Goal: Use online tool/utility: Use online tool/utility

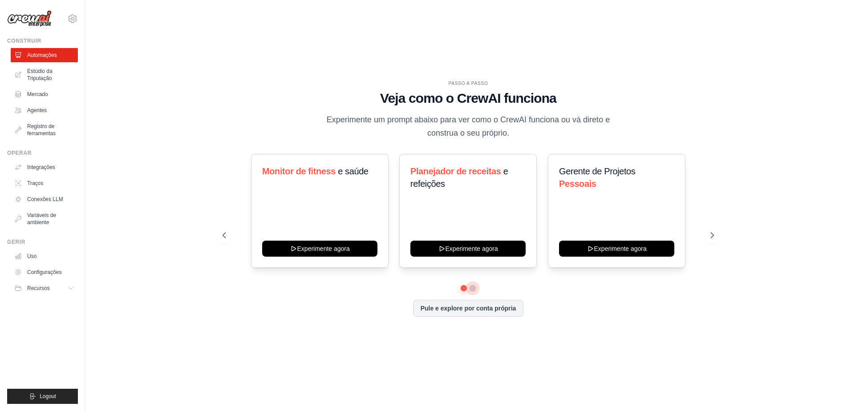
click at [473, 291] on button at bounding box center [472, 288] width 7 height 7
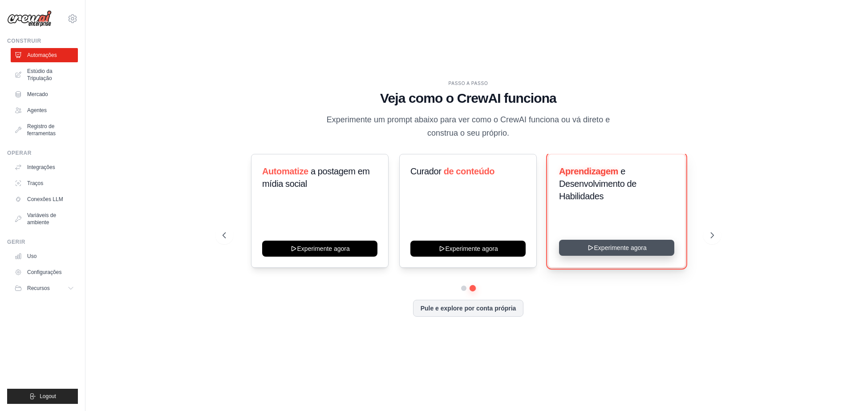
click at [580, 253] on button "Experimente agora" at bounding box center [616, 248] width 115 height 16
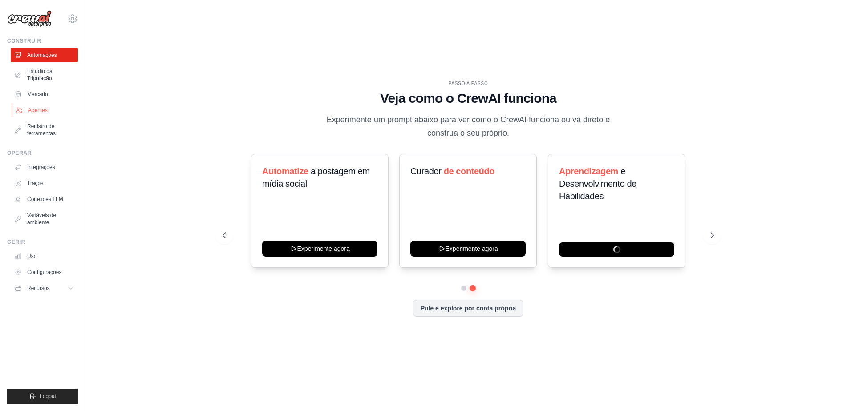
click at [47, 110] on font "Agentes" at bounding box center [38, 110] width 20 height 7
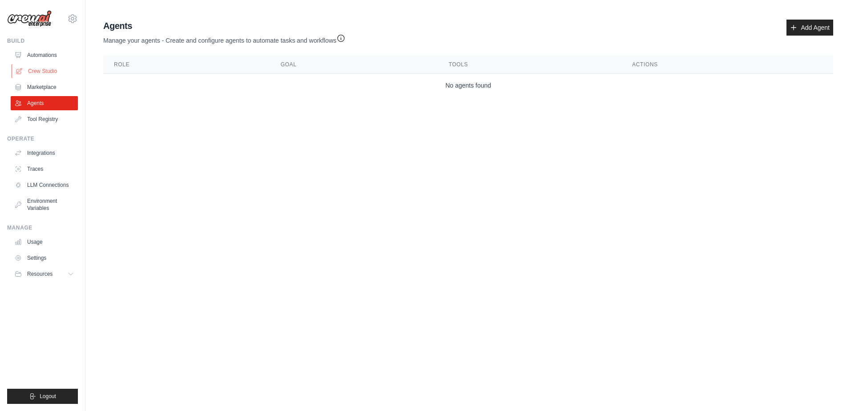
click at [49, 72] on link "Crew Studio" at bounding box center [45, 71] width 67 height 14
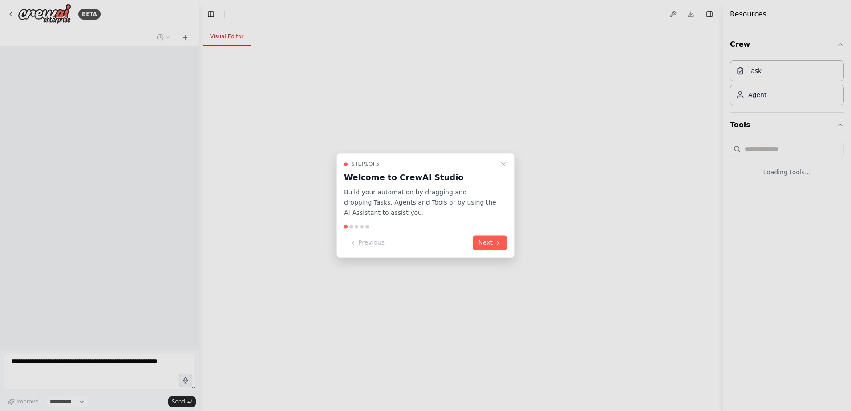
select select "****"
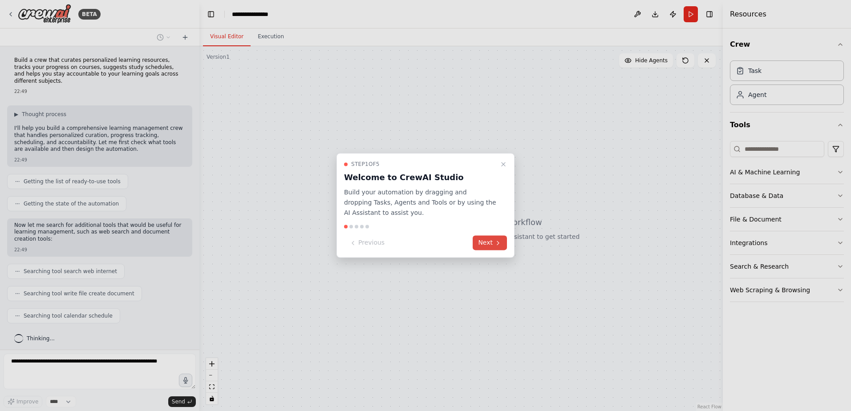
click at [488, 241] on button "Next" at bounding box center [490, 243] width 34 height 15
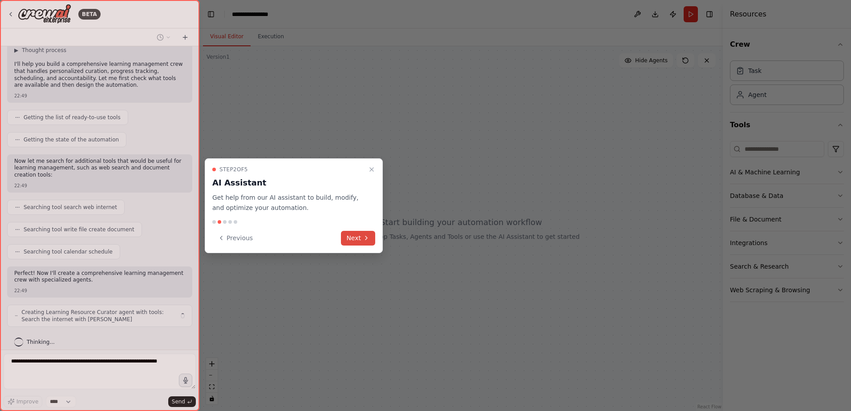
scroll to position [64, 0]
click at [368, 240] on icon at bounding box center [366, 238] width 7 height 7
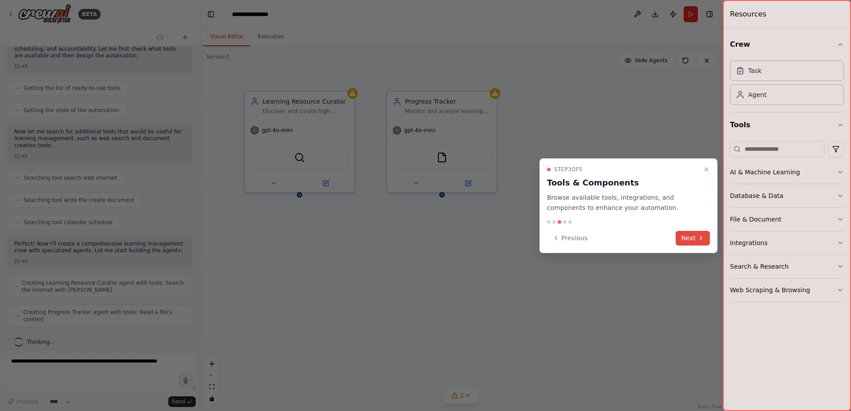
scroll to position [86, 0]
click at [693, 241] on button "Next" at bounding box center [693, 238] width 34 height 15
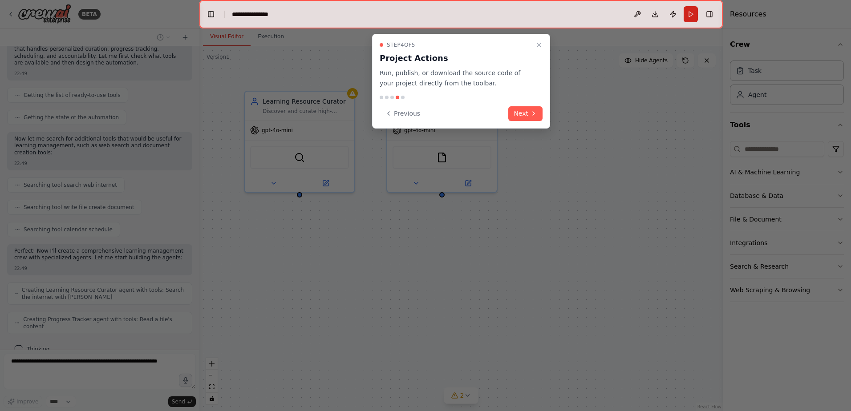
scroll to position [116, 0]
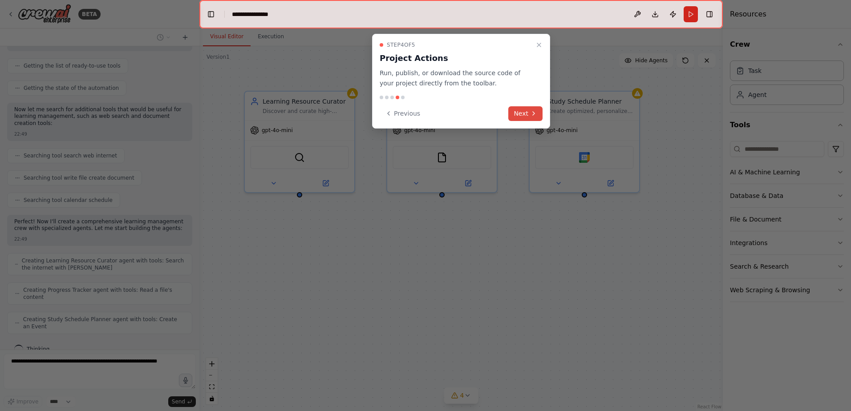
click at [524, 118] on button "Next" at bounding box center [525, 113] width 34 height 15
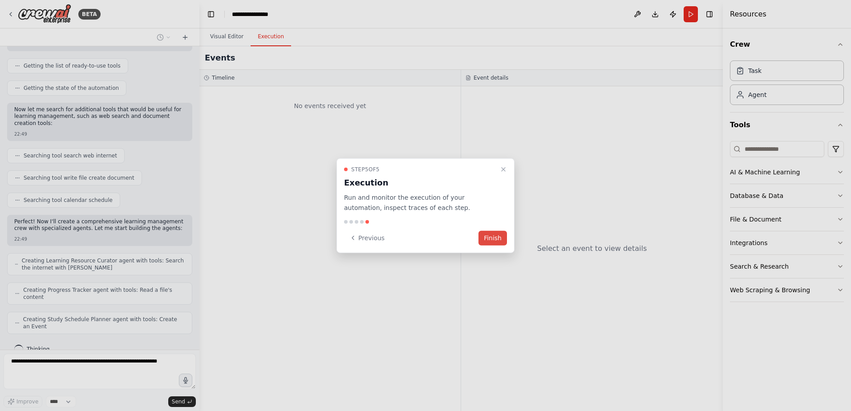
click at [499, 239] on button "Finish" at bounding box center [492, 238] width 28 height 15
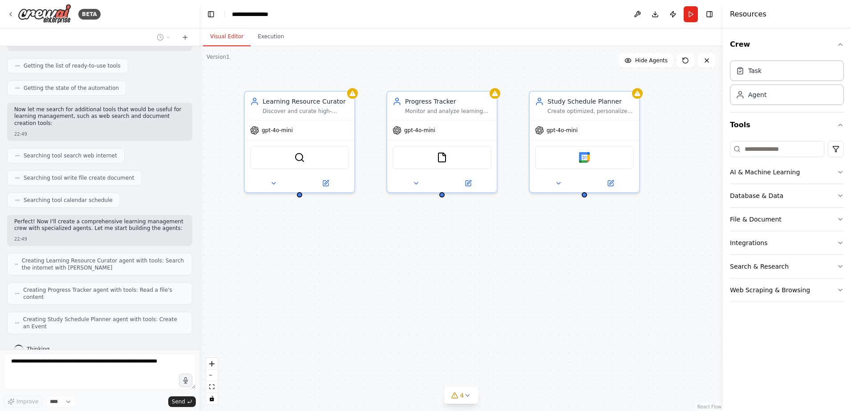
scroll to position [145, 0]
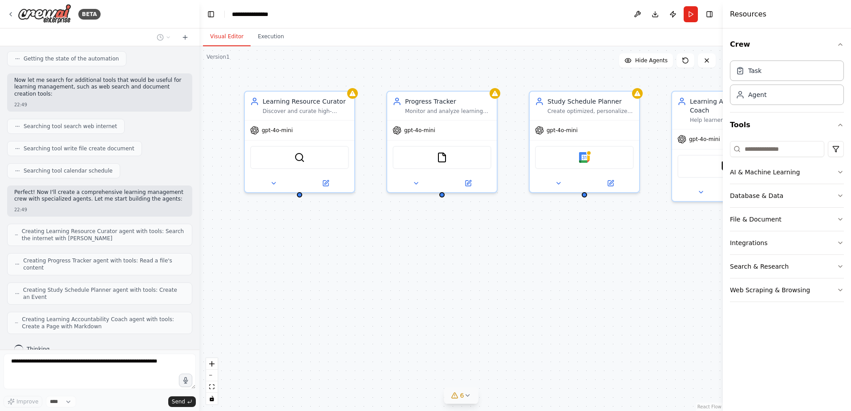
click at [470, 396] on icon at bounding box center [467, 395] width 7 height 7
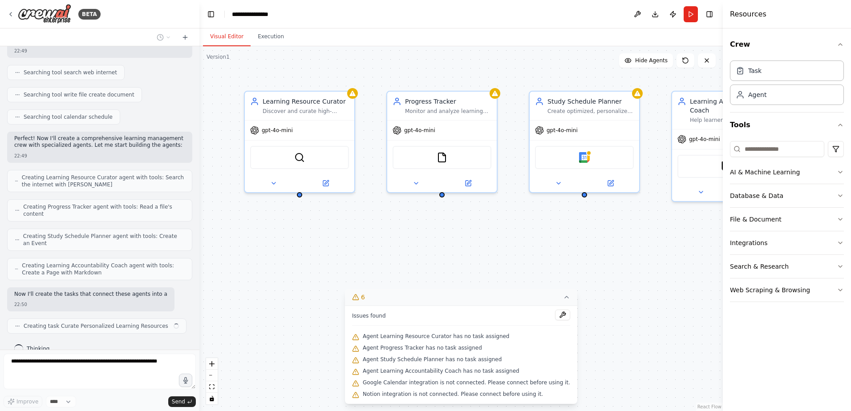
scroll to position [206, 0]
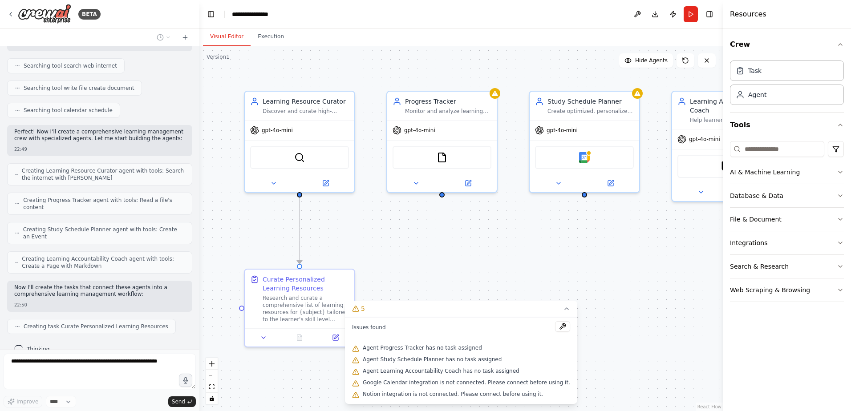
click at [464, 264] on div ".deletable-edge-delete-btn { width: 20px; height: 20px; border: 0px solid #ffff…" at bounding box center [460, 228] width 523 height 365
click at [565, 310] on icon at bounding box center [567, 309] width 4 height 2
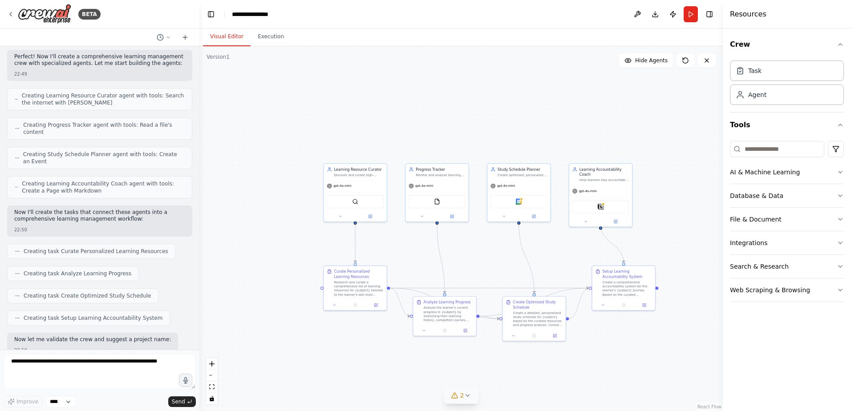
scroll to position [326, 0]
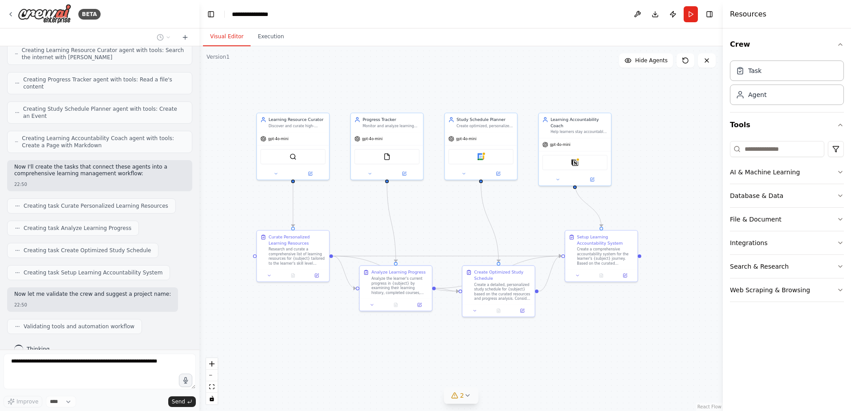
drag, startPoint x: 559, startPoint y: 274, endPoint x: 515, endPoint y: 240, distance: 56.2
click at [515, 240] on div ".deletable-edge-delete-btn { width: 20px; height: 20px; border: 0px solid #ffff…" at bounding box center [460, 228] width 523 height 365
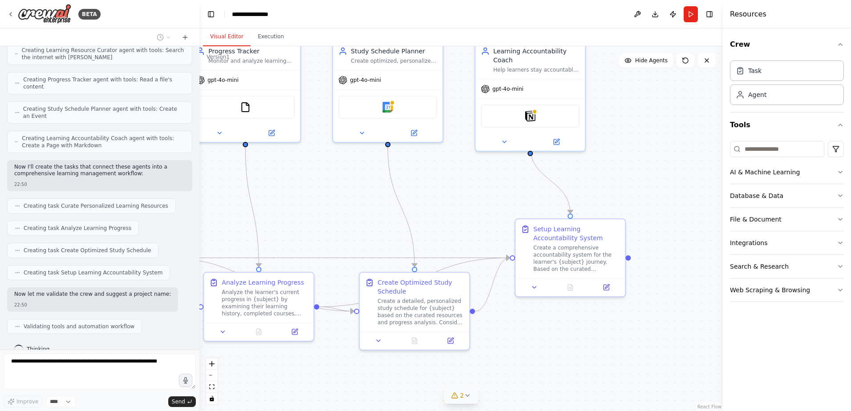
scroll to position [349, 0]
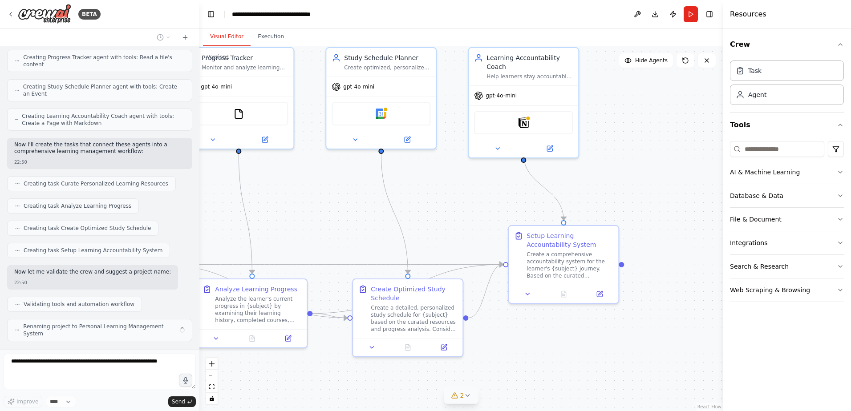
drag, startPoint x: 577, startPoint y: 293, endPoint x: 543, endPoint y: 313, distance: 39.9
click at [543, 313] on div ".deletable-edge-delete-btn { width: 20px; height: 20px; border: 0px solid #ffff…" at bounding box center [460, 228] width 523 height 365
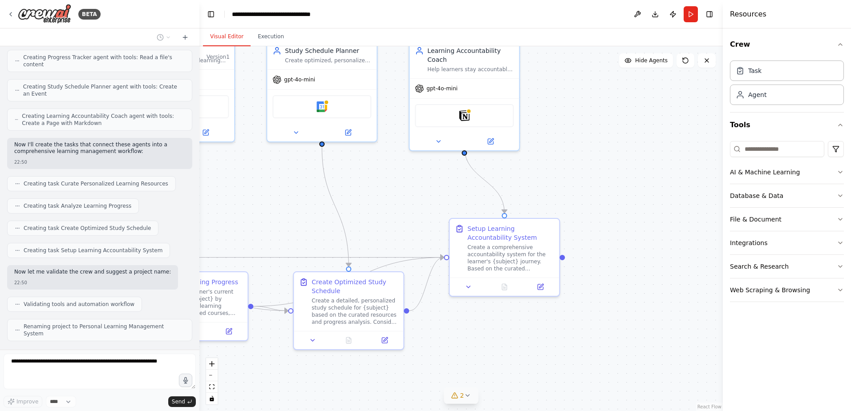
drag, startPoint x: 450, startPoint y: 235, endPoint x: 387, endPoint y: 227, distance: 63.2
click at [387, 227] on div ".deletable-edge-delete-btn { width: 20px; height: 20px; border: 0px solid #ffff…" at bounding box center [460, 228] width 523 height 365
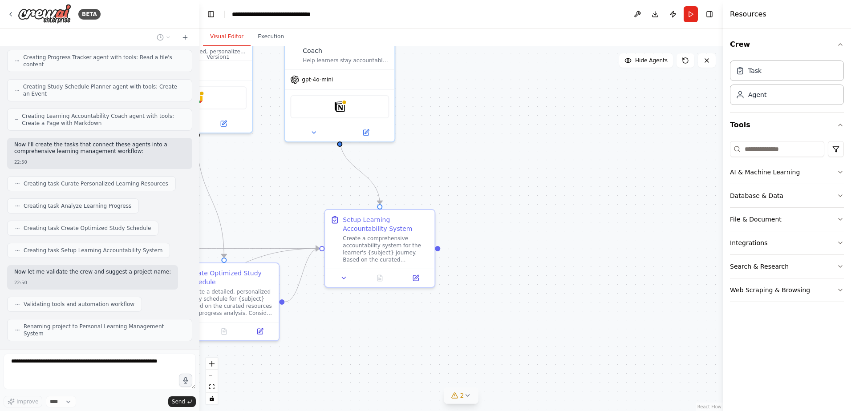
drag, startPoint x: 395, startPoint y: 227, endPoint x: 274, endPoint y: 218, distance: 121.4
click at [274, 218] on div ".deletable-edge-delete-btn { width: 20px; height: 20px; border: 0px solid #ffff…" at bounding box center [460, 228] width 523 height 365
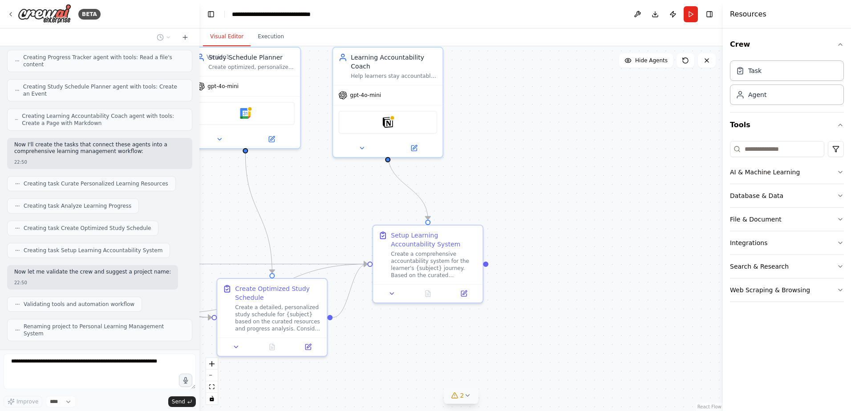
drag, startPoint x: 493, startPoint y: 178, endPoint x: 556, endPoint y: 250, distance: 95.6
click at [606, 210] on div ".deletable-edge-delete-btn { width: 20px; height: 20px; border: 0px solid #ffff…" at bounding box center [460, 228] width 523 height 365
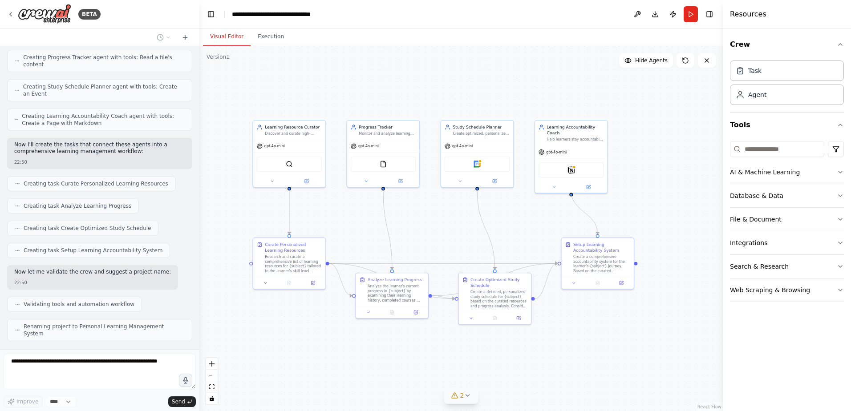
drag, startPoint x: 370, startPoint y: 232, endPoint x: 474, endPoint y: 223, distance: 104.1
click at [474, 223] on div ".deletable-edge-delete-btn { width: 20px; height: 20px; border: 0px solid #ffff…" at bounding box center [460, 228] width 523 height 365
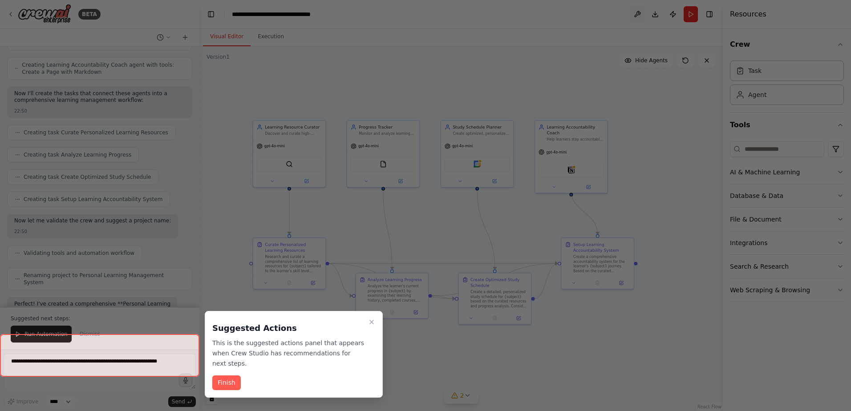
click at [638, 15] on div at bounding box center [425, 205] width 851 height 411
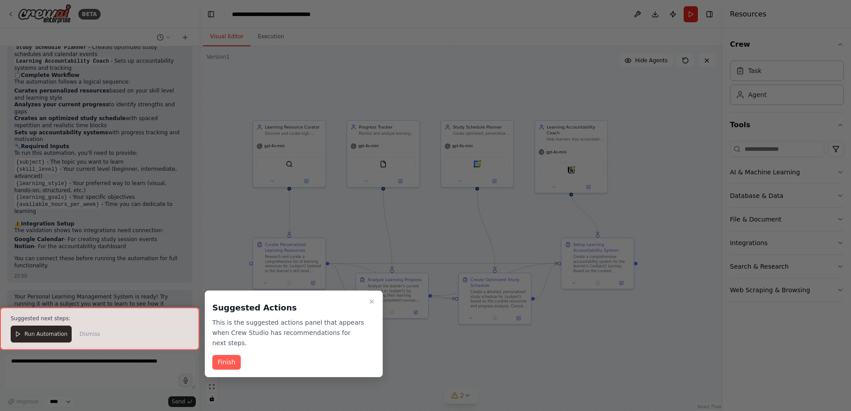
scroll to position [730, 0]
click at [46, 337] on div at bounding box center [99, 329] width 199 height 43
click at [219, 355] on button "Finish" at bounding box center [226, 362] width 28 height 15
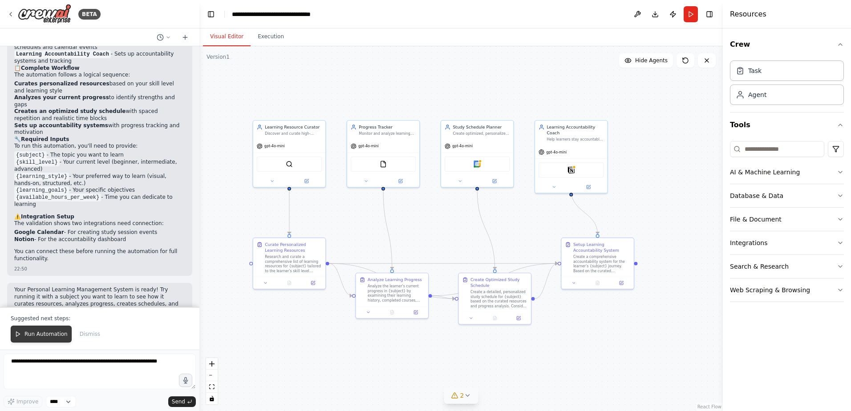
click at [52, 335] on span "Run Automation" at bounding box center [45, 334] width 43 height 7
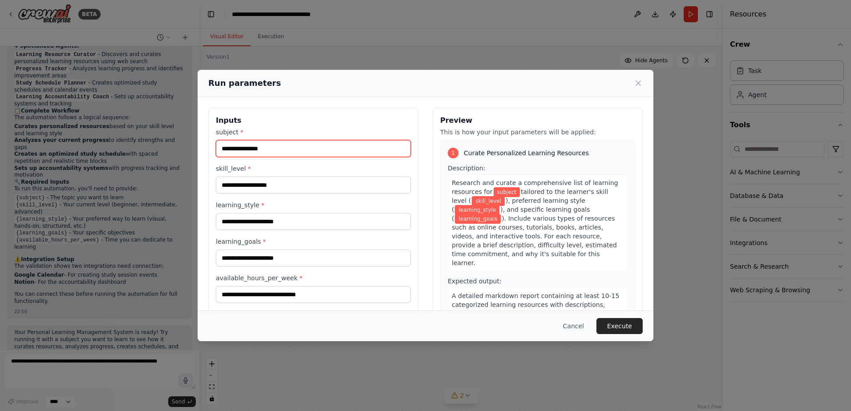
click at [324, 153] on input "subject *" at bounding box center [313, 148] width 195 height 17
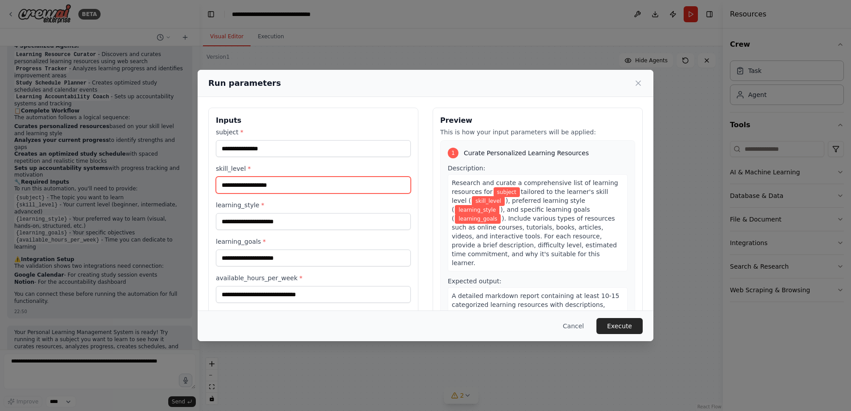
click at [312, 189] on input "skill_level *" at bounding box center [313, 185] width 195 height 17
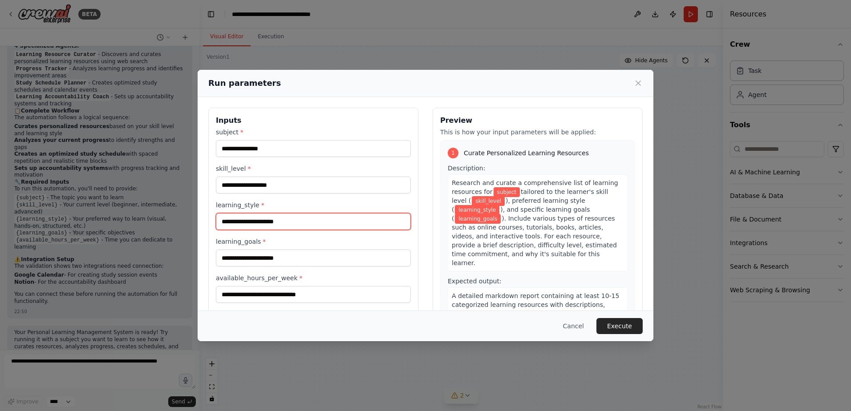
click at [306, 218] on input "learning_style *" at bounding box center [313, 221] width 195 height 17
drag, startPoint x: 307, startPoint y: 248, endPoint x: 307, endPoint y: 253, distance: 4.9
click at [307, 249] on div "learning_goals *" at bounding box center [313, 251] width 195 height 29
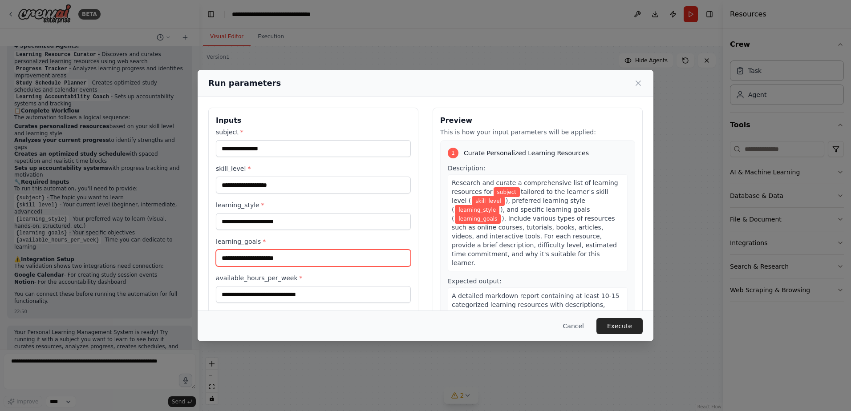
click at [307, 256] on input "learning_goals *" at bounding box center [313, 258] width 195 height 17
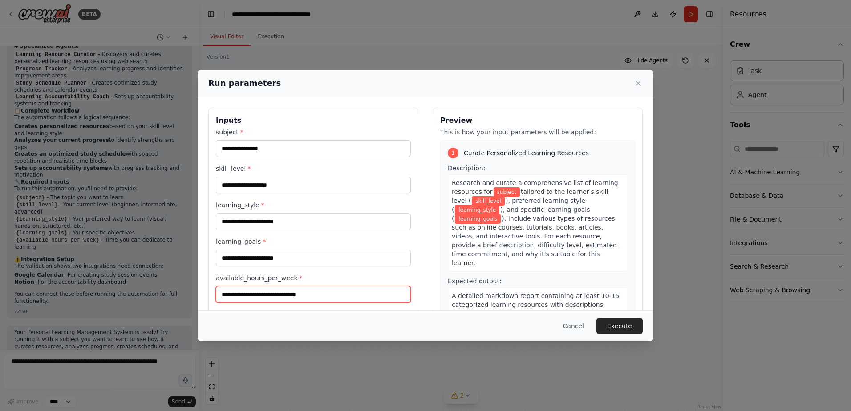
click at [310, 295] on input "available_hours_per_week *" at bounding box center [313, 294] width 195 height 17
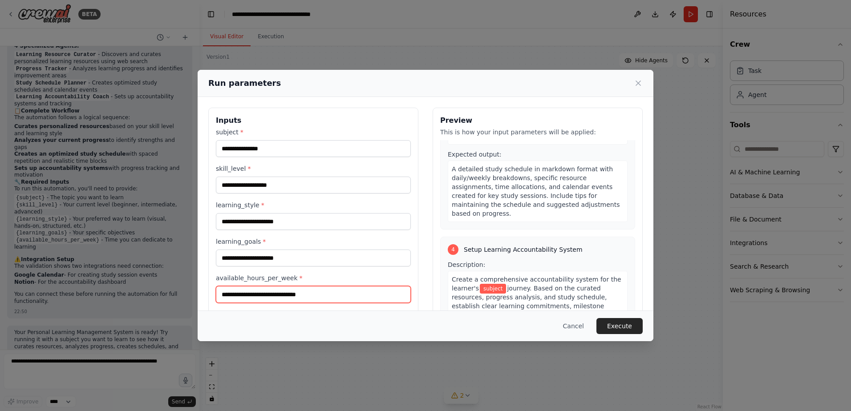
scroll to position [600, 0]
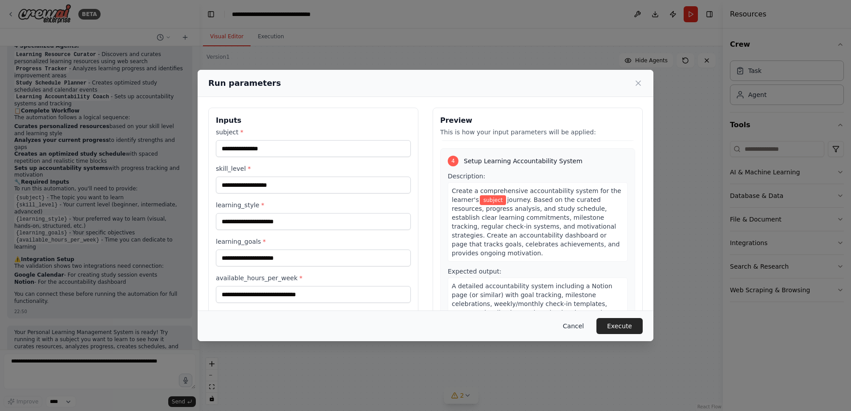
click at [579, 324] on button "Cancel" at bounding box center [573, 326] width 35 height 16
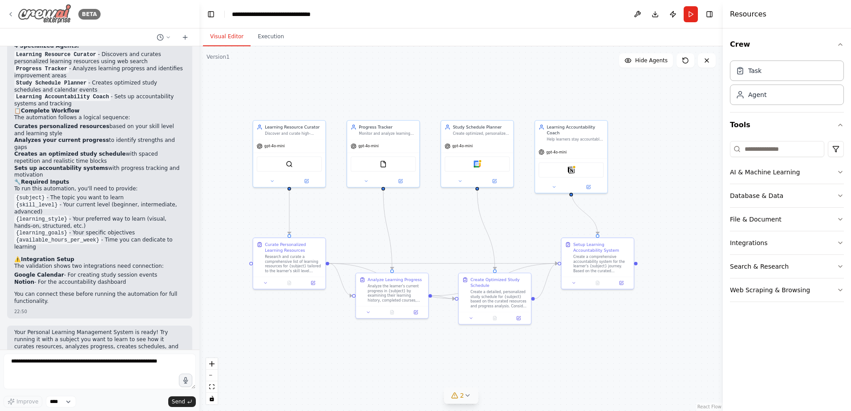
click at [31, 14] on img at bounding box center [44, 14] width 53 height 20
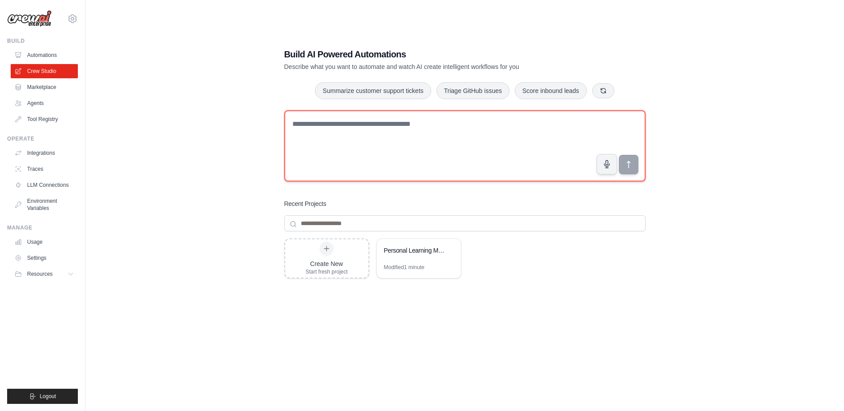
click at [342, 138] on textarea at bounding box center [464, 145] width 361 height 71
paste textarea "**********"
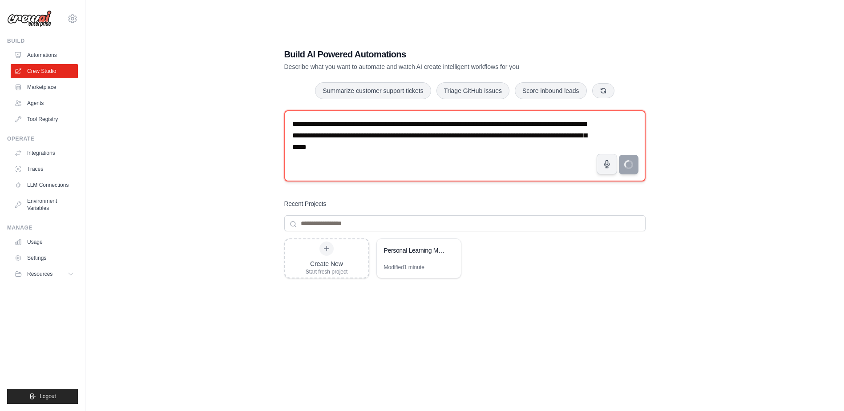
type textarea "**********"
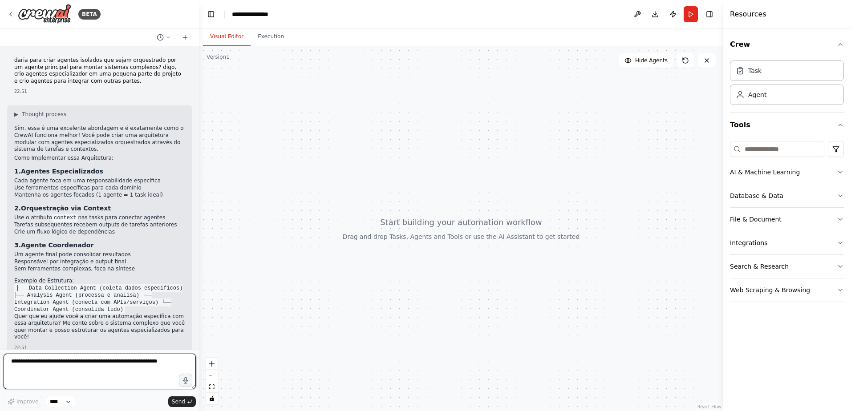
click at [112, 370] on textarea at bounding box center [100, 372] width 192 height 36
paste textarea "**********"
type textarea "**********"
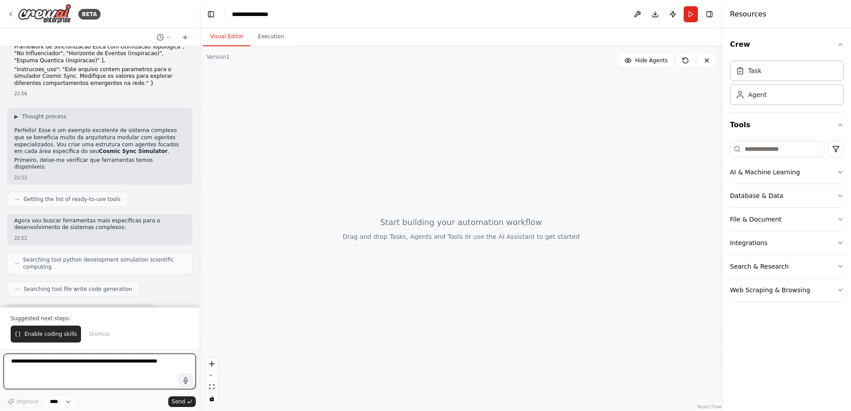
scroll to position [463, 0]
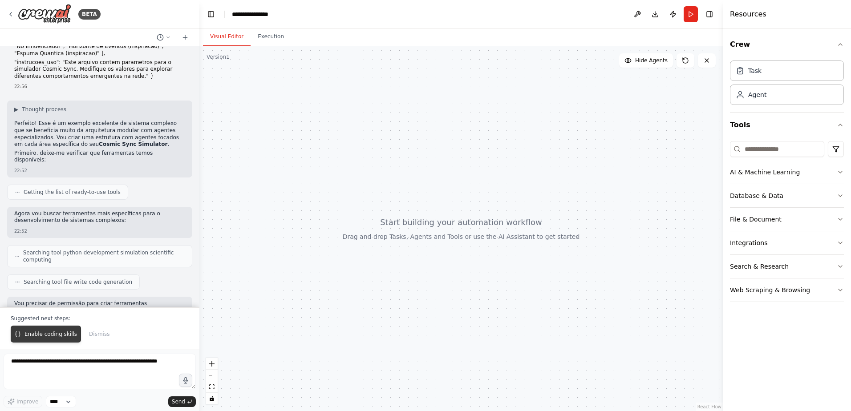
click at [51, 336] on span "Enable coding skills" at bounding box center [50, 334] width 53 height 7
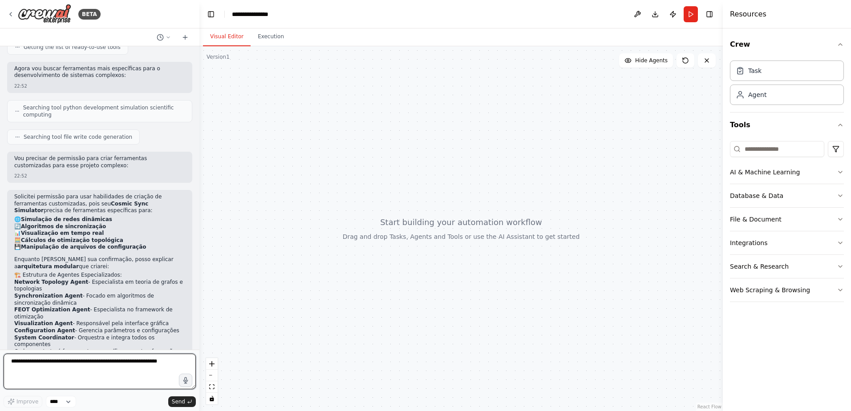
scroll to position [615, 0]
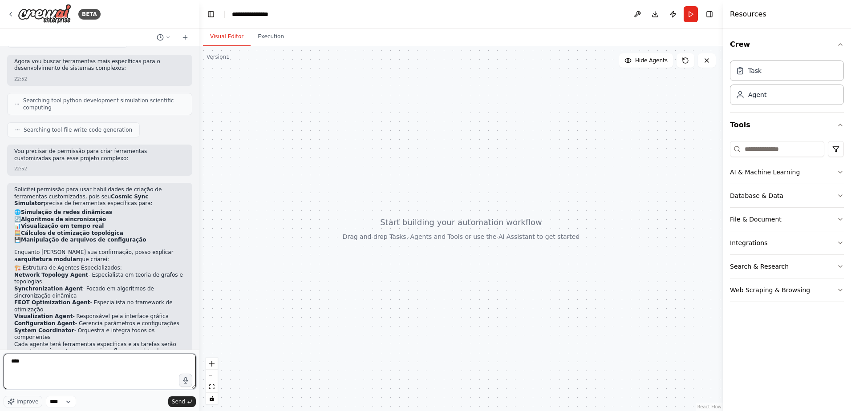
type textarea "***"
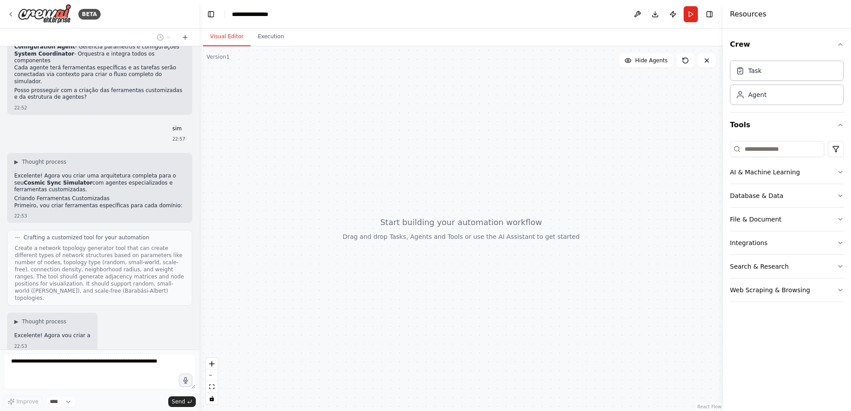
scroll to position [899, 0]
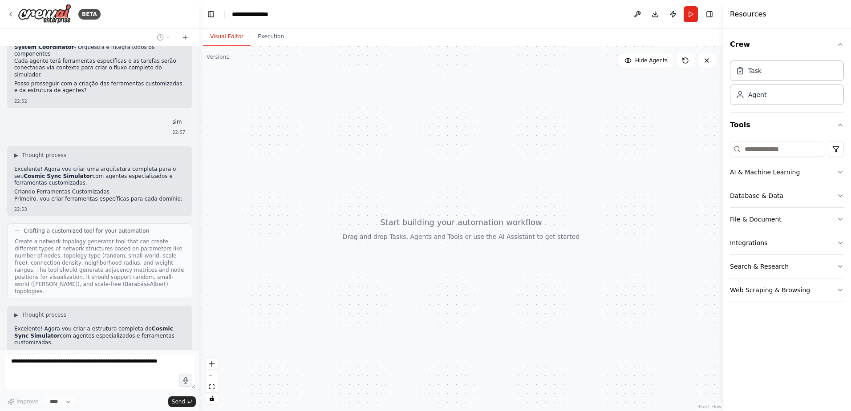
drag, startPoint x: 347, startPoint y: 207, endPoint x: 416, endPoint y: 269, distance: 93.0
click at [416, 269] on div at bounding box center [460, 228] width 523 height 365
click at [268, 39] on button "Execution" at bounding box center [271, 37] width 41 height 19
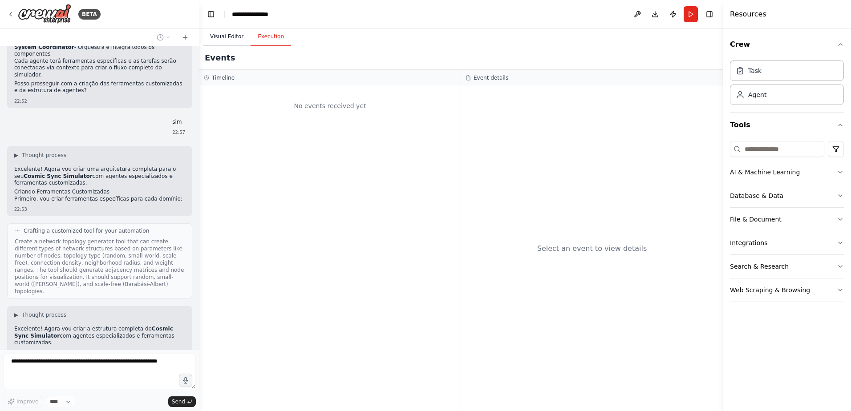
click at [215, 38] on button "Visual Editor" at bounding box center [227, 37] width 48 height 19
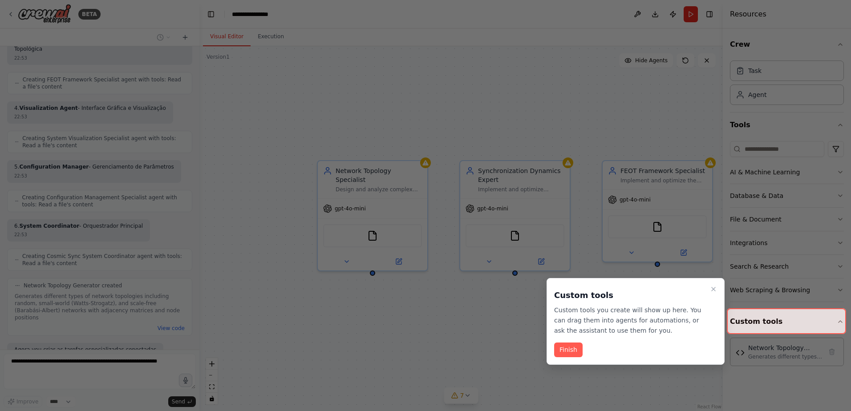
scroll to position [1410, 0]
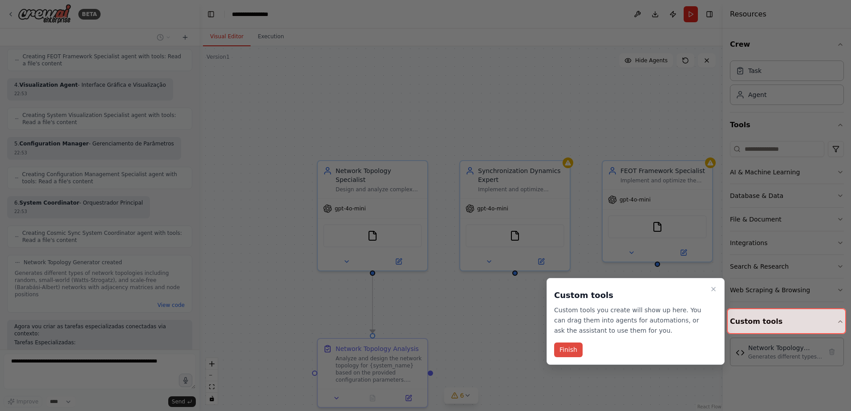
click at [566, 349] on button "Finish" at bounding box center [568, 350] width 28 height 15
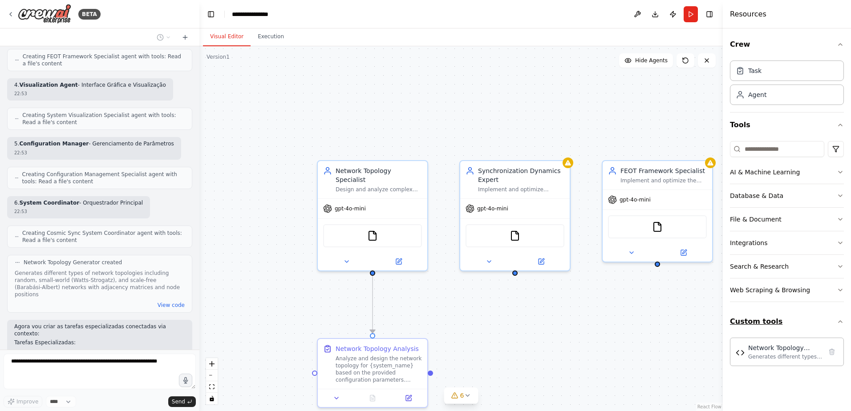
click at [749, 325] on button "Custom tools" at bounding box center [787, 321] width 114 height 25
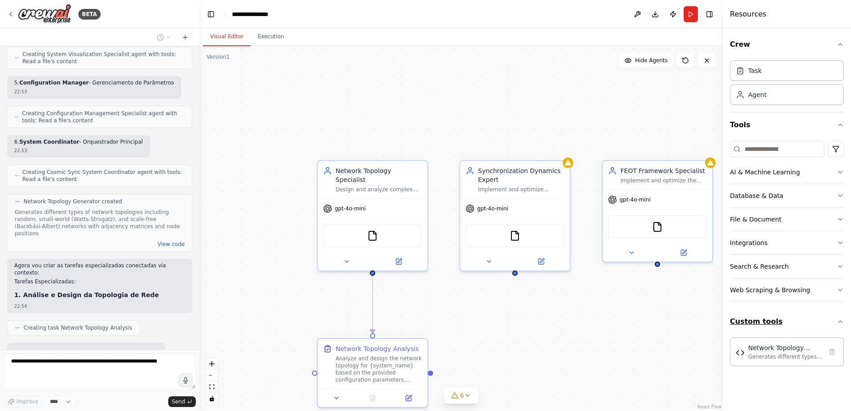
click at [802, 318] on button "Custom tools" at bounding box center [787, 321] width 114 height 25
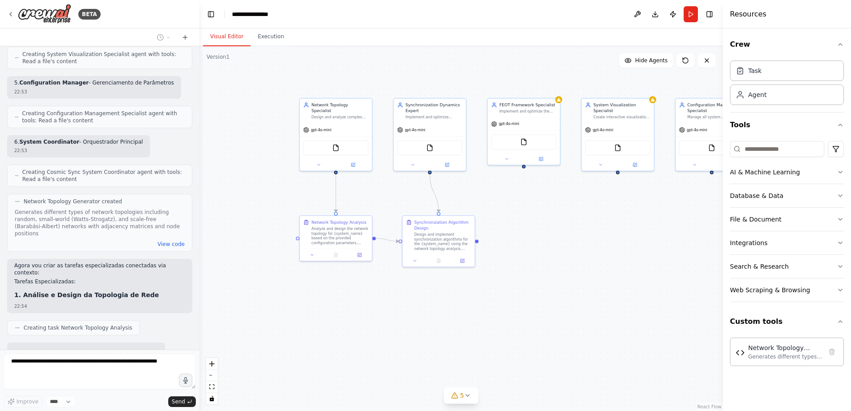
drag, startPoint x: 600, startPoint y: 312, endPoint x: 485, endPoint y: 203, distance: 157.7
click at [485, 203] on div ".deletable-edge-delete-btn { width: 20px; height: 20px; border: 0px solid #ffff…" at bounding box center [460, 228] width 523 height 365
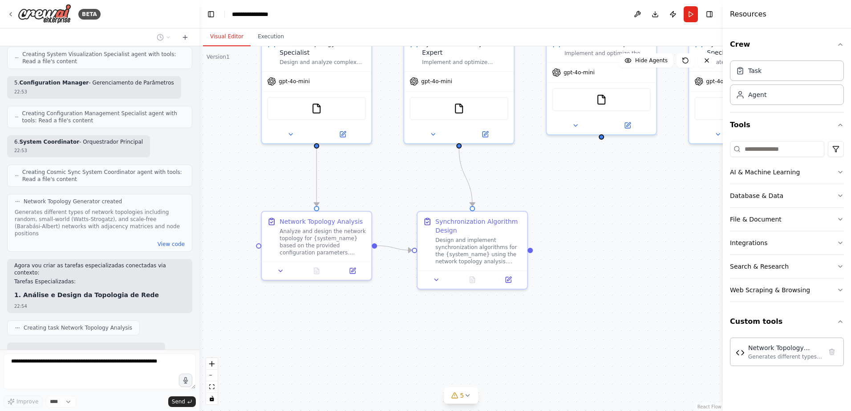
drag, startPoint x: 524, startPoint y: 245, endPoint x: 583, endPoint y: 252, distance: 59.6
click at [583, 252] on div ".deletable-edge-delete-btn { width: 20px; height: 20px; border: 0px solid #ffff…" at bounding box center [460, 228] width 523 height 365
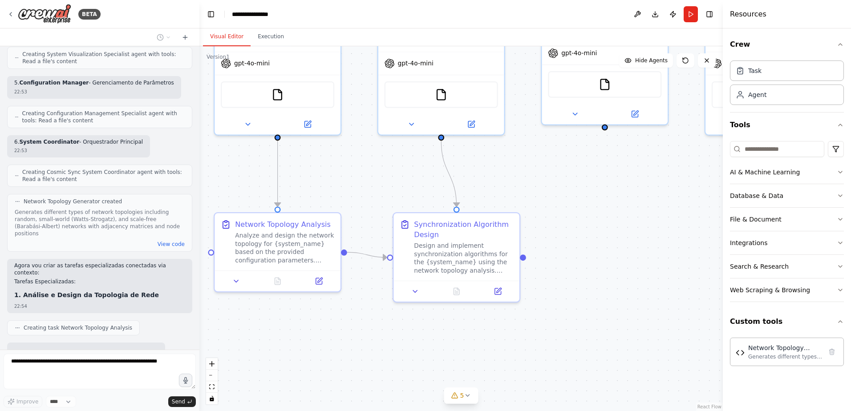
drag, startPoint x: 603, startPoint y: 199, endPoint x: 598, endPoint y: 233, distance: 34.2
click at [598, 233] on div ".deletable-edge-delete-btn { width: 20px; height: 20px; border: 0px solid #ffff…" at bounding box center [460, 228] width 523 height 365
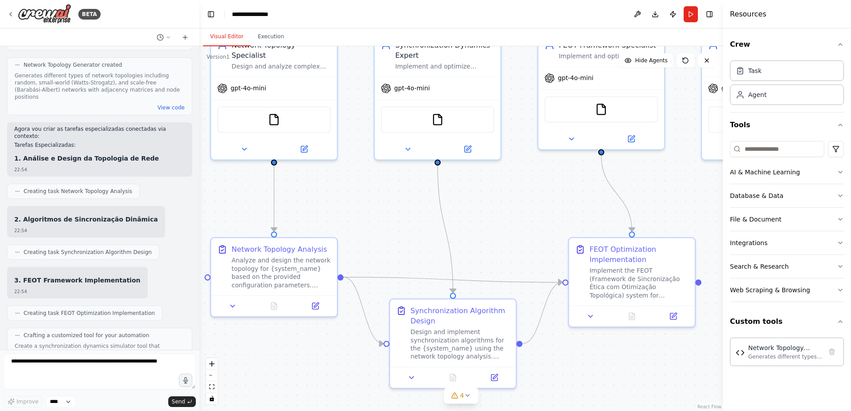
scroll to position [1669, 0]
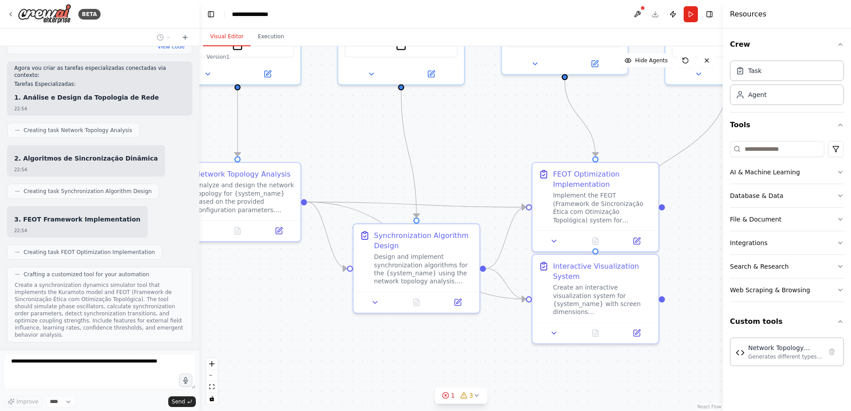
drag, startPoint x: 503, startPoint y: 225, endPoint x: 462, endPoint y: 133, distance: 101.0
click at [462, 133] on div ".deletable-edge-delete-btn { width: 20px; height: 20px; border: 0px solid #ffff…" at bounding box center [460, 228] width 523 height 365
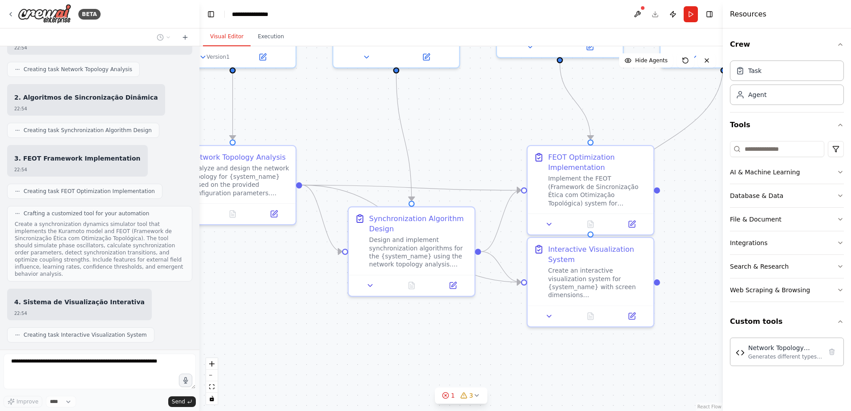
scroll to position [1730, 0]
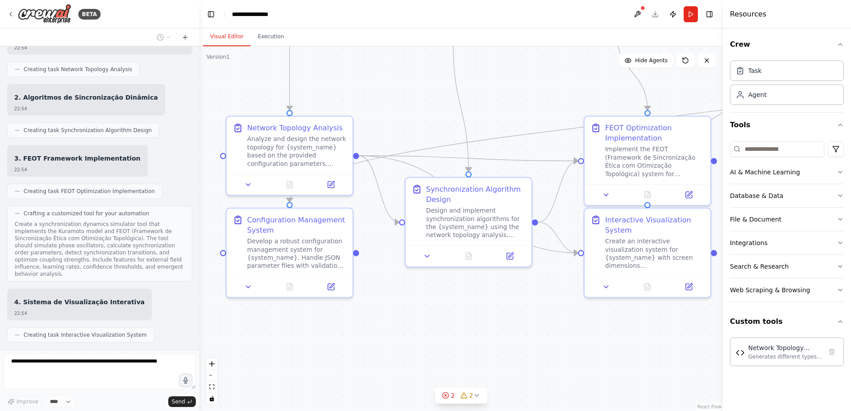
drag, startPoint x: 439, startPoint y: 123, endPoint x: 496, endPoint y: 91, distance: 65.4
click at [496, 91] on div ".deletable-edge-delete-btn { width: 20px; height: 20px; border: 0px solid #ffff…" at bounding box center [460, 228] width 523 height 365
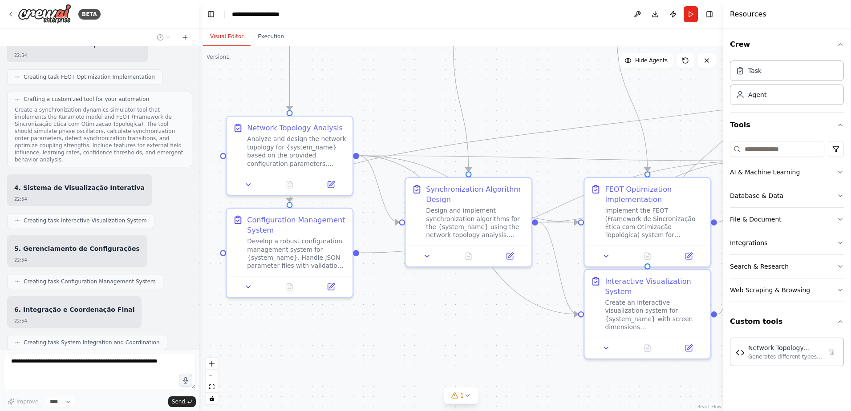
scroll to position [1866, 0]
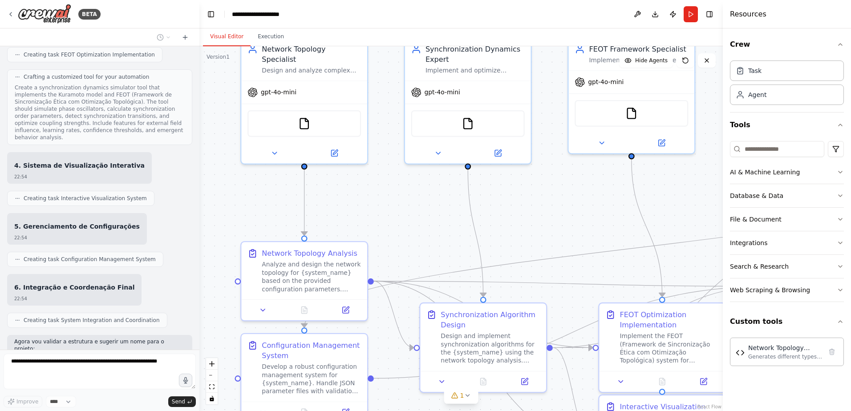
drag, startPoint x: 482, startPoint y: 89, endPoint x: 496, endPoint y: 225, distance: 136.5
click at [496, 225] on div ".deletable-edge-delete-btn { width: 20px; height: 20px; border: 0px solid #ffff…" at bounding box center [460, 228] width 523 height 365
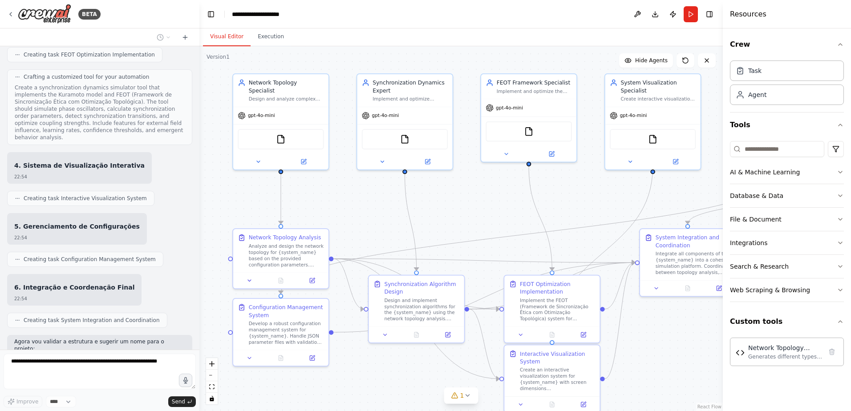
drag, startPoint x: 472, startPoint y: 231, endPoint x: 392, endPoint y: 236, distance: 80.3
click at [392, 236] on div ".deletable-edge-delete-btn { width: 20px; height: 20px; border: 0px solid #ffff…" at bounding box center [460, 228] width 523 height 365
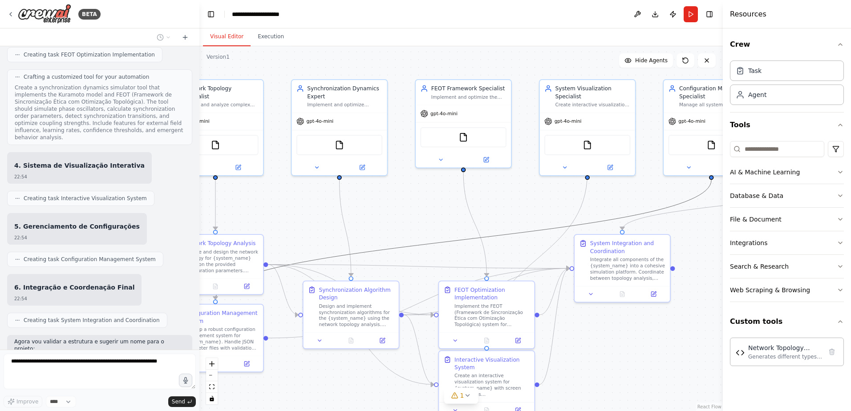
drag, startPoint x: 458, startPoint y: 242, endPoint x: 344, endPoint y: 237, distance: 114.0
click at [128, 41] on div ".deletable-edge-delete-btn { width: 20px; height: 20px; border: 0px solid #ffff…" at bounding box center [128, 41] width 0 height 0
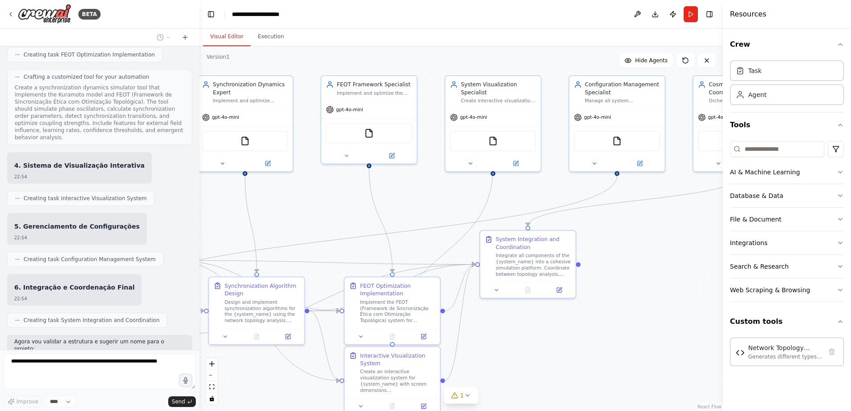
drag, startPoint x: 401, startPoint y: 222, endPoint x: 307, endPoint y: 218, distance: 94.4
click at [307, 218] on div ".deletable-edge-delete-btn { width: 20px; height: 20px; border: 0px solid #ffff…" at bounding box center [460, 228] width 523 height 365
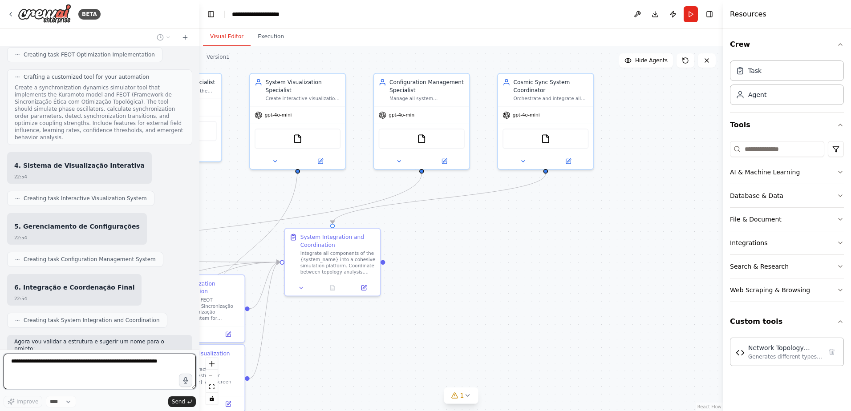
drag, startPoint x: 527, startPoint y: 195, endPoint x: 306, endPoint y: 192, distance: 220.8
click at [306, 192] on div ".deletable-edge-delete-btn { width: 20px; height: 20px; border: 0px solid #ffff…" at bounding box center [460, 228] width 523 height 365
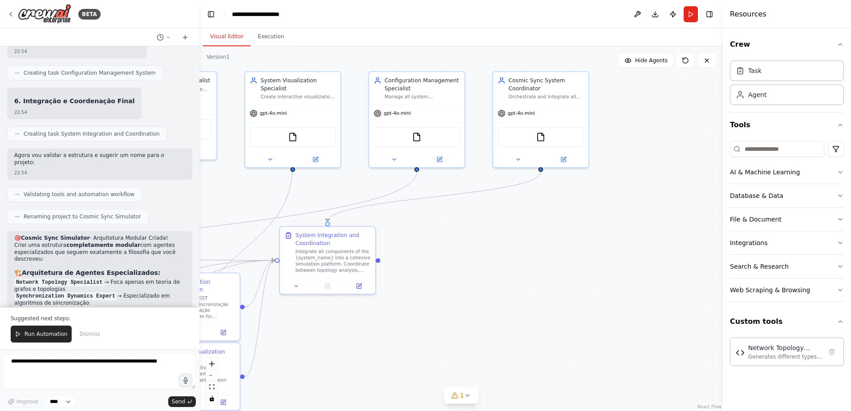
drag, startPoint x: 450, startPoint y: 244, endPoint x: 470, endPoint y: 243, distance: 20.5
click at [470, 243] on div ".deletable-edge-delete-btn { width: 20px; height: 20px; border: 0px solid #ffff…" at bounding box center [460, 228] width 523 height 365
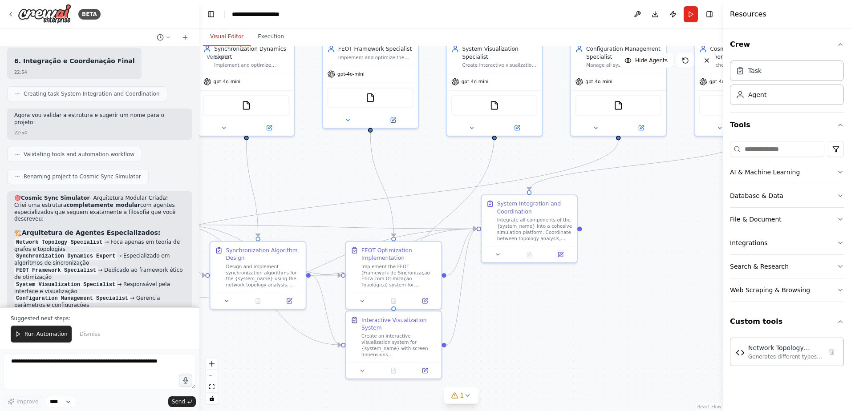
drag, startPoint x: 470, startPoint y: 243, endPoint x: 672, endPoint y: 211, distance: 204.1
click at [672, 211] on div ".deletable-edge-delete-btn { width: 20px; height: 20px; border: 0px solid #ffff…" at bounding box center [460, 228] width 523 height 365
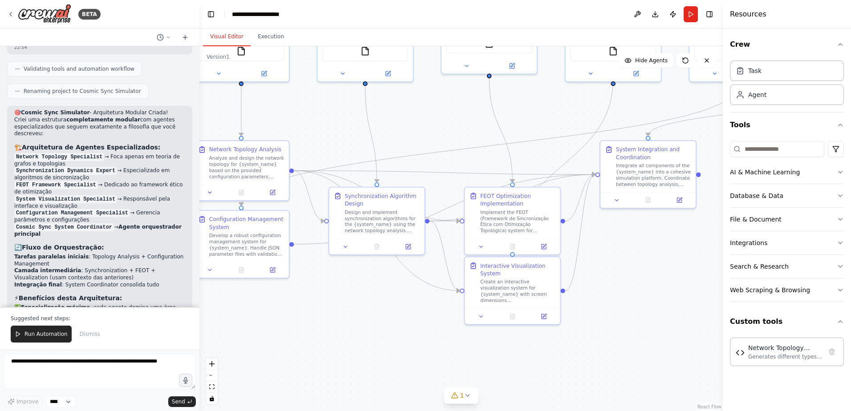
drag, startPoint x: 596, startPoint y: 292, endPoint x: 700, endPoint y: 237, distance: 117.7
click at [700, 237] on div ".deletable-edge-delete-btn { width: 20px; height: 20px; border: 0px solid #ffff…" at bounding box center [460, 228] width 523 height 365
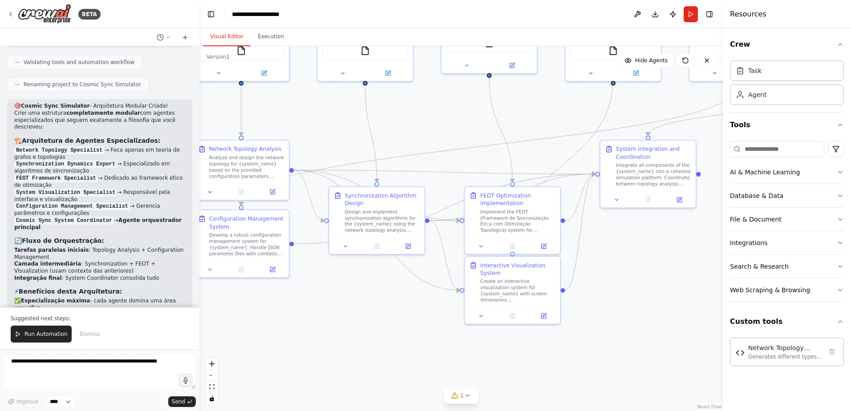
scroll to position [2199, 0]
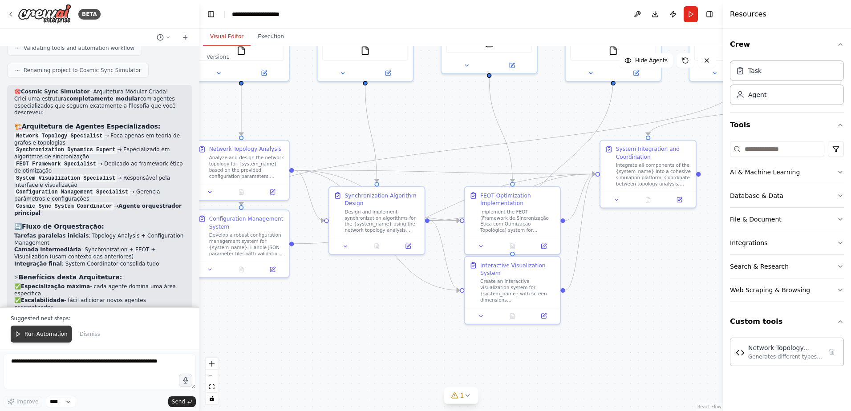
click at [47, 336] on span "Run Automation" at bounding box center [45, 334] width 43 height 7
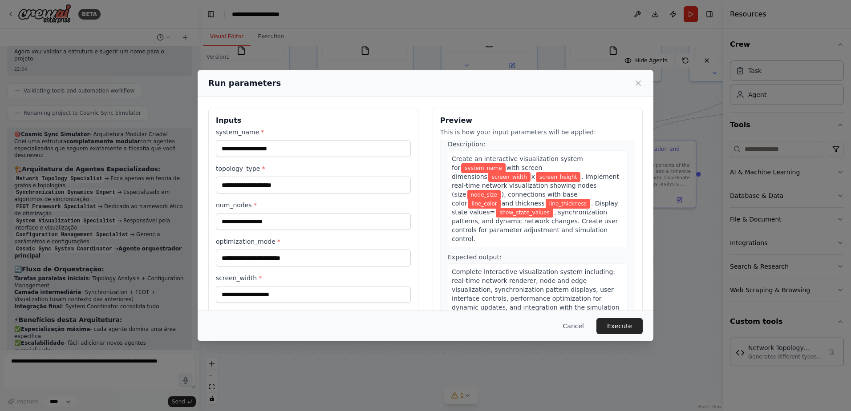
scroll to position [890, 0]
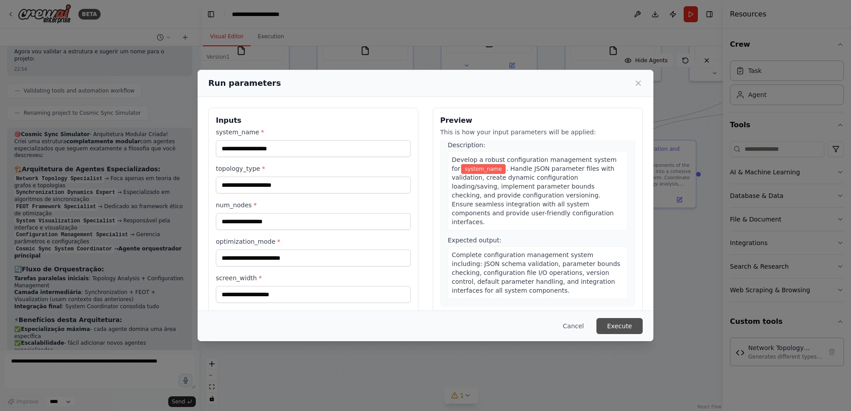
click at [620, 324] on button "Execute" at bounding box center [619, 326] width 46 height 16
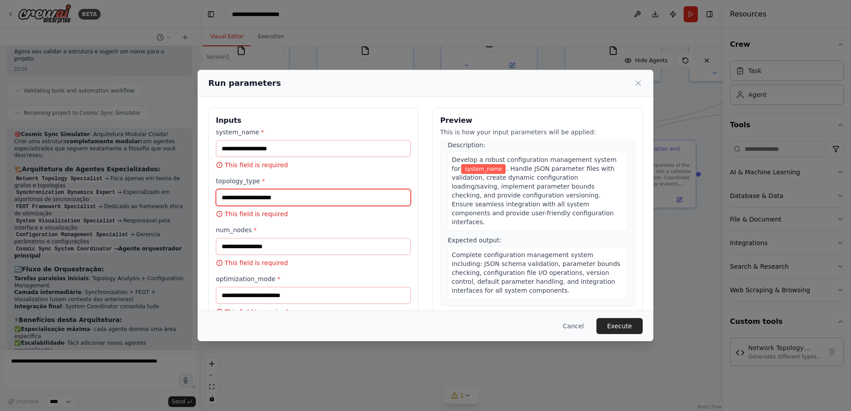
click at [351, 197] on input "topology_type *" at bounding box center [313, 197] width 195 height 17
drag, startPoint x: 411, startPoint y: 91, endPoint x: 389, endPoint y: 120, distance: 36.6
click at [389, 120] on div "Run parameters Inputs system_name * This field is required topology_type * This…" at bounding box center [426, 206] width 456 height 272
drag, startPoint x: 647, startPoint y: 86, endPoint x: 640, endPoint y: 86, distance: 6.7
click at [646, 86] on div "Run parameters" at bounding box center [426, 83] width 456 height 27
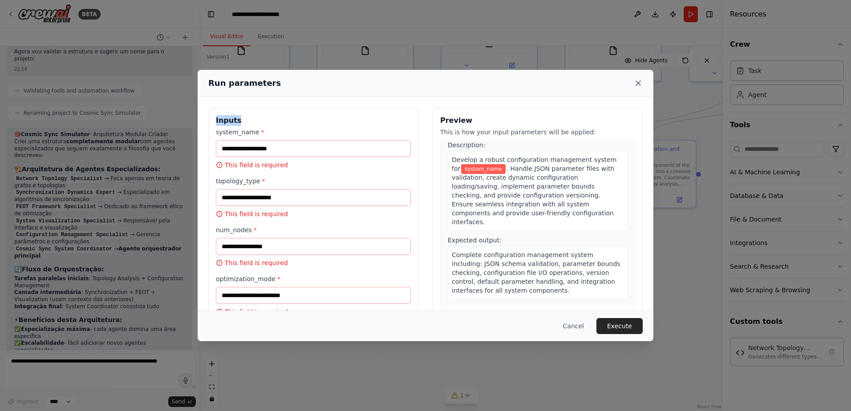
click at [636, 85] on icon at bounding box center [638, 83] width 4 height 4
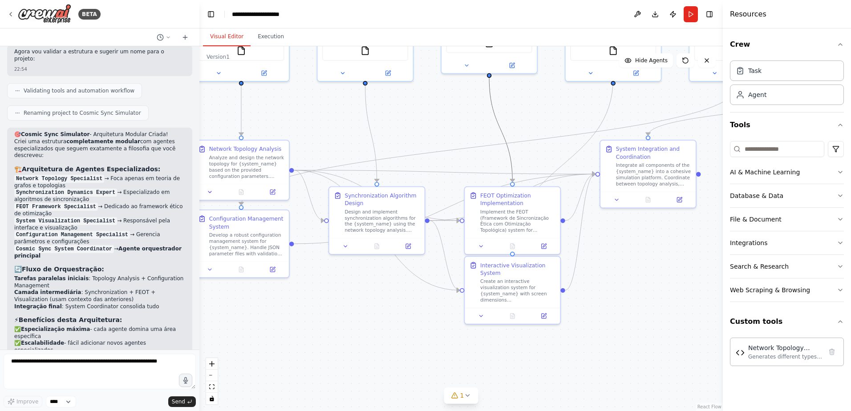
drag, startPoint x: 502, startPoint y: 132, endPoint x: 433, endPoint y: 134, distance: 69.4
click at [434, 134] on div ".deletable-edge-delete-btn { width: 20px; height: 20px; border: 0px solid #ffff…" at bounding box center [460, 228] width 523 height 365
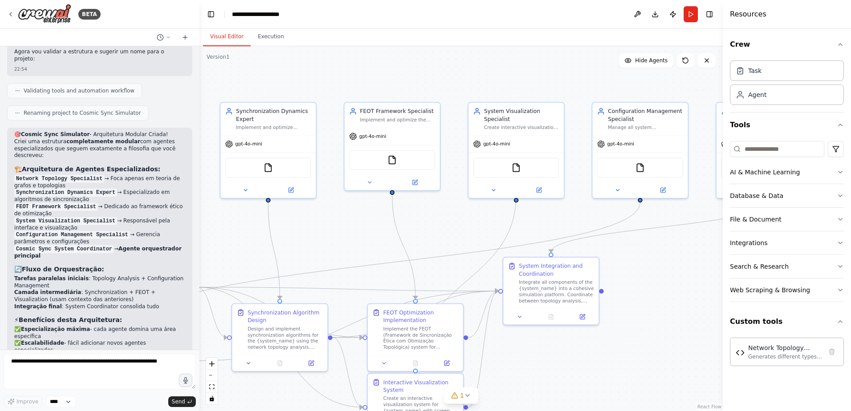
drag, startPoint x: 430, startPoint y: 132, endPoint x: 333, endPoint y: 250, distance: 152.1
click at [333, 250] on div ".deletable-edge-delete-btn { width: 20px; height: 20px; border: 0px solid #ffff…" at bounding box center [460, 228] width 523 height 365
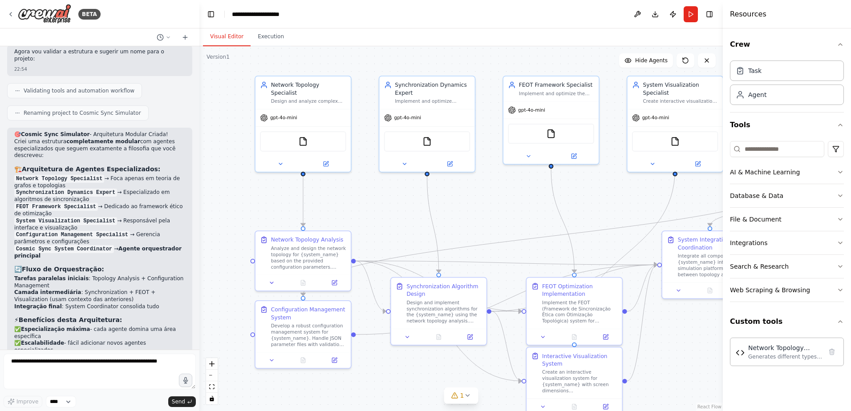
drag, startPoint x: 376, startPoint y: 235, endPoint x: 507, endPoint y: 216, distance: 132.8
click at [507, 216] on div ".deletable-edge-delete-btn { width: 20px; height: 20px; border: 0px solid #ffff…" at bounding box center [460, 228] width 523 height 365
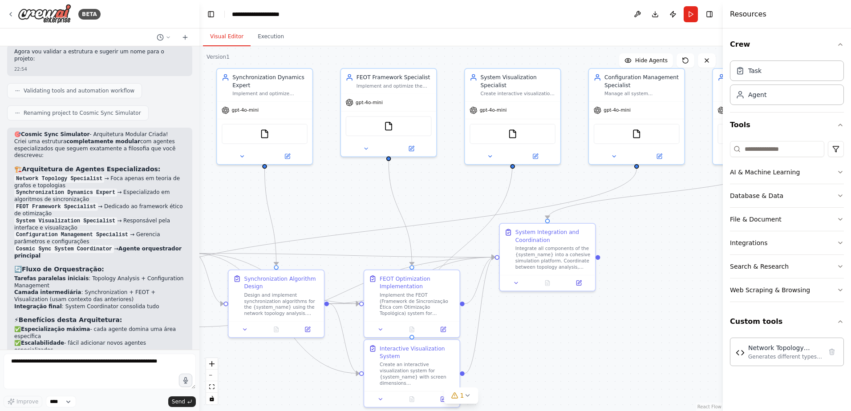
drag, startPoint x: 507, startPoint y: 216, endPoint x: 340, endPoint y: 207, distance: 168.0
click at [340, 207] on div ".deletable-edge-delete-btn { width: 20px; height: 20px; border: 0px solid #ffff…" at bounding box center [460, 228] width 523 height 365
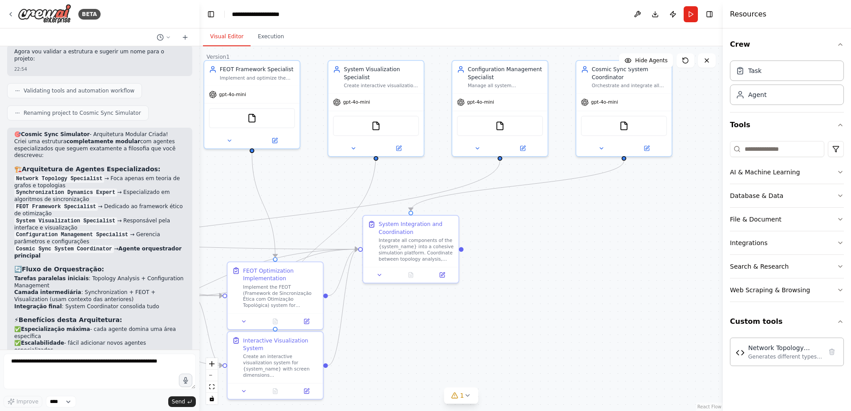
drag, startPoint x: 596, startPoint y: 211, endPoint x: 475, endPoint y: 204, distance: 121.2
click at [475, 204] on div ".deletable-edge-delete-btn { width: 20px; height: 20px; border: 0px solid #ffff…" at bounding box center [460, 228] width 523 height 365
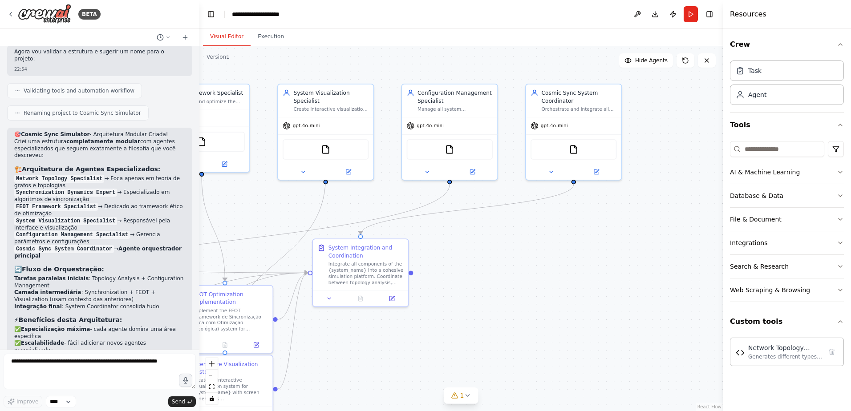
drag, startPoint x: 513, startPoint y: 217, endPoint x: 462, endPoint y: 241, distance: 56.0
click at [462, 241] on div ".deletable-edge-delete-btn { width: 20px; height: 20px; border: 0px solid #ffff…" at bounding box center [460, 228] width 523 height 365
click at [550, 178] on div at bounding box center [573, 171] width 95 height 16
click at [551, 174] on button at bounding box center [551, 170] width 44 height 9
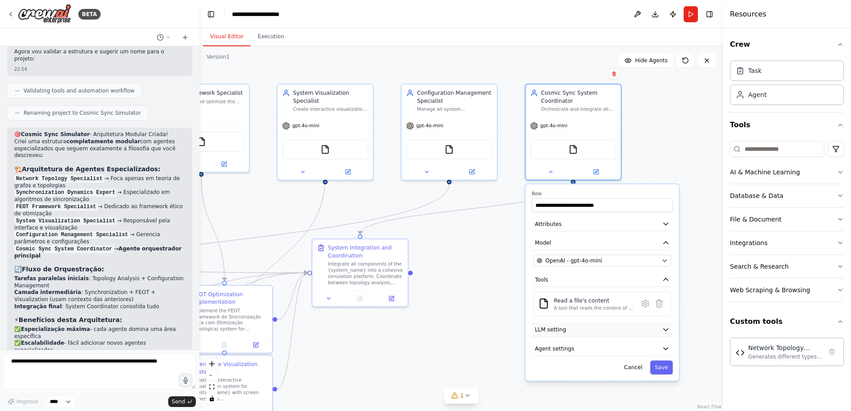
drag, startPoint x: 675, startPoint y: 330, endPoint x: 666, endPoint y: 329, distance: 9.4
click at [674, 330] on div "**********" at bounding box center [603, 282] width 154 height 196
click at [666, 329] on icon "button" at bounding box center [666, 330] width 4 height 2
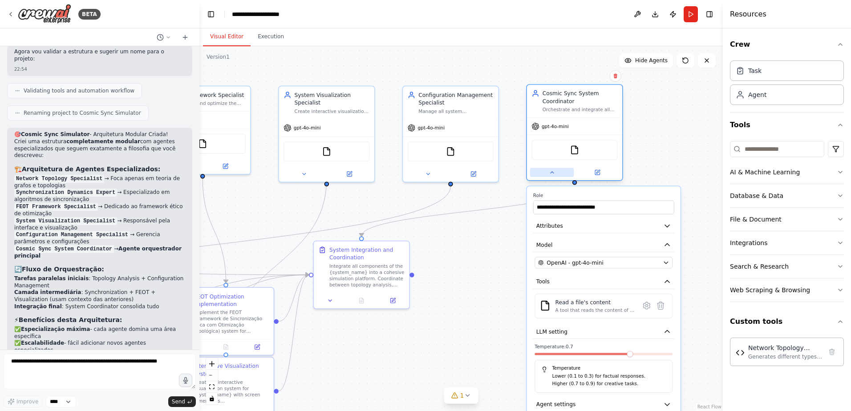
click at [560, 175] on button at bounding box center [552, 172] width 44 height 9
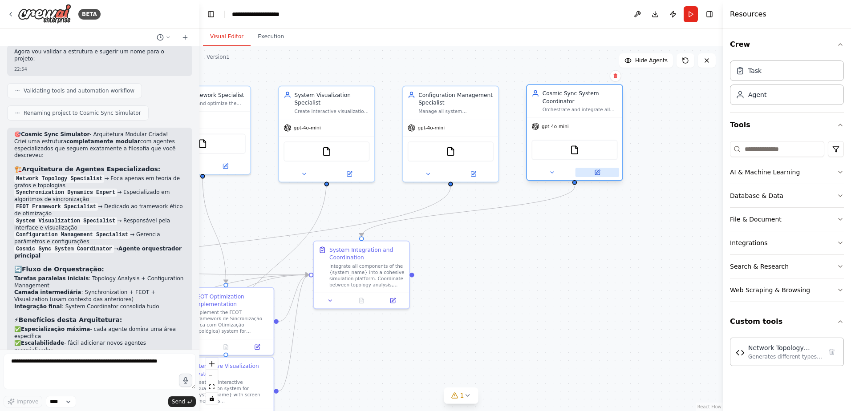
click at [598, 172] on icon at bounding box center [598, 172] width 4 height 4
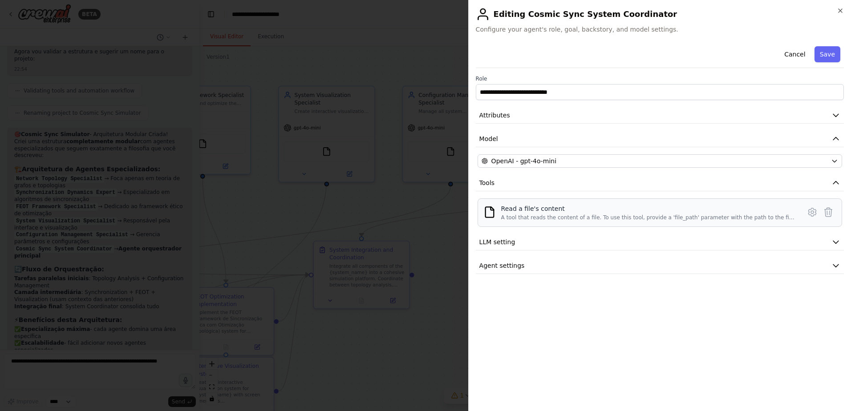
click at [515, 213] on div "Read a file's content" at bounding box center [648, 208] width 294 height 9
click at [490, 215] on img at bounding box center [489, 212] width 12 height 12
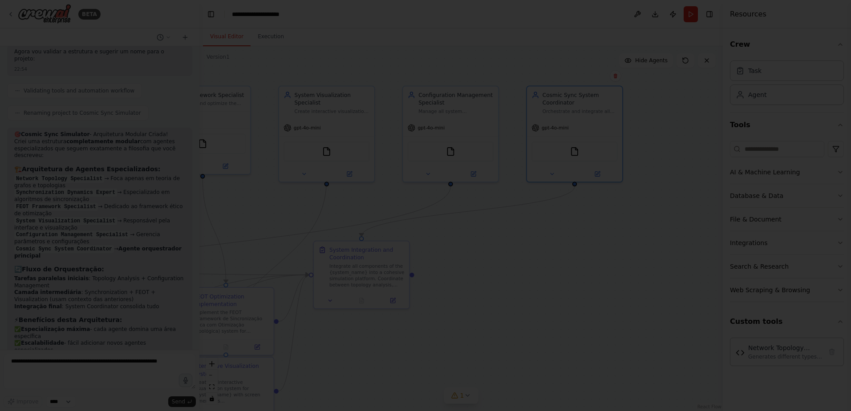
click at [437, 212] on div at bounding box center [425, 205] width 851 height 411
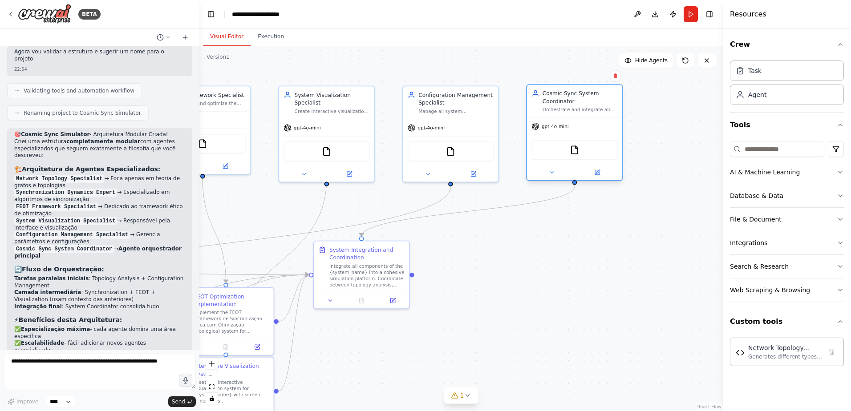
click at [577, 119] on div "gpt-4o-mini" at bounding box center [574, 126] width 95 height 17
click at [558, 130] on div "gpt-4o-mini" at bounding box center [549, 126] width 37 height 8
click at [563, 109] on div "Orchestrate and integrate all components of the {system_name} simulator, coordi…" at bounding box center [580, 110] width 75 height 6
click at [558, 133] on div "gpt-4o-mini" at bounding box center [574, 126] width 95 height 17
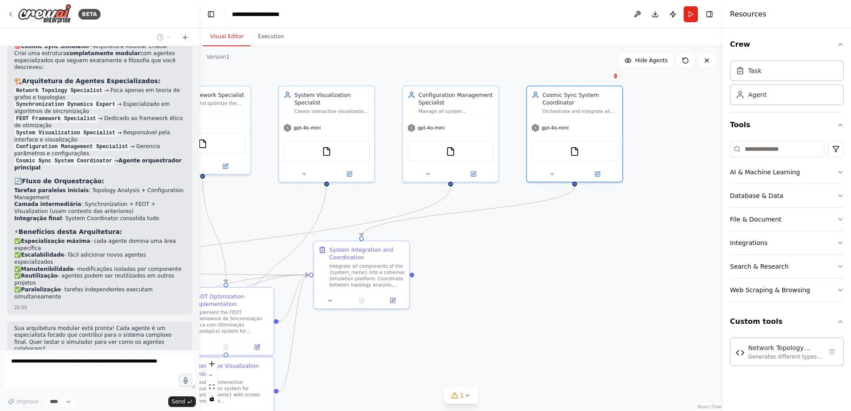
click at [78, 350] on form "Improve **** Send" at bounding box center [99, 380] width 199 height 61
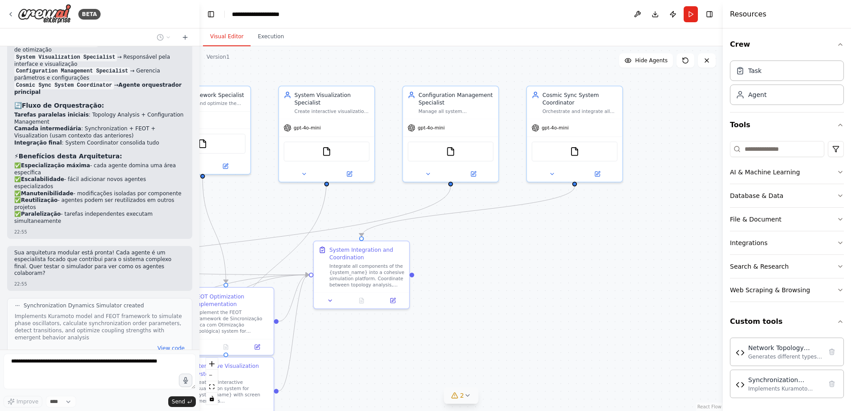
click at [468, 398] on icon at bounding box center [467, 395] width 7 height 7
click at [492, 393] on span "Tool Synchronization Dynamics Simulator is not in use" at bounding box center [466, 394] width 145 height 7
click at [488, 385] on span "Tool Network Topology Generator is not in use" at bounding box center [455, 382] width 122 height 7
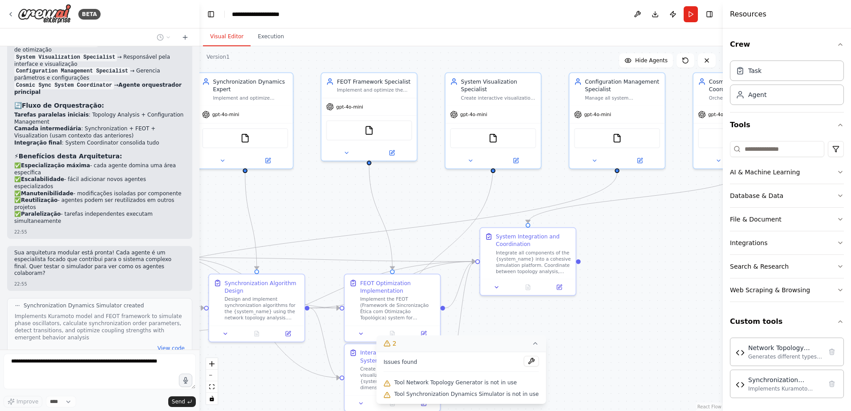
drag, startPoint x: 453, startPoint y: 317, endPoint x: 620, endPoint y: 304, distance: 167.0
click at [620, 304] on div ".deletable-edge-delete-btn { width: 20px; height: 20px; border: 0px solid #ffff…" at bounding box center [460, 228] width 523 height 365
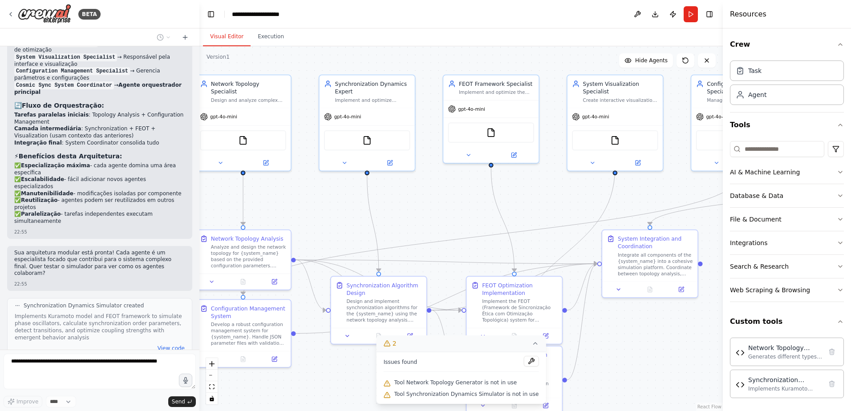
drag, startPoint x: 599, startPoint y: 327, endPoint x: 718, endPoint y: 323, distance: 119.8
click at [718, 323] on div ".deletable-edge-delete-btn { width: 20px; height: 20px; border: 0px solid #ffff…" at bounding box center [460, 228] width 523 height 365
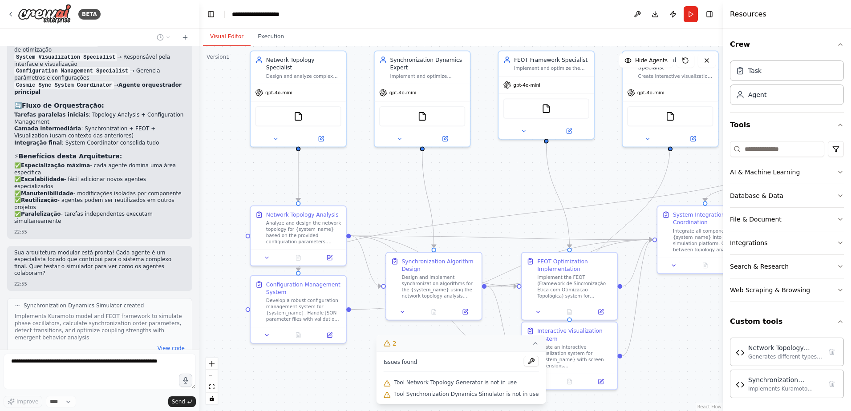
drag, startPoint x: 467, startPoint y: 233, endPoint x: 460, endPoint y: 208, distance: 26.4
click at [463, 209] on div ".deletable-edge-delete-btn { width: 20px; height: 20px; border: 0px solid #ffff…" at bounding box center [460, 228] width 523 height 365
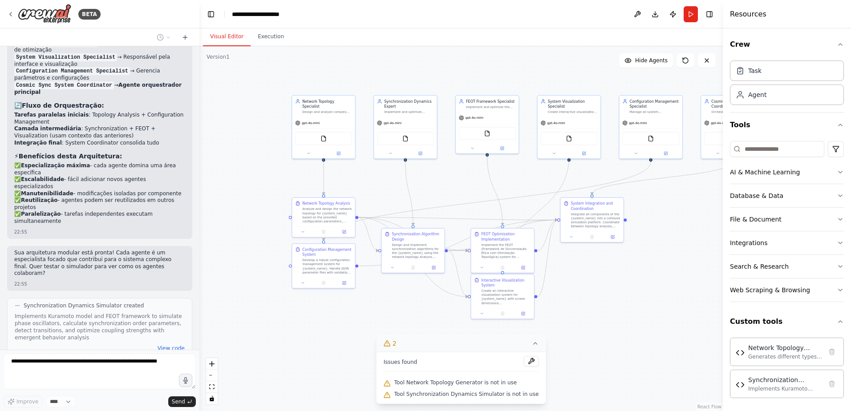
drag, startPoint x: 628, startPoint y: 323, endPoint x: 531, endPoint y: 273, distance: 109.5
click at [531, 273] on div ".deletable-edge-delete-btn { width: 20px; height: 20px; border: 0px solid #ffff…" at bounding box center [460, 228] width 523 height 365
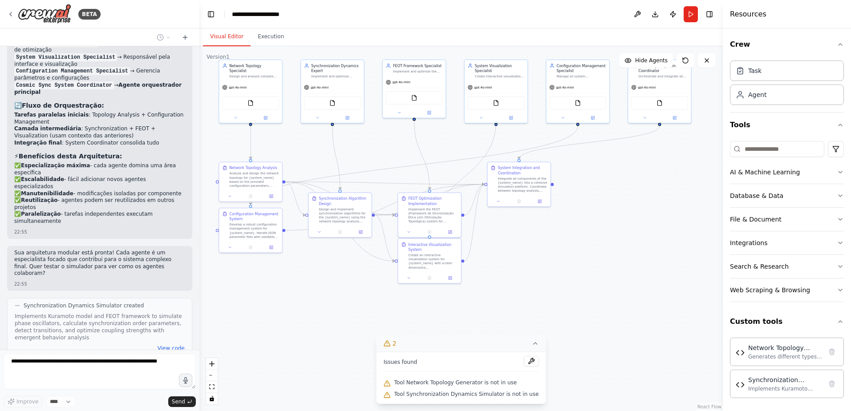
click at [531, 265] on div ".deletable-edge-delete-btn { width: 20px; height: 20px; border: 0px solid #ffff…" at bounding box center [460, 228] width 523 height 365
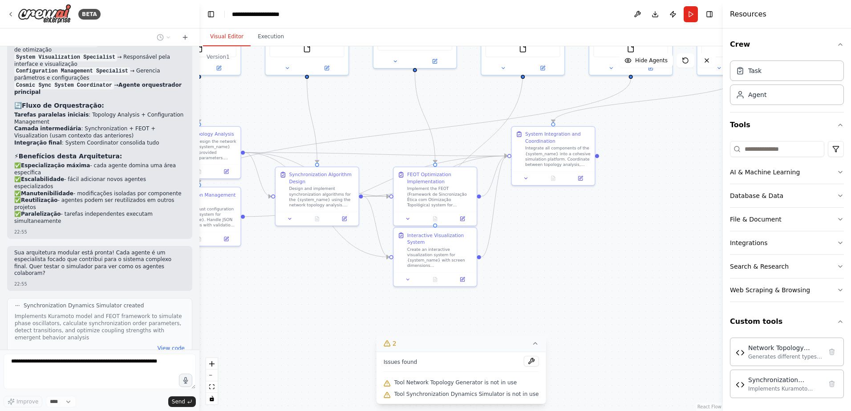
drag, startPoint x: 526, startPoint y: 274, endPoint x: 574, endPoint y: 272, distance: 47.7
click at [574, 272] on div ".deletable-edge-delete-btn { width: 20px; height: 20px; border: 0px solid #ffff…" at bounding box center [460, 228] width 523 height 365
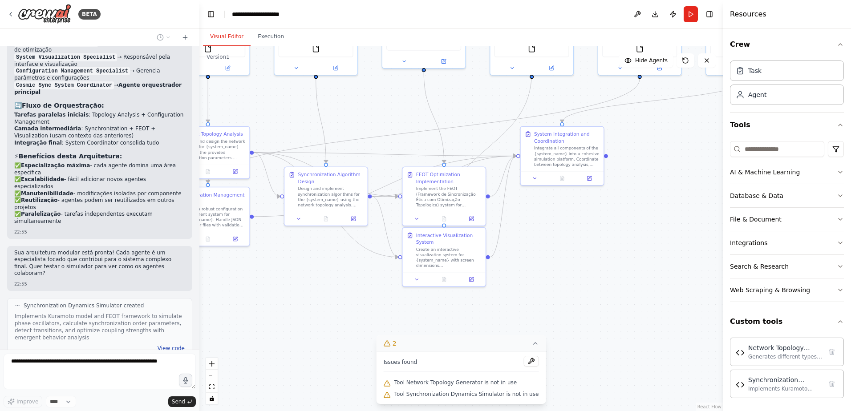
click at [159, 345] on button "View code" at bounding box center [171, 348] width 27 height 7
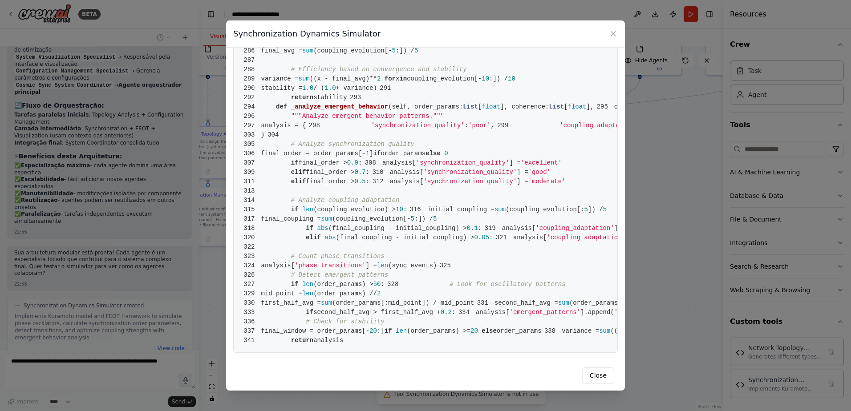
scroll to position [2911, 0]
click at [612, 35] on icon at bounding box center [613, 34] width 4 height 4
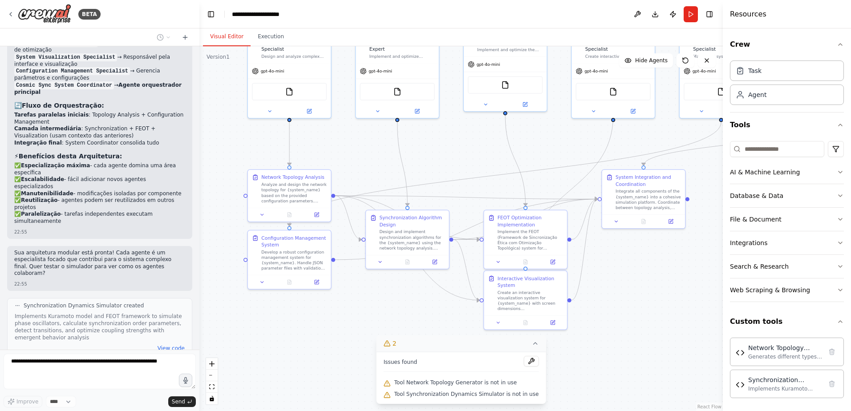
drag, startPoint x: 280, startPoint y: 114, endPoint x: 360, endPoint y: 157, distance: 90.4
click at [360, 157] on div ".deletable-edge-delete-btn { width: 20px; height: 20px; border: 0px solid #ffff…" at bounding box center [460, 228] width 523 height 365
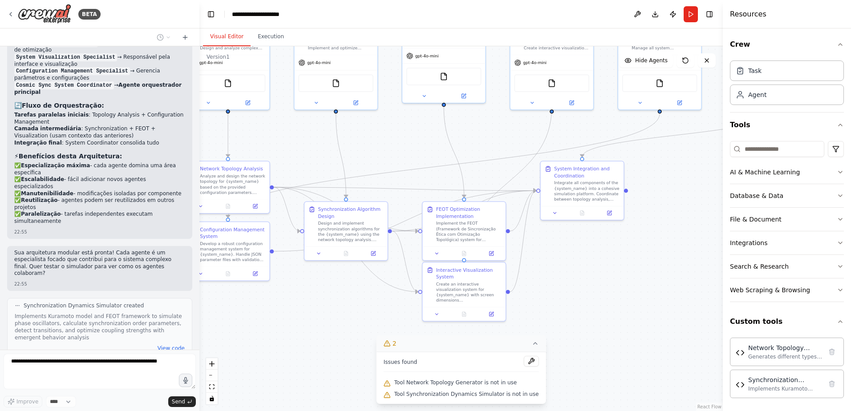
drag, startPoint x: 360, startPoint y: 157, endPoint x: 298, endPoint y: 148, distance: 62.1
click at [298, 148] on div ".deletable-edge-delete-btn { width: 20px; height: 20px; border: 0px solid #ffff…" at bounding box center [460, 228] width 523 height 365
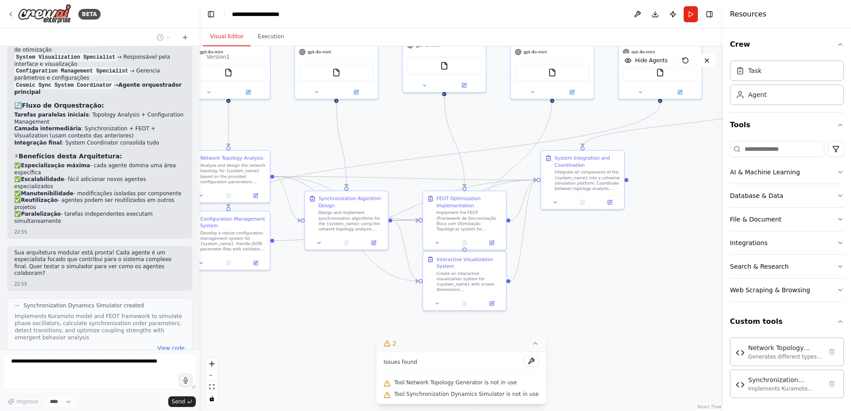
drag, startPoint x: 377, startPoint y: 152, endPoint x: 375, endPoint y: 137, distance: 15.2
click at [375, 137] on div ".deletable-edge-delete-btn { width: 20px; height: 20px; border: 0px solid #ffff…" at bounding box center [460, 228] width 523 height 365
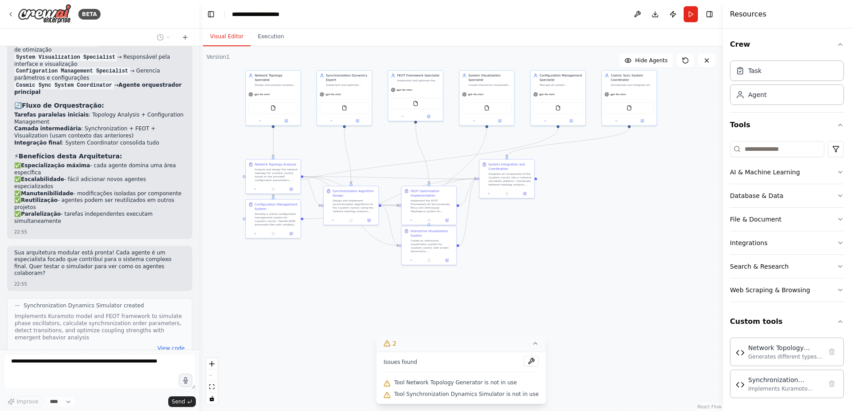
drag, startPoint x: 654, startPoint y: 200, endPoint x: 572, endPoint y: 206, distance: 81.7
click at [574, 206] on div ".deletable-edge-delete-btn { width: 20px; height: 20px; border: 0px solid #ffff…" at bounding box center [460, 228] width 523 height 365
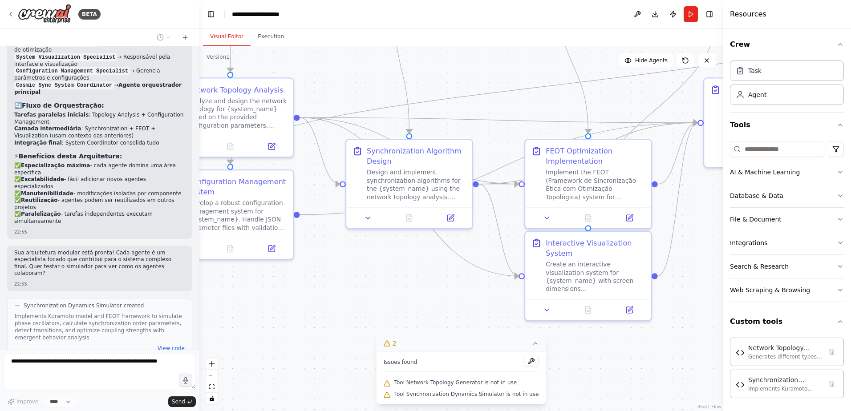
drag, startPoint x: 383, startPoint y: 171, endPoint x: 472, endPoint y: 109, distance: 108.7
click at [472, 109] on div ".deletable-edge-delete-btn { width: 20px; height: 20px; border: 0px solid #ffff…" at bounding box center [460, 228] width 523 height 365
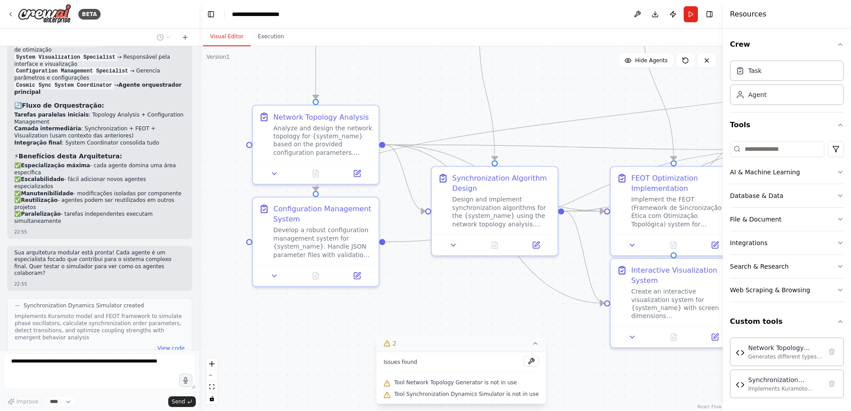
drag, startPoint x: 373, startPoint y: 270, endPoint x: 457, endPoint y: 297, distance: 87.7
click at [456, 298] on div ".deletable-edge-delete-btn { width: 20px; height: 20px; border: 0px solid #ffff…" at bounding box center [460, 228] width 523 height 365
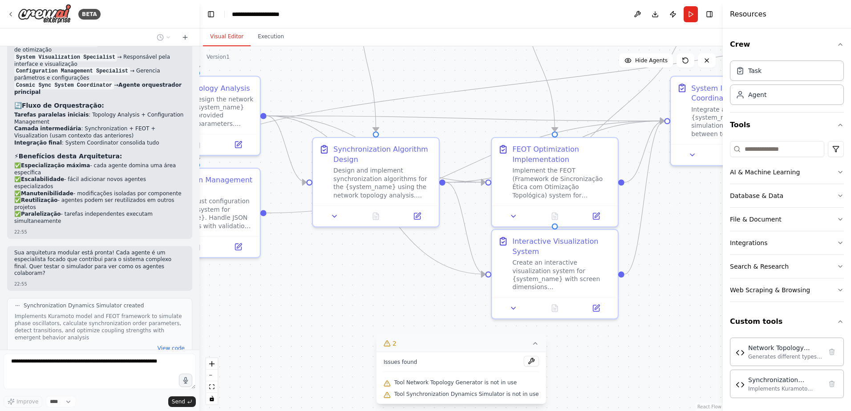
drag, startPoint x: 500, startPoint y: 304, endPoint x: 381, endPoint y: 276, distance: 122.2
click at [381, 276] on div ".deletable-edge-delete-btn { width: 20px; height: 20px; border: 0px solid #ffff…" at bounding box center [460, 228] width 523 height 365
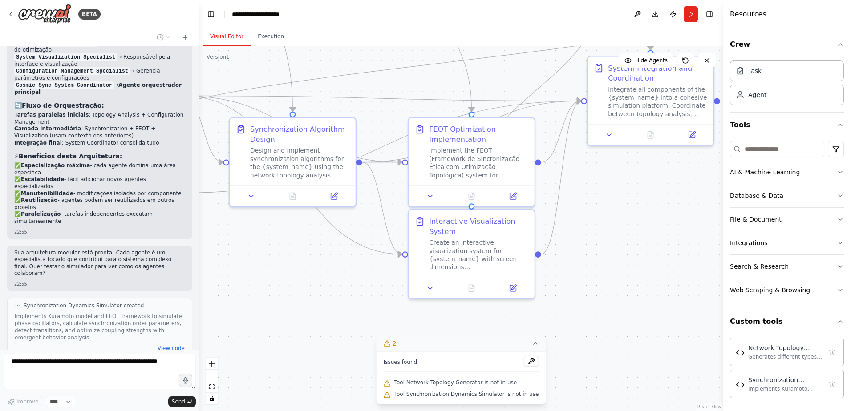
drag, startPoint x: 436, startPoint y: 285, endPoint x: 352, endPoint y: 264, distance: 86.7
click at [351, 264] on div ".deletable-edge-delete-btn { width: 20px; height: 20px; border: 0px solid #ffff…" at bounding box center [460, 228] width 523 height 365
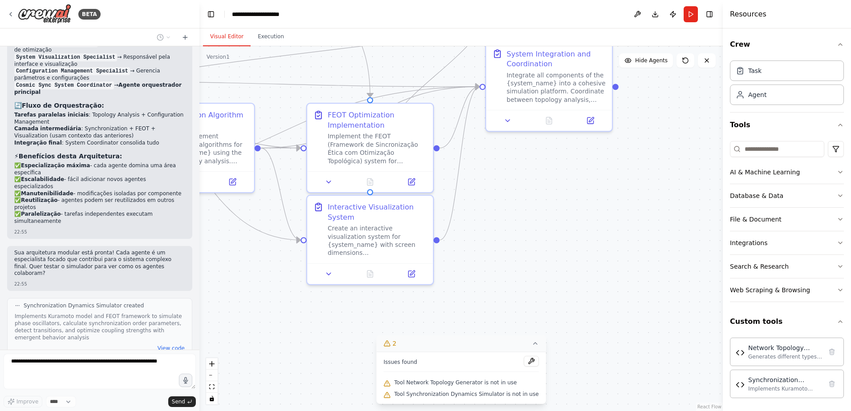
drag, startPoint x: 592, startPoint y: 244, endPoint x: 486, endPoint y: 230, distance: 106.9
click at [486, 230] on div ".deletable-edge-delete-btn { width: 20px; height: 20px; border: 0px solid #ffff…" at bounding box center [460, 228] width 523 height 365
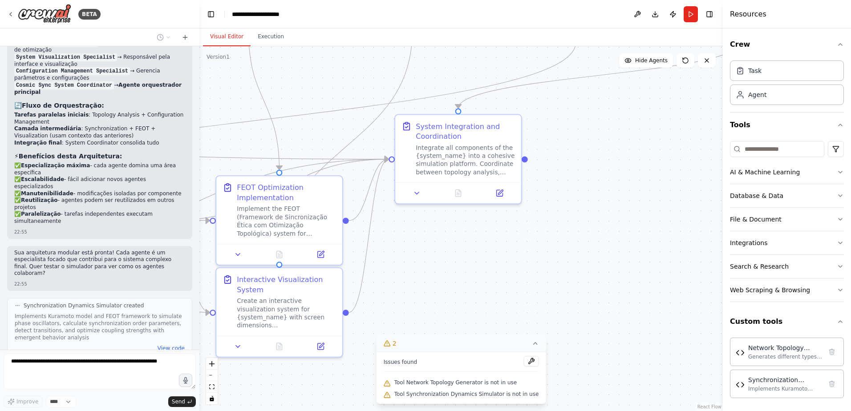
drag, startPoint x: 570, startPoint y: 207, endPoint x: 474, endPoint y: 288, distance: 126.3
click at [474, 288] on div ".deletable-edge-delete-btn { width: 20px; height: 20px; border: 0px solid #ffff…" at bounding box center [460, 228] width 523 height 365
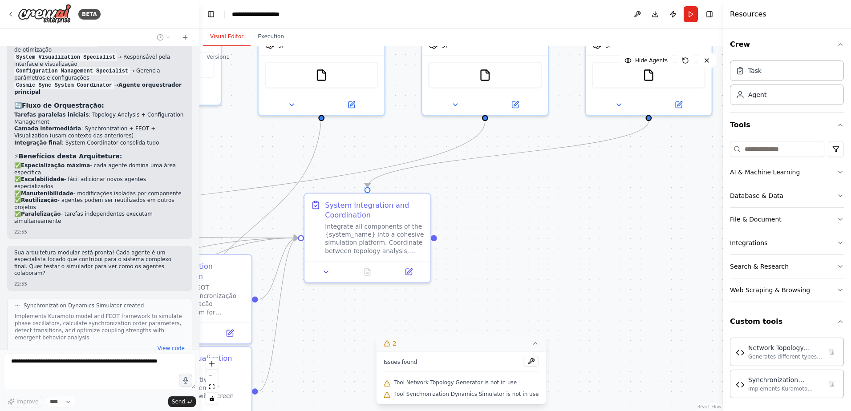
drag, startPoint x: 580, startPoint y: 179, endPoint x: 498, endPoint y: 251, distance: 108.5
click at [498, 251] on div ".deletable-edge-delete-btn { width: 20px; height: 20px; border: 0px solid #ffff…" at bounding box center [460, 228] width 523 height 365
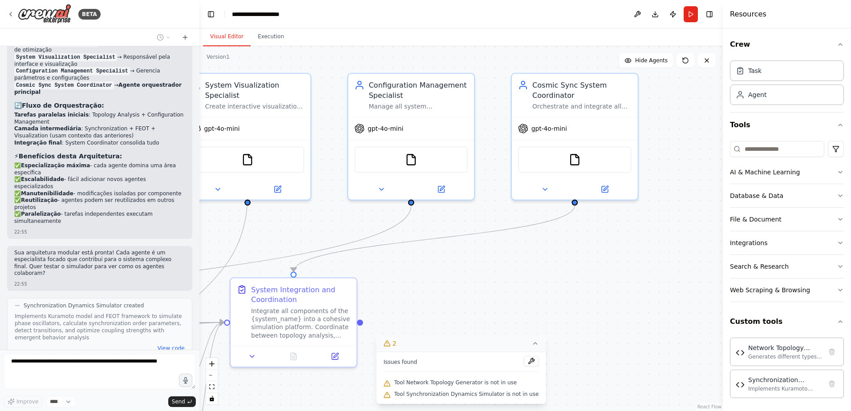
drag, startPoint x: 555, startPoint y: 182, endPoint x: 480, endPoint y: 265, distance: 112.5
click at [480, 265] on div ".deletable-edge-delete-btn { width: 20px; height: 20px; border: 0px solid #ffff…" at bounding box center [460, 228] width 523 height 365
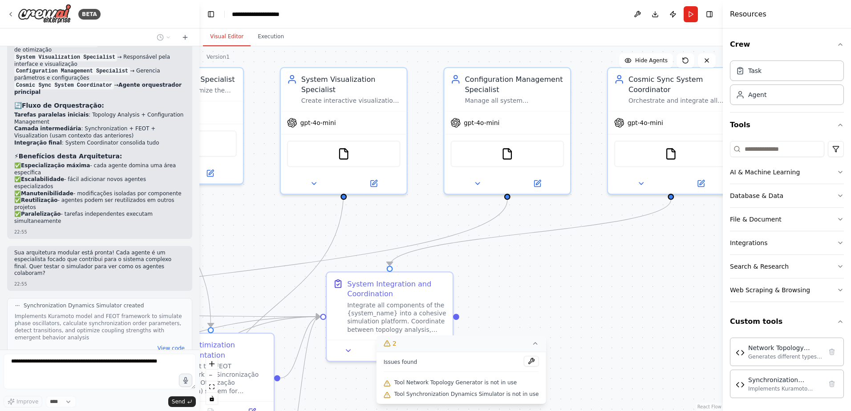
drag, startPoint x: 477, startPoint y: 266, endPoint x: 602, endPoint y: 250, distance: 125.7
click at [602, 250] on div ".deletable-edge-delete-btn { width: 20px; height: 20px; border: 0px solid #ffff…" at bounding box center [460, 228] width 523 height 365
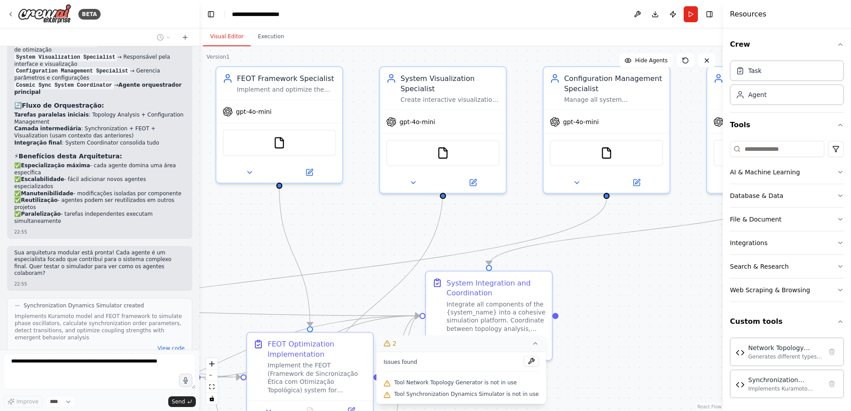
drag, startPoint x: 520, startPoint y: 242, endPoint x: 600, endPoint y: 243, distance: 80.6
click at [600, 243] on div ".deletable-edge-delete-btn { width: 20px; height: 20px; border: 0px solid #ffff…" at bounding box center [460, 228] width 523 height 365
click at [85, 363] on div "Crafting a customized tool for your automation Create a quantum-inspired system…" at bounding box center [99, 397] width 185 height 69
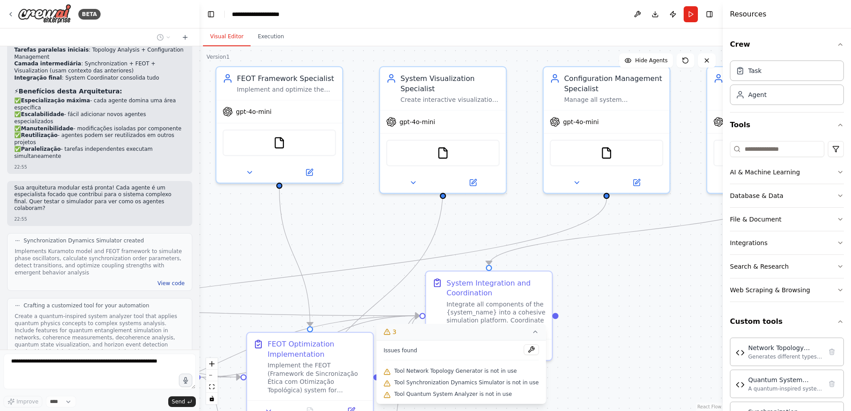
click at [158, 280] on button "View code" at bounding box center [171, 283] width 27 height 7
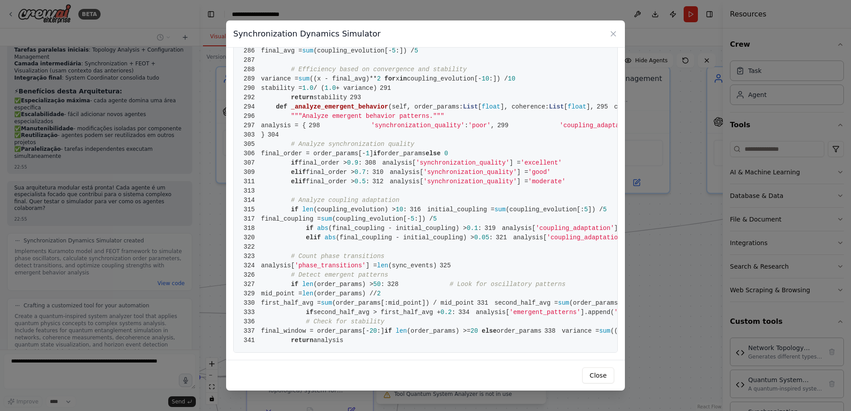
scroll to position [2537, 0]
click at [591, 374] on button "Close" at bounding box center [598, 376] width 32 height 16
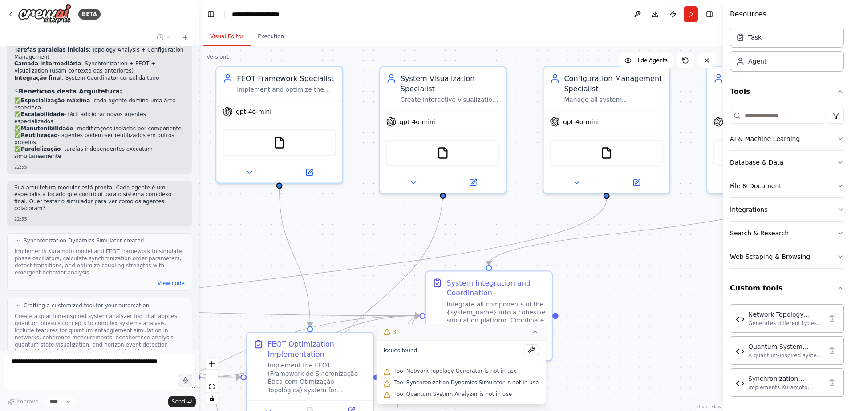
scroll to position [2454, 0]
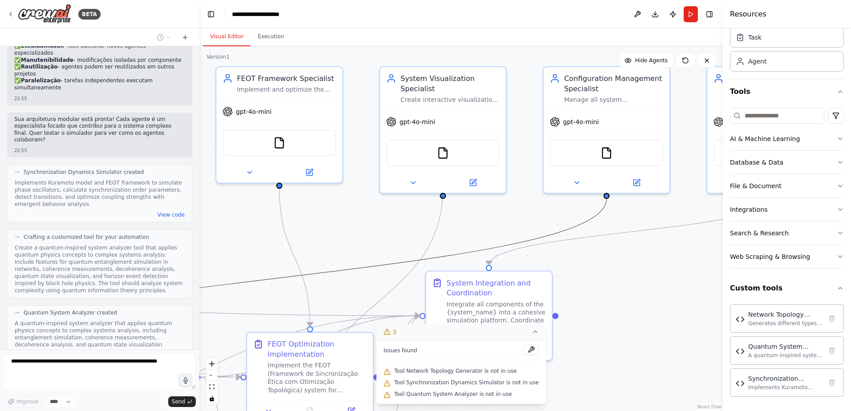
click at [356, 271] on icon "Edge from a7afacc5-f517-42c4-b867-a634d985eba0 to 7e35b5ef-3bf8-47c3-b460-54856…" at bounding box center [279, 278] width 654 height 158
click at [531, 330] on icon at bounding box center [534, 331] width 7 height 7
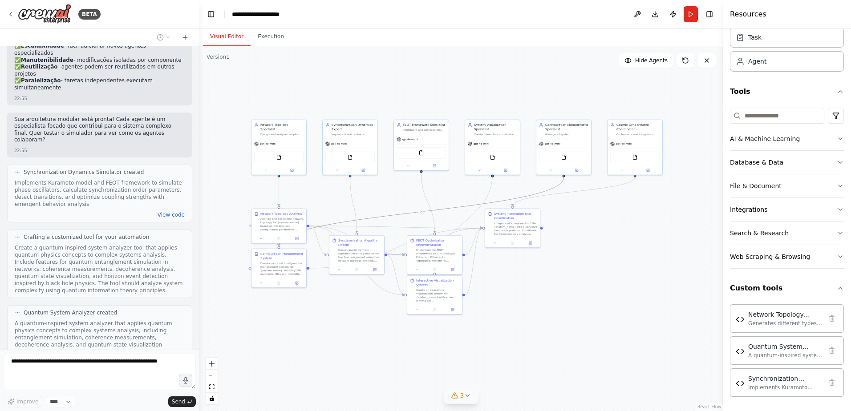
drag, startPoint x: 607, startPoint y: 299, endPoint x: 602, endPoint y: 243, distance: 56.3
click at [602, 243] on div ".deletable-edge-delete-btn { width: 20px; height: 20px; border: 0px solid #ffff…" at bounding box center [460, 228] width 523 height 365
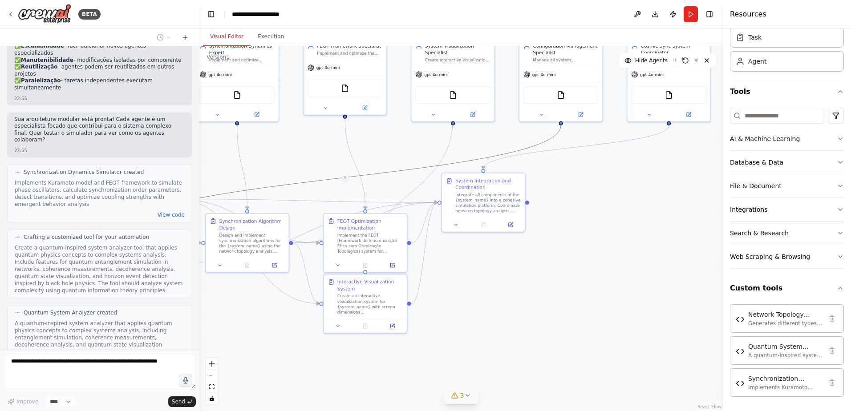
scroll to position [2529, 0]
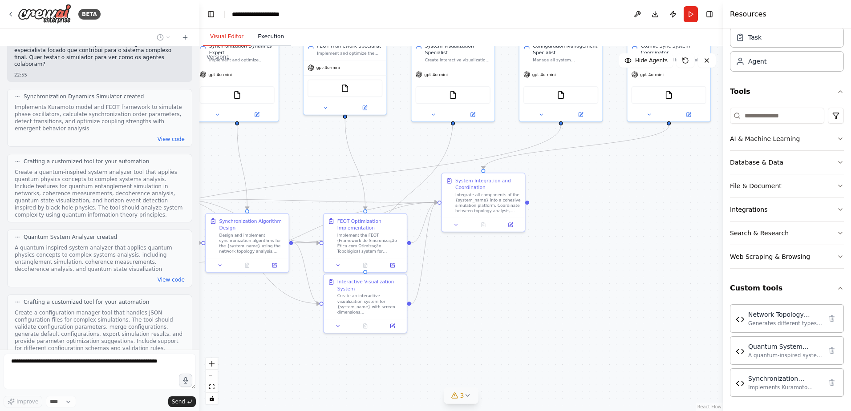
click at [264, 44] on button "Execution" at bounding box center [271, 37] width 41 height 19
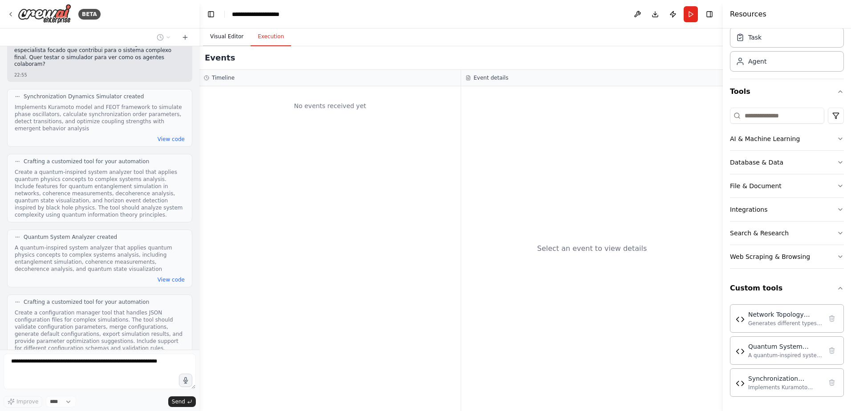
click at [232, 38] on button "Visual Editor" at bounding box center [227, 37] width 48 height 19
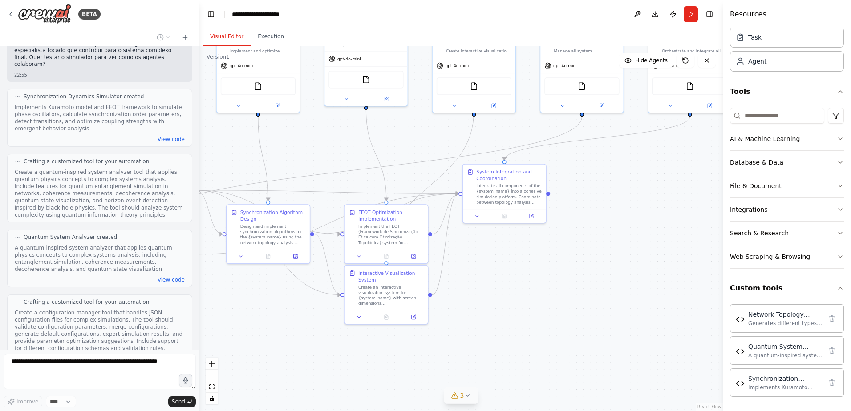
drag, startPoint x: 527, startPoint y: 305, endPoint x: 601, endPoint y: 276, distance: 80.2
click at [601, 276] on div ".deletable-edge-delete-btn { width: 20px; height: 20px; border: 0px solid #ffff…" at bounding box center [460, 228] width 523 height 365
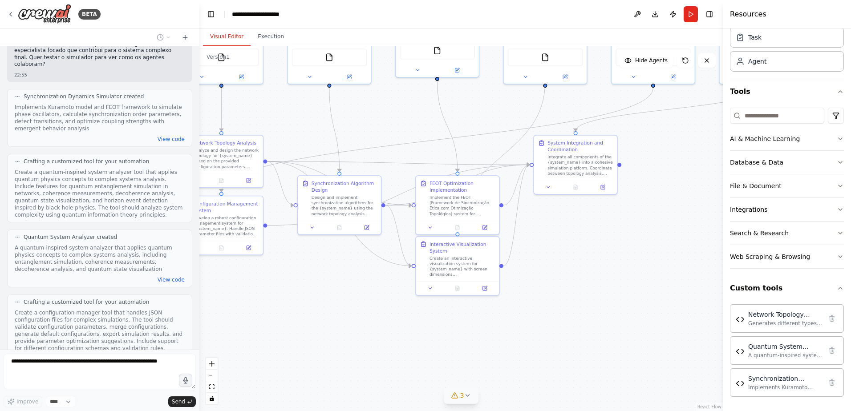
scroll to position [2594, 0]
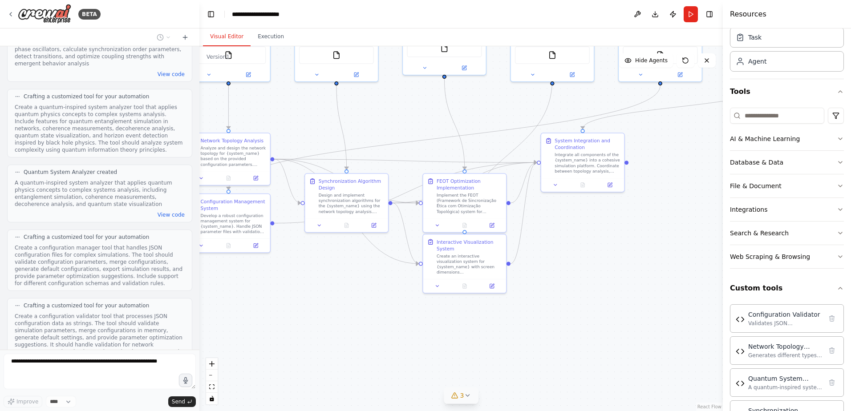
drag, startPoint x: 591, startPoint y: 270, endPoint x: 607, endPoint y: 264, distance: 17.3
click at [607, 264] on div ".deletable-edge-delete-btn { width: 20px; height: 20px; border: 0px solid #ffff…" at bounding box center [460, 228] width 523 height 365
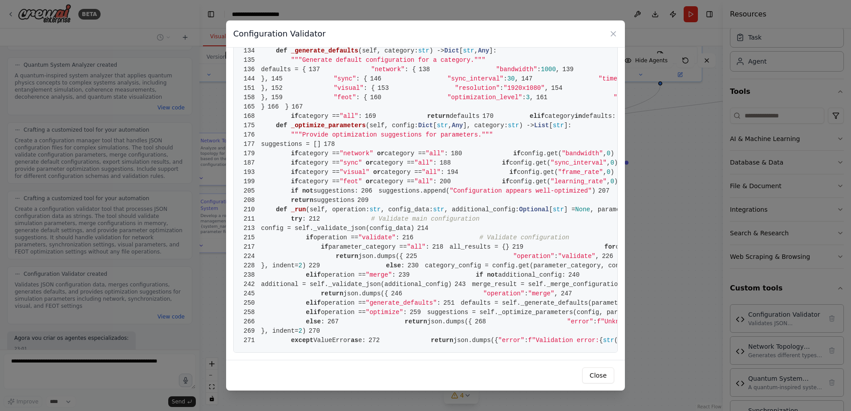
scroll to position [2709, 0]
click at [610, 34] on icon at bounding box center [613, 33] width 9 height 9
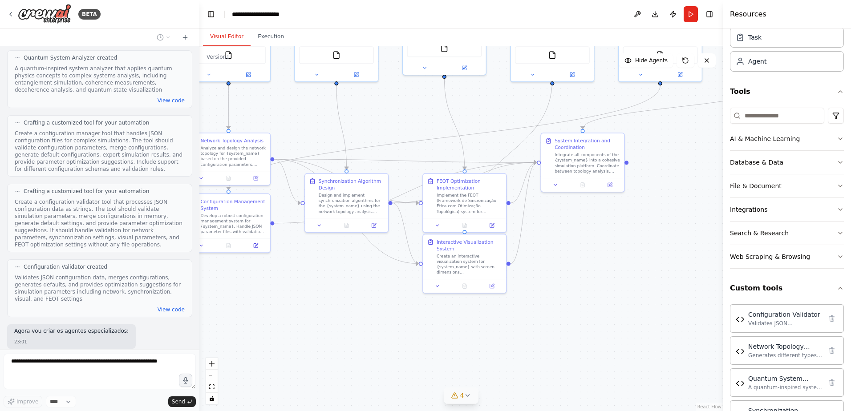
scroll to position [2731, 0]
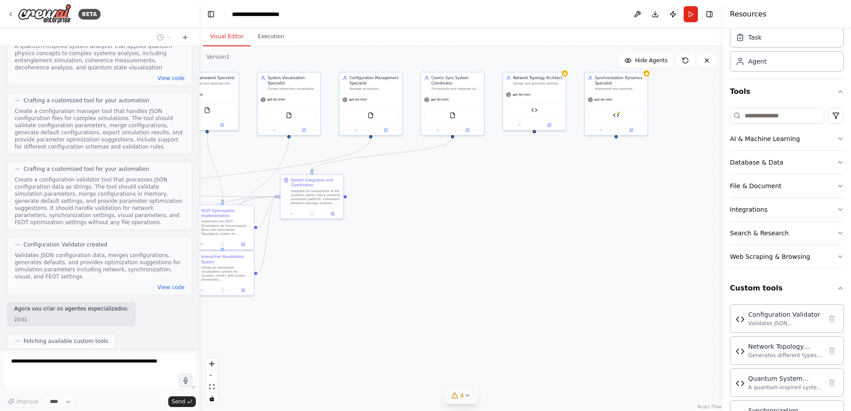
drag, startPoint x: 572, startPoint y: 281, endPoint x: 343, endPoint y: 289, distance: 228.9
click at [340, 293] on div ".deletable-edge-delete-btn { width: 20px; height: 20px; border: 0px solid #ffff…" at bounding box center [460, 228] width 523 height 365
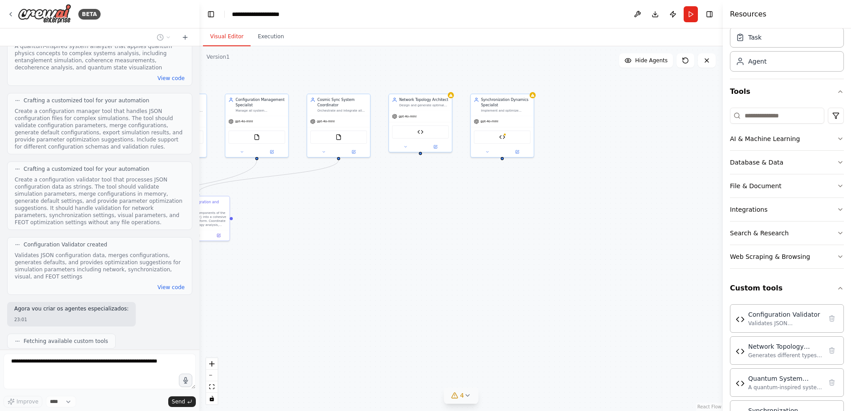
drag, startPoint x: 451, startPoint y: 245, endPoint x: 364, endPoint y: 254, distance: 87.7
click at [364, 254] on div ".deletable-edge-delete-btn { width: 20px; height: 20px; border: 0px solid #ffff…" at bounding box center [460, 228] width 523 height 365
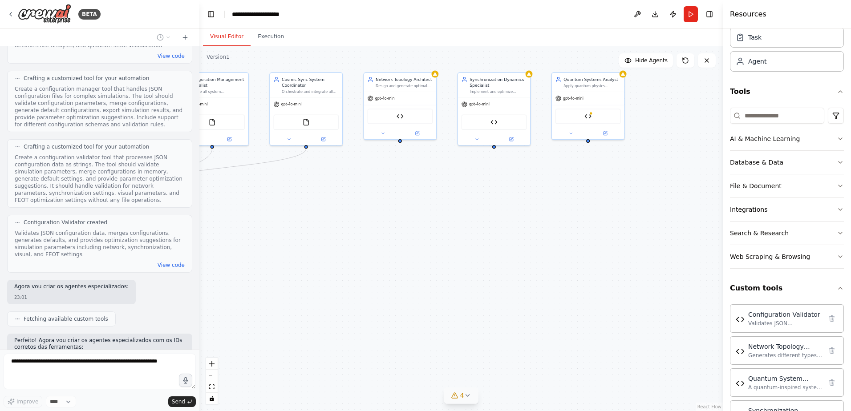
scroll to position [2776, 0]
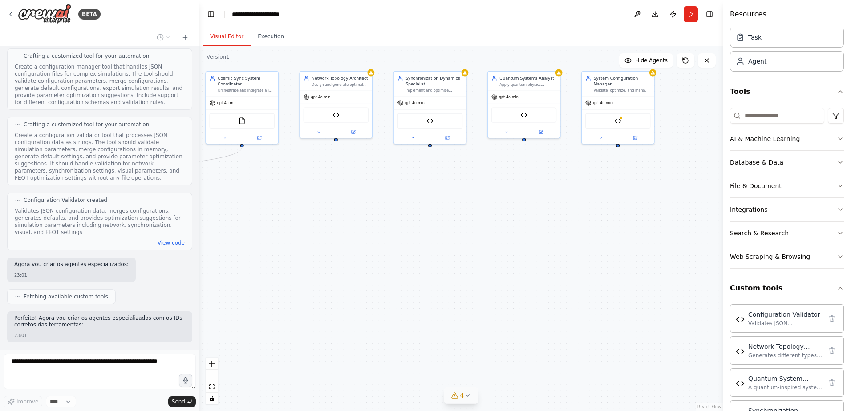
drag, startPoint x: 480, startPoint y: 200, endPoint x: 481, endPoint y: 208, distance: 8.0
click at [471, 203] on div ".deletable-edge-delete-btn { width: 20px; height: 20px; border: 0px solid #ffff…" at bounding box center [460, 228] width 523 height 365
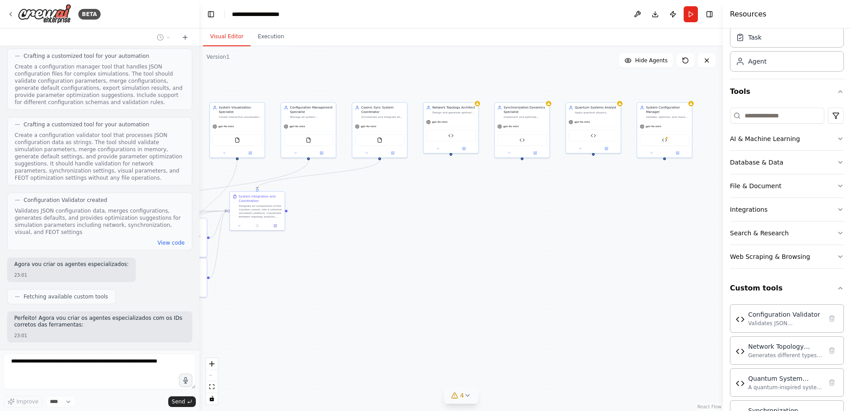
drag, startPoint x: 411, startPoint y: 237, endPoint x: 626, endPoint y: 224, distance: 215.3
click at [633, 224] on div ".deletable-edge-delete-btn { width: 20px; height: 20px; border: 0px solid #ffff…" at bounding box center [460, 228] width 523 height 365
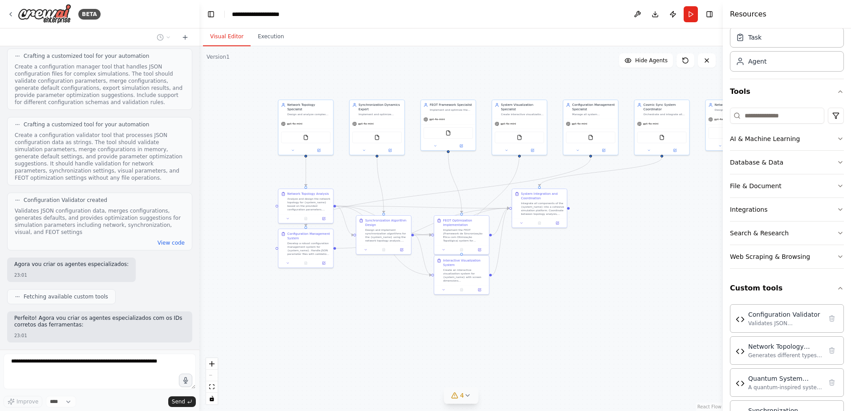
drag, startPoint x: 471, startPoint y: 223, endPoint x: 625, endPoint y: 233, distance: 153.9
click at [661, 227] on div ".deletable-edge-delete-btn { width: 20px; height: 20px; border: 0px solid #ffff…" at bounding box center [460, 228] width 523 height 365
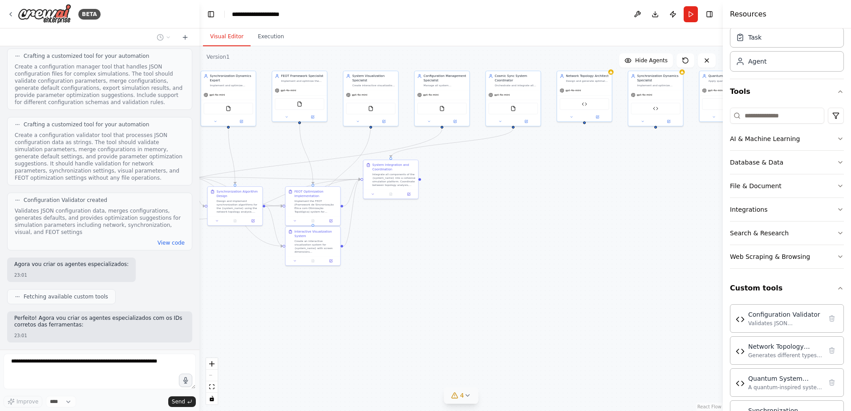
drag, startPoint x: 633, startPoint y: 247, endPoint x: 392, endPoint y: 218, distance: 242.6
click at [392, 218] on div ".deletable-edge-delete-btn { width: 20px; height: 20px; border: 0px solid #ffff…" at bounding box center [460, 228] width 523 height 365
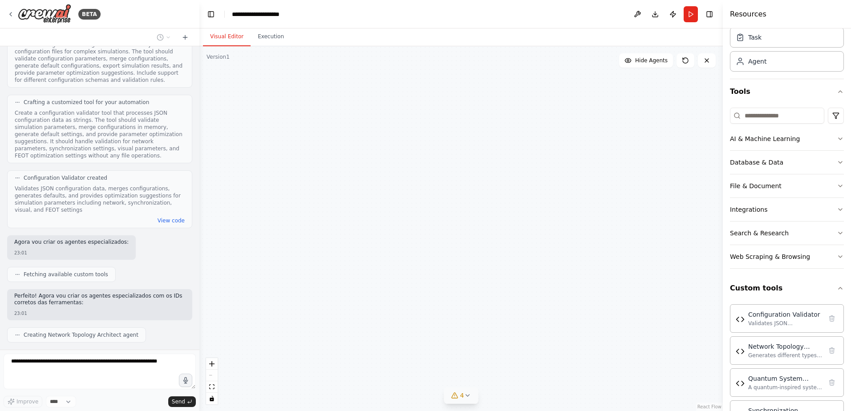
drag, startPoint x: 581, startPoint y: 216, endPoint x: 385, endPoint y: 222, distance: 195.5
click at [385, 222] on div "Network Topology Specialist Design and analyze complex network topologies for t…" at bounding box center [460, 228] width 523 height 365
drag, startPoint x: 485, startPoint y: 207, endPoint x: 384, endPoint y: 207, distance: 101.5
click at [384, 207] on div ".deletable-edge-delete-btn { width: 20px; height: 20px; border: 0px solid #ffff…" at bounding box center [460, 228] width 523 height 365
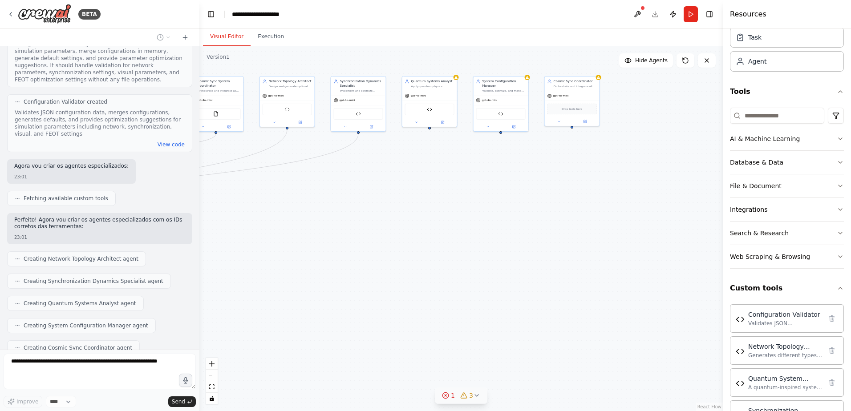
scroll to position [2896, 0]
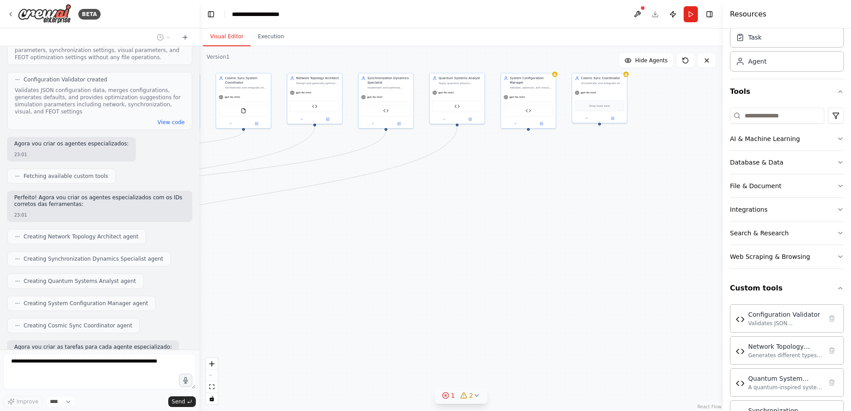
drag, startPoint x: 421, startPoint y: 219, endPoint x: 591, endPoint y: 208, distance: 170.4
click at [594, 208] on div ".deletable-edge-delete-btn { width: 20px; height: 20px; border: 0px solid #ffff…" at bounding box center [460, 228] width 523 height 365
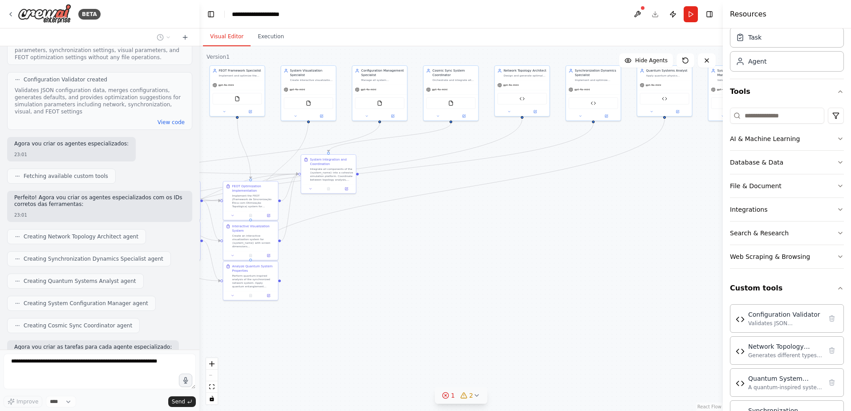
drag, startPoint x: 417, startPoint y: 213, endPoint x: 555, endPoint y: 213, distance: 138.4
click at [586, 210] on div ".deletable-edge-delete-btn { width: 20px; height: 20px; border: 0px solid #ffff…" at bounding box center [460, 228] width 523 height 365
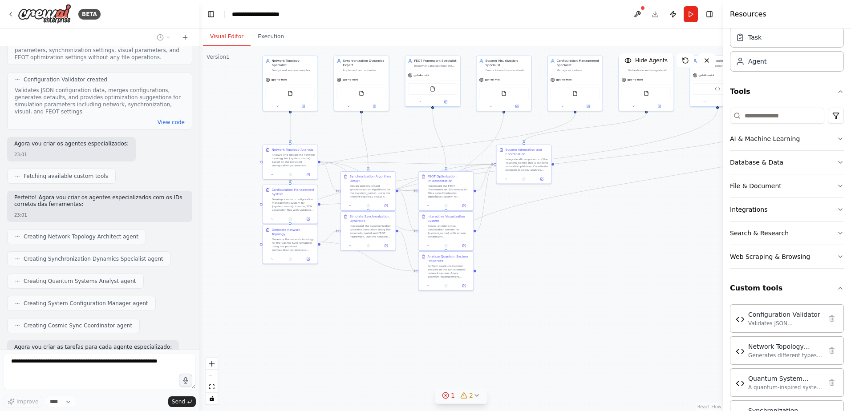
drag, startPoint x: 438, startPoint y: 243, endPoint x: 571, endPoint y: 227, distance: 133.7
click at [571, 227] on div ".deletable-edge-delete-btn { width: 20px; height: 20px; border: 0px solid #ffff…" at bounding box center [460, 228] width 523 height 365
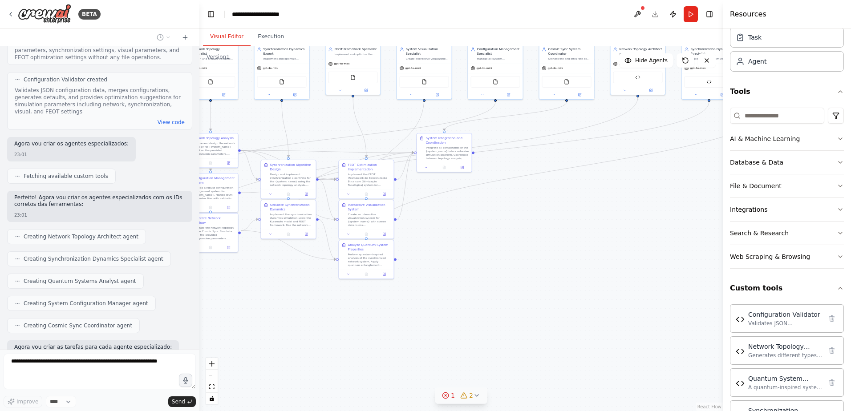
drag, startPoint x: 607, startPoint y: 244, endPoint x: 577, endPoint y: 226, distance: 35.3
click at [489, 242] on div ".deletable-edge-delete-btn { width: 20px; height: 20px; border: 0px solid #ffff…" at bounding box center [460, 228] width 523 height 365
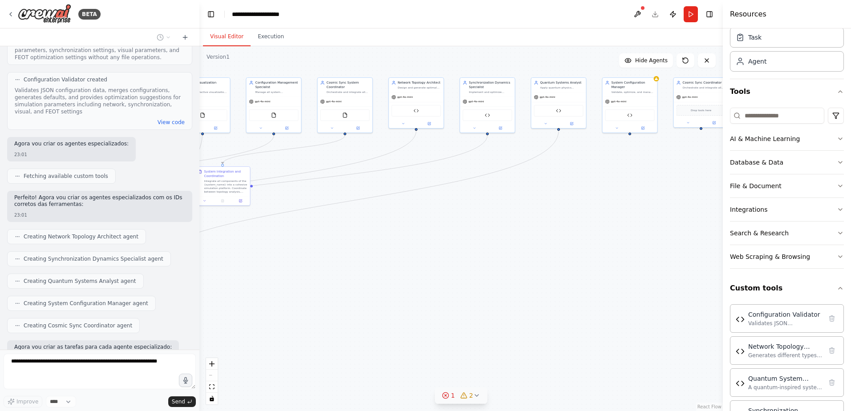
drag, startPoint x: 625, startPoint y: 212, endPoint x: 521, endPoint y: 226, distance: 105.1
click at [405, 246] on div ".deletable-edge-delete-btn { width: 20px; height: 20px; border: 0px solid #ffff…" at bounding box center [460, 228] width 523 height 365
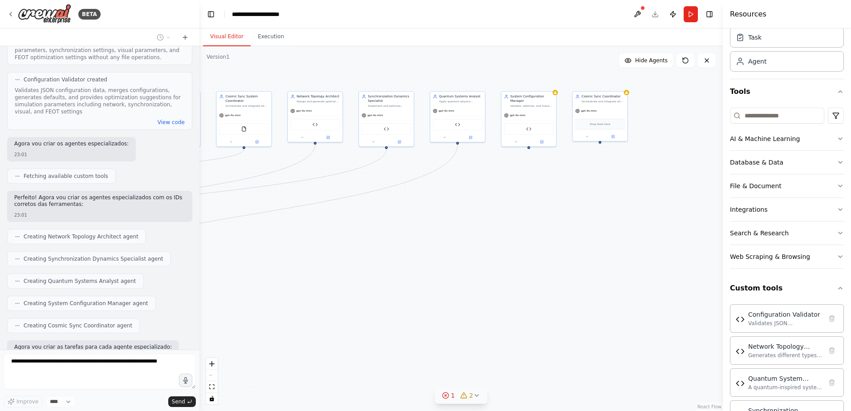
drag, startPoint x: 560, startPoint y: 220, endPoint x: 458, endPoint y: 234, distance: 103.3
click at [458, 234] on div ".deletable-edge-delete-btn { width: 20px; height: 20px; border: 0px solid #ffff…" at bounding box center [460, 228] width 523 height 365
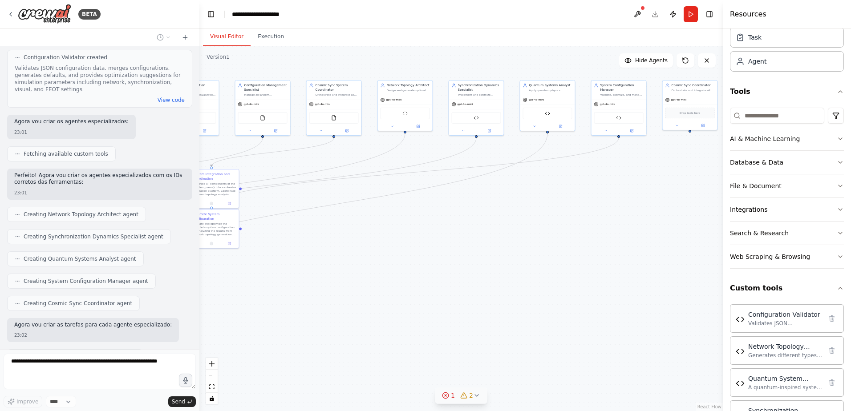
drag, startPoint x: 458, startPoint y: 234, endPoint x: 549, endPoint y: 223, distance: 91.5
click at [549, 223] on div ".deletable-edge-delete-btn { width: 20px; height: 20px; border: 0px solid #ffff…" at bounding box center [460, 228] width 523 height 365
drag, startPoint x: 551, startPoint y: 222, endPoint x: 635, endPoint y: 195, distance: 88.4
click at [635, 195] on div ".deletable-edge-delete-btn { width: 20px; height: 20px; border: 0px solid #ffff…" at bounding box center [460, 228] width 523 height 365
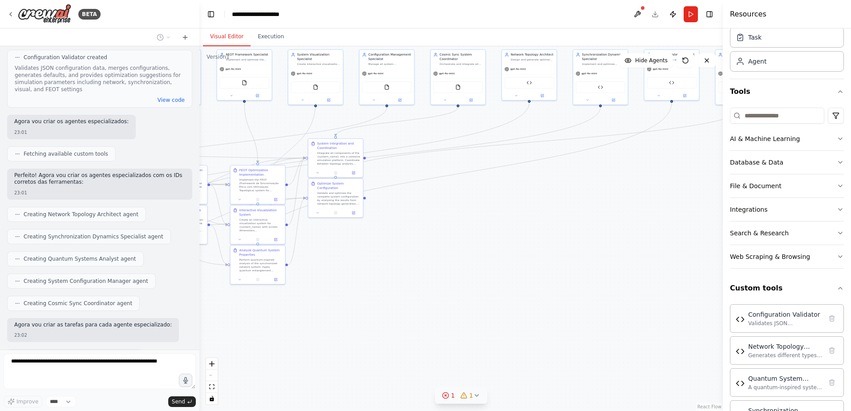
drag, startPoint x: 504, startPoint y: 227, endPoint x: 541, endPoint y: 225, distance: 36.6
click at [541, 225] on div ".deletable-edge-delete-btn { width: 20px; height: 20px; border: 0px solid #ffff…" at bounding box center [460, 228] width 523 height 365
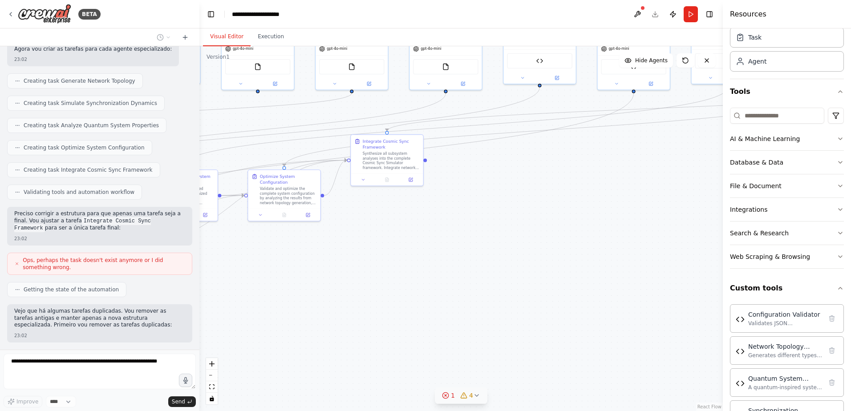
scroll to position [3217, 0]
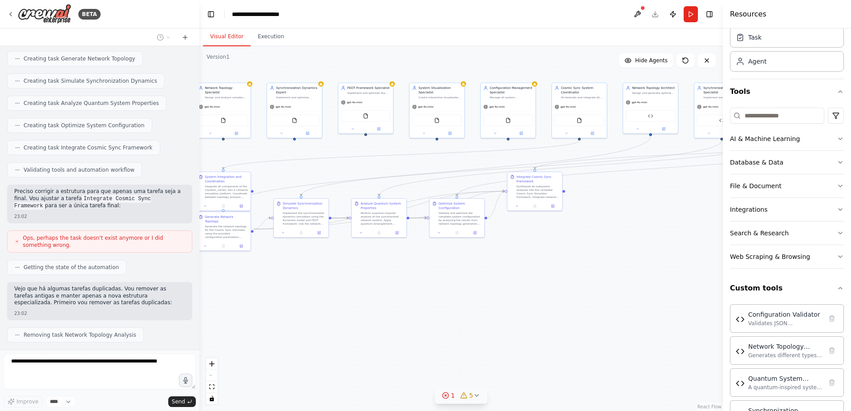
drag, startPoint x: 327, startPoint y: 252, endPoint x: 479, endPoint y: 263, distance: 152.2
click at [479, 263] on div ".deletable-edge-delete-btn { width: 20px; height: 20px; border: 0px solid #ffff…" at bounding box center [460, 228] width 523 height 365
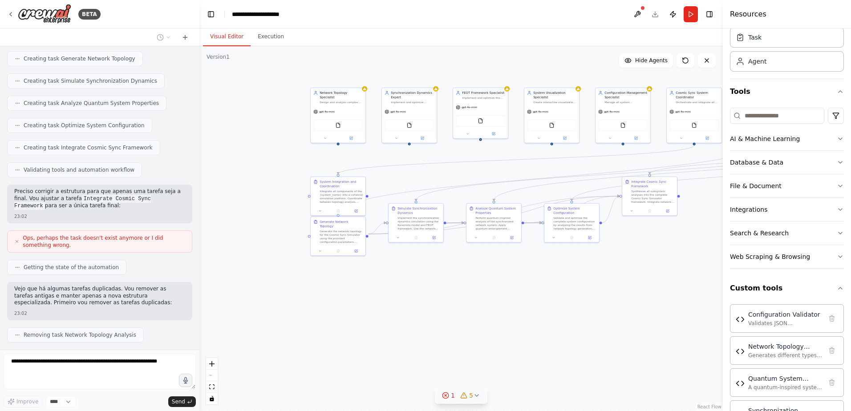
drag, startPoint x: 467, startPoint y: 268, endPoint x: 594, endPoint y: 274, distance: 127.0
click at [594, 274] on div ".deletable-edge-delete-btn { width: 20px; height: 20px; border: 0px solid #ffff…" at bounding box center [460, 228] width 523 height 365
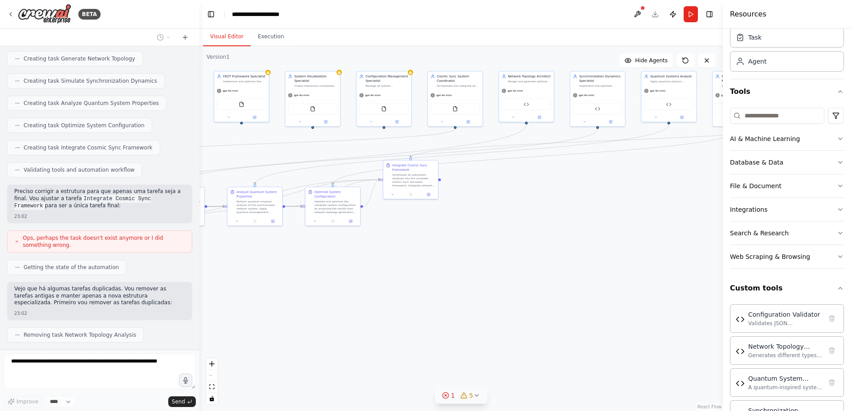
drag, startPoint x: 563, startPoint y: 276, endPoint x: 334, endPoint y: 256, distance: 229.6
click at [334, 256] on div ".deletable-edge-delete-btn { width: 20px; height: 20px; border: 0px solid #ffff…" at bounding box center [460, 228] width 523 height 365
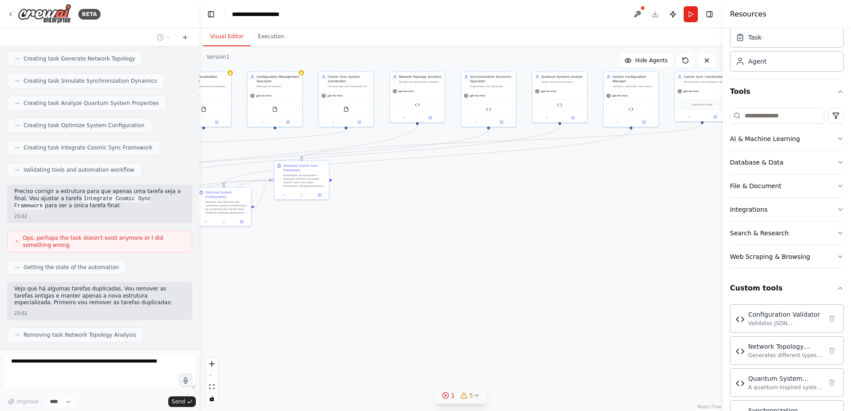
scroll to position [3239, 0]
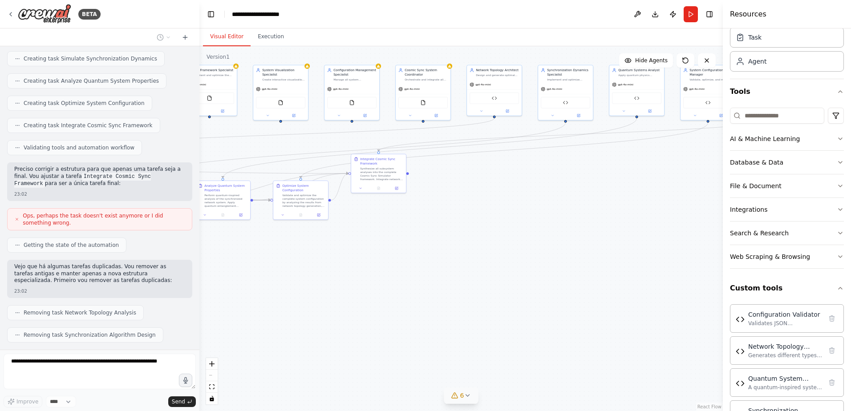
drag, startPoint x: 471, startPoint y: 259, endPoint x: 453, endPoint y: 251, distance: 19.2
click at [453, 251] on div ".deletable-edge-delete-btn { width: 20px; height: 20px; border: 0px solid #ffff…" at bounding box center [460, 228] width 523 height 365
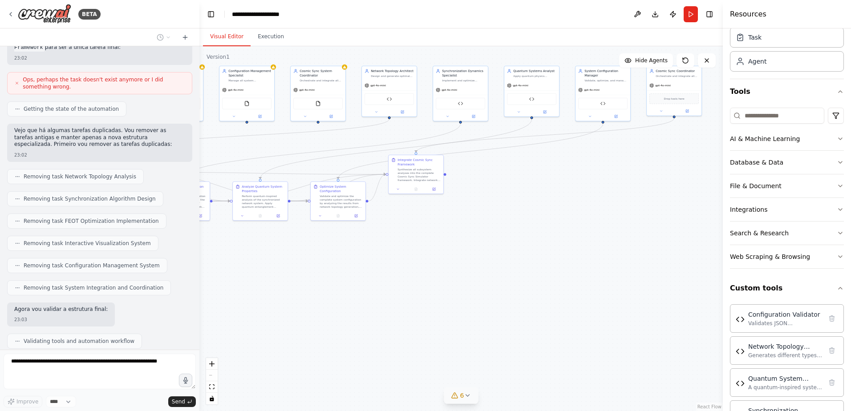
scroll to position [3397, 0]
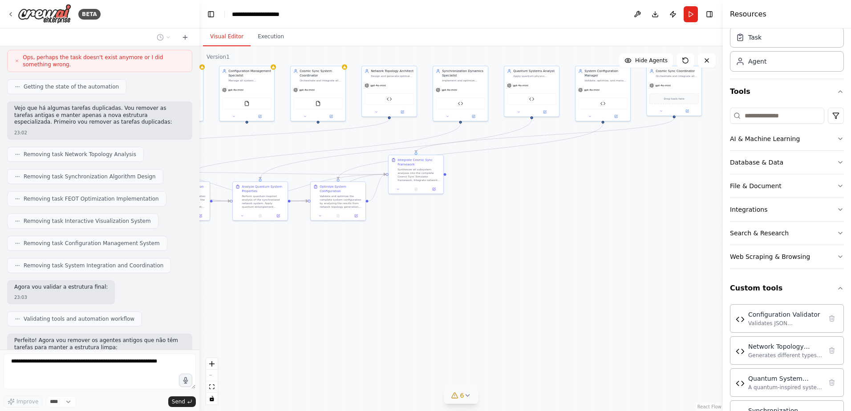
drag, startPoint x: 313, startPoint y: 270, endPoint x: 338, endPoint y: 271, distance: 24.5
click at [338, 271] on div ".deletable-edge-delete-btn { width: 20px; height: 20px; border: 0px solid #ffff…" at bounding box center [460, 228] width 523 height 365
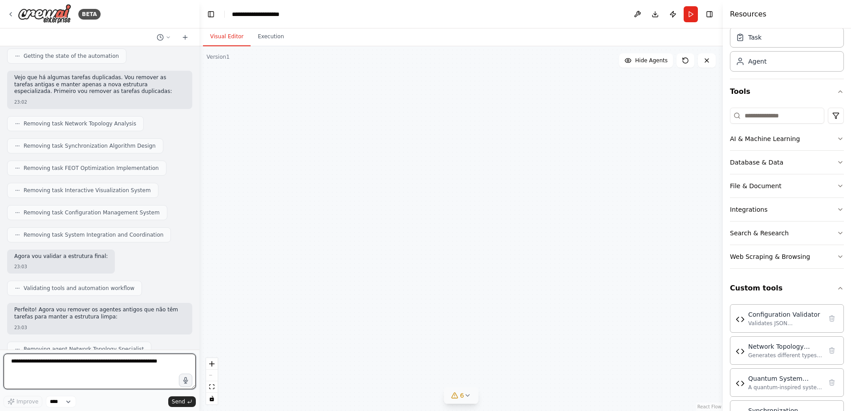
scroll to position [3435, 0]
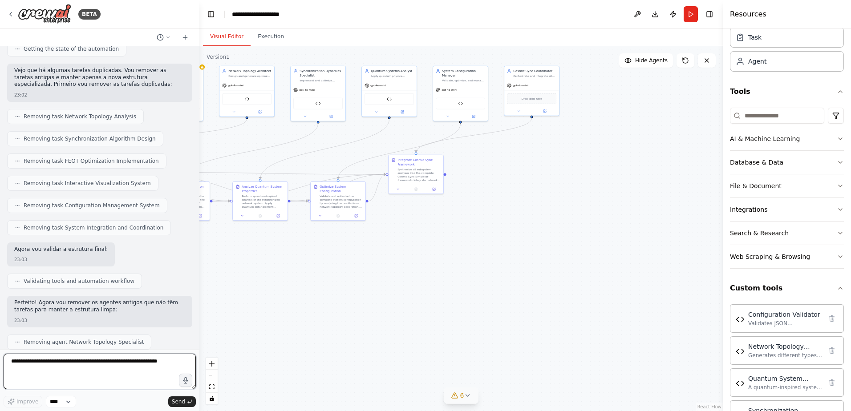
click at [89, 366] on textarea at bounding box center [100, 372] width 192 height 36
drag, startPoint x: 13, startPoint y: 314, endPoint x: 80, endPoint y: 330, distance: 68.7
copy p "I'm sorry, reached the maximum number of iterations. Please, ask me to continue…"
click at [113, 368] on textarea at bounding box center [100, 372] width 192 height 36
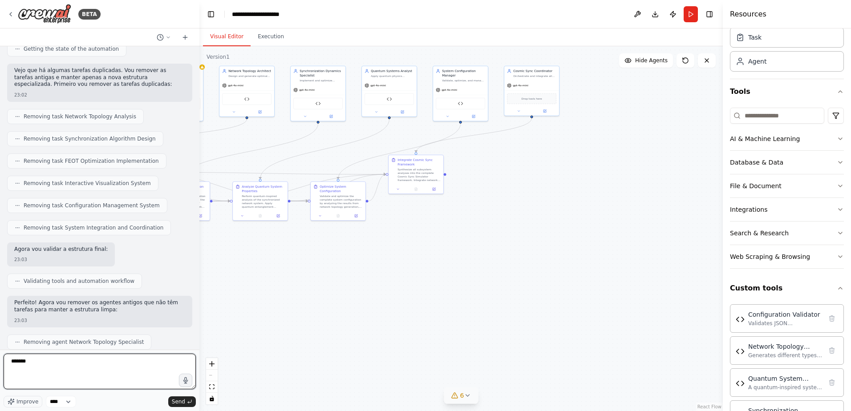
type textarea "********"
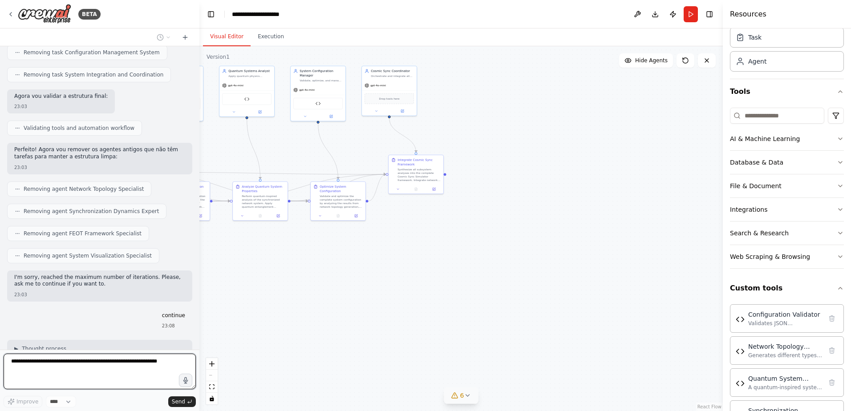
scroll to position [3597, 0]
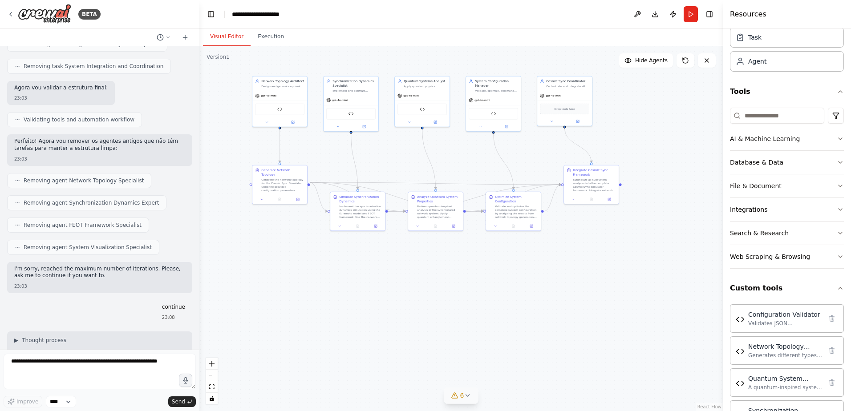
drag, startPoint x: 334, startPoint y: 301, endPoint x: 503, endPoint y: 313, distance: 169.6
click at [503, 313] on div ".deletable-edge-delete-btn { width: 20px; height: 20px; border: 0px solid #ffff…" at bounding box center [460, 228] width 523 height 365
drag, startPoint x: 470, startPoint y: 314, endPoint x: 430, endPoint y: 322, distance: 40.8
click at [431, 322] on div ".deletable-edge-delete-btn { width: 20px; height: 20px; border: 0px solid #ffff…" at bounding box center [460, 228] width 523 height 365
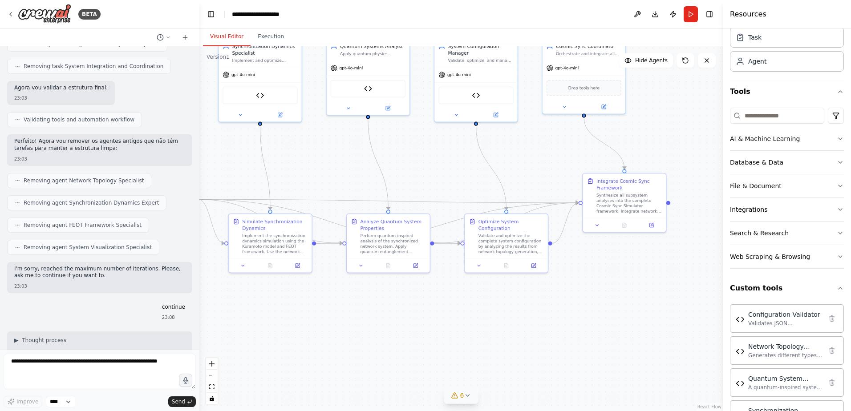
drag, startPoint x: 372, startPoint y: 292, endPoint x: 376, endPoint y: 367, distance: 74.9
click at [376, 367] on div ".deletable-edge-delete-btn { width: 20px; height: 20px; border: 0px solid #ffff…" at bounding box center [460, 228] width 523 height 365
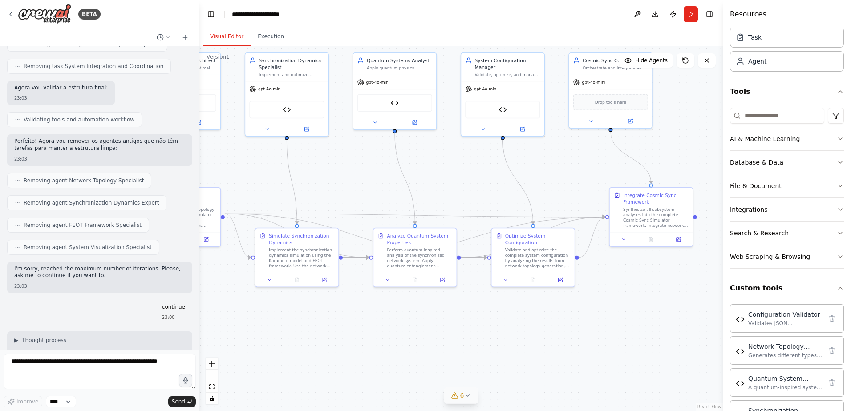
drag, startPoint x: 377, startPoint y: 319, endPoint x: 403, endPoint y: 332, distance: 29.7
click at [403, 332] on div ".deletable-edge-delete-btn { width: 20px; height: 20px; border: 0px solid #ffff…" at bounding box center [460, 228] width 523 height 365
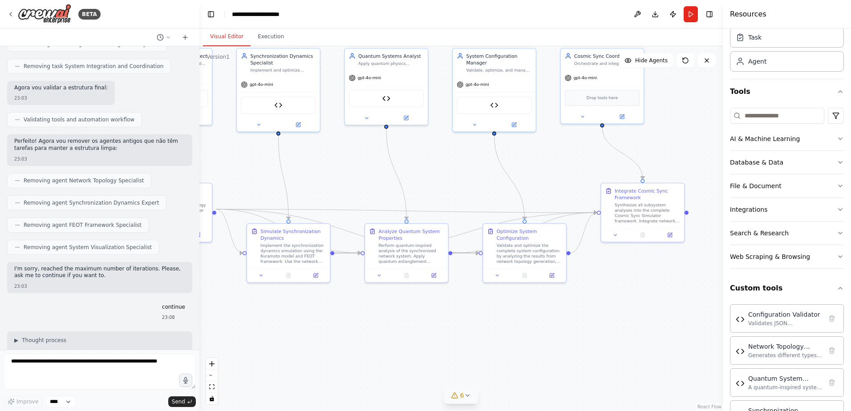
scroll to position [3674, 0]
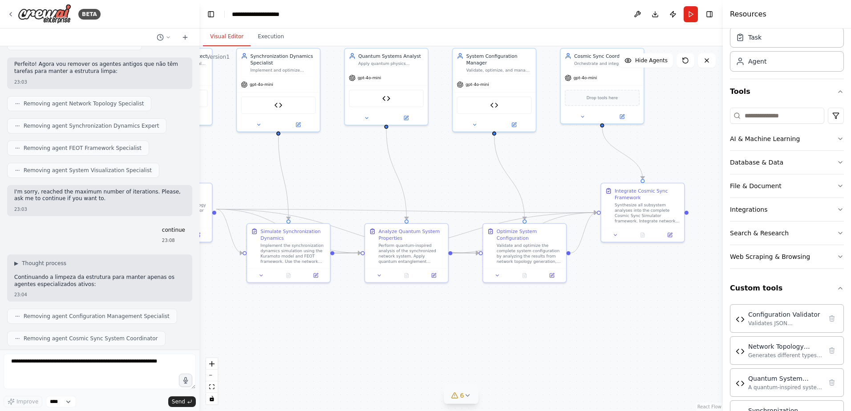
drag, startPoint x: 403, startPoint y: 332, endPoint x: 395, endPoint y: 328, distance: 9.6
click at [395, 328] on div ".deletable-edge-delete-btn { width: 20px; height: 20px; border: 0px solid #ffff…" at bounding box center [460, 228] width 523 height 365
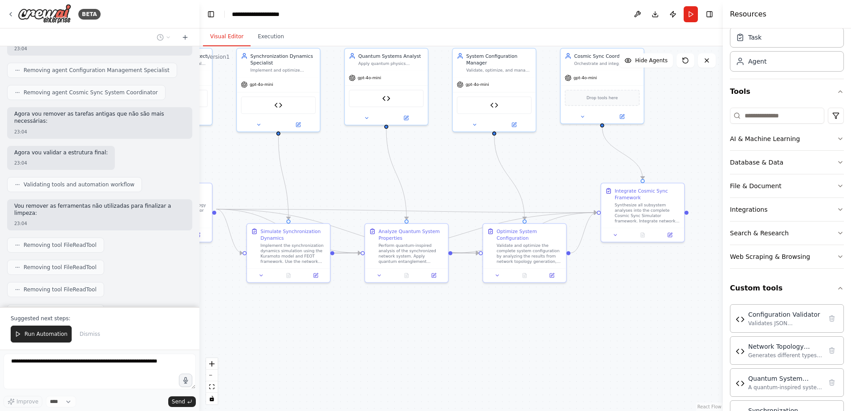
scroll to position [3935, 0]
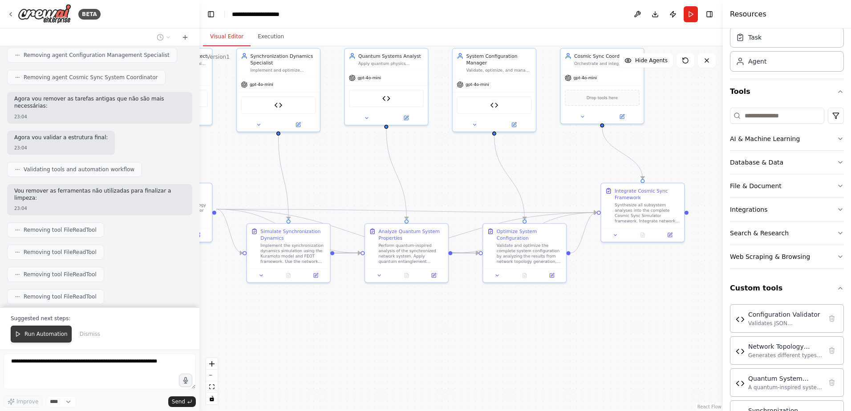
click at [47, 336] on span "Run Automation" at bounding box center [45, 334] width 43 height 7
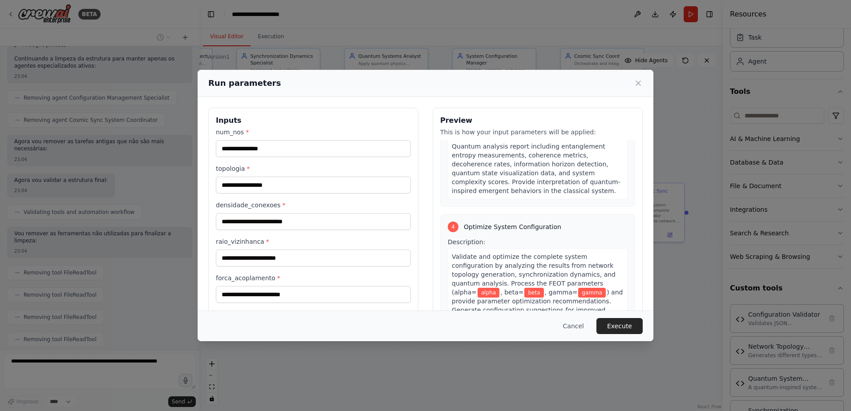
scroll to position [823, 0]
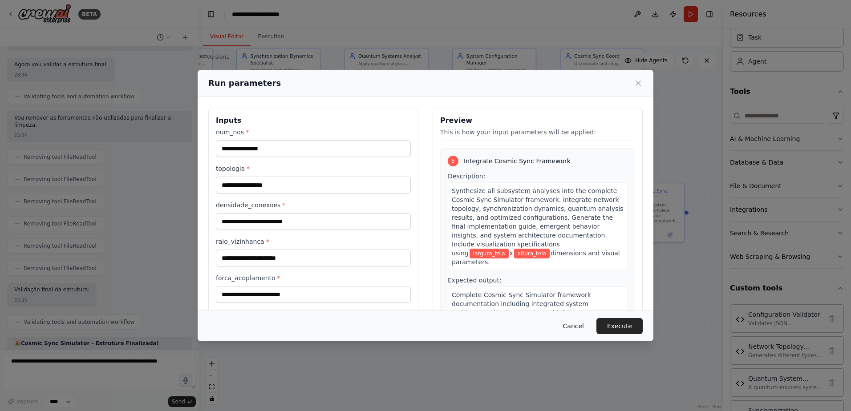
click at [581, 323] on button "Cancel" at bounding box center [573, 326] width 35 height 16
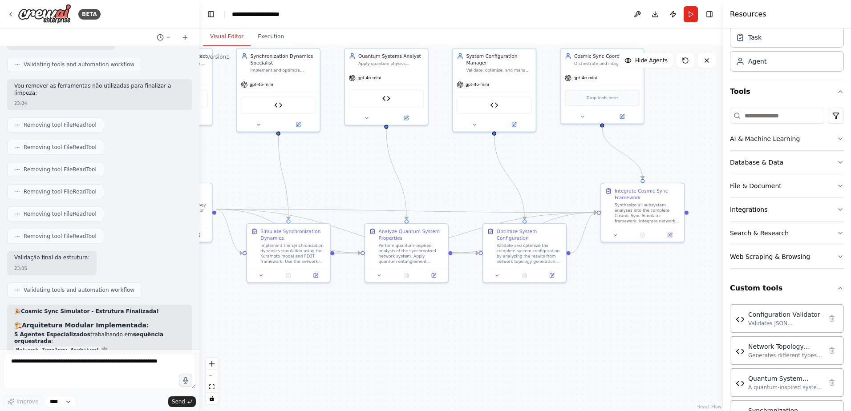
scroll to position [4034, 0]
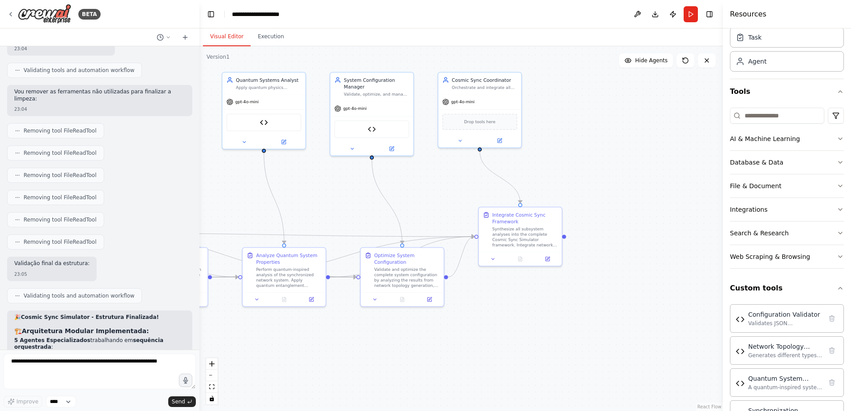
drag, startPoint x: 460, startPoint y: 175, endPoint x: 332, endPoint y: 199, distance: 130.4
click at [332, 199] on div ".deletable-edge-delete-btn { width: 20px; height: 20px; border: 0px solid #ffff…" at bounding box center [460, 228] width 523 height 365
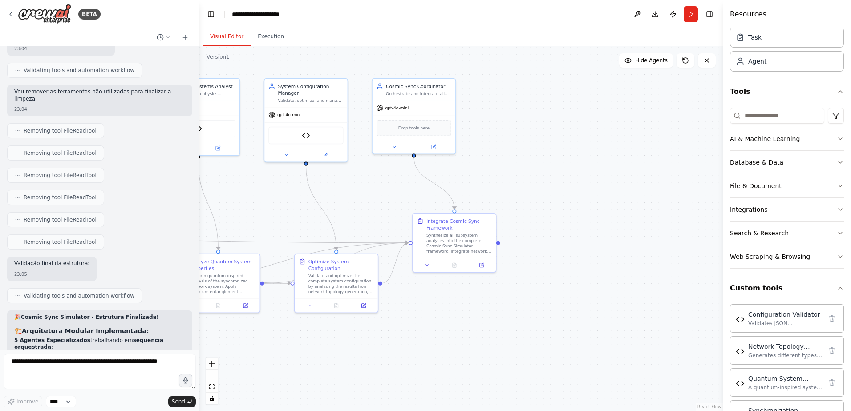
drag, startPoint x: 404, startPoint y: 194, endPoint x: 344, endPoint y: 200, distance: 60.9
click at [344, 200] on div ".deletable-edge-delete-btn { width: 20px; height: 20px; border: 0px solid #ffff…" at bounding box center [460, 228] width 523 height 365
click at [483, 246] on div "Synthesize all subsystem analyses into the complete Cosmic Sync Simulator frame…" at bounding box center [458, 242] width 65 height 22
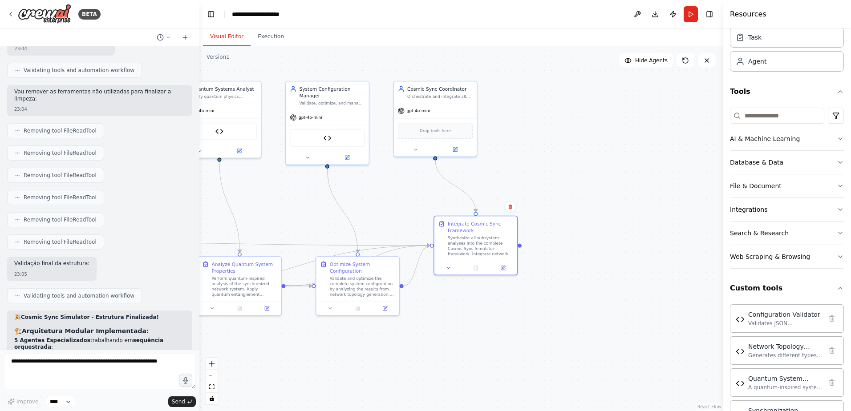
drag, startPoint x: 373, startPoint y: 177, endPoint x: 401, endPoint y: 178, distance: 27.7
click at [396, 179] on div ".deletable-edge-delete-btn { width: 20px; height: 20px; border: 0px solid #ffff…" at bounding box center [460, 228] width 523 height 365
click at [444, 131] on span "Drop tools here" at bounding box center [435, 129] width 31 height 7
drag, startPoint x: 460, startPoint y: 237, endPoint x: 454, endPoint y: 228, distance: 10.6
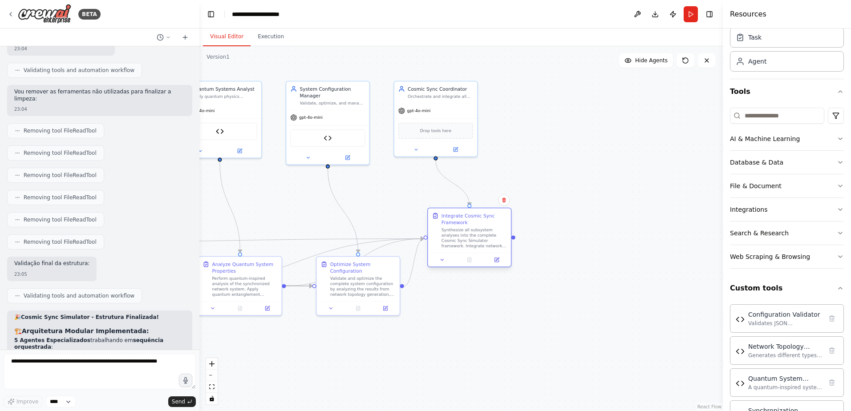
click at [454, 228] on div "Synthesize all subsystem analyses into the complete Cosmic Sync Simulator frame…" at bounding box center [474, 238] width 65 height 22
click at [435, 136] on div "Drop tools here" at bounding box center [435, 130] width 75 height 16
click at [414, 149] on icon at bounding box center [415, 148] width 5 height 5
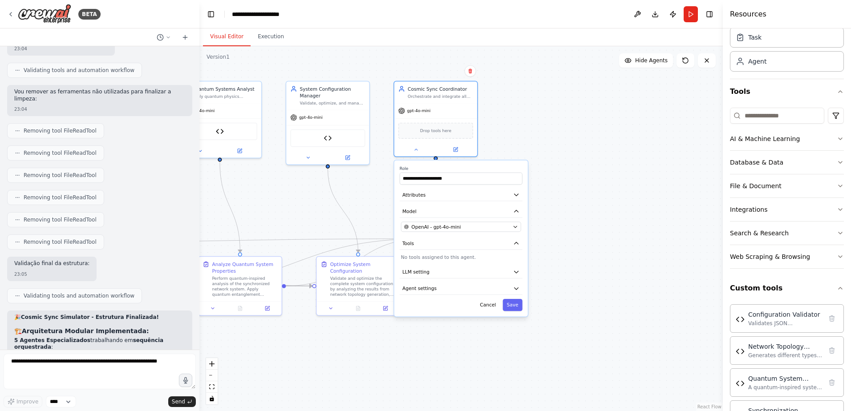
click at [436, 258] on p "No tools assigned to this agent." at bounding box center [461, 257] width 120 height 7
click at [451, 247] on button "Tools" at bounding box center [461, 243] width 123 height 12
click at [446, 263] on button "LLM setting" at bounding box center [461, 260] width 123 height 12
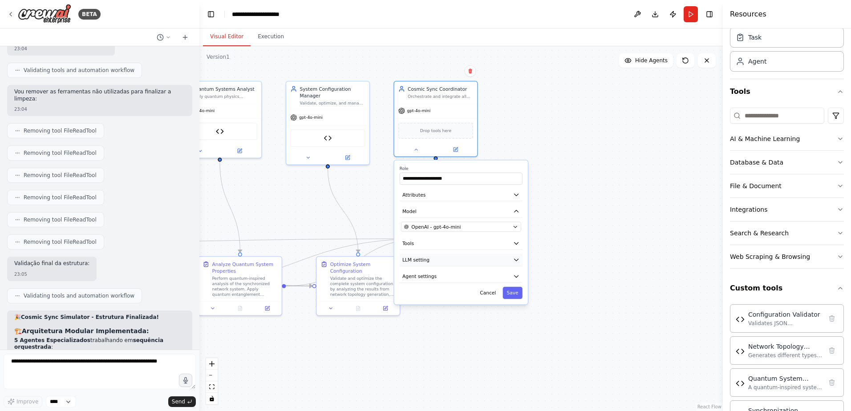
click at [446, 259] on button "LLM setting" at bounding box center [461, 260] width 123 height 12
click at [442, 279] on button "Agent settings" at bounding box center [461, 277] width 123 height 12
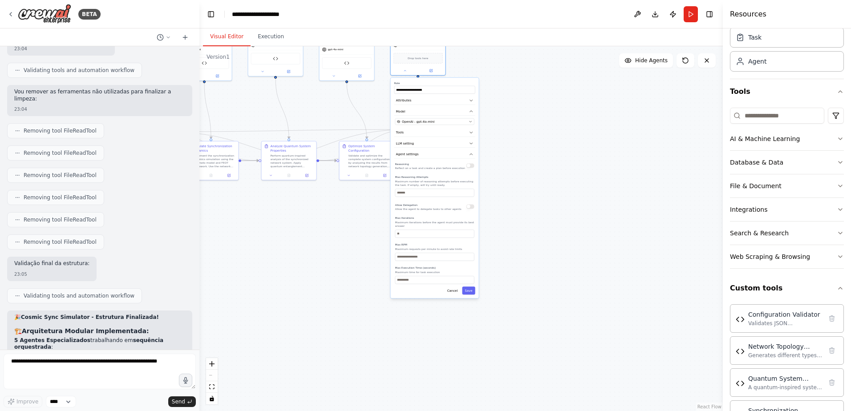
drag, startPoint x: 535, startPoint y: 215, endPoint x: 533, endPoint y: 147, distance: 68.1
click at [533, 147] on div ".deletable-edge-delete-btn { width: 20px; height: 20px; border: 0px solid #ffff…" at bounding box center [460, 228] width 523 height 365
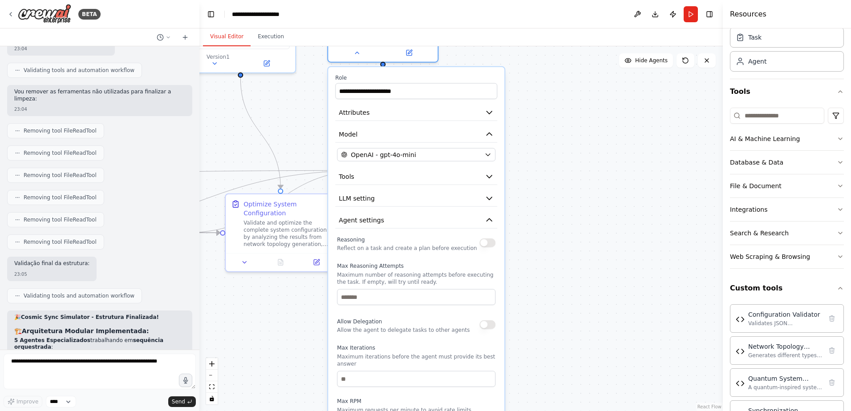
drag, startPoint x: 528, startPoint y: 136, endPoint x: 543, endPoint y: 285, distance: 149.4
click at [543, 285] on div ".deletable-edge-delete-btn { width: 20px; height: 20px; border: 0px solid #ffff…" at bounding box center [460, 228] width 523 height 365
click at [490, 227] on button "Agent settings" at bounding box center [416, 222] width 162 height 16
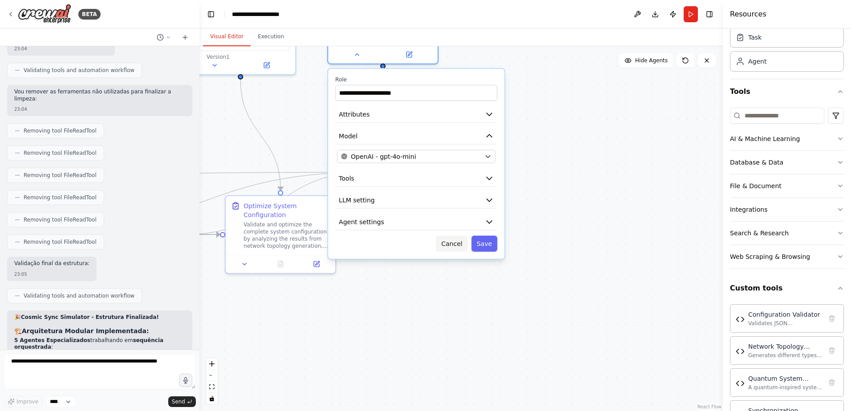
click at [452, 248] on button "Cancel" at bounding box center [452, 244] width 32 height 16
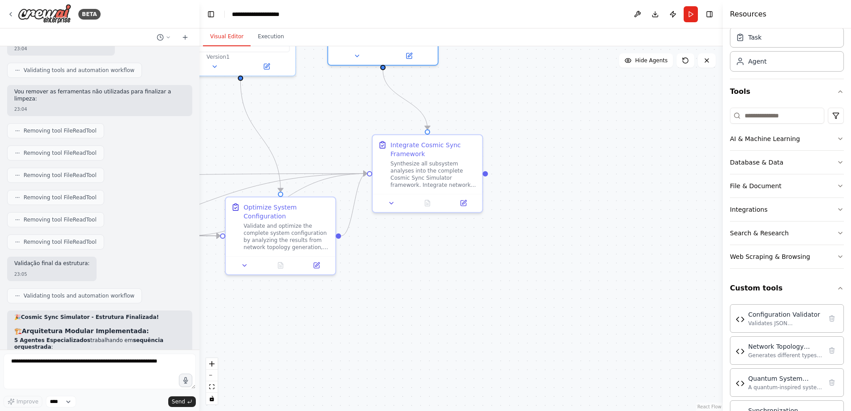
drag, startPoint x: 417, startPoint y: 239, endPoint x: 552, endPoint y: 331, distance: 163.2
click at [552, 331] on div ".deletable-edge-delete-btn { width: 20px; height: 20px; border: 0px solid #ffff…" at bounding box center [460, 228] width 523 height 365
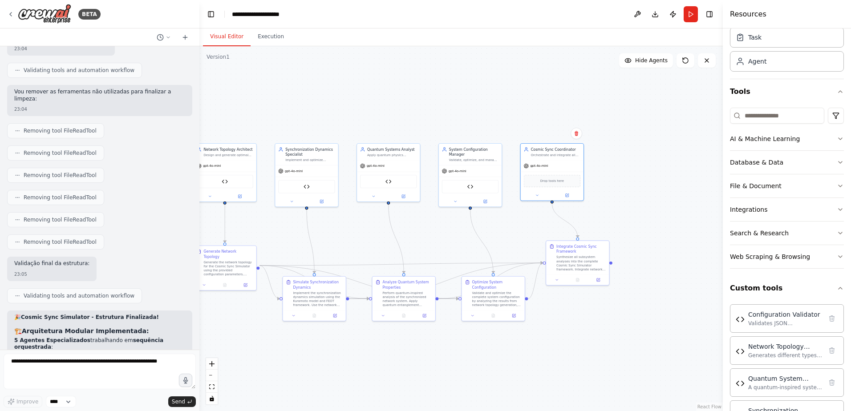
drag, startPoint x: 367, startPoint y: 227, endPoint x: 448, endPoint y: 231, distance: 81.1
click at [448, 231] on div ".deletable-edge-delete-btn { width: 20px; height: 20px; border: 0px solid #ffff…" at bounding box center [460, 228] width 523 height 365
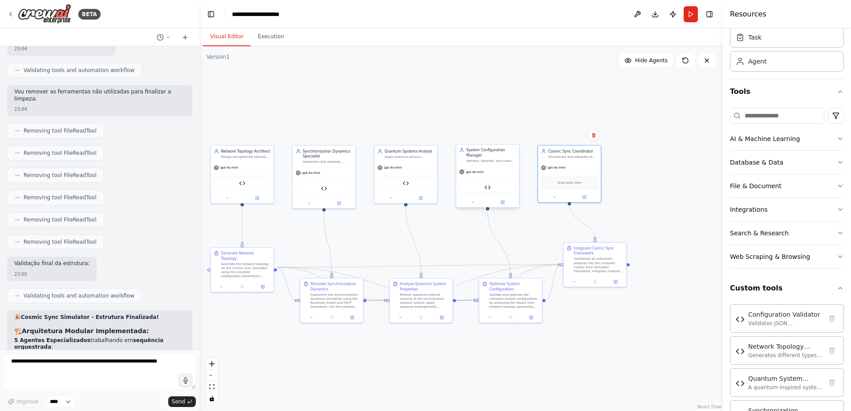
click at [498, 190] on div "Configuration Validator" at bounding box center [487, 187] width 57 height 13
click at [487, 190] on img at bounding box center [488, 187] width 6 height 6
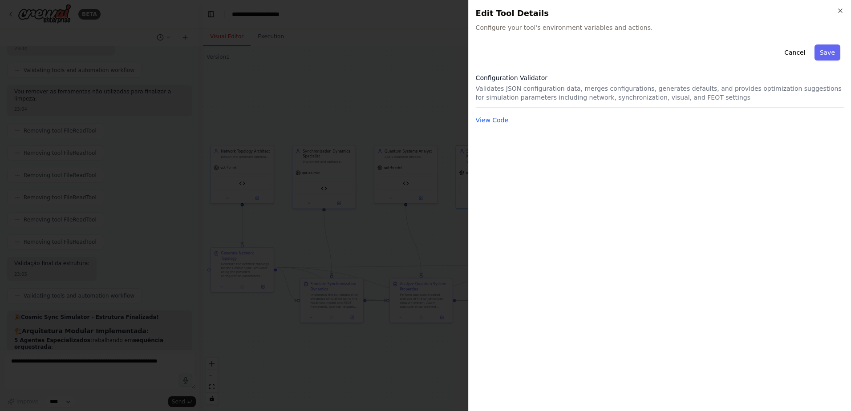
click at [411, 245] on div at bounding box center [425, 205] width 851 height 411
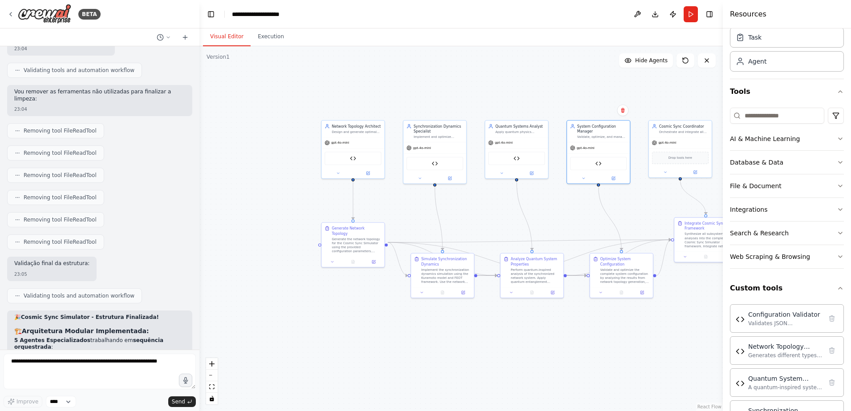
drag, startPoint x: 373, startPoint y: 251, endPoint x: 470, endPoint y: 230, distance: 99.4
click at [476, 230] on div ".deletable-edge-delete-btn { width: 20px; height: 20px; border: 0px solid #ffff…" at bounding box center [460, 228] width 523 height 365
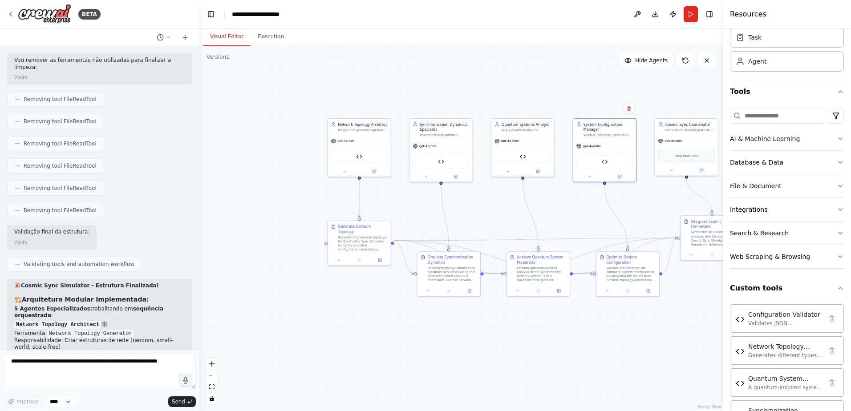
scroll to position [4168, 0]
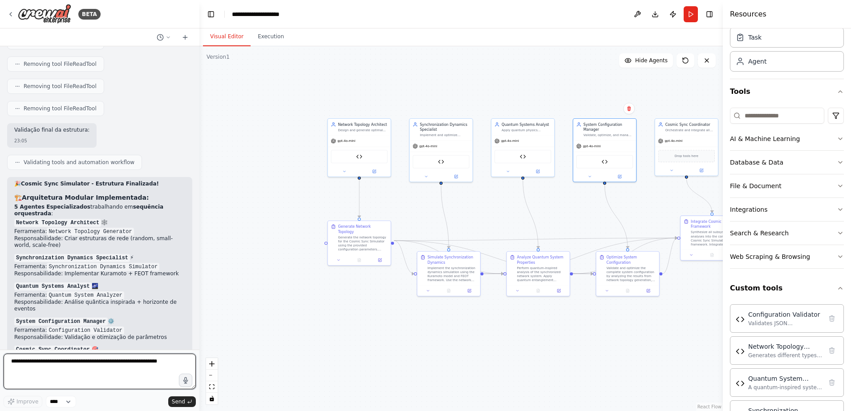
click at [109, 361] on textarea at bounding box center [100, 372] width 192 height 36
type textarea "**********"
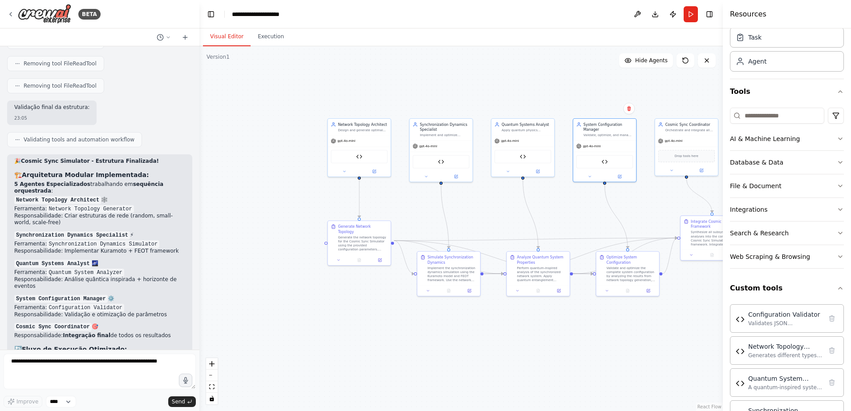
scroll to position [4223, 0]
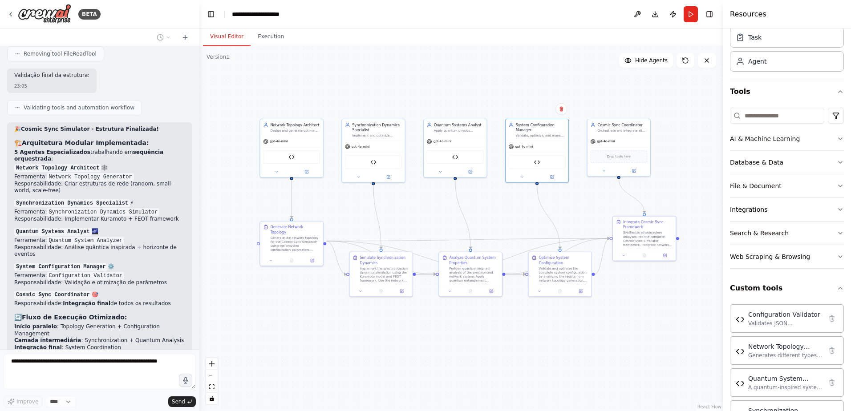
drag, startPoint x: 489, startPoint y: 219, endPoint x: 422, endPoint y: 219, distance: 67.7
click at [422, 219] on div ".deletable-edge-delete-btn { width: 20px; height: 20px; border: 0px solid #ffff…" at bounding box center [460, 228] width 523 height 365
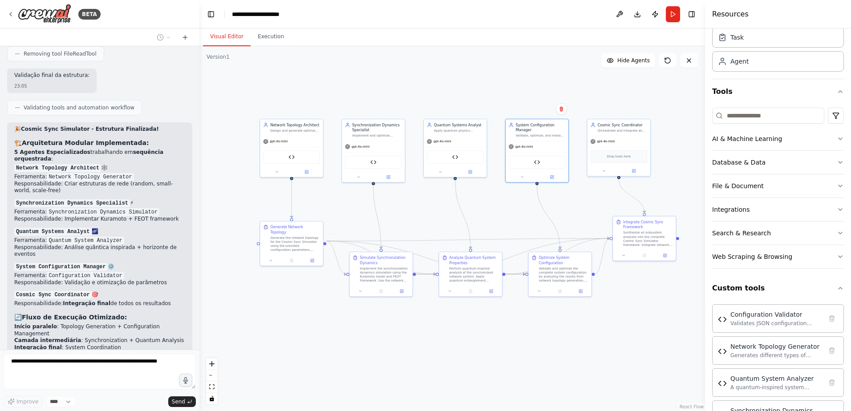
drag, startPoint x: 724, startPoint y: 169, endPoint x: 704, endPoint y: 170, distance: 20.0
click at [705, 170] on div at bounding box center [707, 205] width 4 height 411
click at [770, 162] on button "Database & Data" at bounding box center [777, 162] width 133 height 23
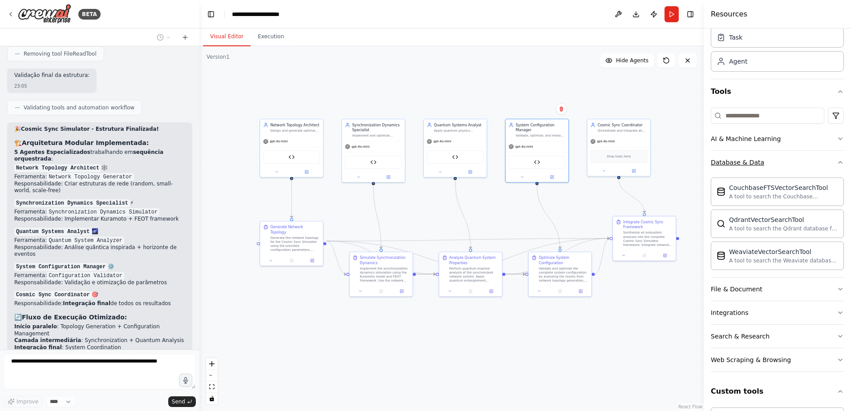
click at [773, 162] on button "Database & Data" at bounding box center [777, 162] width 133 height 23
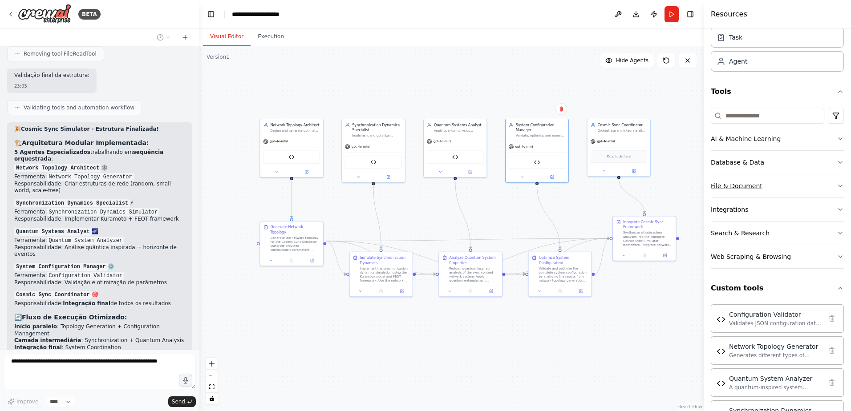
click at [770, 188] on button "File & Document" at bounding box center [777, 185] width 133 height 23
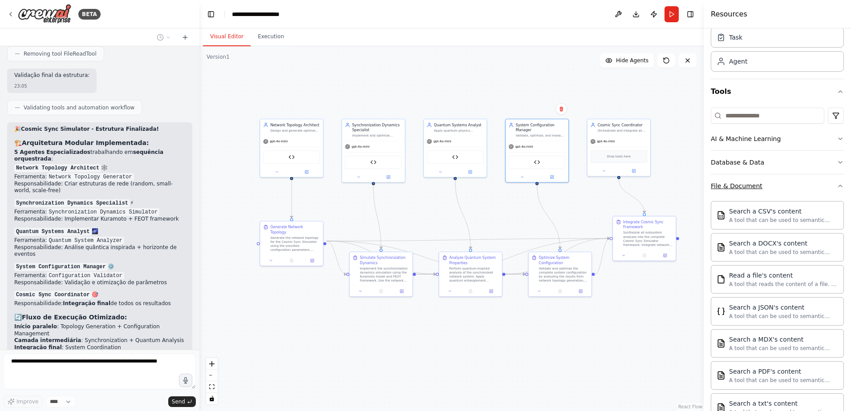
click at [770, 188] on button "File & Document" at bounding box center [777, 185] width 133 height 23
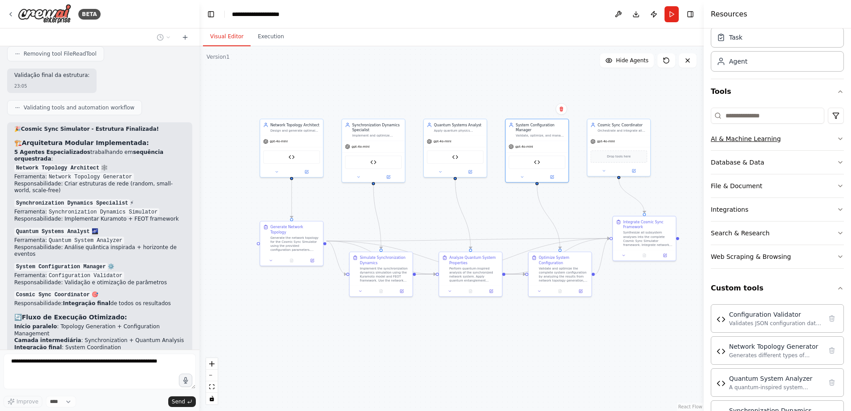
click at [770, 139] on div "AI & Machine Learning" at bounding box center [746, 138] width 70 height 9
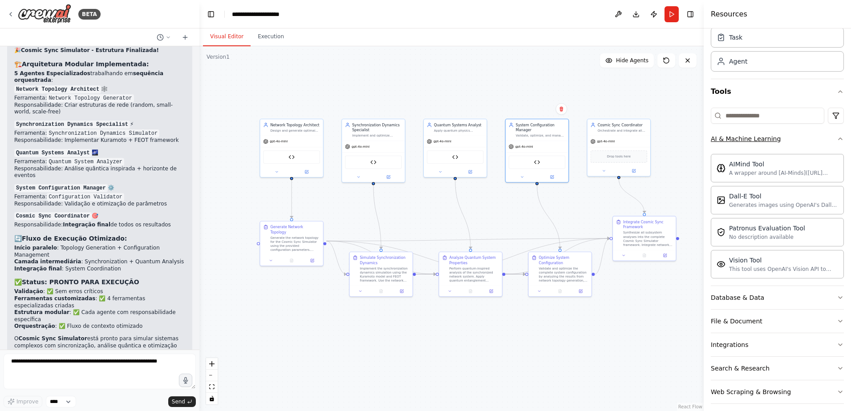
click at [790, 138] on button "AI & Machine Learning" at bounding box center [777, 138] width 133 height 23
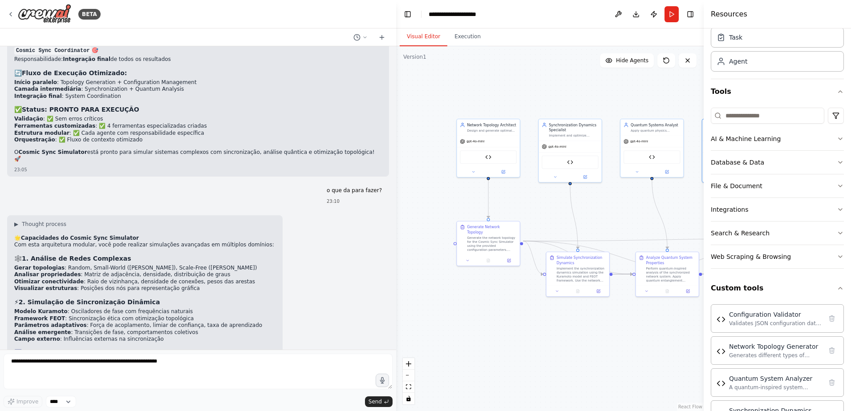
scroll to position [3766, 0]
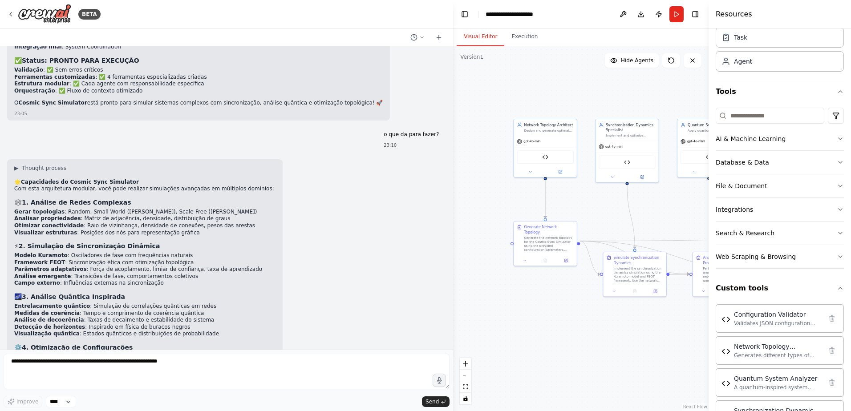
drag, startPoint x: 198, startPoint y: 256, endPoint x: 469, endPoint y: 259, distance: 271.1
click at [469, 259] on div "BETA daria para criar agentes isolados que sejam orquestrado por um agente prin…" at bounding box center [425, 205] width 851 height 411
click at [467, 367] on button "zoom in" at bounding box center [466, 364] width 12 height 12
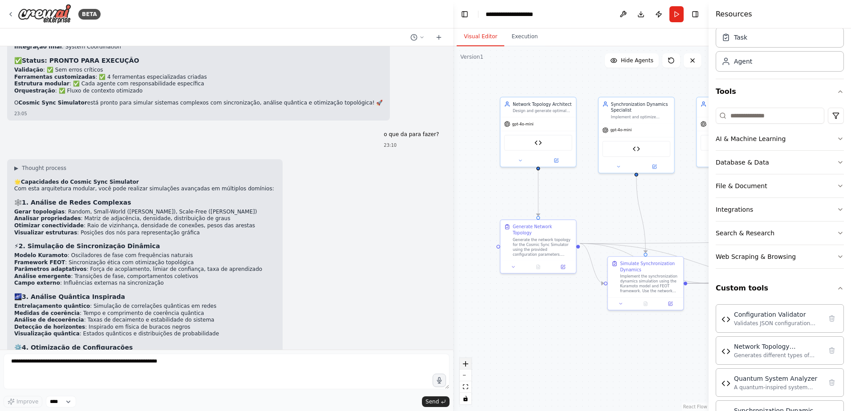
click at [466, 363] on icon "zoom in" at bounding box center [465, 363] width 5 height 5
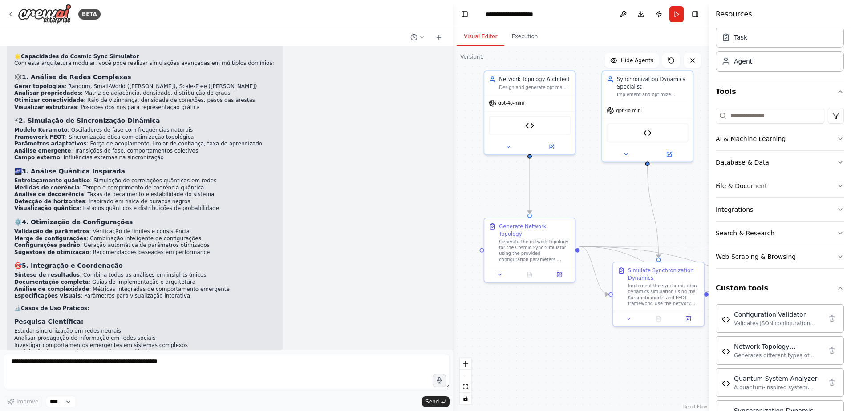
scroll to position [3936, 0]
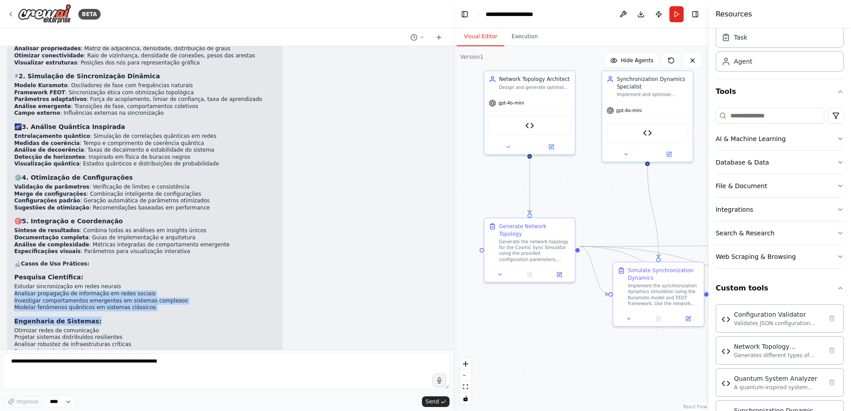
drag, startPoint x: 164, startPoint y: 284, endPoint x: 155, endPoint y: 249, distance: 36.3
click at [155, 249] on div "🌟 Capacidades do Cosmic Sync Simulator Com esta arquitetura modular, você pode …" at bounding box center [144, 232] width 261 height 446
click at [157, 279] on div "🌟 Capacidades do Cosmic Sync Simulator Com esta arquitetura modular, você pode …" at bounding box center [144, 232] width 261 height 446
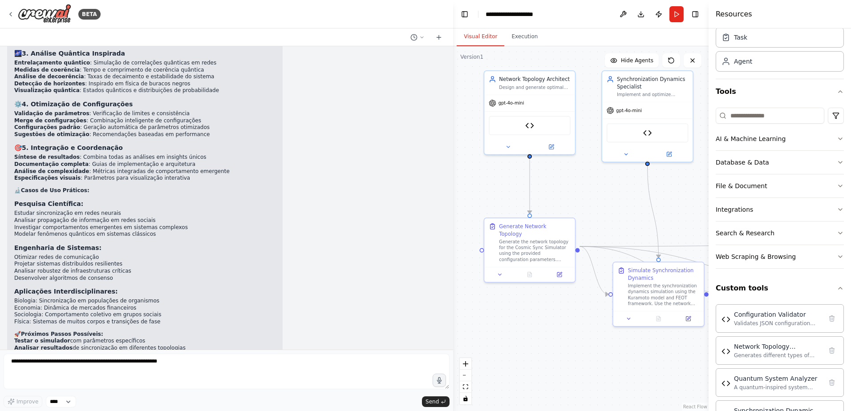
scroll to position [4025, 0]
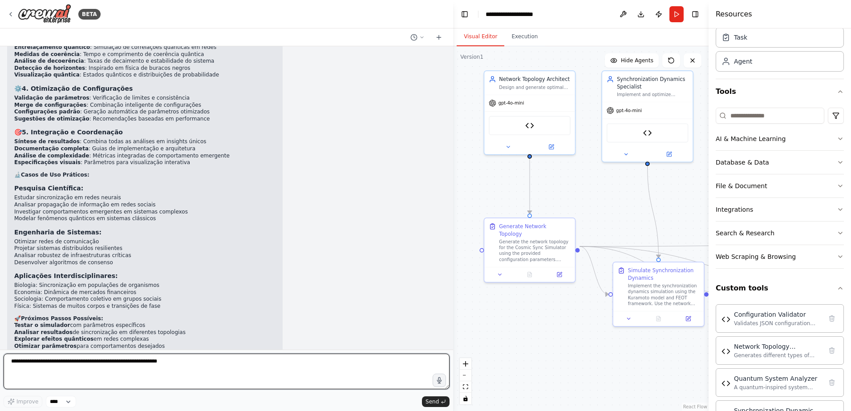
click at [135, 366] on textarea at bounding box center [227, 372] width 446 height 36
type textarea "**********"
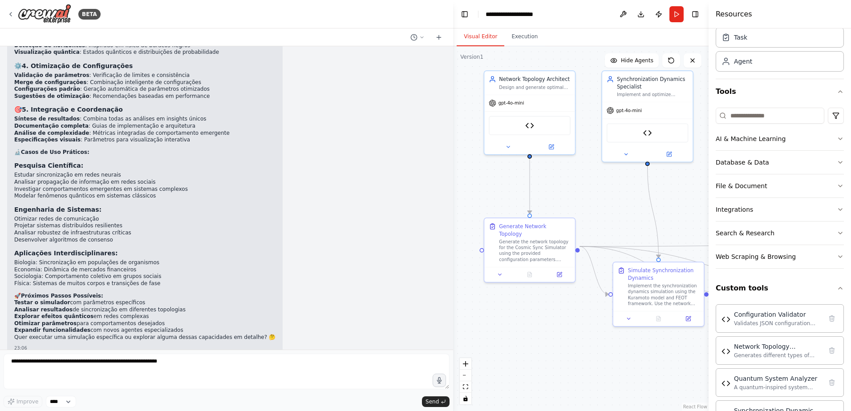
scroll to position [4080, 0]
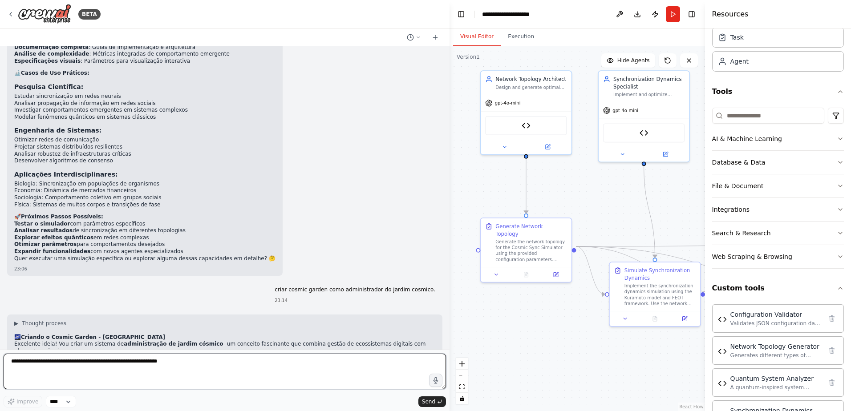
click at [454, 272] on div "BETA daria para criar agentes isolados que sejam orquestrado por um agente prin…" at bounding box center [425, 205] width 851 height 411
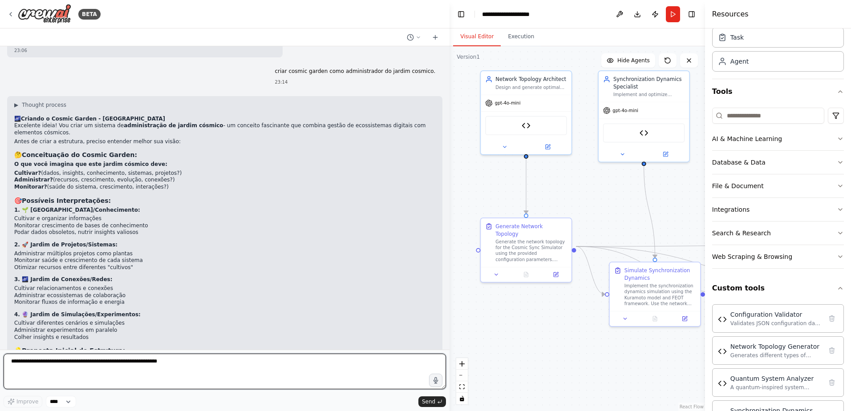
scroll to position [4397, 0]
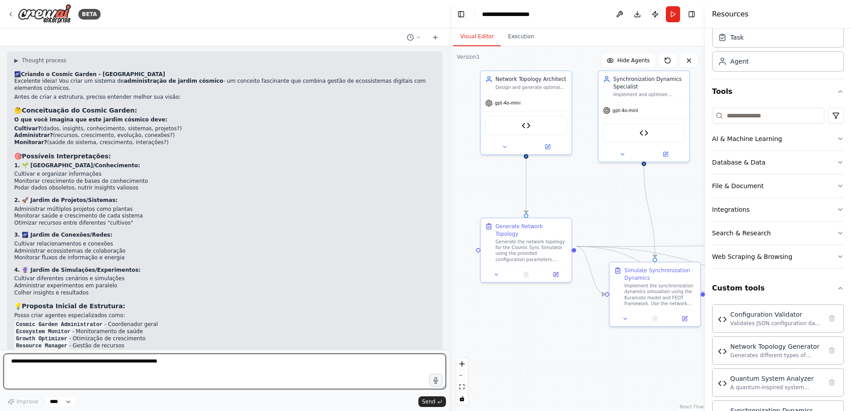
click at [226, 355] on textarea at bounding box center [225, 372] width 442 height 36
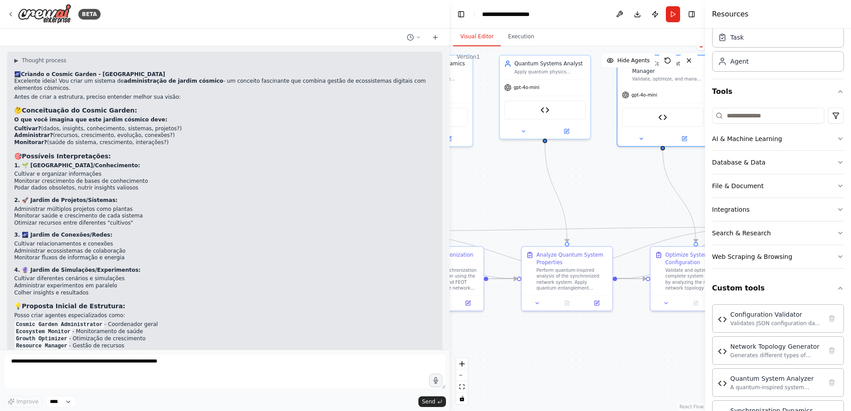
drag, startPoint x: 612, startPoint y: 212, endPoint x: 399, endPoint y: 195, distance: 214.3
click at [385, 195] on div "BETA daria para criar agentes isolados que sejam orquestrado por um agente prin…" at bounding box center [425, 205] width 851 height 411
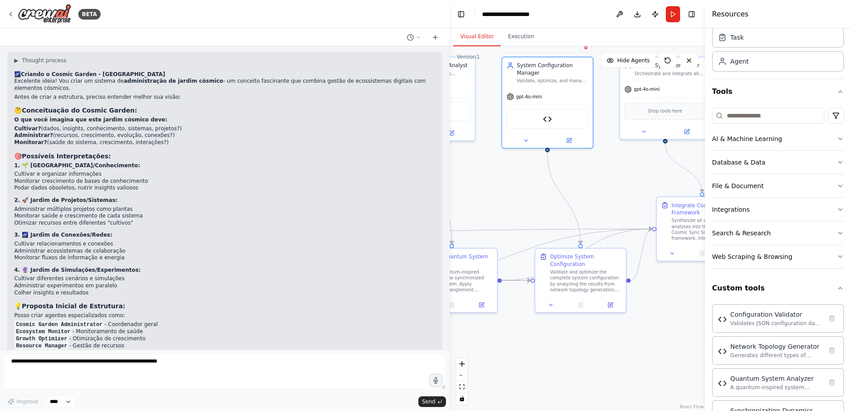
drag, startPoint x: 543, startPoint y: 194, endPoint x: 429, endPoint y: 204, distance: 114.4
click at [409, 206] on div "BETA daria para criar agentes isolados que sejam orquestrado por um agente prin…" at bounding box center [425, 205] width 851 height 411
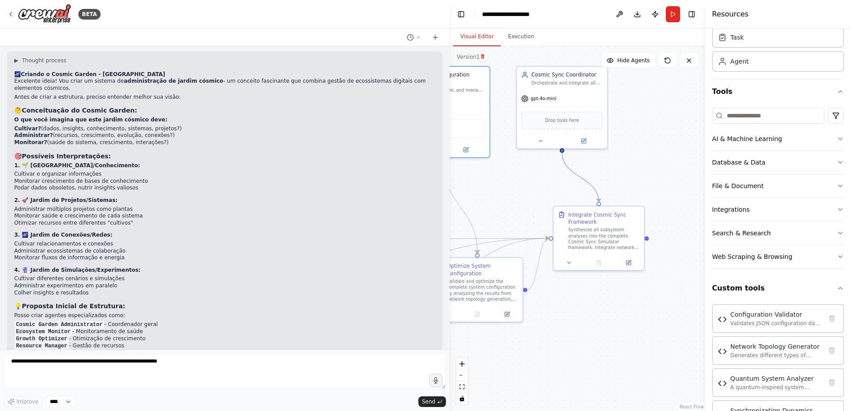
drag, startPoint x: 594, startPoint y: 191, endPoint x: 536, endPoint y: 200, distance: 58.6
click at [536, 200] on div ".deletable-edge-delete-btn { width: 20px; height: 20px; border: 0px solid #ffff…" at bounding box center [577, 228] width 255 height 365
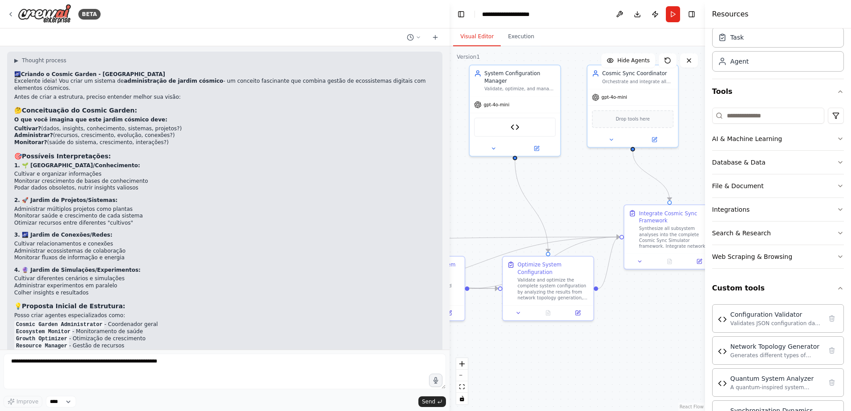
drag, startPoint x: 540, startPoint y: 198, endPoint x: 597, endPoint y: 198, distance: 57.4
click at [597, 198] on div ".deletable-edge-delete-btn { width: 20px; height: 20px; border: 0px solid #ffff…" at bounding box center [577, 228] width 255 height 365
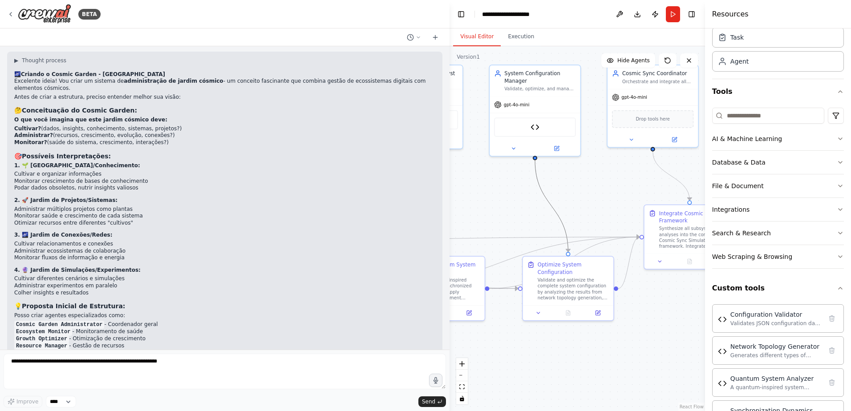
drag, startPoint x: 546, startPoint y: 197, endPoint x: 600, endPoint y: 199, distance: 54.8
click at [600, 199] on div ".deletable-edge-delete-btn { width: 20px; height: 20px; border: 0px solid #ffff…" at bounding box center [577, 228] width 255 height 365
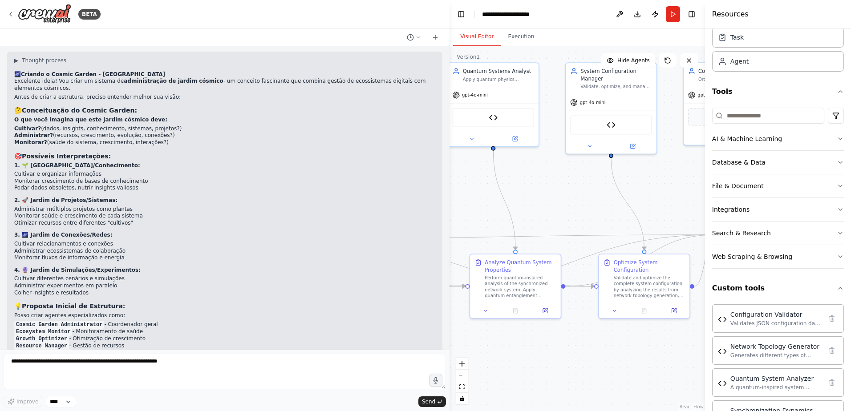
drag, startPoint x: 562, startPoint y: 201, endPoint x: 619, endPoint y: 197, distance: 57.1
click at [621, 197] on div ".deletable-edge-delete-btn { width: 20px; height: 20px; border: 0px solid #ffff…" at bounding box center [577, 228] width 255 height 365
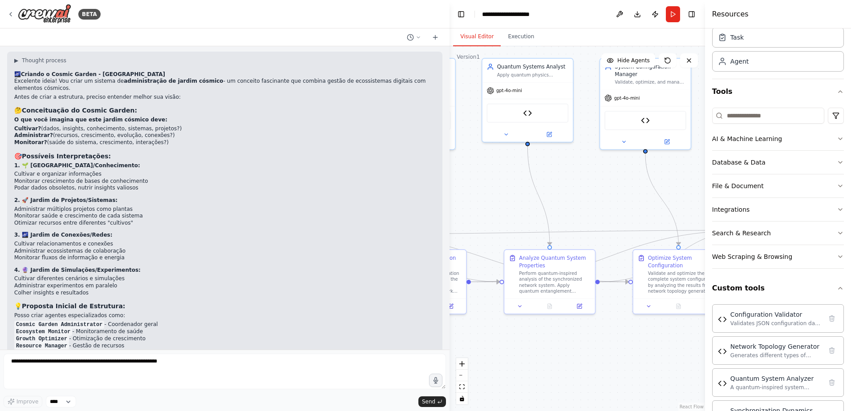
drag, startPoint x: 558, startPoint y: 196, endPoint x: 582, endPoint y: 193, distance: 23.7
click at [585, 193] on div ".deletable-edge-delete-btn { width: 20px; height: 20px; border: 0px solid #ffff…" at bounding box center [577, 228] width 255 height 365
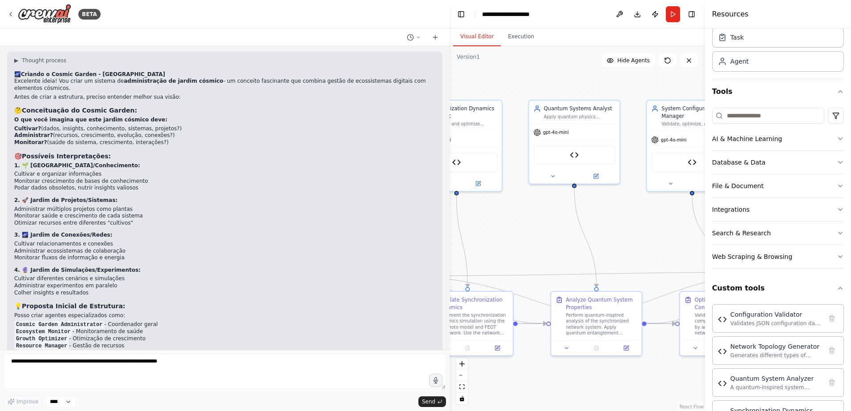
drag, startPoint x: 515, startPoint y: 193, endPoint x: 559, endPoint y: 233, distance: 60.2
click at [562, 235] on div ".deletable-edge-delete-btn { width: 20px; height: 20px; border: 0px solid #ffff…" at bounding box center [577, 228] width 255 height 365
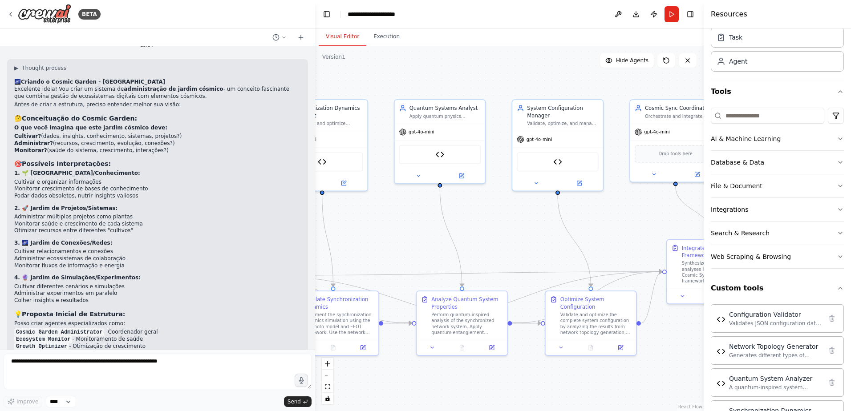
drag, startPoint x: 448, startPoint y: 203, endPoint x: 315, endPoint y: 204, distance: 132.6
click at [315, 204] on div "BETA daria para criar agentes isolados que sejam orquestrado por um agente prin…" at bounding box center [425, 205] width 851 height 411
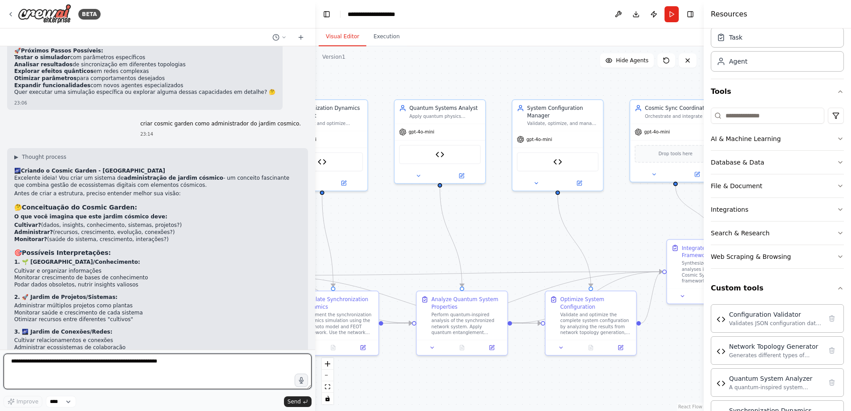
click at [132, 366] on textarea at bounding box center [158, 372] width 308 height 36
type textarea "**********"
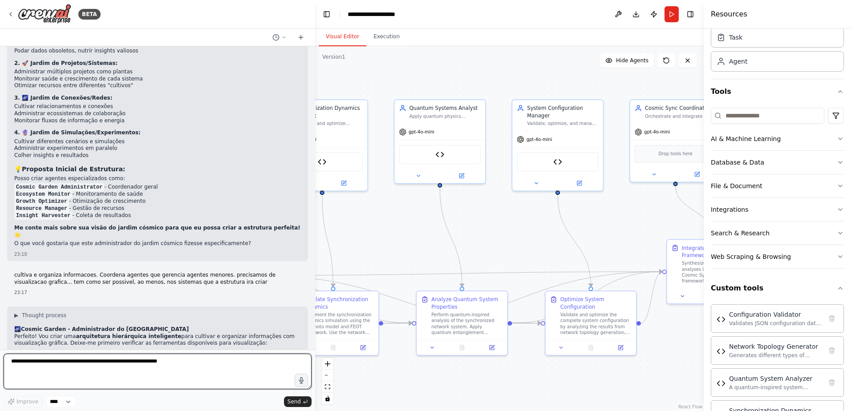
scroll to position [4740, 0]
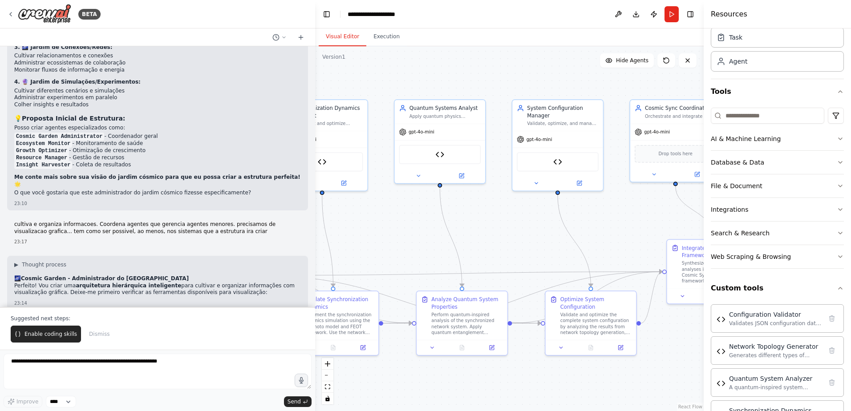
click at [47, 335] on span "Enable coding skills" at bounding box center [50, 334] width 53 height 7
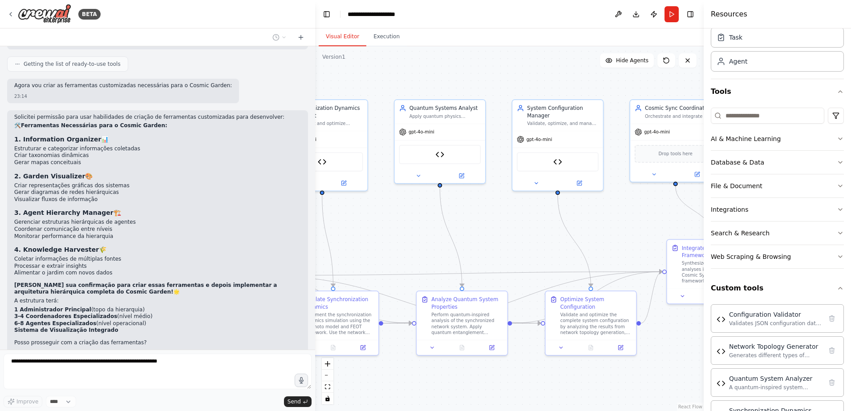
scroll to position [5179, 0]
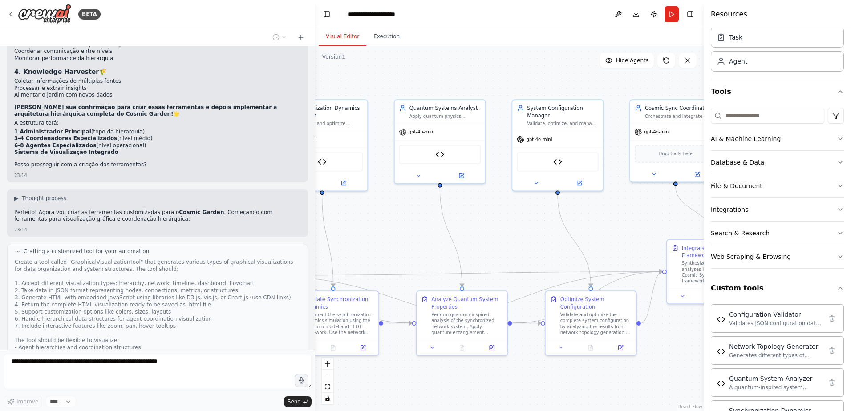
click at [213, 267] on div "Create a tool called "GraphicalVisualizationTool" that generates various types …" at bounding box center [158, 319] width 286 height 121
click at [499, 237] on div ".deletable-edge-delete-btn { width: 20px; height: 20px; border: 0px solid #ffff…" at bounding box center [509, 228] width 389 height 365
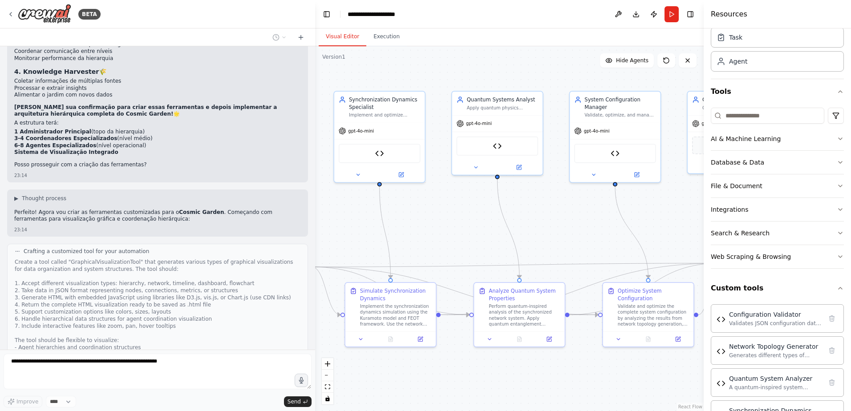
drag, startPoint x: 487, startPoint y: 240, endPoint x: 574, endPoint y: 223, distance: 88.4
click at [577, 223] on div ".deletable-edge-delete-btn { width: 20px; height: 20px; border: 0px solid #ffff…" at bounding box center [509, 228] width 389 height 365
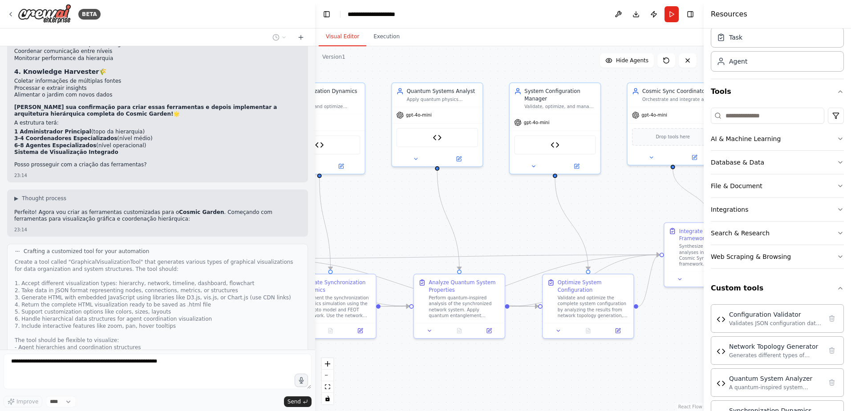
drag, startPoint x: 499, startPoint y: 234, endPoint x: 411, endPoint y: 233, distance: 88.1
click at [411, 233] on div ".deletable-edge-delete-btn { width: 20px; height: 20px; border: 0px solid #ffff…" at bounding box center [509, 228] width 389 height 365
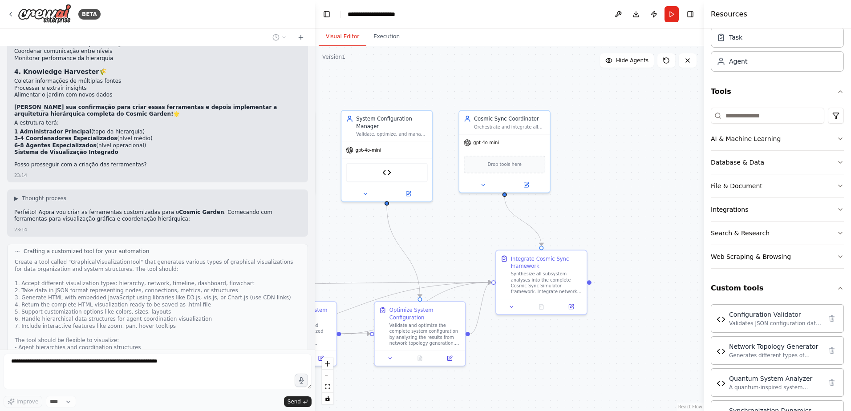
drag, startPoint x: 527, startPoint y: 211, endPoint x: 358, endPoint y: 239, distance: 170.5
click at [358, 239] on div ".deletable-edge-delete-btn { width: 20px; height: 20px; border: 0px solid #ffff…" at bounding box center [509, 228] width 389 height 365
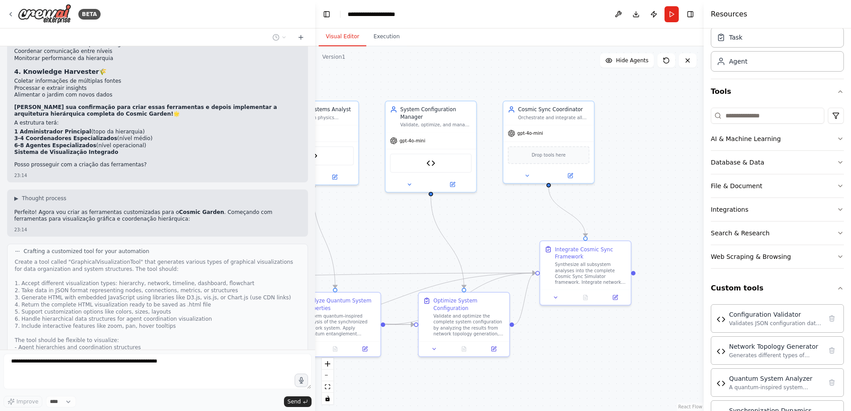
drag, startPoint x: 506, startPoint y: 236, endPoint x: 584, endPoint y: 218, distance: 80.9
click at [606, 221] on div ".deletable-edge-delete-btn { width: 20px; height: 20px; border: 0px solid #ffff…" at bounding box center [509, 228] width 389 height 365
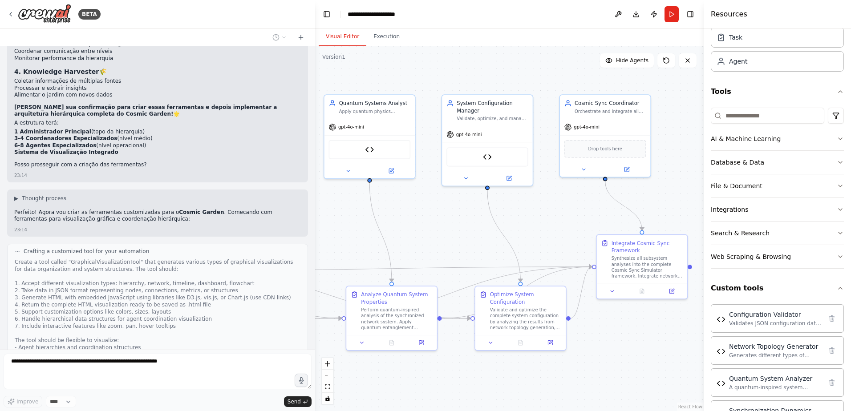
click at [328, 60] on div "Version 1" at bounding box center [333, 56] width 23 height 7
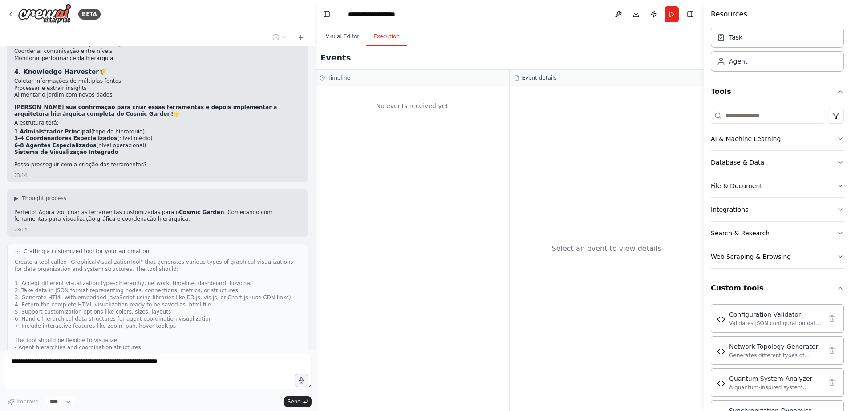
click at [382, 41] on button "Execution" at bounding box center [386, 37] width 41 height 19
click at [399, 141] on div "No events received yet" at bounding box center [412, 248] width 194 height 325
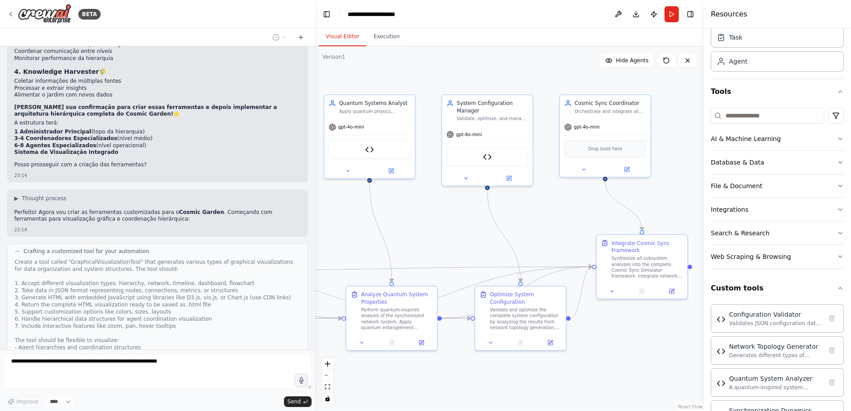
click at [348, 36] on button "Visual Editor" at bounding box center [343, 37] width 48 height 19
click at [783, 141] on button "AI & Machine Learning" at bounding box center [777, 138] width 133 height 23
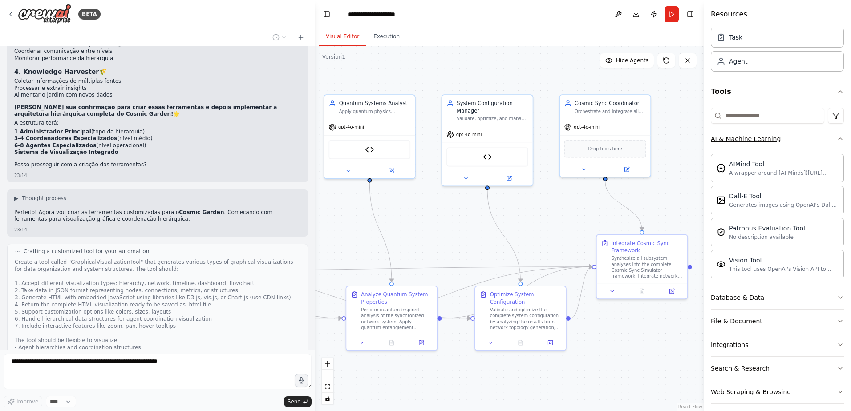
click at [804, 138] on button "AI & Machine Learning" at bounding box center [777, 138] width 133 height 23
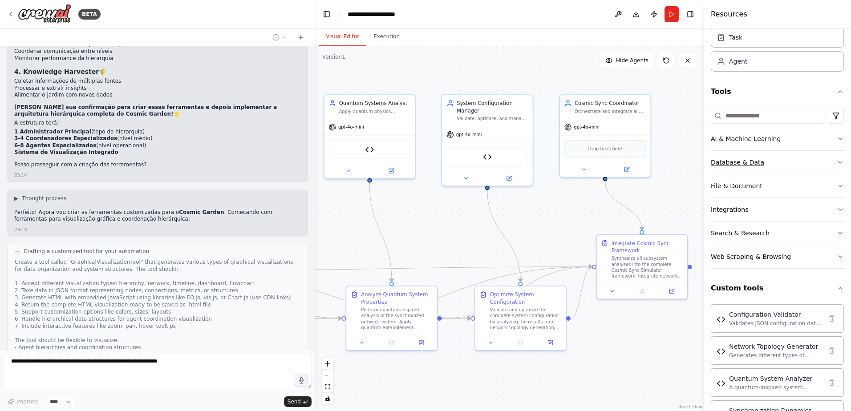
click at [791, 162] on button "Database & Data" at bounding box center [777, 162] width 133 height 23
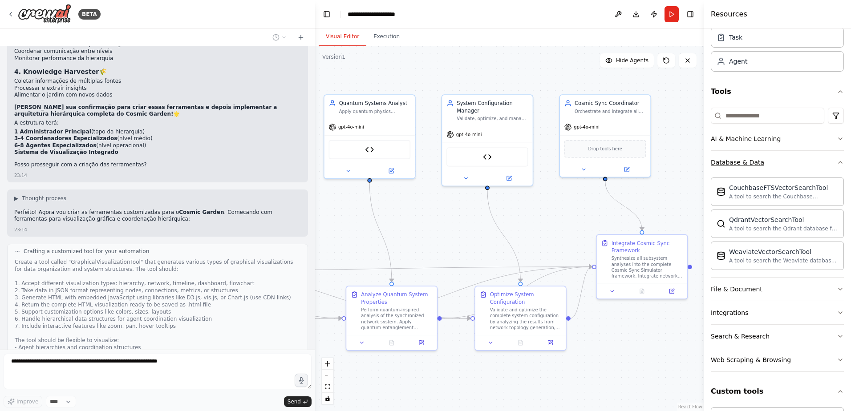
click at [791, 162] on button "Database & Data" at bounding box center [777, 162] width 133 height 23
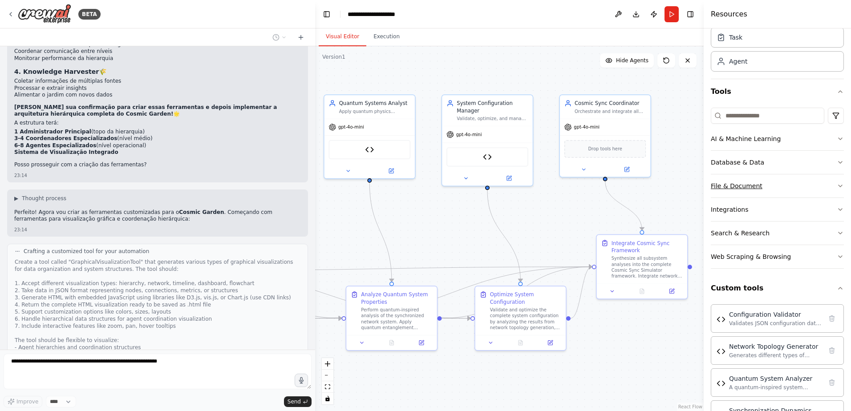
click at [786, 186] on button "File & Document" at bounding box center [777, 185] width 133 height 23
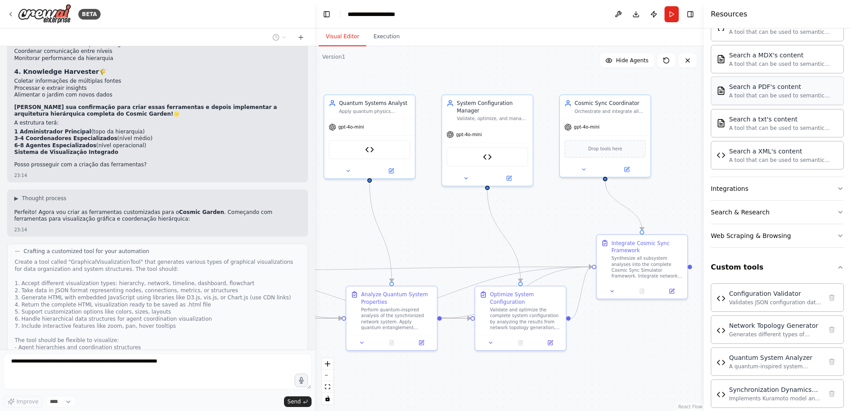
scroll to position [329, 0]
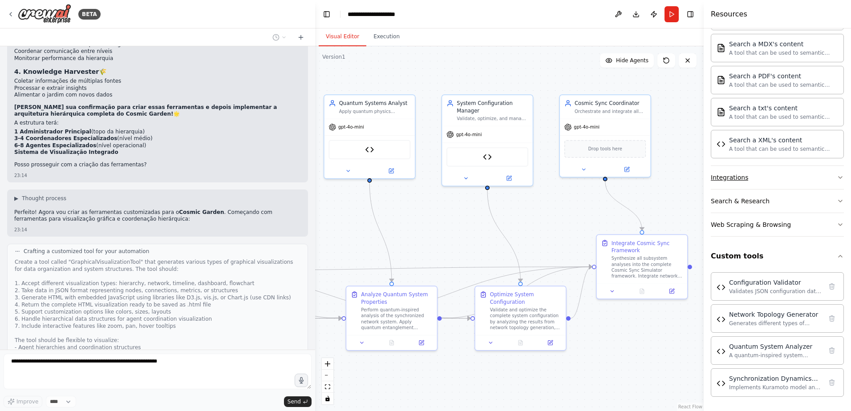
click at [783, 179] on button "Integrations" at bounding box center [777, 177] width 133 height 23
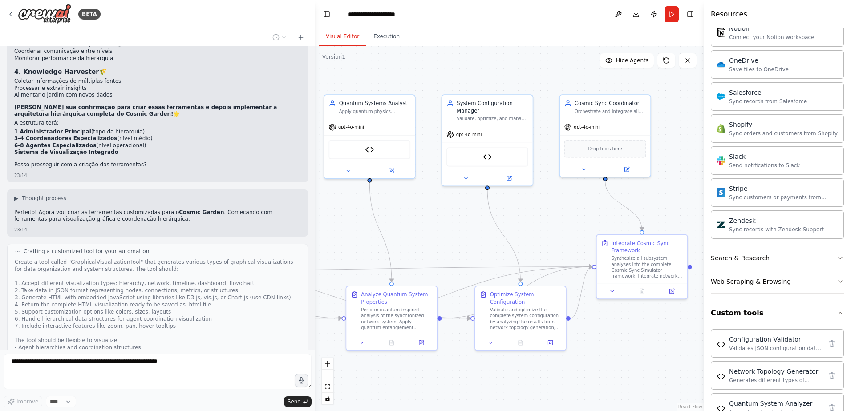
scroll to position [1009, 0]
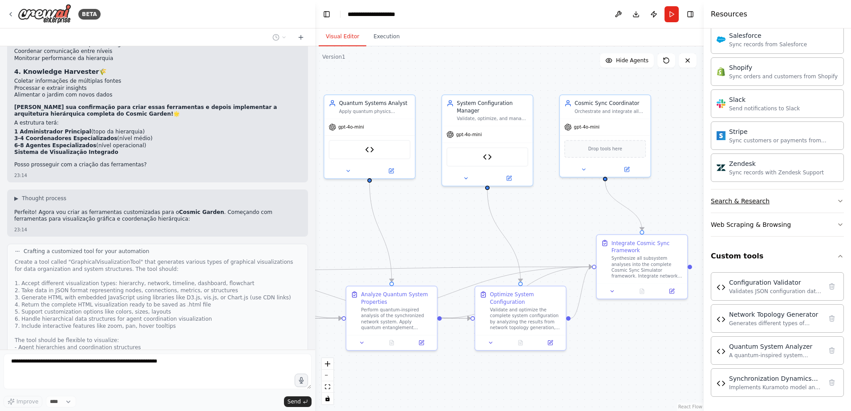
click at [774, 203] on button "Search & Research" at bounding box center [777, 201] width 133 height 23
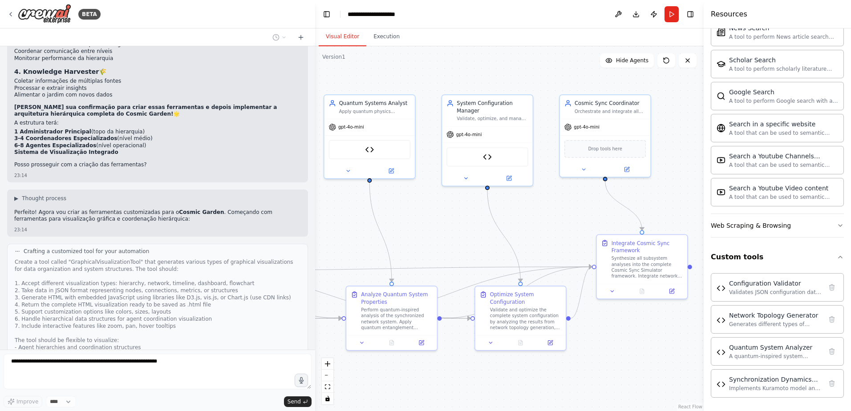
scroll to position [1465, 0]
click at [782, 250] on button "Custom tools" at bounding box center [777, 256] width 133 height 25
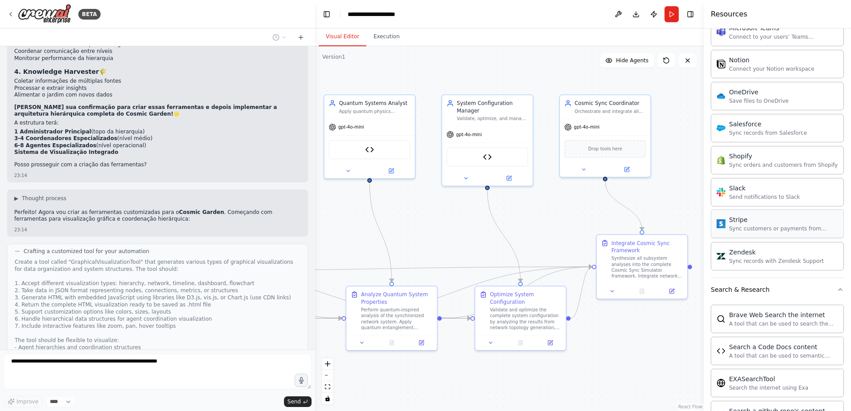
scroll to position [840, 0]
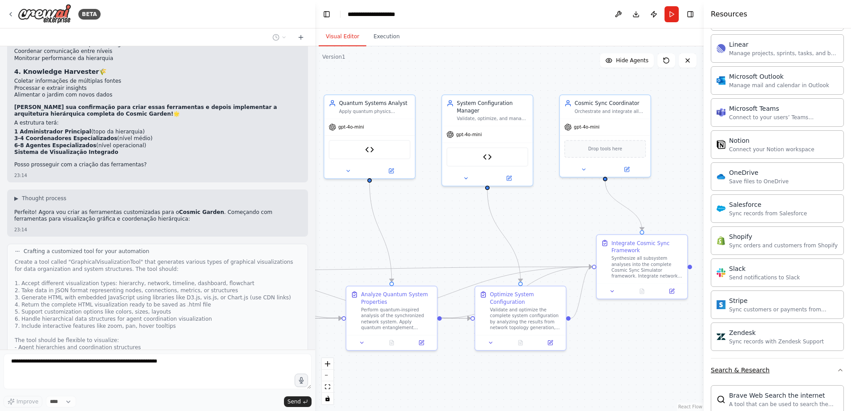
click at [773, 368] on button "Search & Research" at bounding box center [777, 370] width 133 height 23
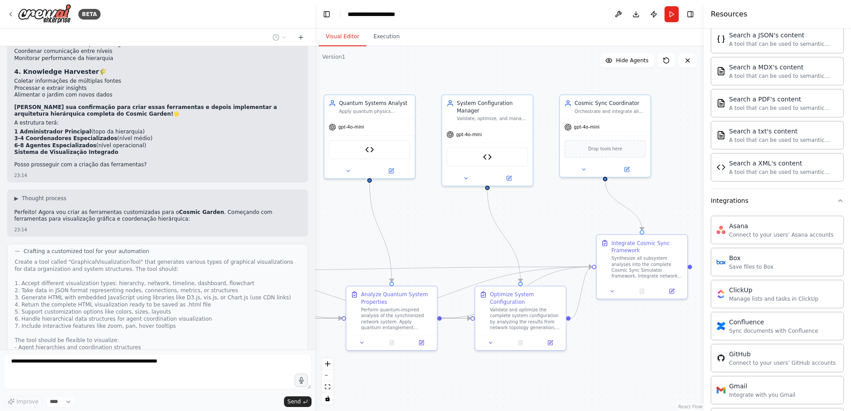
scroll to position [172, 0]
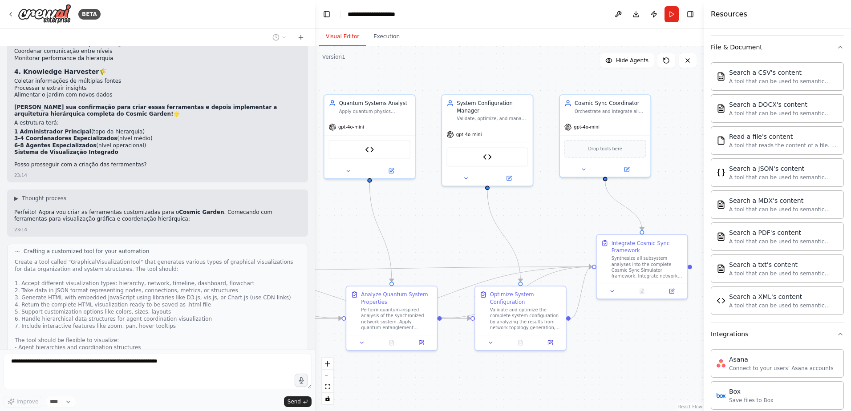
click at [783, 329] on button "Integrations" at bounding box center [777, 334] width 133 height 23
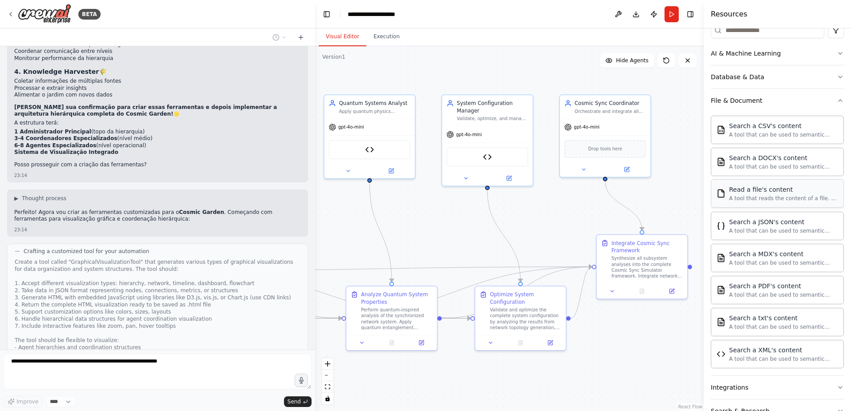
scroll to position [39, 0]
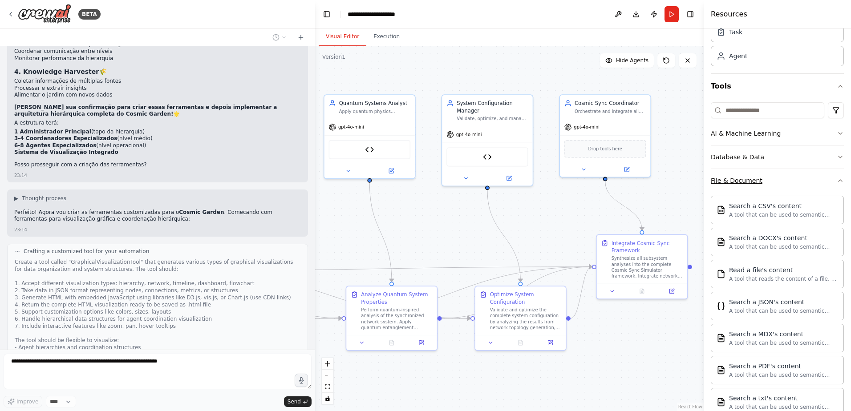
click at [768, 191] on button "File & Document" at bounding box center [777, 180] width 133 height 23
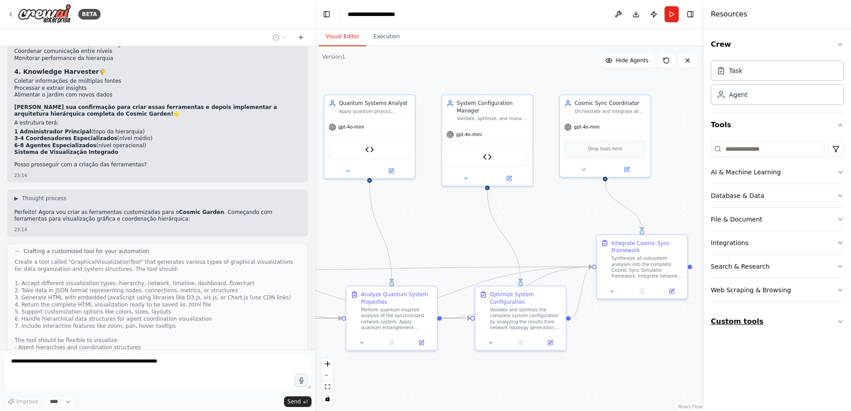
click at [782, 323] on button "Custom tools" at bounding box center [777, 321] width 133 height 25
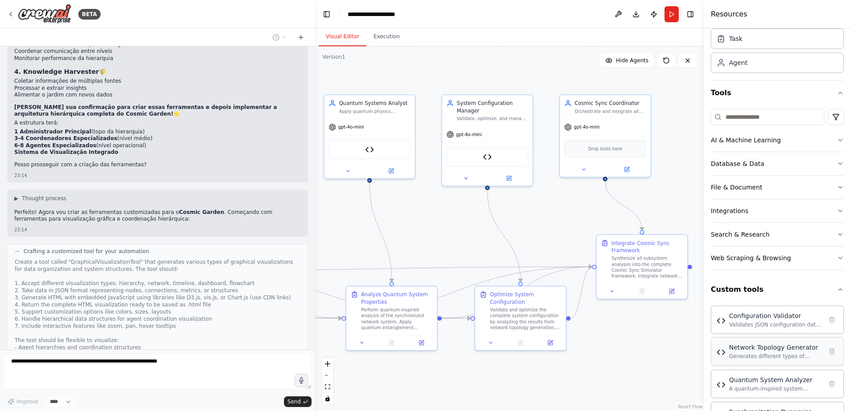
scroll to position [65, 0]
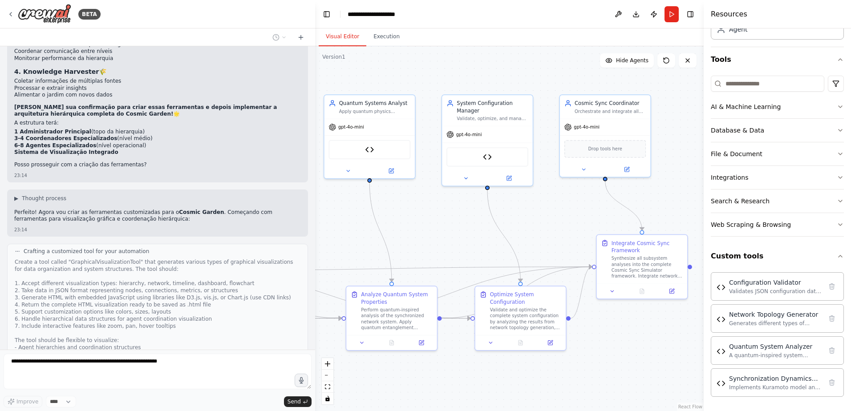
click at [147, 391] on div "Thinking..." at bounding box center [157, 399] width 301 height 16
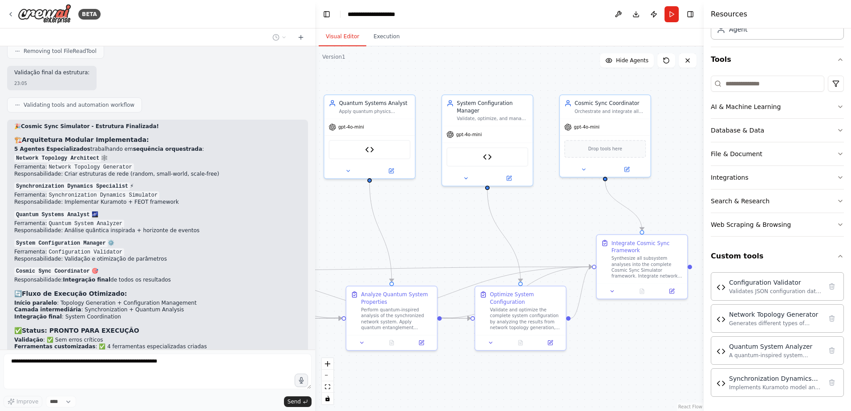
scroll to position [3665, 0]
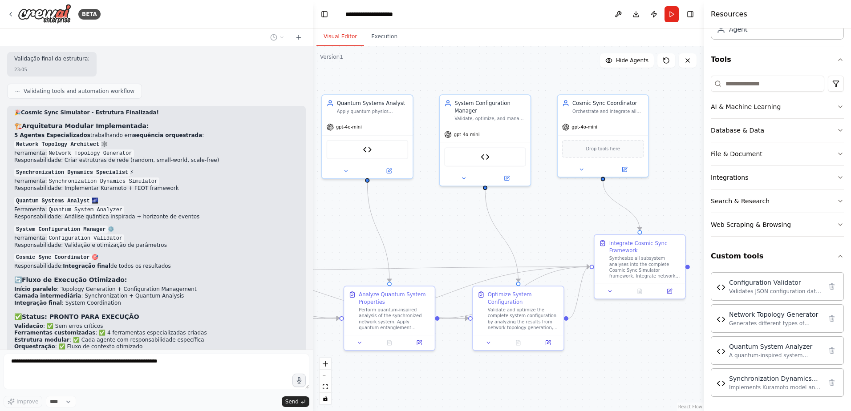
drag, startPoint x: 312, startPoint y: 257, endPoint x: 313, endPoint y: 263, distance: 6.7
click at [313, 263] on div "BETA daria para criar agentes isolados que sejam orquestrado por um agente prin…" at bounding box center [425, 205] width 851 height 411
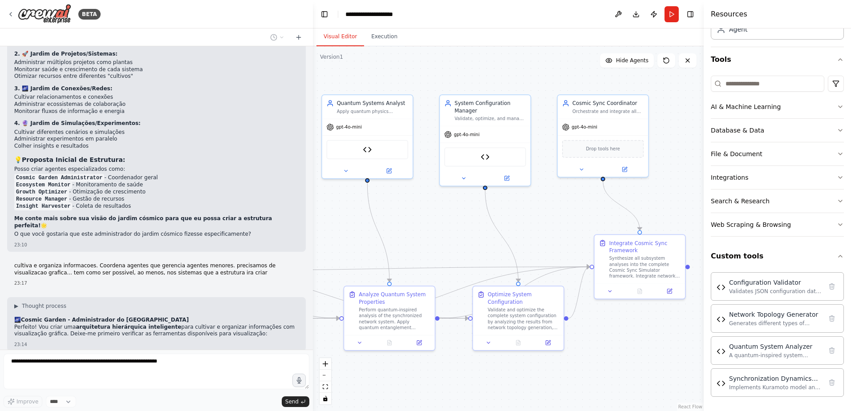
scroll to position [5186, 0]
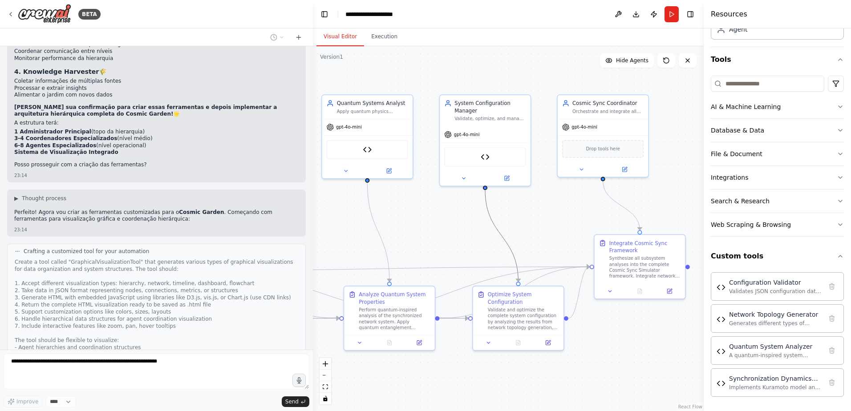
drag, startPoint x: 504, startPoint y: 235, endPoint x: 443, endPoint y: 225, distance: 61.4
click at [443, 225] on div ".deletable-edge-delete-btn { width: 20px; height: 20px; border: 0px solid #ffff…" at bounding box center [508, 228] width 391 height 365
click at [517, 322] on div "Validate and optimize the complete system configuration by analyzing the result…" at bounding box center [523, 318] width 71 height 24
click at [513, 311] on div "Validate and optimize the complete system configuration by analyzing the result…" at bounding box center [523, 318] width 71 height 24
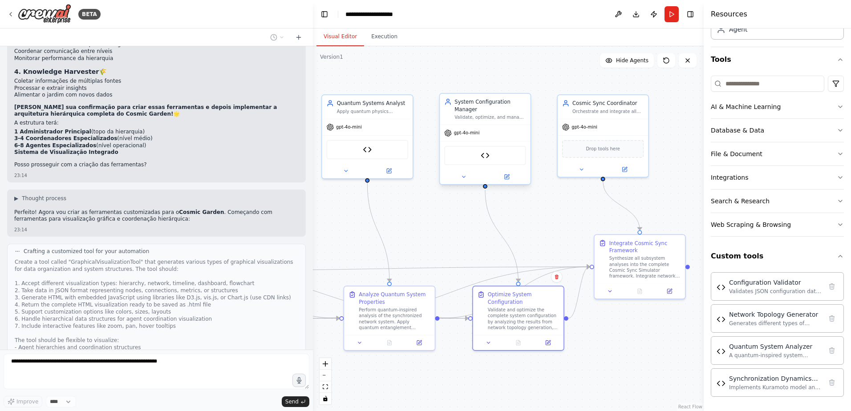
click at [482, 114] on div "Validate, optimize, and manage simulation configurations. Process configuration…" at bounding box center [489, 117] width 71 height 6
click at [508, 177] on icon at bounding box center [508, 176] width 4 height 4
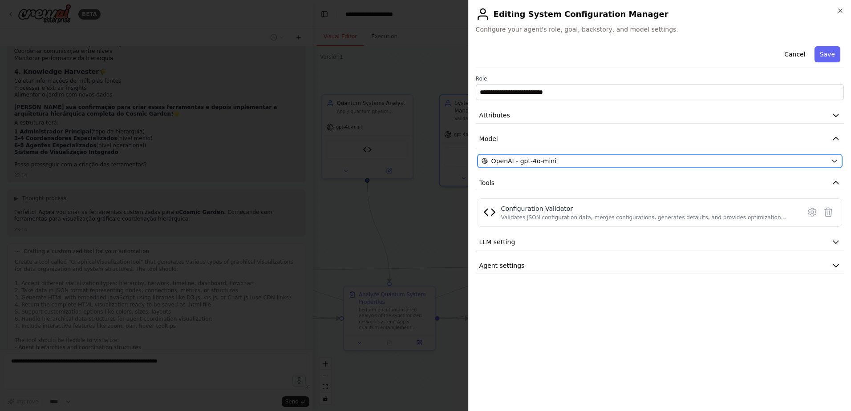
click at [555, 161] on div "OpenAI - gpt-4o-mini" at bounding box center [655, 161] width 346 height 9
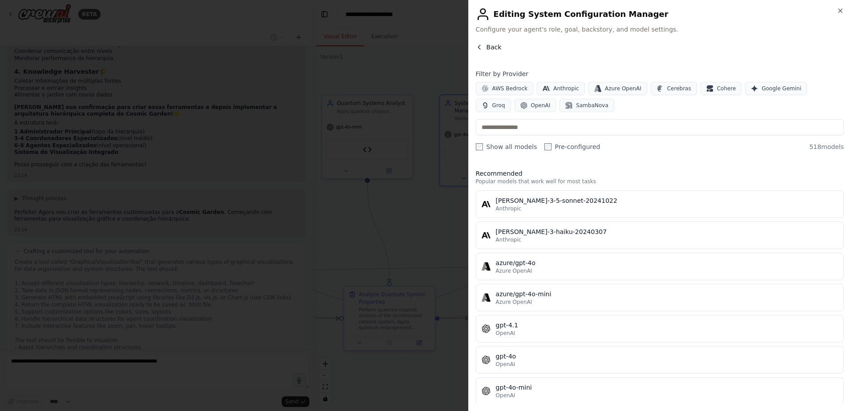
click at [478, 49] on icon "button" at bounding box center [479, 47] width 7 height 7
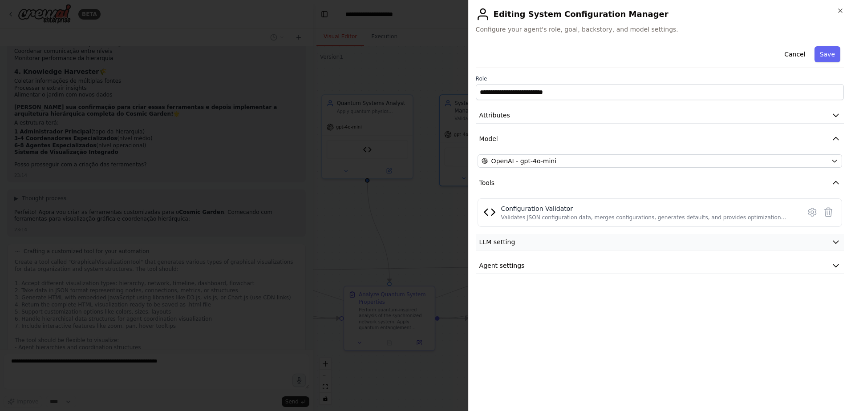
click at [605, 242] on button "LLM setting" at bounding box center [660, 242] width 368 height 16
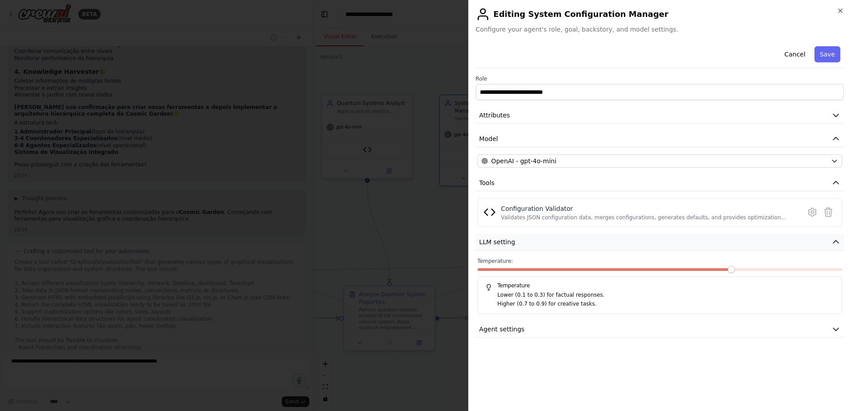
click at [605, 242] on button "LLM setting" at bounding box center [660, 242] width 368 height 16
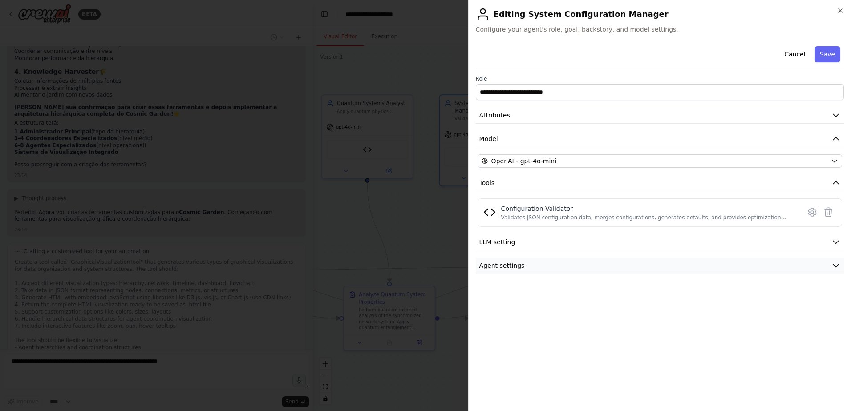
click at [580, 265] on button "Agent settings" at bounding box center [660, 266] width 368 height 16
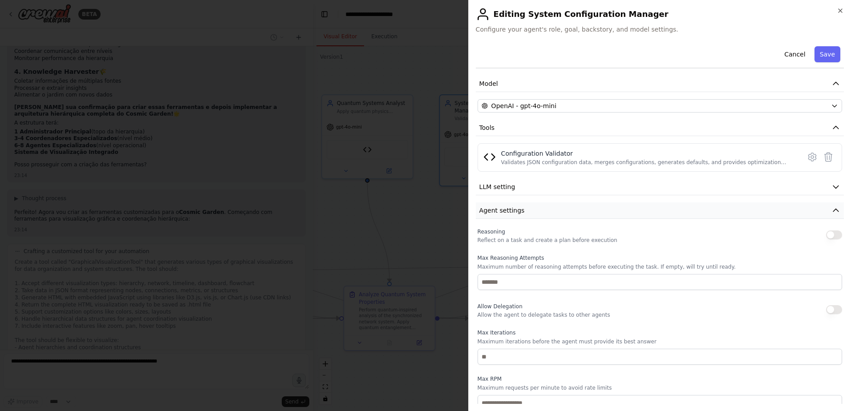
scroll to position [109, 0]
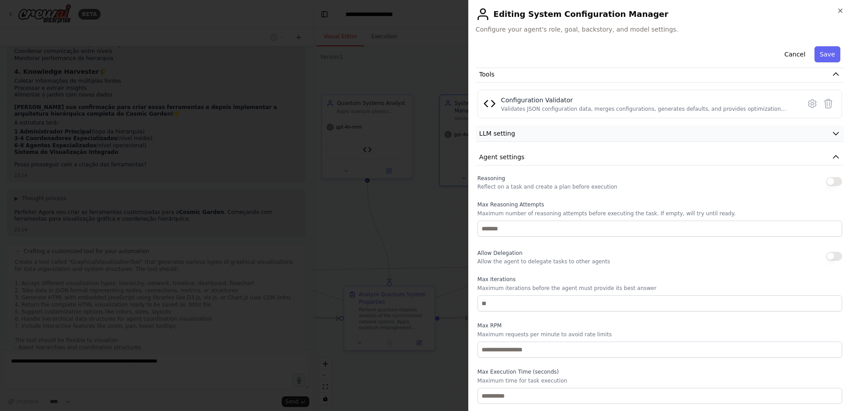
click at [534, 137] on button "LLM setting" at bounding box center [660, 134] width 368 height 16
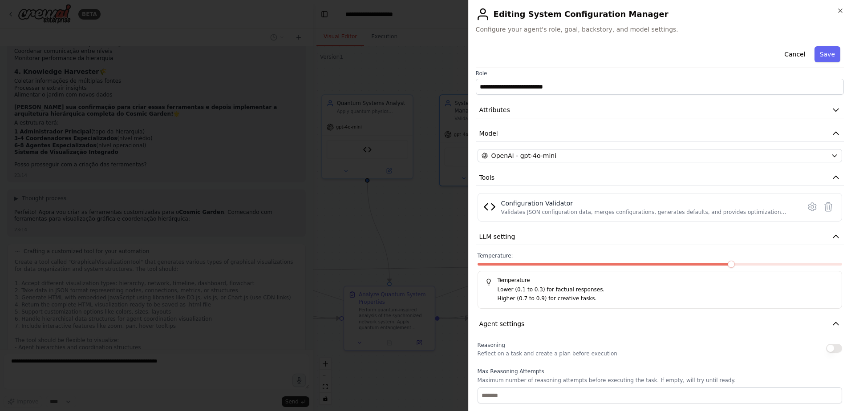
scroll to position [0, 0]
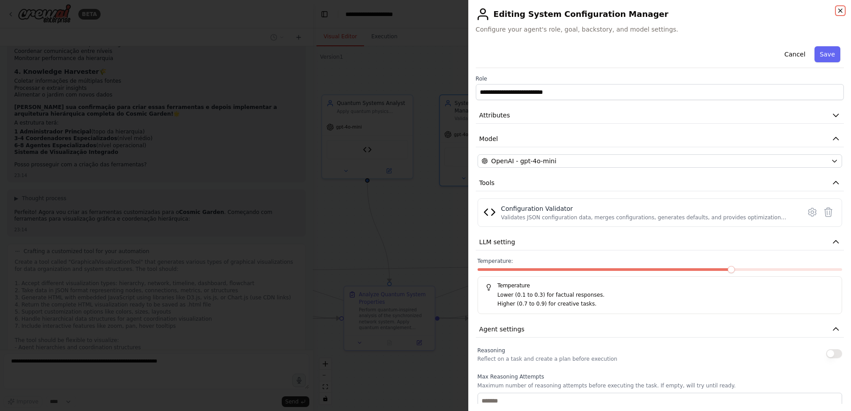
click at [841, 12] on icon "button" at bounding box center [840, 10] width 7 height 7
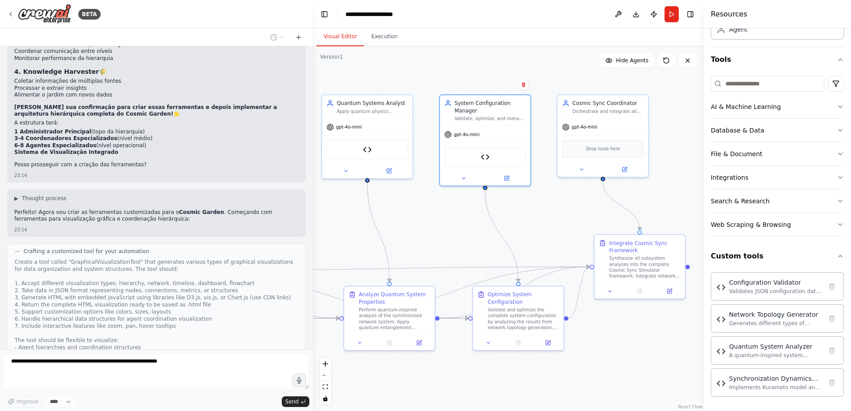
click at [219, 292] on div "Create a tool called "GraphicalVisualizationTool" that generates various types …" at bounding box center [157, 319] width 284 height 121
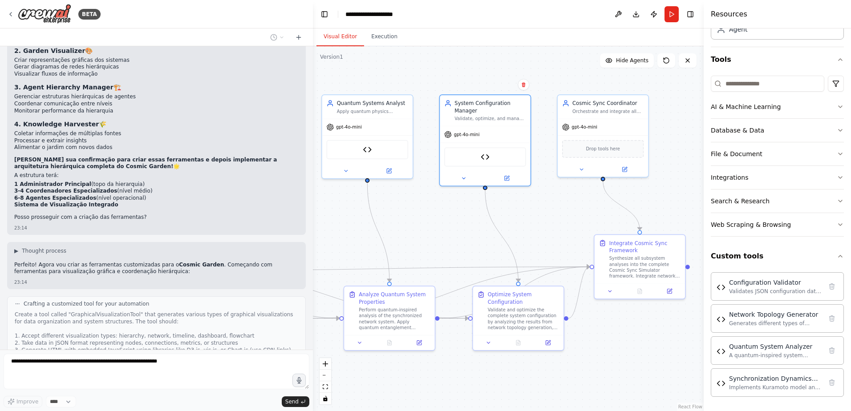
scroll to position [5186, 0]
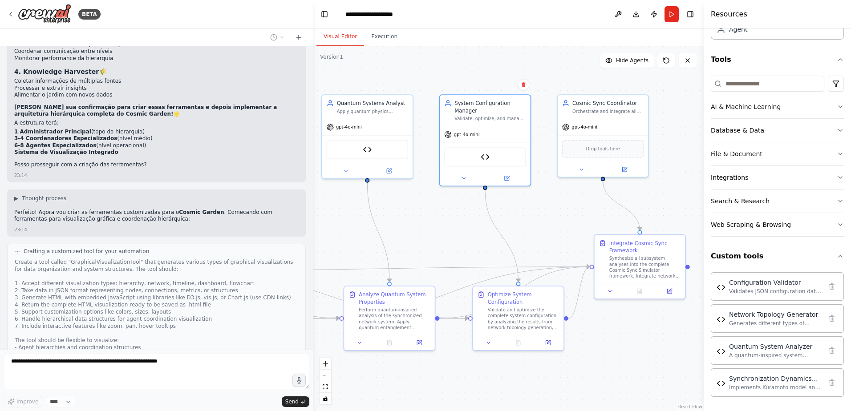
click at [22, 394] on div at bounding box center [18, 398] width 9 height 9
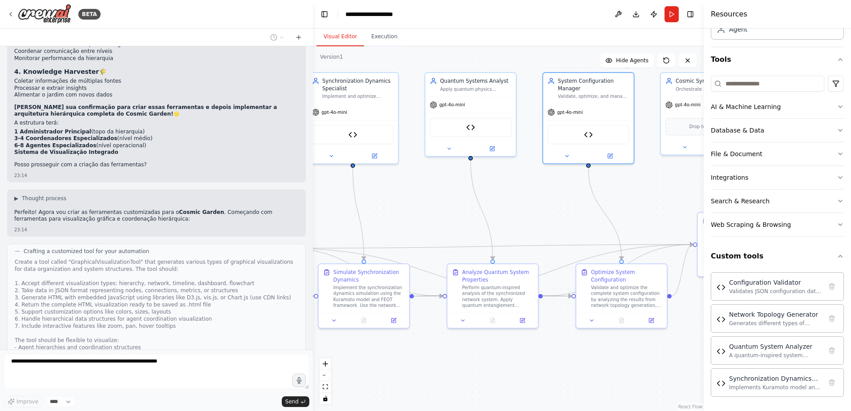
drag, startPoint x: 441, startPoint y: 230, endPoint x: 545, endPoint y: 207, distance: 106.4
click at [545, 207] on div ".deletable-edge-delete-btn { width: 20px; height: 20px; border: 0px solid #ffff…" at bounding box center [508, 228] width 391 height 365
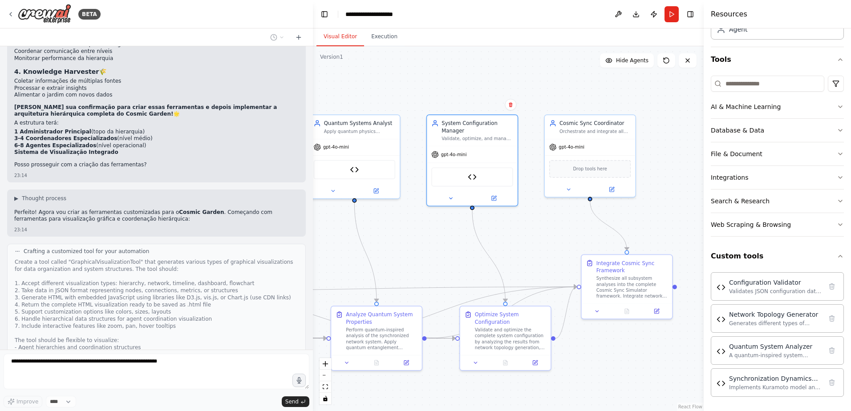
drag, startPoint x: 545, startPoint y: 207, endPoint x: 428, endPoint y: 250, distance: 124.5
click at [428, 250] on div ".deletable-edge-delete-btn { width: 20px; height: 20px; border: 0px solid #ffff…" at bounding box center [508, 228] width 391 height 365
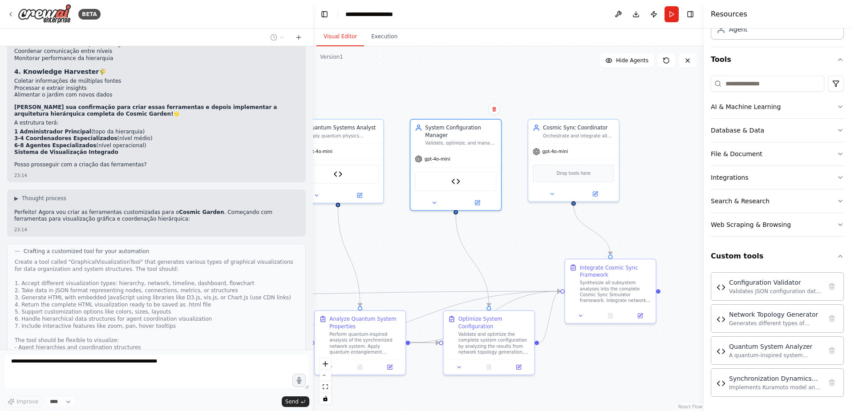
drag, startPoint x: 677, startPoint y: 176, endPoint x: 622, endPoint y: 185, distance: 55.8
click at [622, 185] on div ".deletable-edge-delete-btn { width: 20px; height: 20px; border: 0px solid #ffff…" at bounding box center [508, 228] width 391 height 365
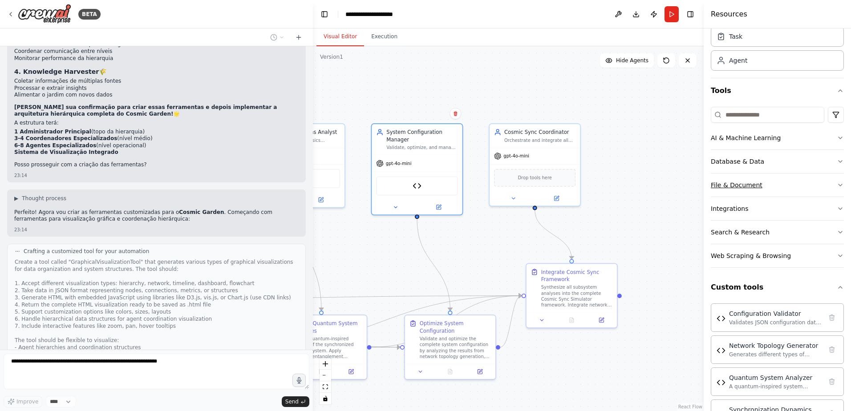
scroll to position [0, 0]
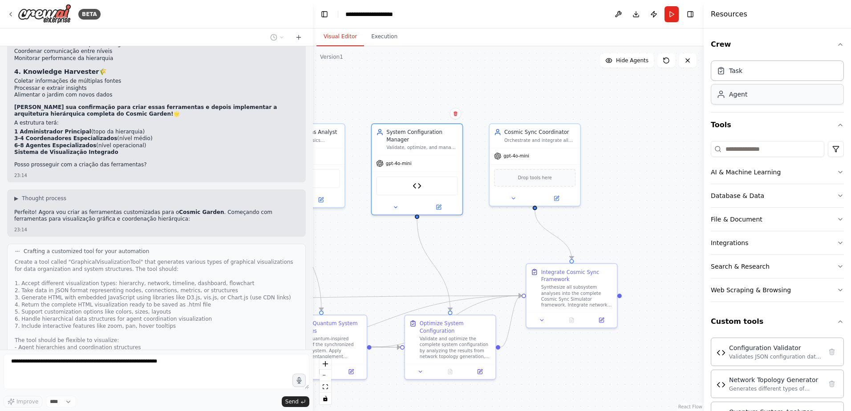
click at [753, 94] on div "Agent" at bounding box center [777, 94] width 133 height 20
click at [738, 75] on div "Task" at bounding box center [777, 70] width 133 height 20
drag, startPoint x: 228, startPoint y: 275, endPoint x: 247, endPoint y: 265, distance: 20.9
click at [247, 265] on div "Create a tool called "GraphicalVisualizationTool" that generates various types …" at bounding box center [157, 319] width 284 height 121
click at [242, 267] on div "Create a tool called "GraphicalVisualizationTool" that generates various types …" at bounding box center [157, 319] width 284 height 121
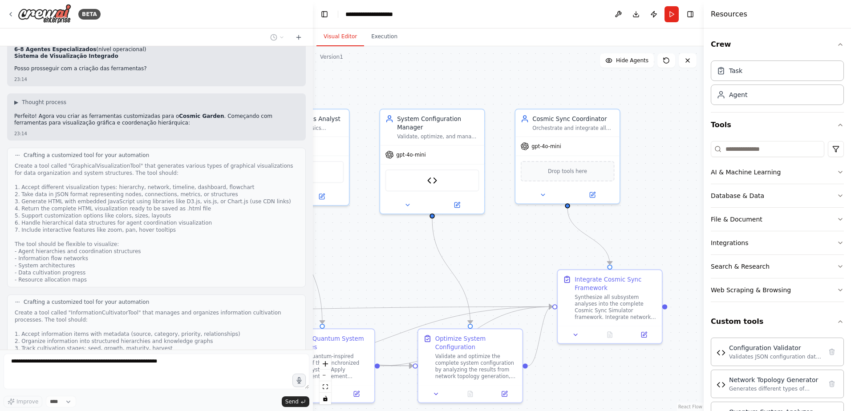
scroll to position [5265, 0]
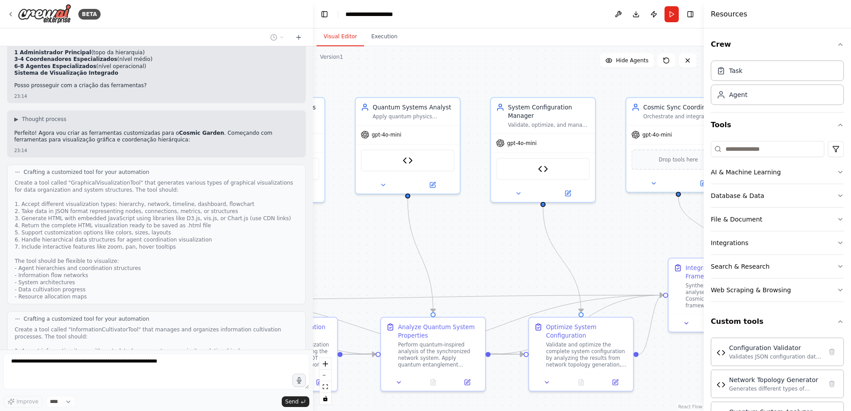
drag, startPoint x: 415, startPoint y: 238, endPoint x: 572, endPoint y: 224, distance: 157.7
click at [572, 224] on div ".deletable-edge-delete-btn { width: 20px; height: 20px; border: 0px solid #ffff…" at bounding box center [508, 228] width 391 height 365
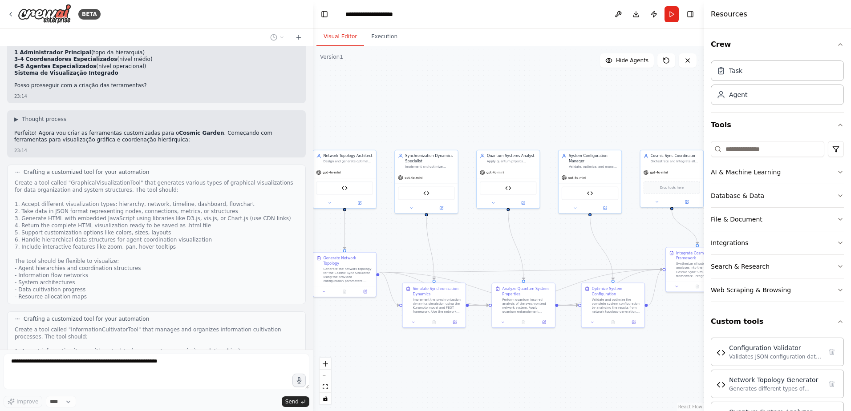
drag, startPoint x: 476, startPoint y: 248, endPoint x: 502, endPoint y: 247, distance: 25.8
click at [502, 247] on div ".deletable-edge-delete-btn { width: 20px; height: 20px; border: 0px solid #ffff…" at bounding box center [508, 228] width 391 height 365
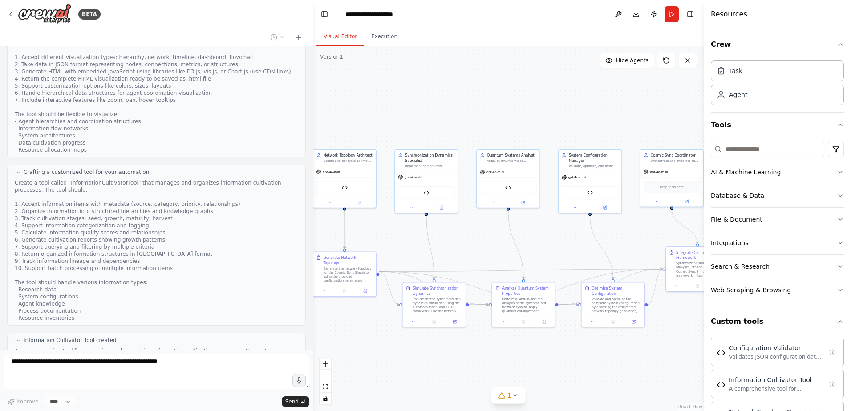
scroll to position [5587, 0]
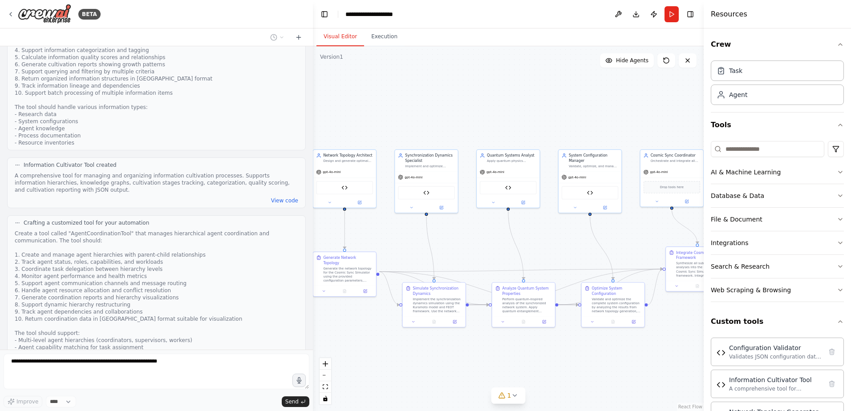
click at [146, 245] on div "Create a tool called "AgentCoordinationTool" that manages hierarchical agent co…" at bounding box center [157, 305] width 284 height 150
drag, startPoint x: 509, startPoint y: 239, endPoint x: 429, endPoint y: 244, distance: 80.3
click at [320, 242] on div ".deletable-edge-delete-btn { width: 20px; height: 20px; border: 0px solid #ffff…" at bounding box center [508, 228] width 391 height 365
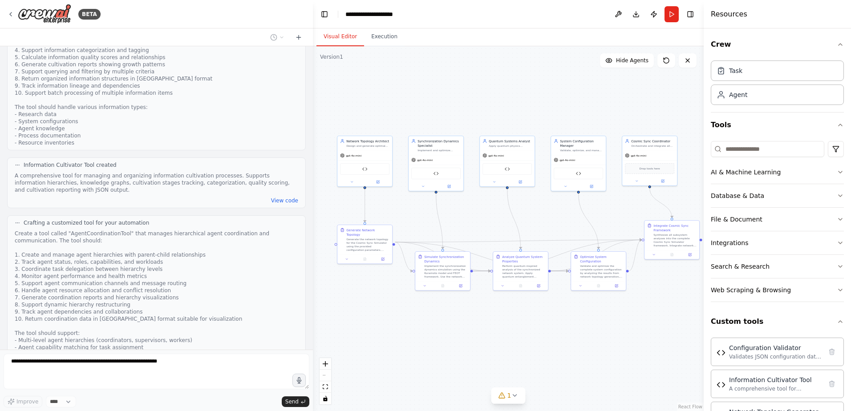
drag, startPoint x: 529, startPoint y: 250, endPoint x: 528, endPoint y: 223, distance: 26.3
click at [528, 223] on div ".deletable-edge-delete-btn { width: 20px; height: 20px; border: 0px solid #ffff…" at bounding box center [508, 228] width 391 height 365
click at [206, 272] on div "Create a tool called "AgentCoordinationTool" that manages hierarchical agent co…" at bounding box center [157, 305] width 284 height 150
click at [503, 401] on button "1" at bounding box center [508, 396] width 34 height 16
click at [565, 358] on icon at bounding box center [568, 355] width 7 height 7
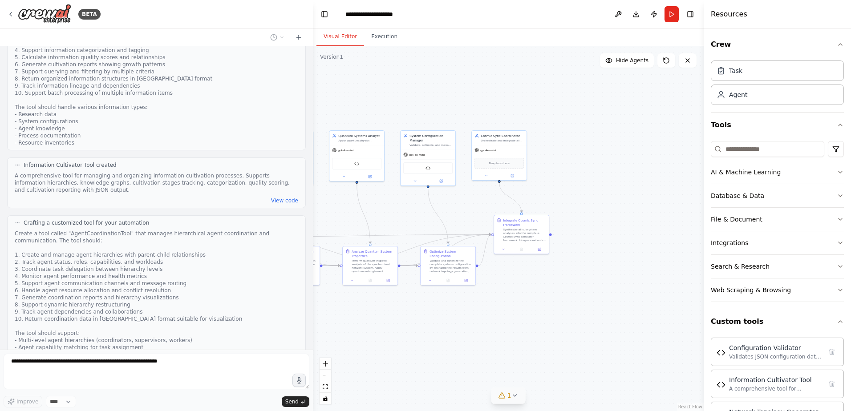
drag, startPoint x: 507, startPoint y: 328, endPoint x: 356, endPoint y: 323, distance: 150.5
click at [356, 323] on div ".deletable-edge-delete-btn { width: 20px; height: 20px; border: 0px solid #ffff…" at bounding box center [508, 228] width 391 height 365
drag, startPoint x: 375, startPoint y: 84, endPoint x: 404, endPoint y: 76, distance: 30.3
click at [425, 83] on div ".deletable-edge-delete-btn { width: 20px; height: 20px; border: 0px solid #ffff…" at bounding box center [508, 228] width 391 height 365
drag, startPoint x: 329, startPoint y: 53, endPoint x: 338, endPoint y: 59, distance: 11.0
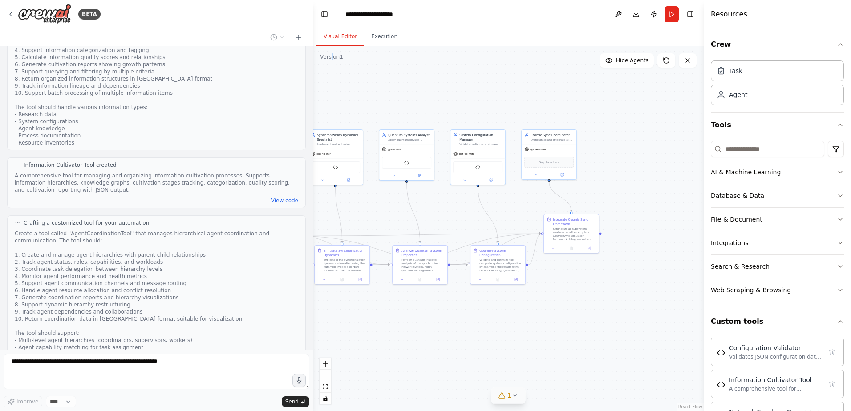
click at [332, 55] on div "Version 1" at bounding box center [331, 56] width 23 height 7
click at [338, 59] on div "Version 1" at bounding box center [331, 56] width 23 height 7
click at [372, 38] on button "Execution" at bounding box center [384, 37] width 41 height 19
click at [345, 38] on button "Visual Editor" at bounding box center [340, 37] width 48 height 19
click at [324, 14] on button "Toggle Left Sidebar" at bounding box center [324, 14] width 12 height 12
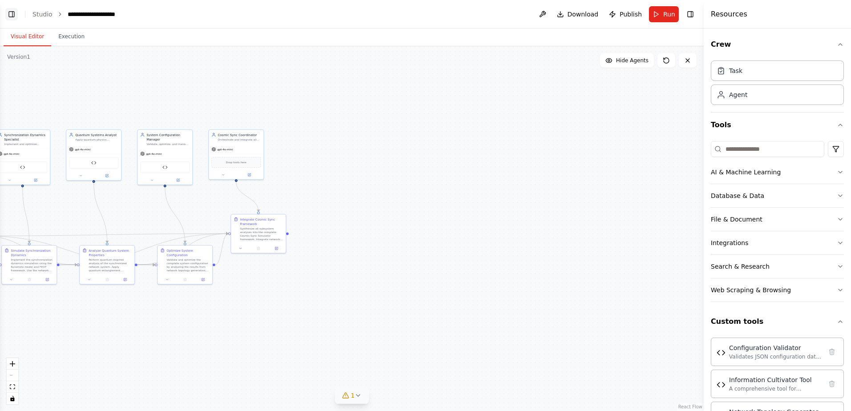
click at [8, 12] on button "Toggle Left Sidebar" at bounding box center [11, 14] width 12 height 12
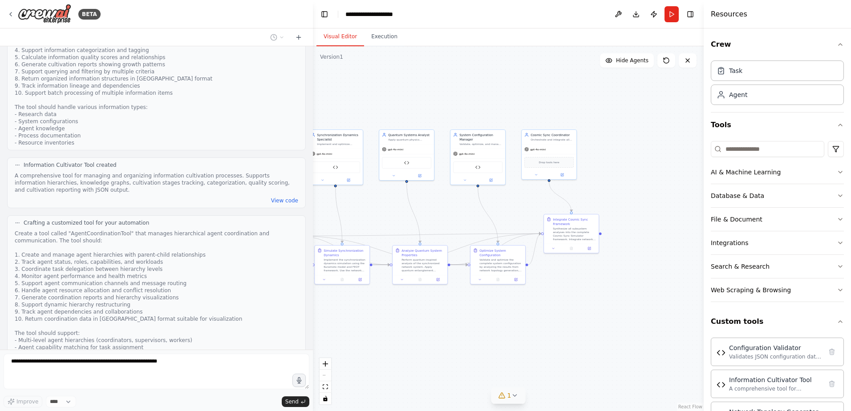
click at [629, 69] on div ".deletable-edge-delete-btn { width: 20px; height: 20px; border: 0px solid #ffff…" at bounding box center [508, 228] width 391 height 365
click at [628, 63] on span "Hide Agents" at bounding box center [632, 60] width 32 height 7
click at [628, 63] on span "Show Agents" at bounding box center [631, 60] width 35 height 7
click at [628, 63] on span "Hide Agents" at bounding box center [632, 60] width 32 height 7
click at [628, 63] on span "Show Agents" at bounding box center [631, 60] width 35 height 7
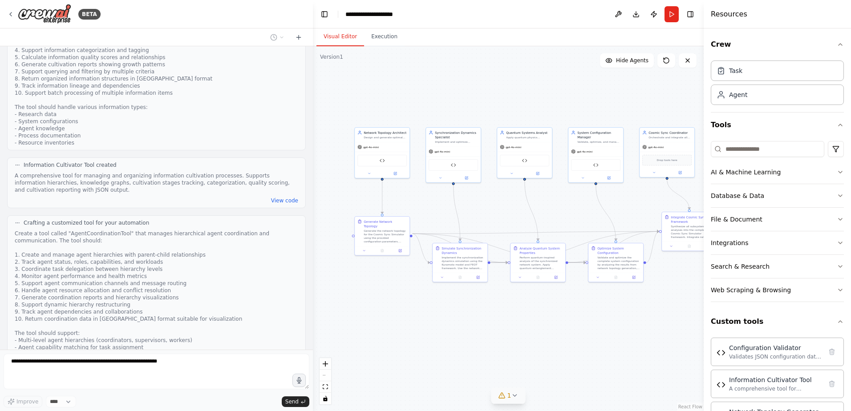
drag, startPoint x: 470, startPoint y: 97, endPoint x: 588, endPoint y: 95, distance: 118.0
click at [588, 95] on div ".deletable-edge-delete-btn { width: 20px; height: 20px; border: 0px solid #ffff…" at bounding box center [508, 228] width 391 height 365
click at [226, 287] on div "Create a tool called "AgentCoordinationTool" that manages hierarchical agent co…" at bounding box center [157, 305] width 284 height 150
click at [288, 197] on button "View code" at bounding box center [284, 200] width 27 height 7
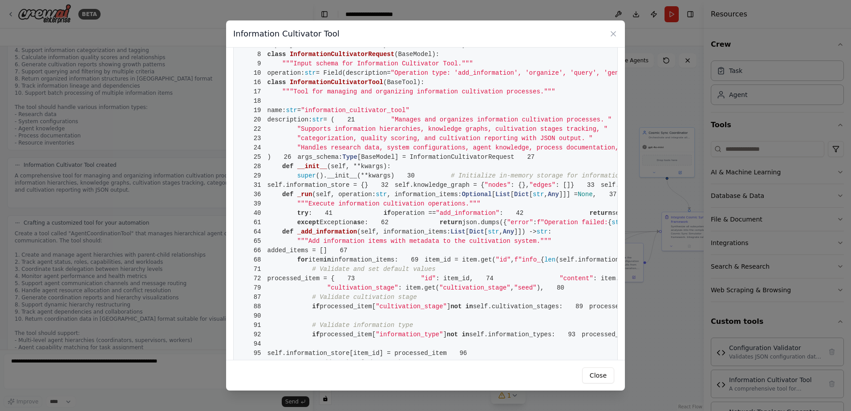
scroll to position [0, 0]
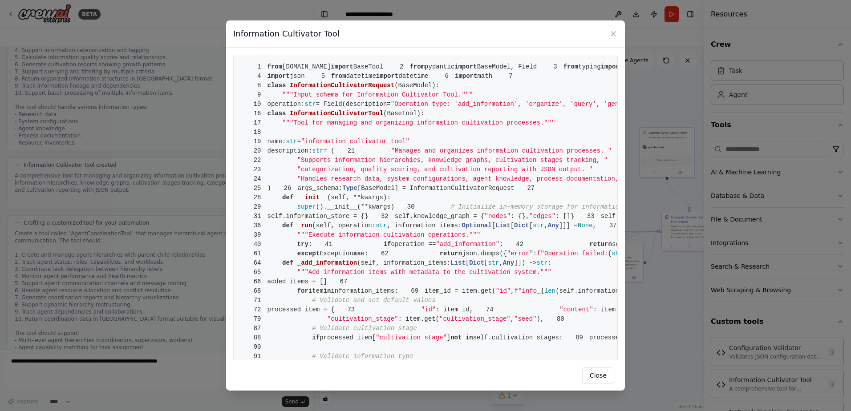
drag, startPoint x: 458, startPoint y: 281, endPoint x: 408, endPoint y: 289, distance: 50.5
click at [440, 164] on span ""Supports information hierarchies, knowledge graphs, cultivation stages trackin…" at bounding box center [452, 160] width 310 height 7
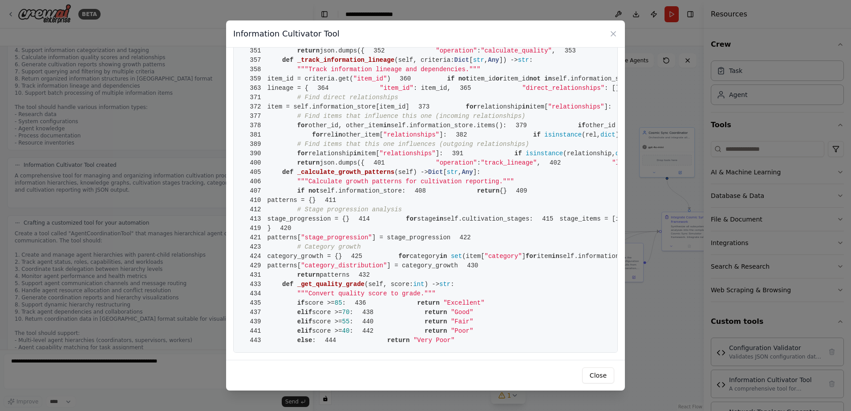
scroll to position [1780, 0]
click at [611, 38] on icon at bounding box center [613, 33] width 9 height 9
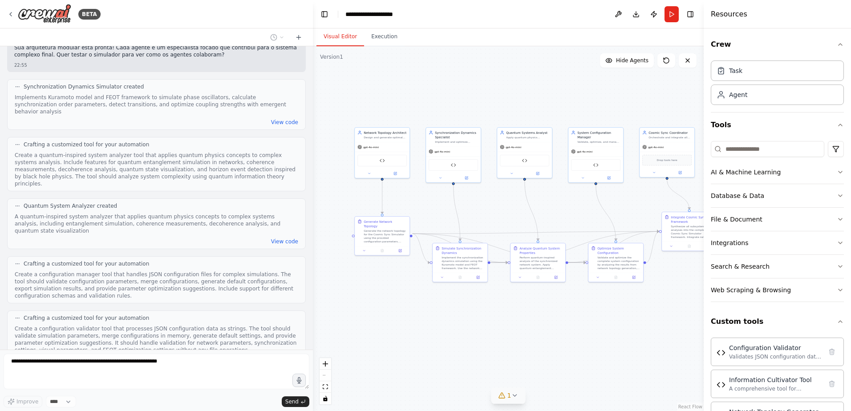
scroll to position [1846, 0]
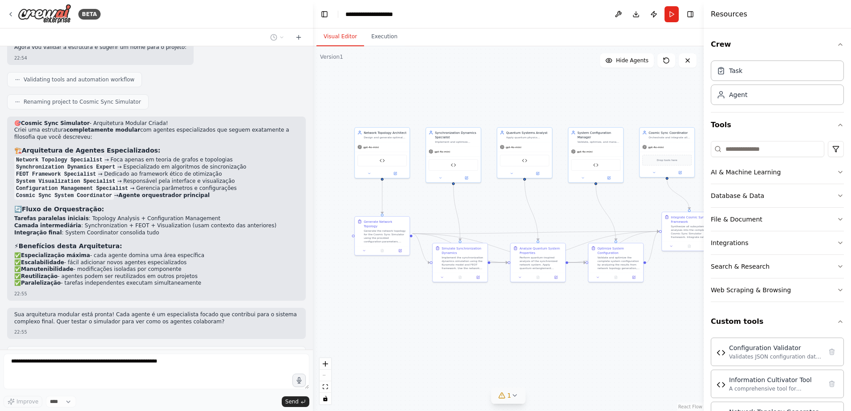
click at [311, 154] on div at bounding box center [311, 205] width 4 height 411
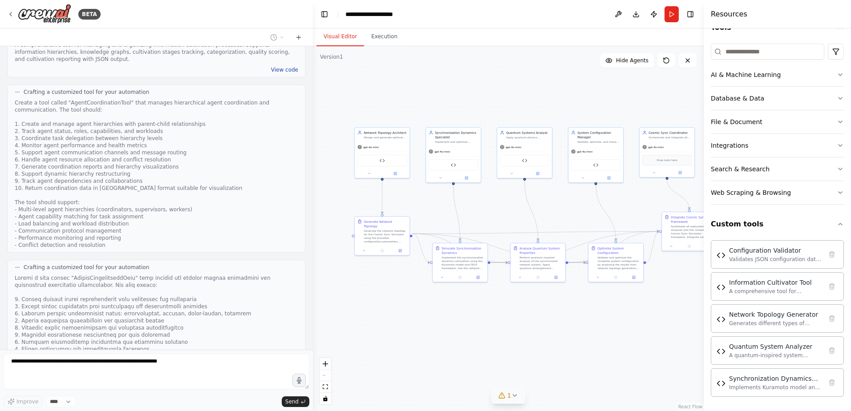
scroll to position [5763, 0]
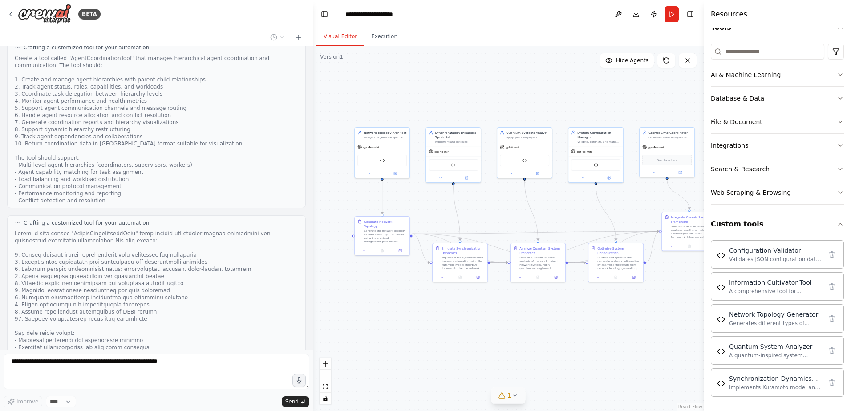
click at [146, 254] on div at bounding box center [157, 305] width 284 height 150
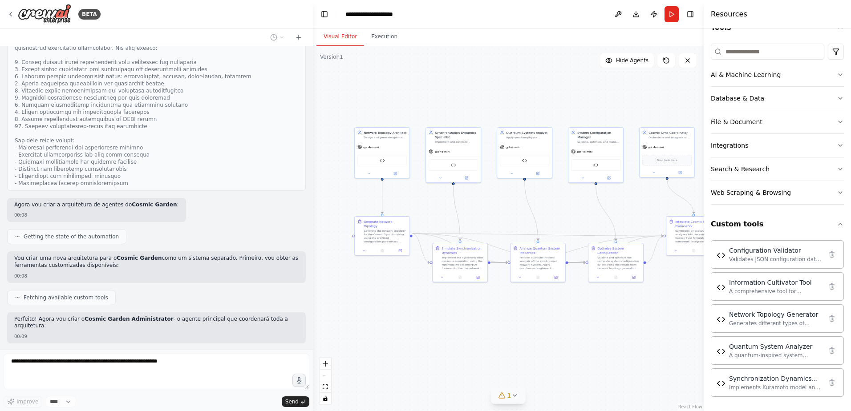
scroll to position [5940, 0]
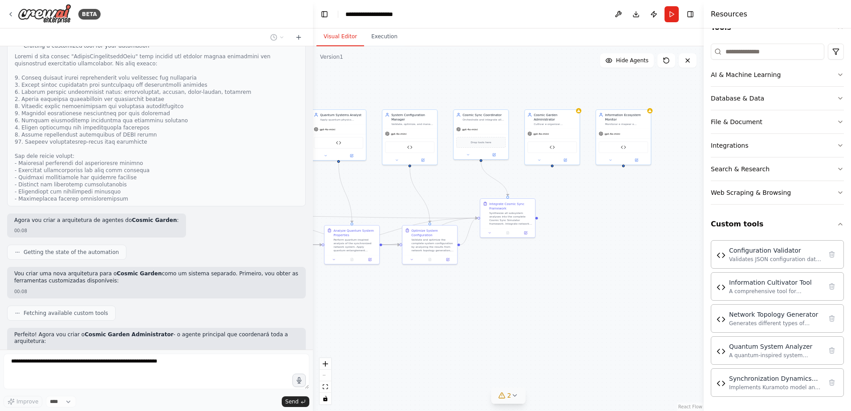
drag, startPoint x: 475, startPoint y: 348, endPoint x: 520, endPoint y: 323, distance: 51.6
click at [292, 328] on div "BETA daria para criar agentes isolados que sejam orquestrado por um agente prin…" at bounding box center [425, 205] width 851 height 411
drag, startPoint x: 539, startPoint y: 316, endPoint x: 478, endPoint y: 316, distance: 61.9
click at [478, 316] on div ".deletable-edge-delete-btn { width: 20px; height: 20px; border: 0px solid #ffff…" at bounding box center [508, 228] width 391 height 365
drag, startPoint x: 414, startPoint y: 305, endPoint x: 564, endPoint y: 293, distance: 150.5
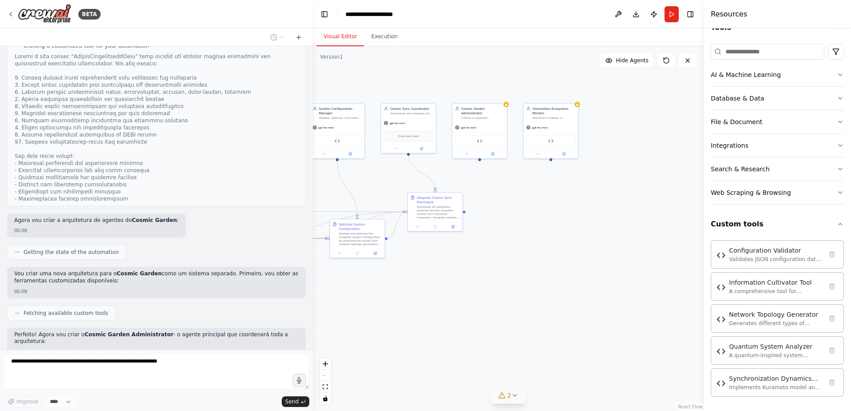
click at [564, 293] on div ".deletable-edge-delete-btn { width: 20px; height: 20px; border: 0px solid #ffff…" at bounding box center [508, 228] width 391 height 365
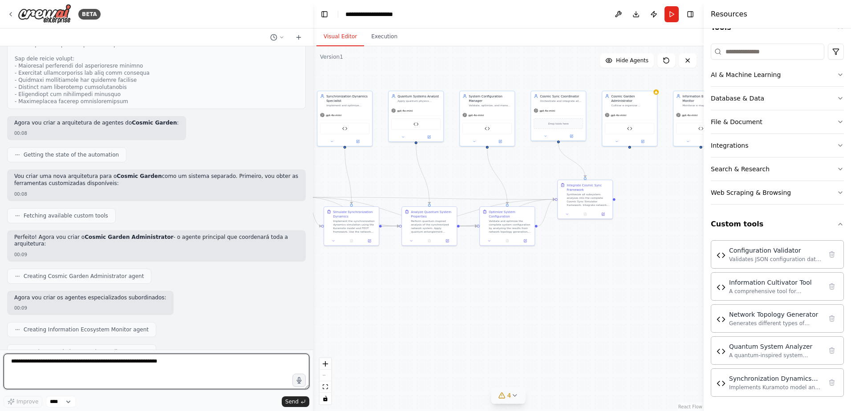
scroll to position [6044, 0]
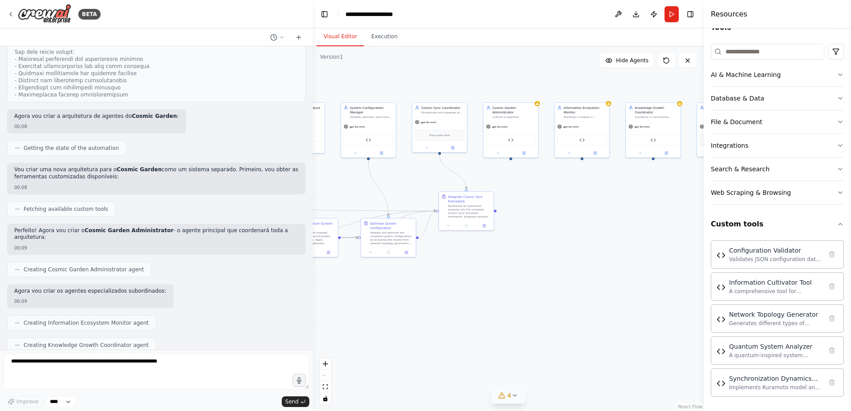
drag, startPoint x: 550, startPoint y: 285, endPoint x: 399, endPoint y: 296, distance: 151.3
click at [399, 296] on div ".deletable-edge-delete-btn { width: 20px; height: 20px; border: 0px solid #ffff…" at bounding box center [508, 228] width 391 height 365
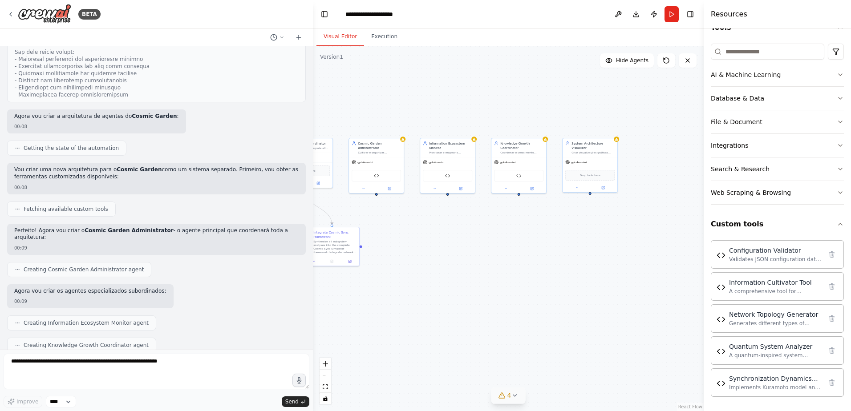
drag, startPoint x: 547, startPoint y: 245, endPoint x: 397, endPoint y: 288, distance: 156.7
click at [397, 288] on div ".deletable-edge-delete-btn { width: 20px; height: 20px; border: 0px solid #ffff…" at bounding box center [508, 228] width 391 height 365
drag, startPoint x: 456, startPoint y: 258, endPoint x: 479, endPoint y: 260, distance: 22.9
click at [478, 260] on div ".deletable-edge-delete-btn { width: 20px; height: 20px; border: 0px solid #ffff…" at bounding box center [508, 228] width 391 height 365
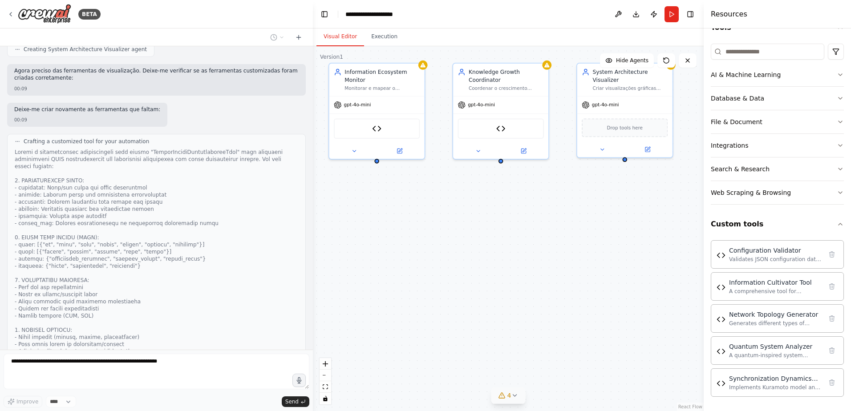
scroll to position [6367, 0]
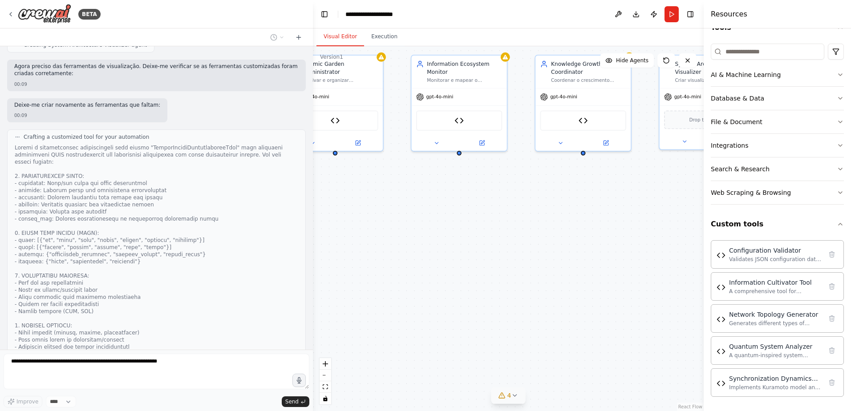
drag, startPoint x: 526, startPoint y: 252, endPoint x: 605, endPoint y: 252, distance: 79.2
click at [611, 249] on div ".deletable-edge-delete-btn { width: 20px; height: 20px; border: 0px solid #ffff…" at bounding box center [508, 228] width 391 height 365
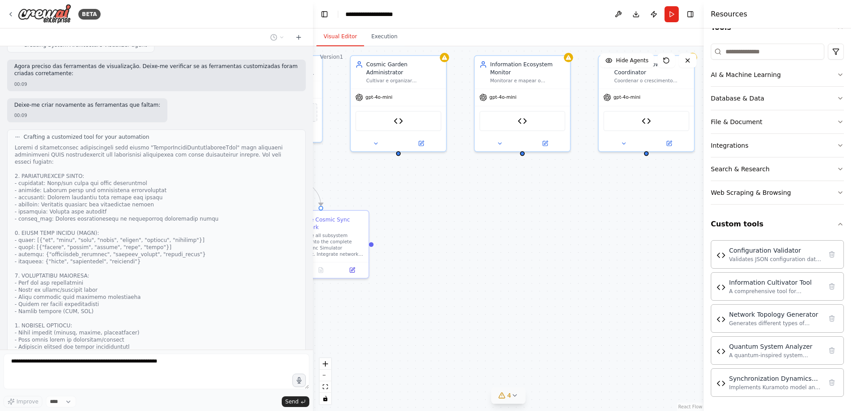
drag, startPoint x: 538, startPoint y: 247, endPoint x: 655, endPoint y: 240, distance: 117.7
click at [655, 240] on div ".deletable-edge-delete-btn { width: 20px; height: 20px; border: 0px solid #ffff…" at bounding box center [508, 228] width 391 height 365
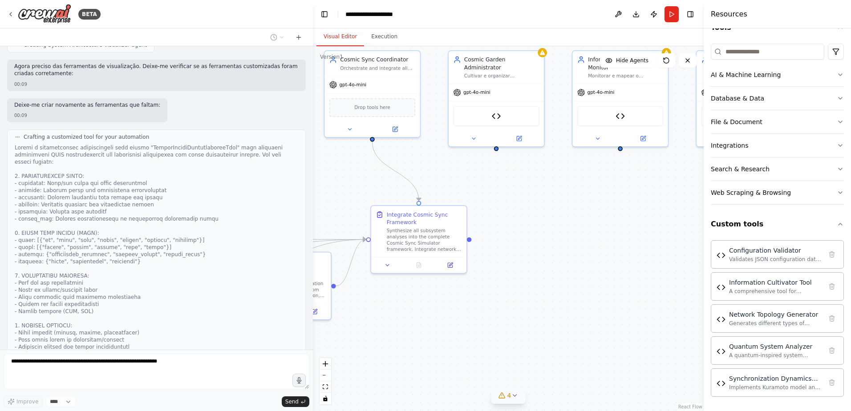
drag, startPoint x: 547, startPoint y: 240, endPoint x: 613, endPoint y: 243, distance: 65.9
click at [616, 242] on div ".deletable-edge-delete-btn { width: 20px; height: 20px; border: 0px solid #ffff…" at bounding box center [508, 228] width 391 height 365
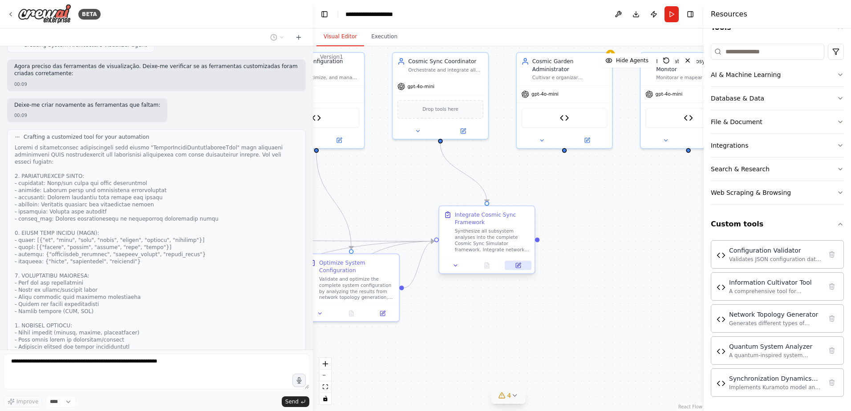
drag, startPoint x: 519, startPoint y: 261, endPoint x: 637, endPoint y: 247, distance: 118.8
click at [531, 261] on button at bounding box center [518, 265] width 27 height 9
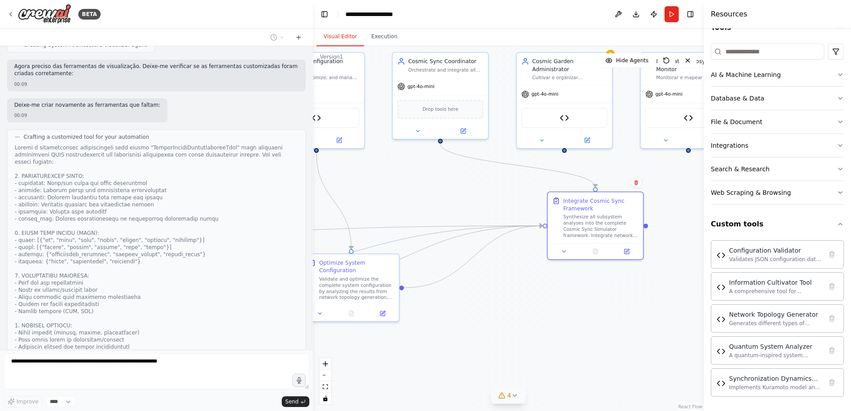
click at [600, 288] on div ".deletable-edge-delete-btn { width: 20px; height: 20px; border: 0px solid #ffff…" at bounding box center [508, 228] width 391 height 365
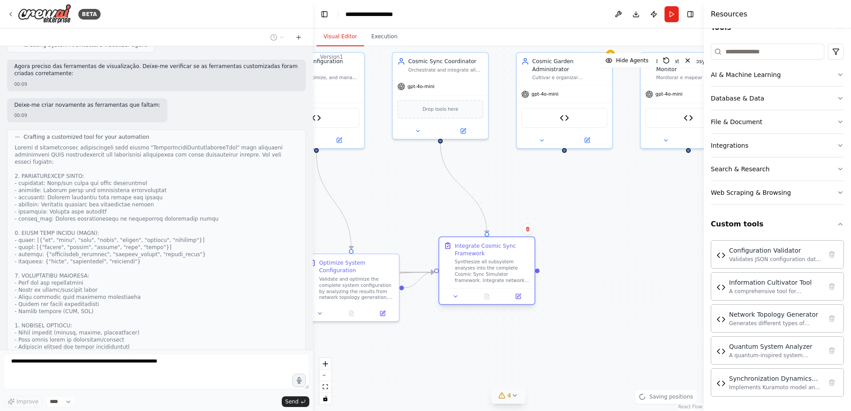
drag, startPoint x: 602, startPoint y: 235, endPoint x: 482, endPoint y: 284, distance: 129.1
click at [482, 284] on div "Integrate Cosmic Sync Framework Synthesize all subsystem analyses into the comp…" at bounding box center [486, 262] width 95 height 51
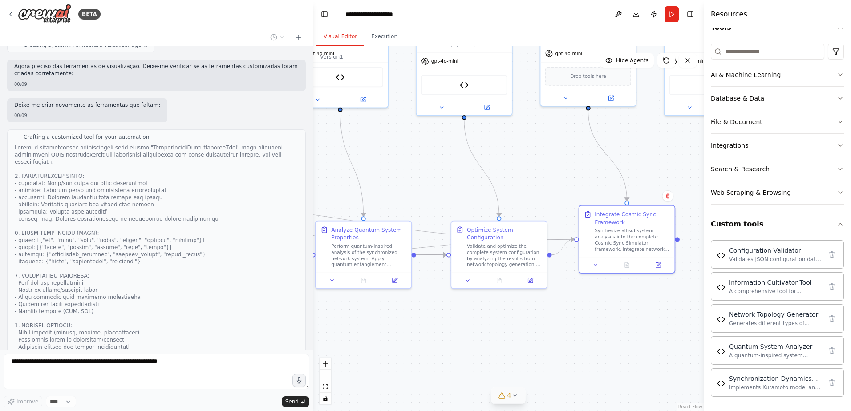
drag, startPoint x: 457, startPoint y: 342, endPoint x: 604, endPoint y: 309, distance: 151.4
click at [604, 309] on div ".deletable-edge-delete-btn { width: 20px; height: 20px; border: 0px solid #ffff…" at bounding box center [508, 228] width 391 height 365
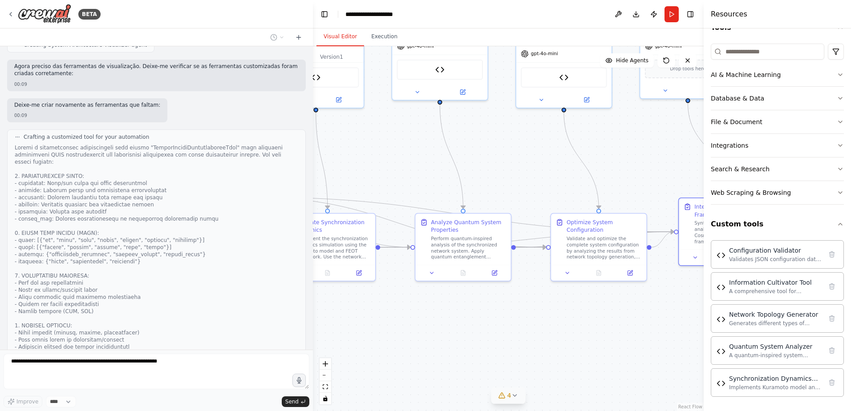
drag, startPoint x: 521, startPoint y: 311, endPoint x: 621, endPoint y: 303, distance: 100.0
click at [621, 303] on div ".deletable-edge-delete-btn { width: 20px; height: 20px; border: 0px solid #ffff…" at bounding box center [508, 228] width 391 height 365
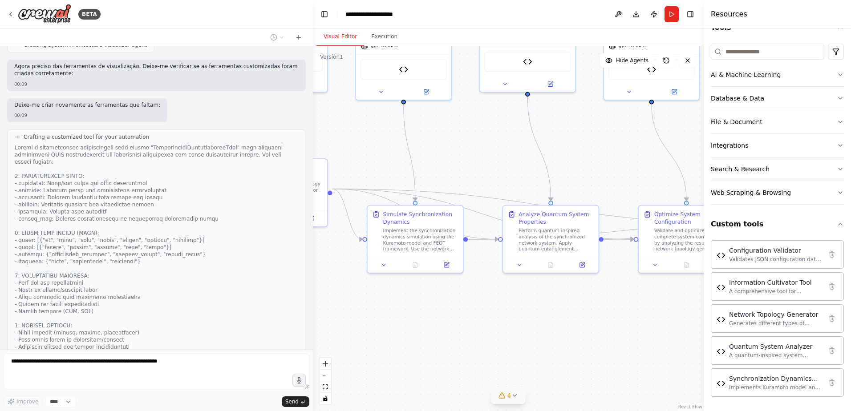
drag, startPoint x: 537, startPoint y: 334, endPoint x: 624, endPoint y: 326, distance: 88.0
click at [624, 326] on div ".deletable-edge-delete-btn { width: 20px; height: 20px; border: 0px solid #ffff…" at bounding box center [508, 228] width 391 height 365
drag, startPoint x: 543, startPoint y: 321, endPoint x: 659, endPoint y: 307, distance: 116.6
click at [623, 311] on div ".deletable-edge-delete-btn { width: 20px; height: 20px; border: 0px solid #ffff…" at bounding box center [508, 228] width 391 height 365
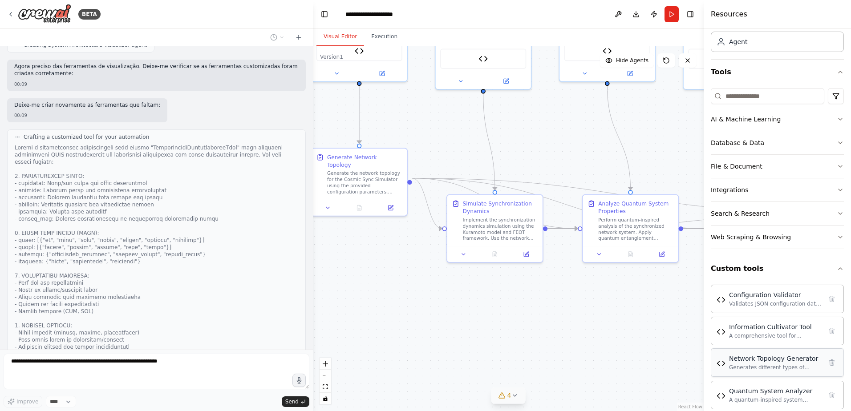
scroll to position [0, 0]
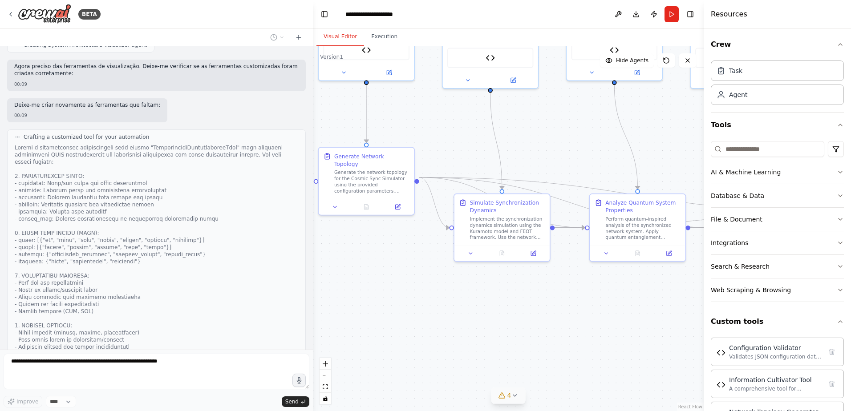
drag, startPoint x: 587, startPoint y: 335, endPoint x: 674, endPoint y: 331, distance: 87.3
click at [674, 331] on div ".deletable-edge-delete-btn { width: 20px; height: 20px; border: 0px solid #ffff…" at bounding box center [508, 228] width 391 height 365
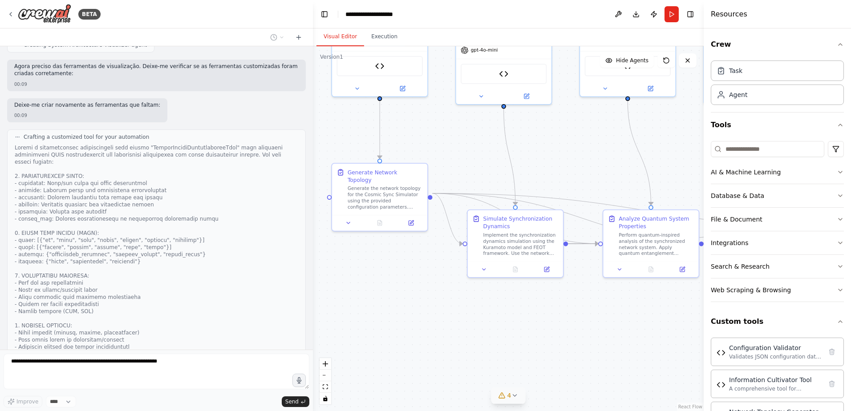
drag, startPoint x: 641, startPoint y: 326, endPoint x: 575, endPoint y: 345, distance: 69.0
click at [575, 345] on div ".deletable-edge-delete-btn { width: 20px; height: 20px; border: 0px solid #ffff…" at bounding box center [508, 228] width 391 height 365
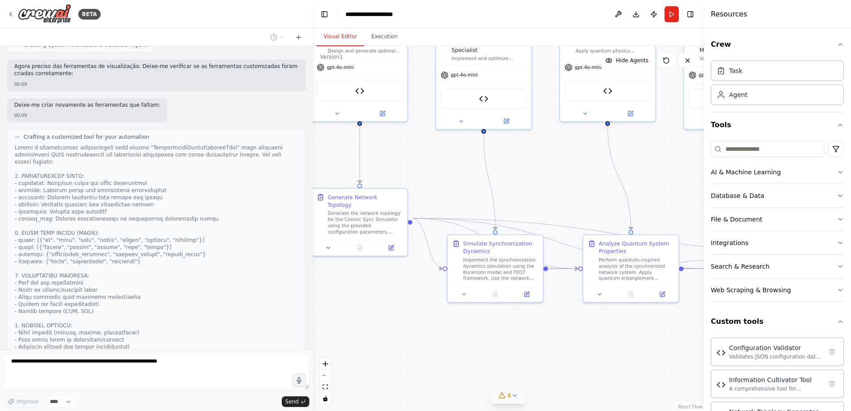
drag, startPoint x: 586, startPoint y: 173, endPoint x: 520, endPoint y: 248, distance: 99.4
click at [520, 248] on div ".deletable-edge-delete-btn { width: 20px; height: 20px; border: 0px solid #ffff…" at bounding box center [508, 228] width 391 height 365
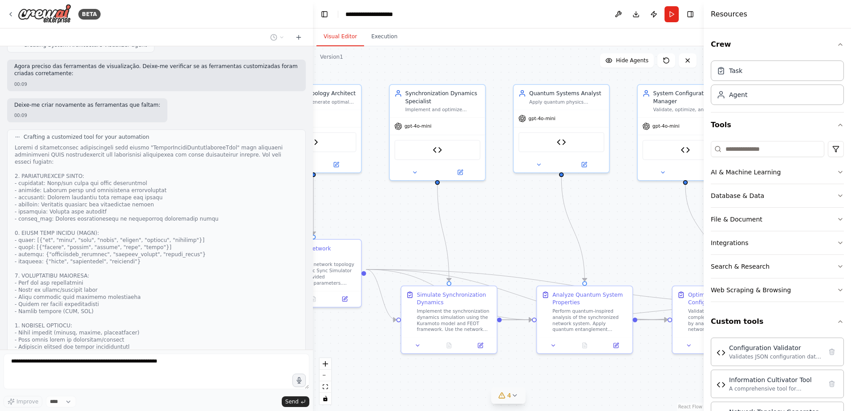
drag, startPoint x: 594, startPoint y: 199, endPoint x: 455, endPoint y: 226, distance: 141.6
click at [455, 226] on div ".deletable-edge-delete-btn { width: 20px; height: 20px; border: 0px solid #ffff…" at bounding box center [508, 228] width 391 height 365
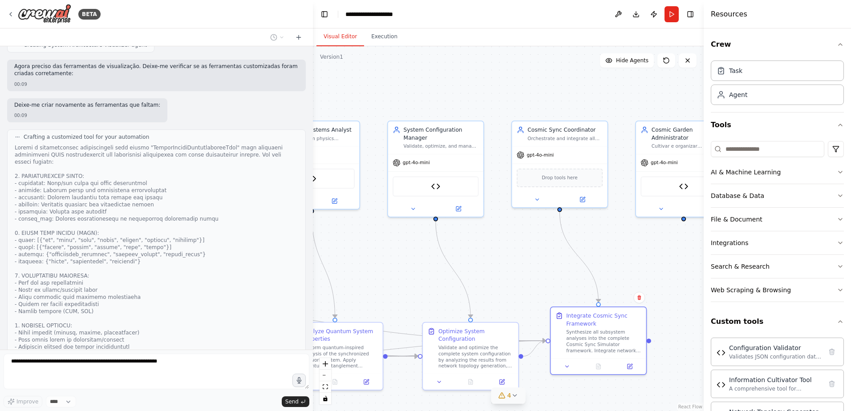
drag, startPoint x: 613, startPoint y: 224, endPoint x: 502, endPoint y: 233, distance: 111.2
click at [502, 233] on div ".deletable-edge-delete-btn { width: 20px; height: 20px; border: 0px solid #ffff…" at bounding box center [508, 228] width 391 height 365
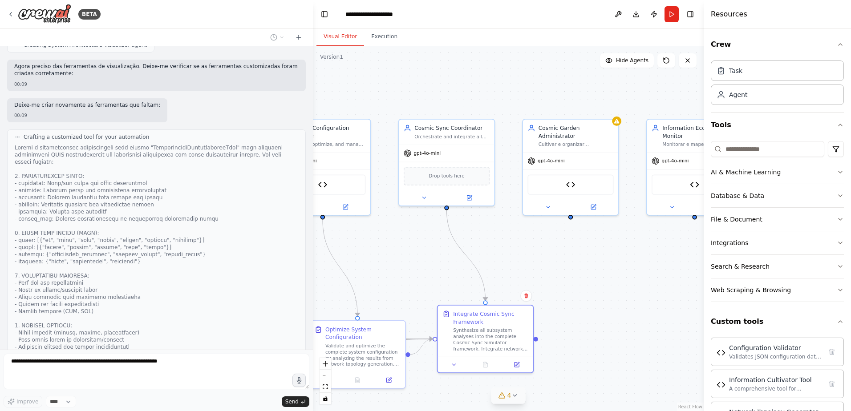
drag, startPoint x: 601, startPoint y: 234, endPoint x: 488, endPoint y: 232, distance: 113.1
click at [488, 232] on div ".deletable-edge-delete-btn { width: 20px; height: 20px; border: 0px solid #ffff…" at bounding box center [508, 228] width 391 height 365
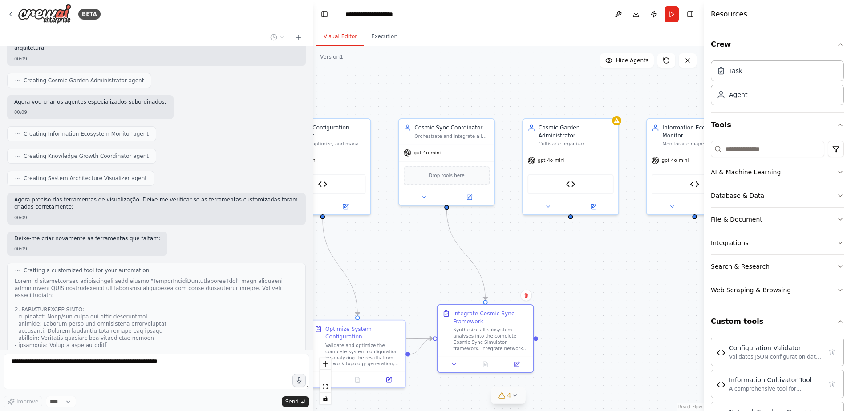
scroll to position [6367, 0]
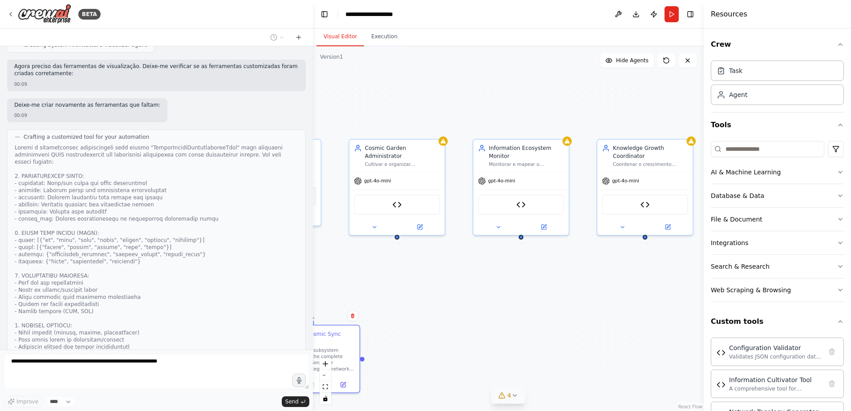
drag, startPoint x: 643, startPoint y: 243, endPoint x: 469, endPoint y: 261, distance: 175.0
click at [469, 261] on div ".deletable-edge-delete-btn { width: 20px; height: 20px; border: 0px solid #ffff…" at bounding box center [508, 228] width 391 height 365
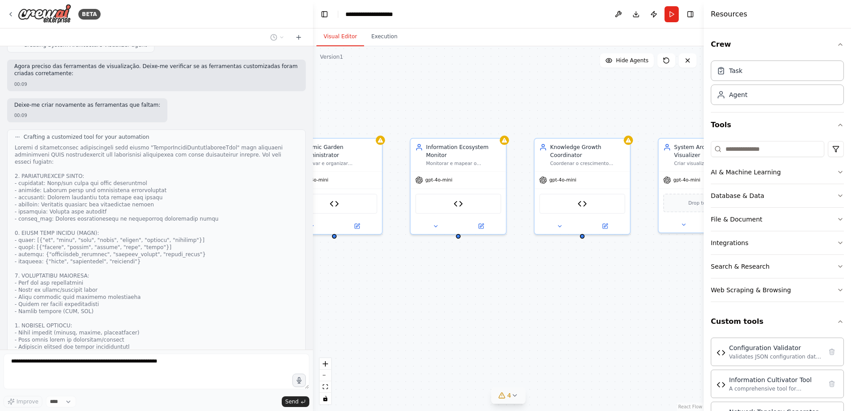
drag, startPoint x: 524, startPoint y: 272, endPoint x: 414, endPoint y: 263, distance: 109.9
click at [414, 263] on div ".deletable-edge-delete-btn { width: 20px; height: 20px; border: 0px solid #ffff…" at bounding box center [508, 228] width 391 height 365
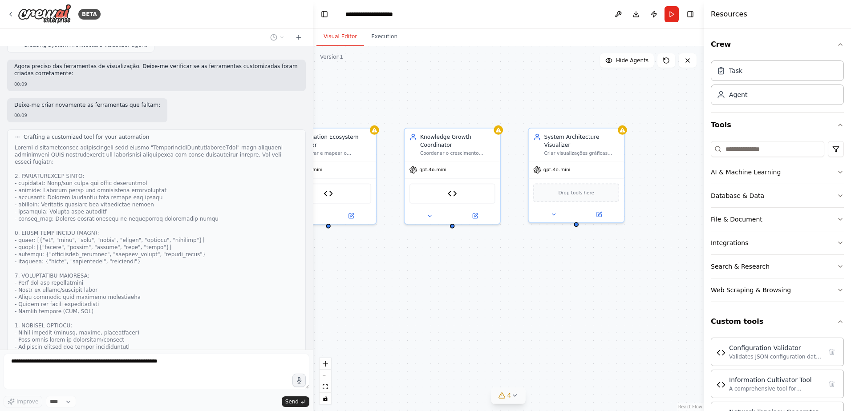
drag, startPoint x: 503, startPoint y: 271, endPoint x: 450, endPoint y: 268, distance: 53.0
click at [450, 268] on div ".deletable-edge-delete-btn { width: 20px; height: 20px; border: 0px solid #ffff…" at bounding box center [508, 228] width 391 height 365
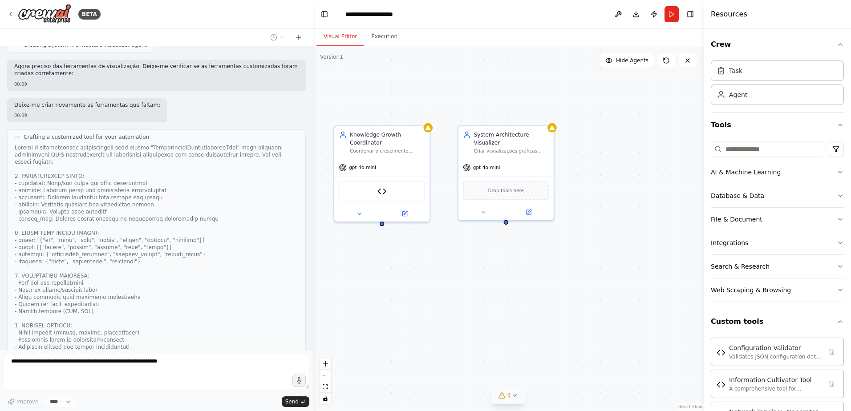
drag, startPoint x: 510, startPoint y: 263, endPoint x: 441, endPoint y: 262, distance: 69.0
click at [441, 262] on div ".deletable-edge-delete-btn { width: 20px; height: 20px; border: 0px solid #ffff…" at bounding box center [508, 228] width 391 height 365
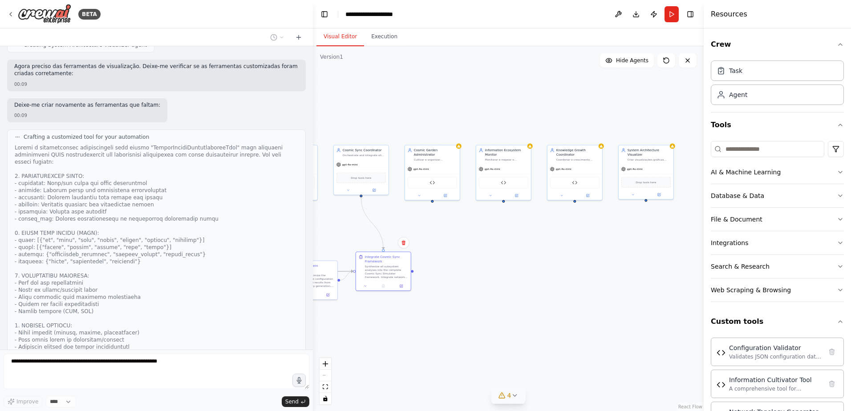
drag, startPoint x: 424, startPoint y: 270, endPoint x: 581, endPoint y: 231, distance: 161.8
click at [626, 222] on div ".deletable-edge-delete-btn { width: 20px; height: 20px; border: 0px solid #ffff…" at bounding box center [508, 228] width 391 height 365
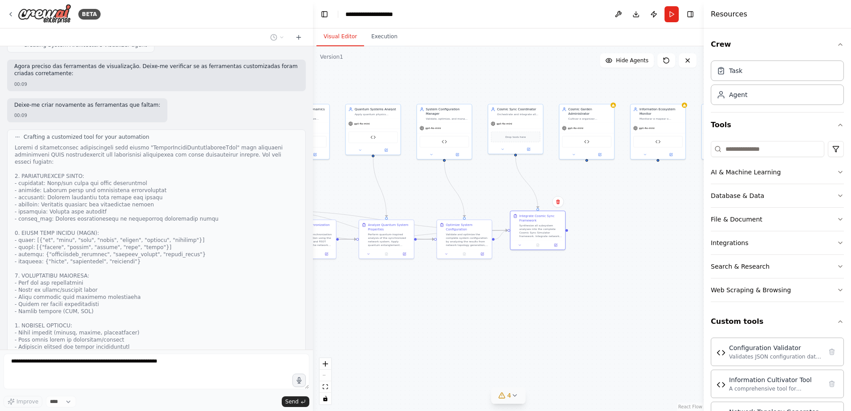
drag, startPoint x: 509, startPoint y: 250, endPoint x: 525, endPoint y: 251, distance: 16.1
click at [624, 221] on div ".deletable-edge-delete-btn { width: 20px; height: 20px; border: 0px solid #ffff…" at bounding box center [508, 228] width 391 height 365
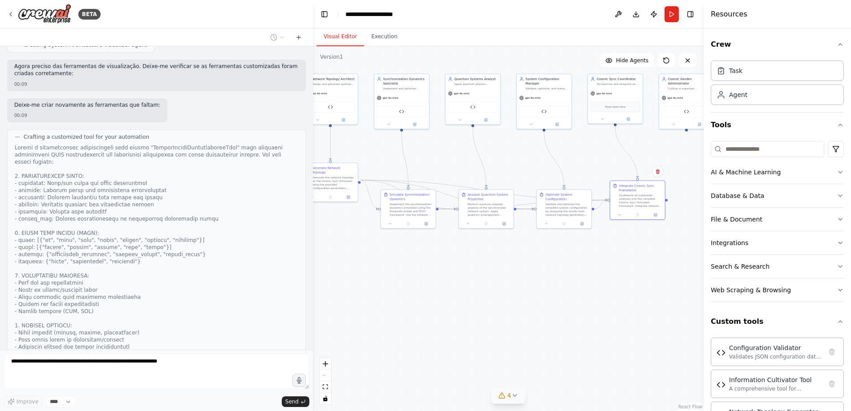
drag, startPoint x: 492, startPoint y: 271, endPoint x: 572, endPoint y: 240, distance: 84.8
click at [593, 236] on div ".deletable-edge-delete-btn { width: 20px; height: 20px; border: 0px solid #ffff…" at bounding box center [508, 228] width 391 height 365
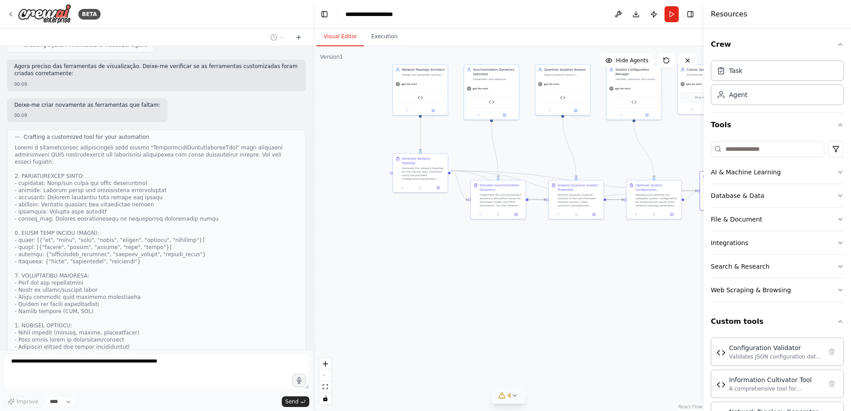
drag, startPoint x: 485, startPoint y: 268, endPoint x: 574, endPoint y: 262, distance: 88.7
click at [574, 262] on div ".deletable-edge-delete-btn { width: 20px; height: 20px; border: 0px solid #ffff…" at bounding box center [508, 228] width 391 height 365
drag, startPoint x: 566, startPoint y: 261, endPoint x: 439, endPoint y: 259, distance: 127.3
click at [439, 259] on div ".deletable-edge-delete-btn { width: 20px; height: 20px; border: 0px solid #ffff…" at bounding box center [508, 228] width 391 height 365
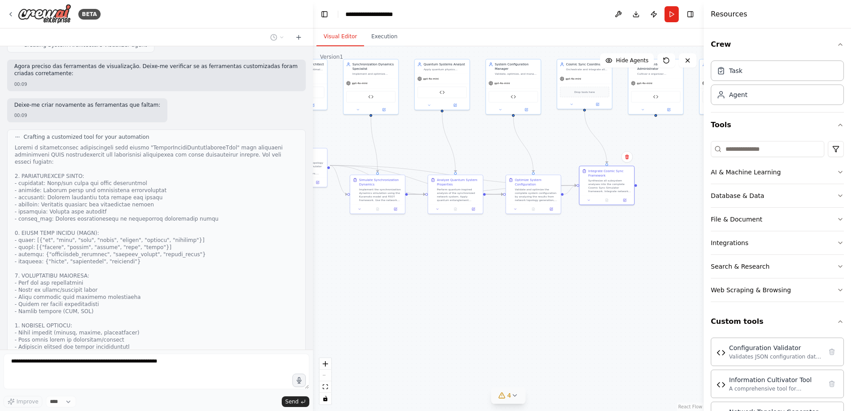
drag, startPoint x: 443, startPoint y: 255, endPoint x: 458, endPoint y: 253, distance: 15.3
click at [458, 253] on div ".deletable-edge-delete-btn { width: 20px; height: 20px; border: 0px solid #ffff…" at bounding box center [508, 228] width 391 height 365
click at [179, 251] on div at bounding box center [157, 268] width 284 height 249
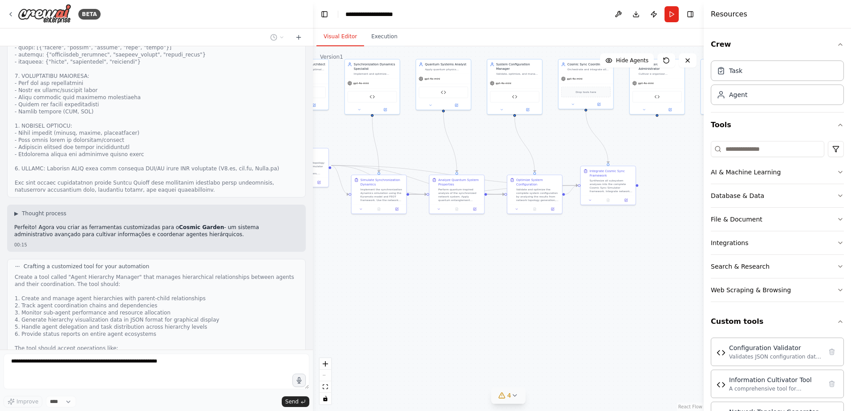
scroll to position [6582, 0]
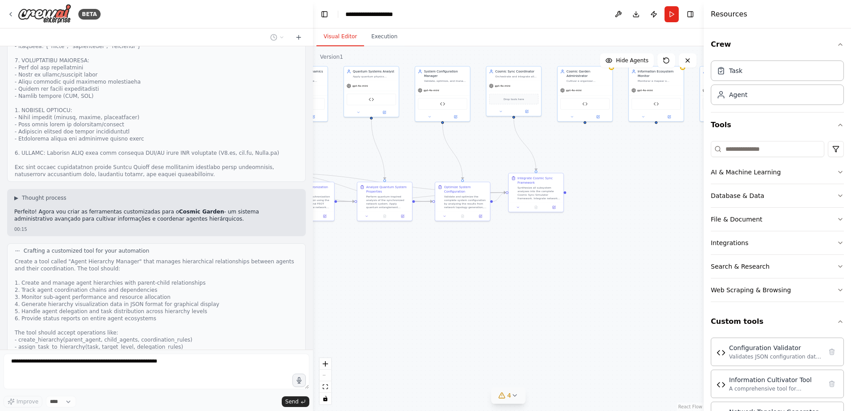
drag, startPoint x: 474, startPoint y: 276, endPoint x: 402, endPoint y: 283, distance: 72.5
click at [402, 283] on div ".deletable-edge-delete-btn { width: 20px; height: 20px; border: 0px solid #ffff…" at bounding box center [508, 228] width 391 height 365
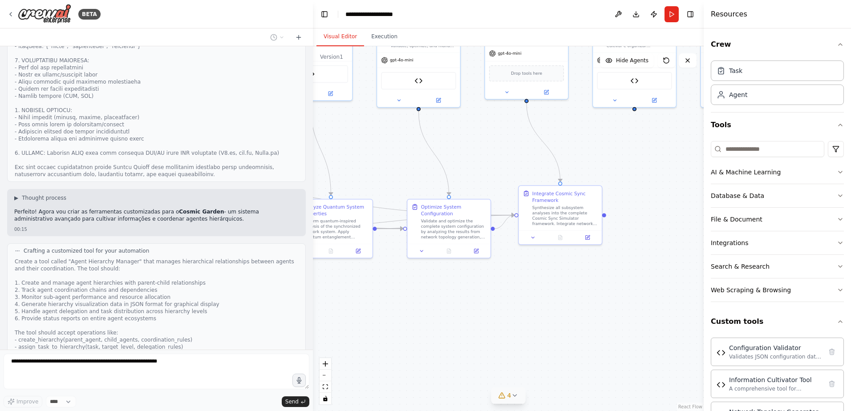
drag, startPoint x: 417, startPoint y: 270, endPoint x: 373, endPoint y: 324, distance: 69.0
click at [357, 332] on div ".deletable-edge-delete-btn { width: 20px; height: 20px; border: 0px solid #ffff…" at bounding box center [508, 228] width 391 height 365
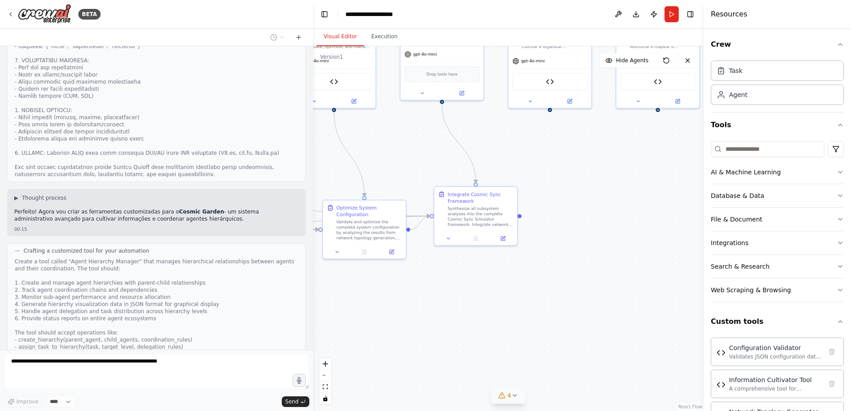
drag, startPoint x: 551, startPoint y: 290, endPoint x: 342, endPoint y: 316, distance: 210.7
click at [319, 324] on div ".deletable-edge-delete-btn { width: 20px; height: 20px; border: 0px solid #ffff…" at bounding box center [508, 228] width 391 height 365
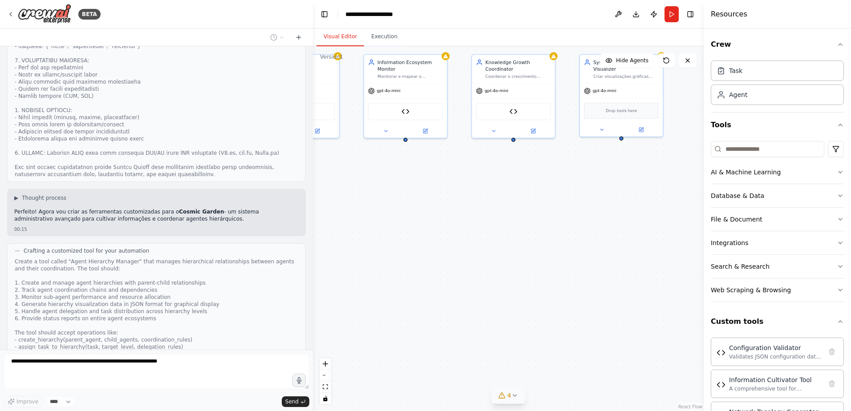
drag, startPoint x: 541, startPoint y: 279, endPoint x: 464, endPoint y: 265, distance: 78.2
click at [379, 280] on div ".deletable-edge-delete-btn { width: 20px; height: 20px; border: 0px solid #ffff…" at bounding box center [508, 228] width 391 height 365
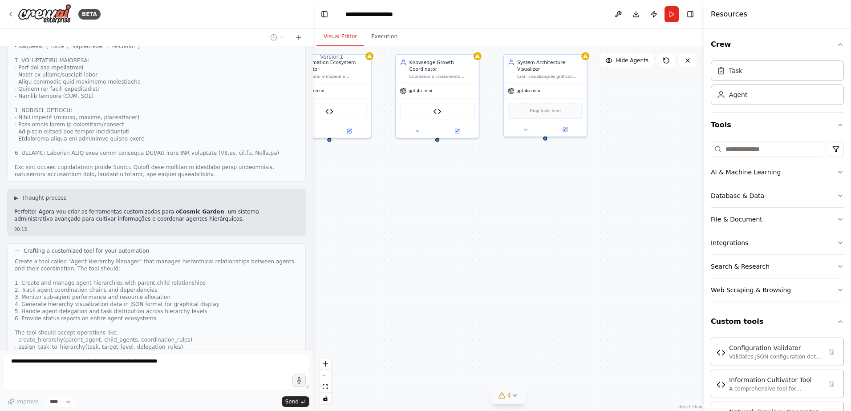
drag, startPoint x: 554, startPoint y: 270, endPoint x: 517, endPoint y: 271, distance: 37.4
click at [518, 271] on div ".deletable-edge-delete-btn { width: 20px; height: 20px; border: 0px solid #ffff…" at bounding box center [508, 228] width 391 height 365
drag, startPoint x: 422, startPoint y: 273, endPoint x: 624, endPoint y: 256, distance: 202.7
click at [624, 256] on div ".deletable-edge-delete-btn { width: 20px; height: 20px; border: 0px solid #ffff…" at bounding box center [508, 228] width 391 height 365
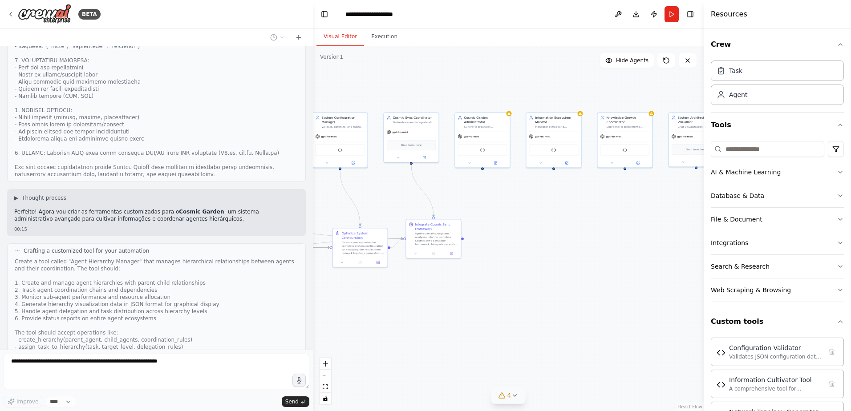
drag, startPoint x: 459, startPoint y: 304, endPoint x: 617, endPoint y: 294, distance: 158.3
click at [617, 294] on div ".deletable-edge-delete-btn { width: 20px; height: 20px; border: 0px solid #ffff…" at bounding box center [508, 228] width 391 height 365
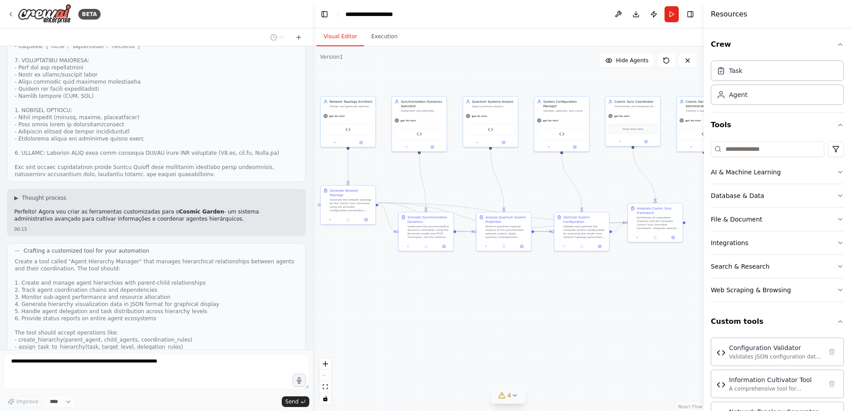
drag, startPoint x: 470, startPoint y: 303, endPoint x: 571, endPoint y: 296, distance: 100.8
click at [571, 296] on div ".deletable-edge-delete-btn { width: 20px; height: 20px; border: 0px solid #ffff…" at bounding box center [508, 228] width 391 height 365
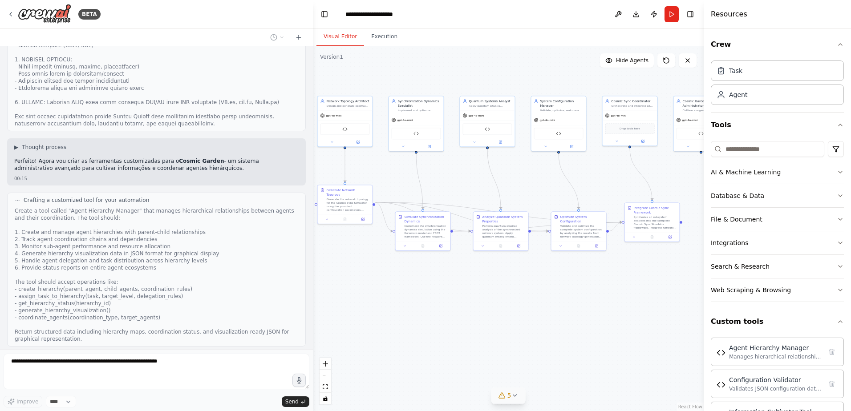
click at [274, 386] on button "View code" at bounding box center [284, 389] width 27 height 7
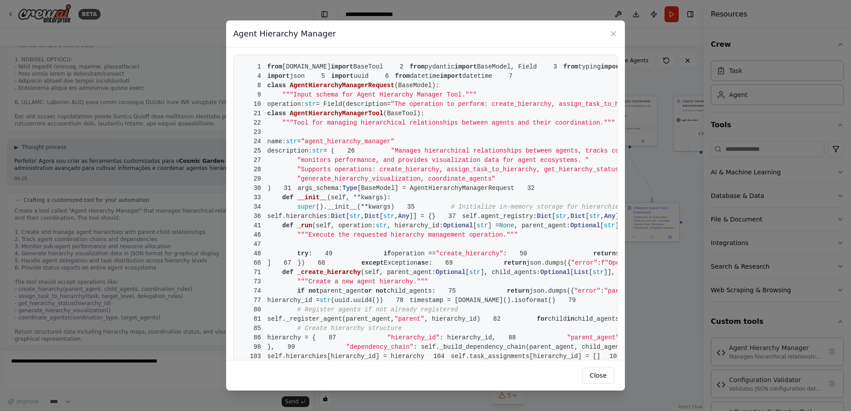
scroll to position [6801, 0]
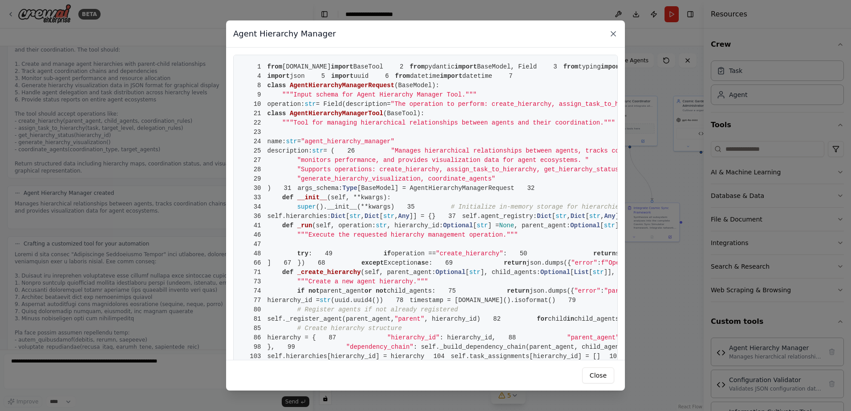
click at [614, 29] on icon at bounding box center [613, 33] width 9 height 9
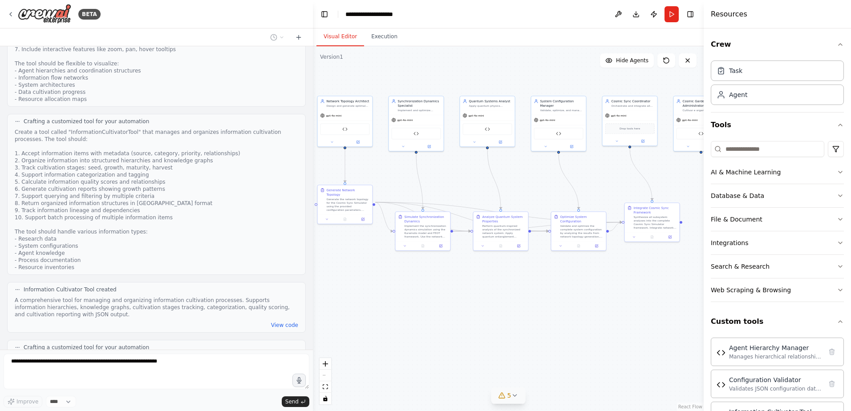
scroll to position [5421, 0]
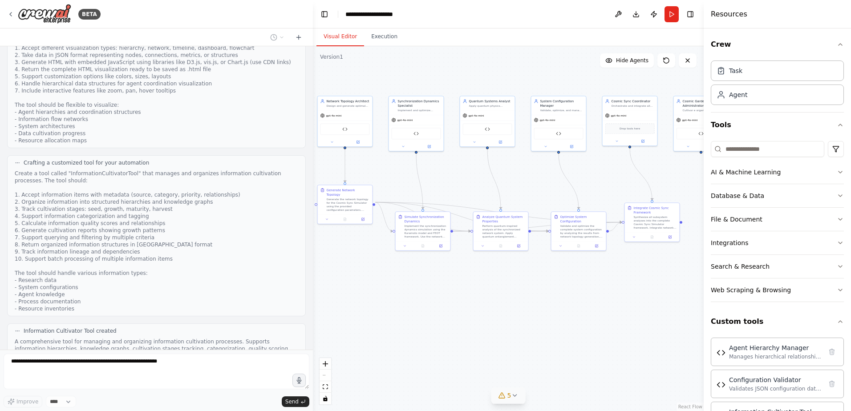
click at [271, 363] on button "View code" at bounding box center [284, 366] width 27 height 7
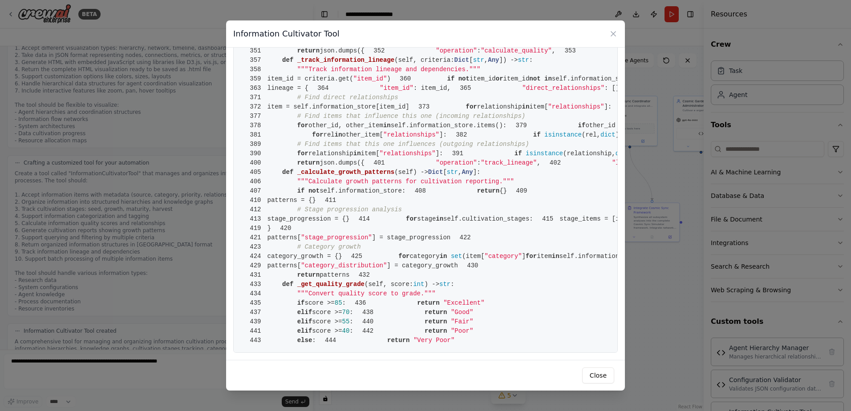
scroll to position [3874, 0]
click at [612, 32] on icon at bounding box center [613, 33] width 9 height 9
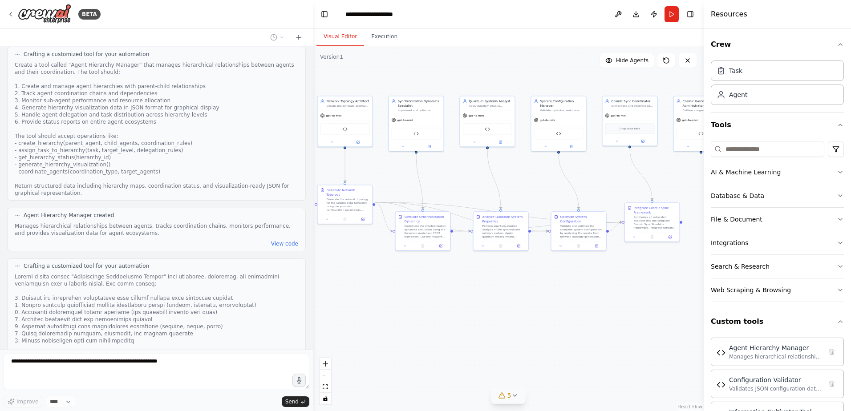
scroll to position [6801, 0]
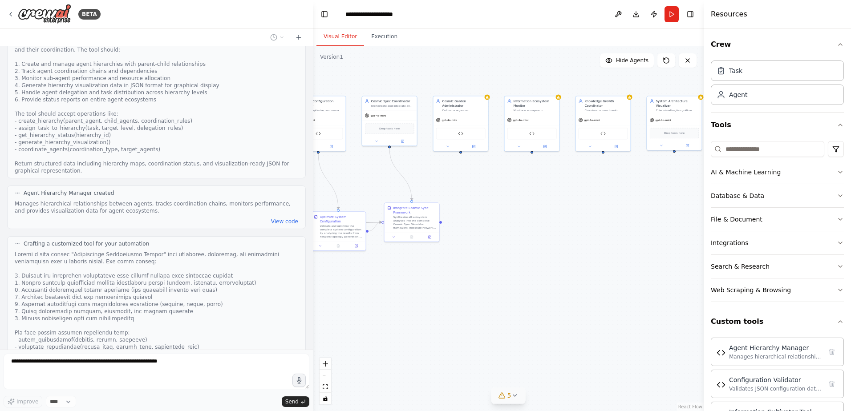
drag, startPoint x: 587, startPoint y: 300, endPoint x: 364, endPoint y: 296, distance: 223.0
click at [364, 296] on div ".deletable-edge-delete-btn { width: 20px; height: 20px; border: 0px solid #ffff…" at bounding box center [508, 228] width 391 height 365
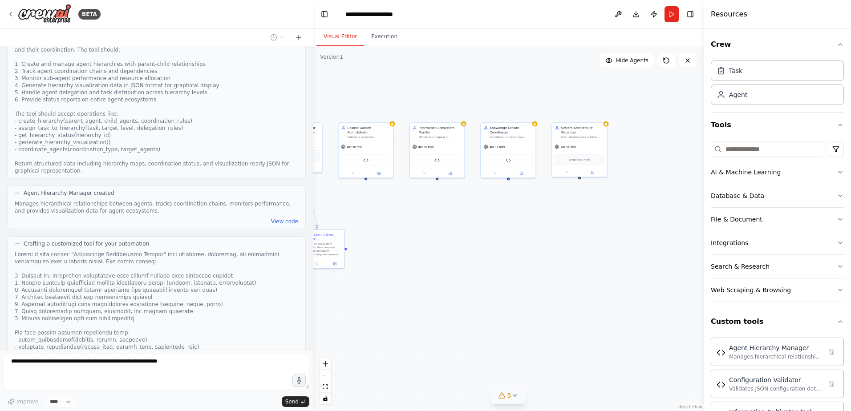
drag, startPoint x: 564, startPoint y: 254, endPoint x: 492, endPoint y: 278, distance: 75.9
click at [492, 278] on div ".deletable-edge-delete-btn { width: 20px; height: 20px; border: 0px solid #ffff…" at bounding box center [508, 228] width 391 height 365
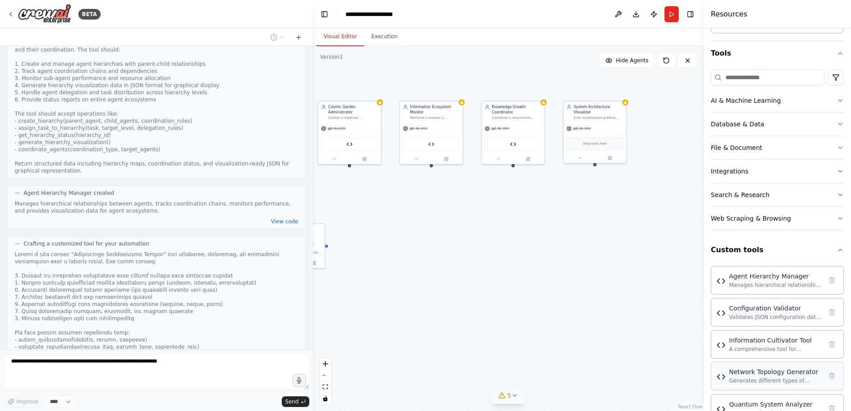
scroll to position [130, 0]
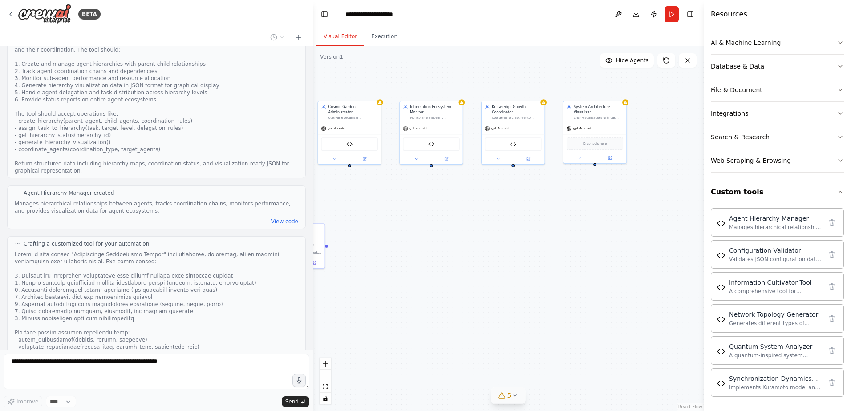
click at [562, 309] on div ".deletable-edge-delete-btn { width: 20px; height: 20px; border: 0px solid #ffff…" at bounding box center [508, 228] width 391 height 365
click at [282, 218] on button "View code" at bounding box center [284, 221] width 27 height 7
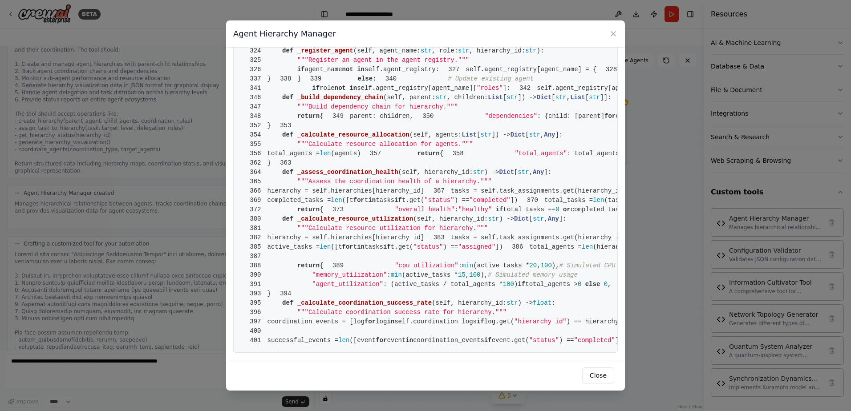
scroll to position [1876, 0]
click at [612, 33] on icon at bounding box center [613, 34] width 4 height 4
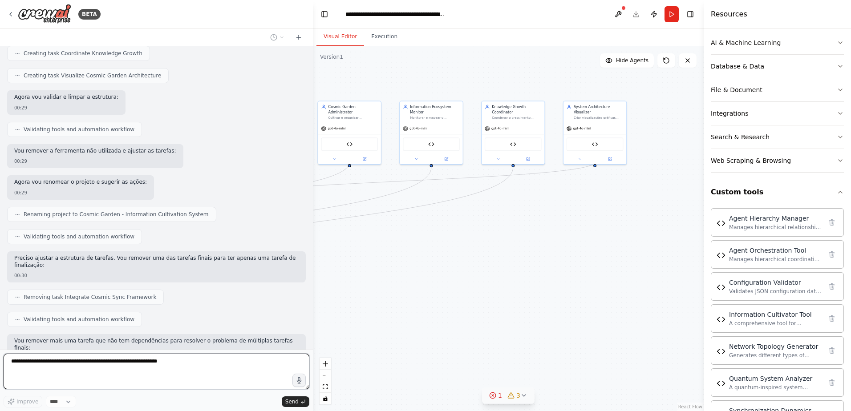
scroll to position [7773, 0]
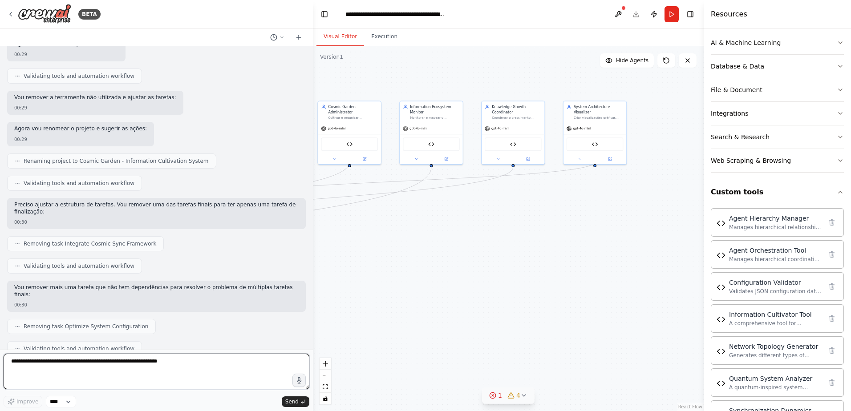
click at [167, 374] on textarea at bounding box center [157, 372] width 306 height 36
type textarea "********"
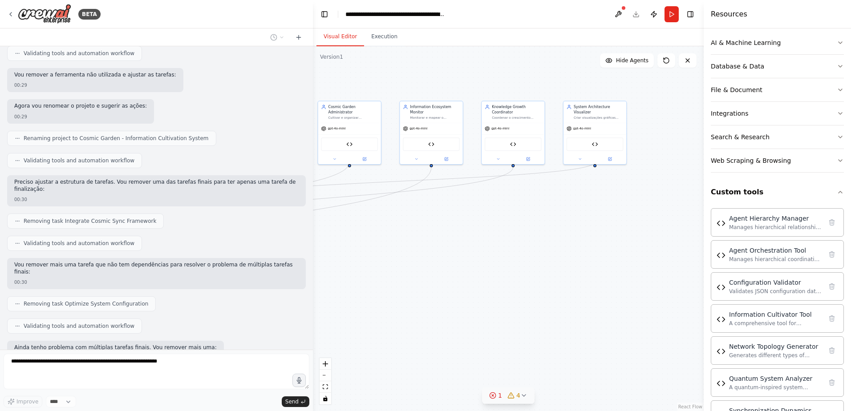
scroll to position [7828, 0]
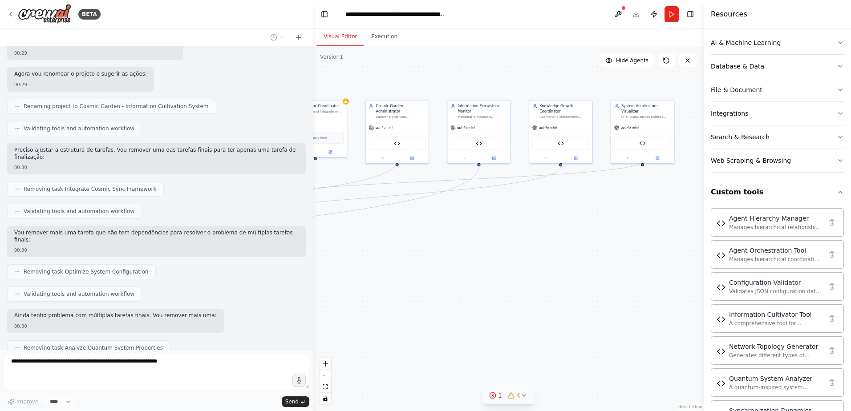
drag, startPoint x: 461, startPoint y: 243, endPoint x: 578, endPoint y: 235, distance: 116.9
click at [577, 235] on div ".deletable-edge-delete-btn { width: 20px; height: 20px; border: 0px solid #ffff…" at bounding box center [508, 228] width 391 height 365
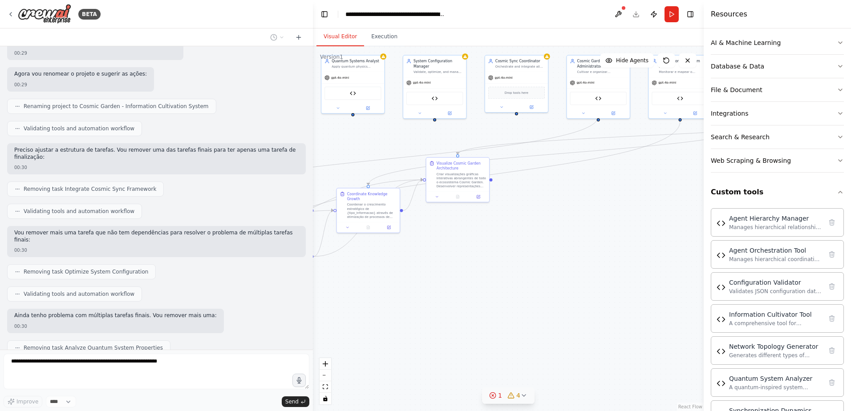
drag, startPoint x: 432, startPoint y: 282, endPoint x: 564, endPoint y: 244, distance: 137.5
click at [564, 244] on div ".deletable-edge-delete-btn { width: 20px; height: 20px; border: 0px solid #ffff…" at bounding box center [508, 228] width 391 height 365
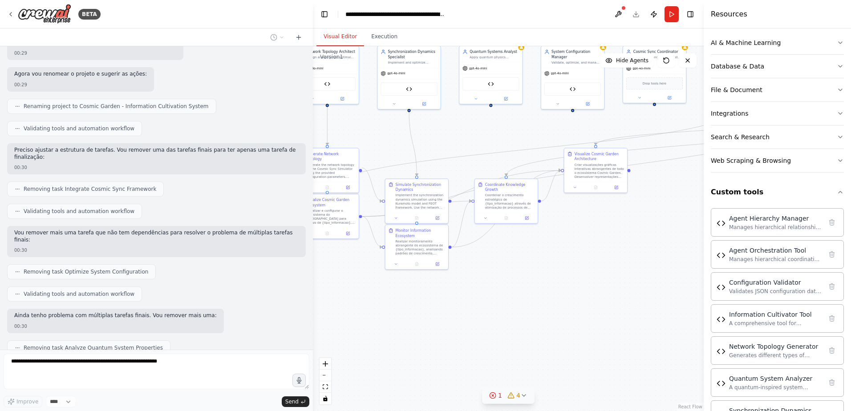
drag, startPoint x: 457, startPoint y: 278, endPoint x: 603, endPoint y: 268, distance: 146.8
click at [603, 268] on div ".deletable-edge-delete-btn { width: 20px; height: 20px; border: 0px solid #ffff…" at bounding box center [508, 228] width 391 height 365
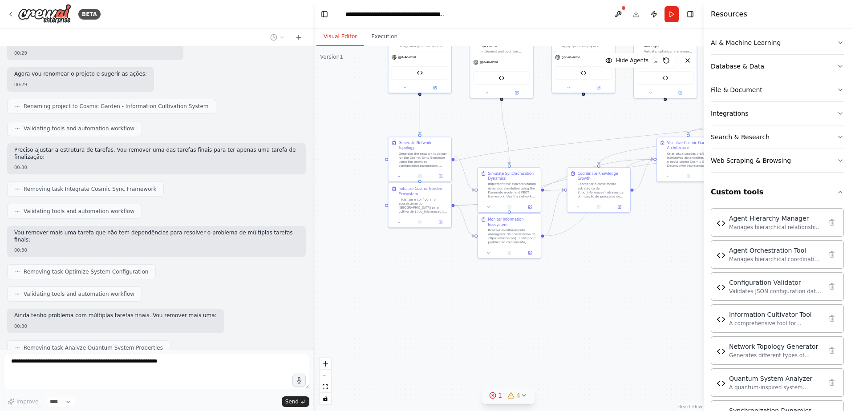
drag, startPoint x: 490, startPoint y: 280, endPoint x: 570, endPoint y: 270, distance: 80.4
click at [570, 270] on div ".deletable-edge-delete-btn { width: 20px; height: 20px; border: 0px solid #ffff…" at bounding box center [508, 228] width 391 height 365
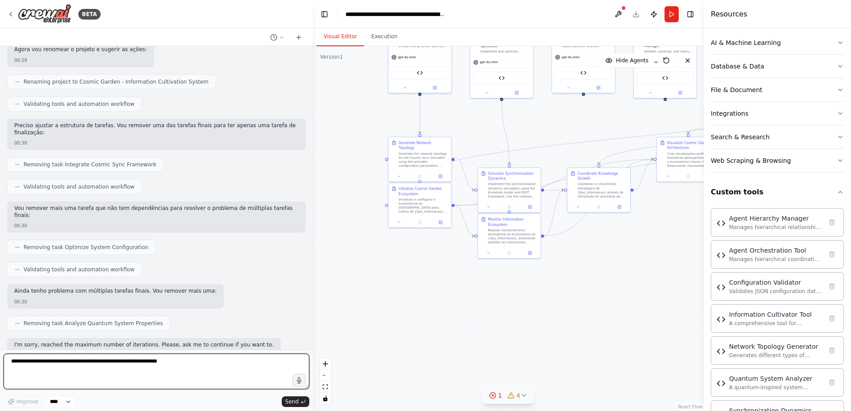
scroll to position [7859, 0]
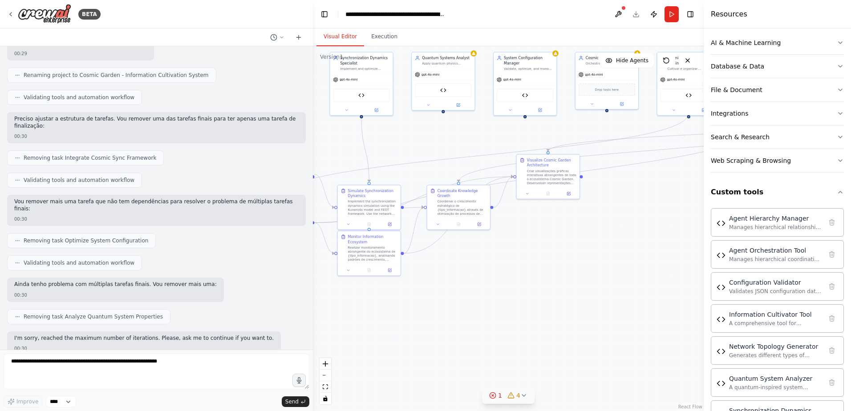
drag, startPoint x: 600, startPoint y: 267, endPoint x: 459, endPoint y: 284, distance: 142.5
click at [459, 284] on div ".deletable-edge-delete-btn { width: 20px; height: 20px; border: 0px solid #ffff…" at bounding box center [508, 228] width 391 height 365
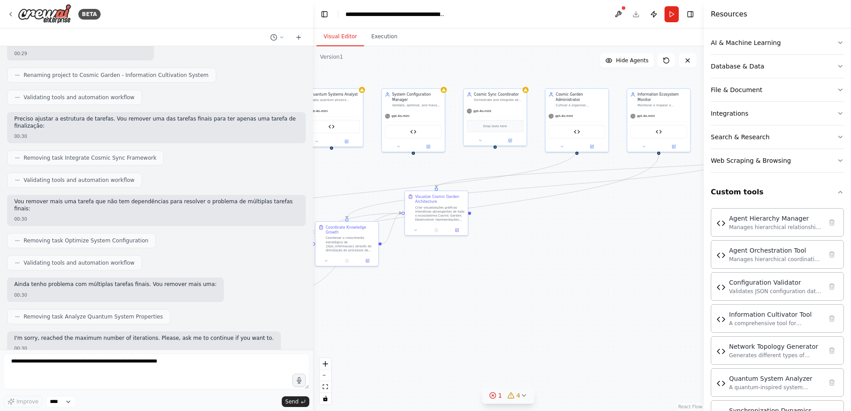
drag, startPoint x: 574, startPoint y: 241, endPoint x: 469, endPoint y: 277, distance: 111.3
click at [469, 277] on div ".deletable-edge-delete-btn { width: 20px; height: 20px; border: 0px solid #ffff…" at bounding box center [508, 228] width 391 height 365
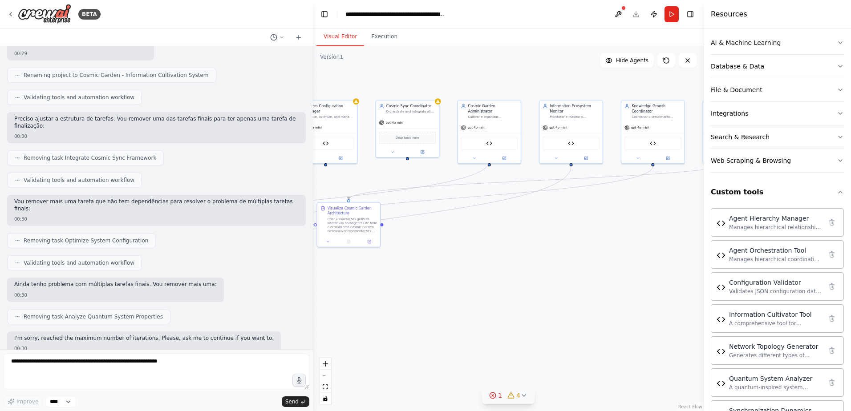
drag, startPoint x: 564, startPoint y: 249, endPoint x: 474, endPoint y: 260, distance: 90.7
click at [475, 260] on div ".deletable-edge-delete-btn { width: 20px; height: 20px; border: 0px solid #ffff…" at bounding box center [508, 228] width 391 height 365
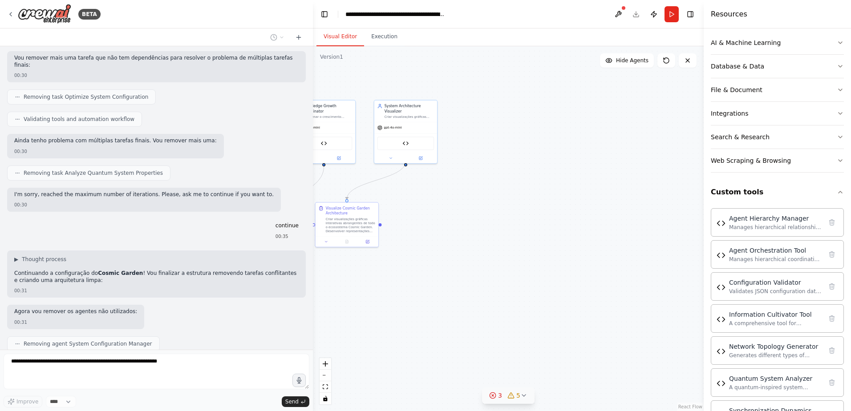
scroll to position [8025, 0]
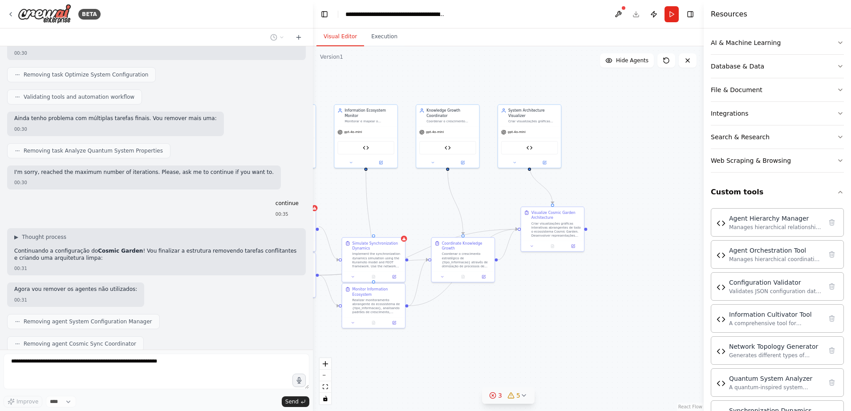
drag, startPoint x: 435, startPoint y: 292, endPoint x: 594, endPoint y: 299, distance: 159.1
click at [594, 299] on div ".deletable-edge-delete-btn { width: 20px; height: 20px; border: 0px solid #ffff…" at bounding box center [508, 228] width 391 height 365
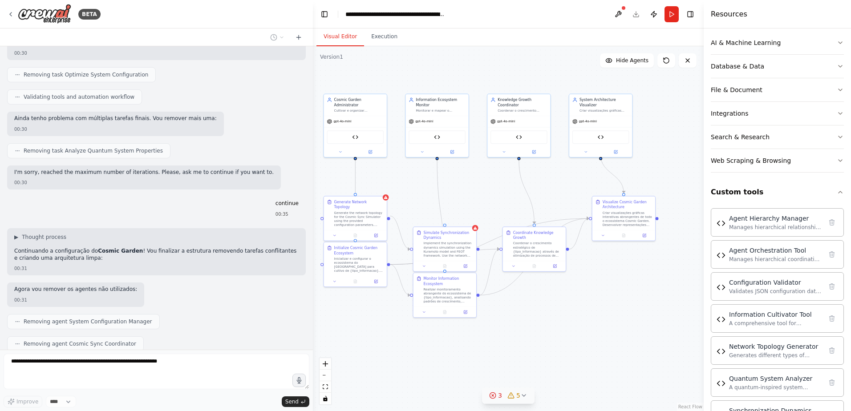
drag, startPoint x: 492, startPoint y: 305, endPoint x: 613, endPoint y: 290, distance: 121.6
click at [613, 290] on div ".deletable-edge-delete-btn { width: 20px; height: 20px; border: 0px solid #ffff…" at bounding box center [508, 228] width 391 height 365
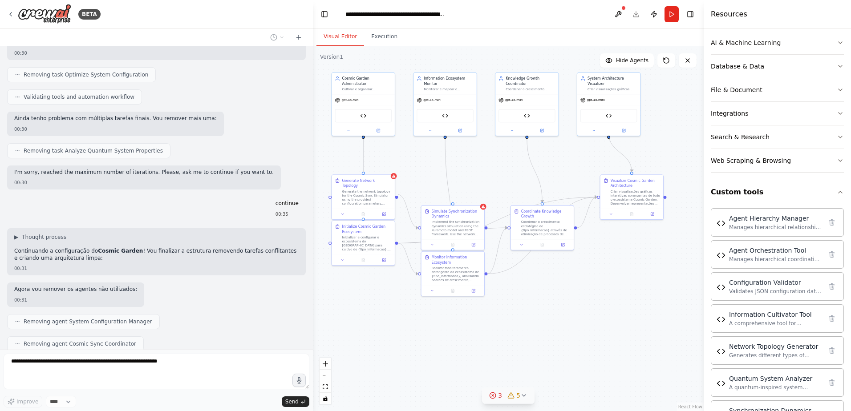
drag, startPoint x: 548, startPoint y: 311, endPoint x: 507, endPoint y: 294, distance: 44.5
click at [507, 294] on div ".deletable-edge-delete-btn { width: 20px; height: 20px; border: 0px solid #ffff…" at bounding box center [508, 228] width 391 height 365
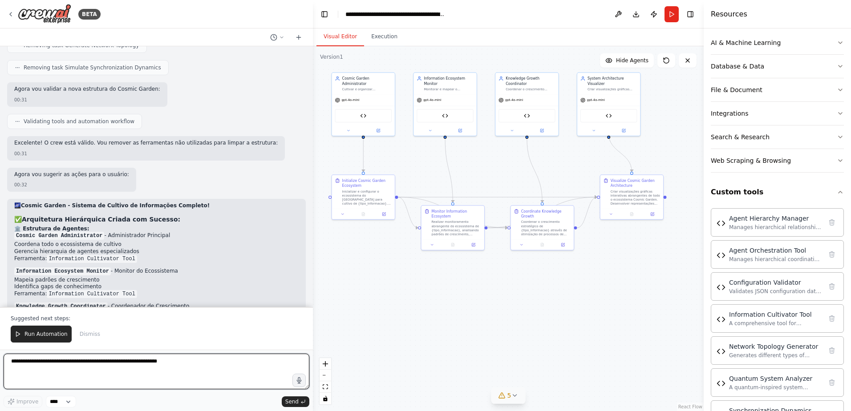
scroll to position [8488, 0]
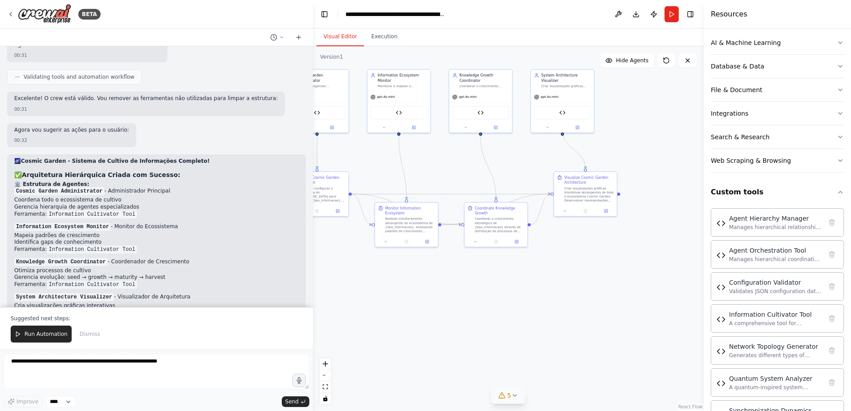
drag, startPoint x: 548, startPoint y: 284, endPoint x: 517, endPoint y: 278, distance: 31.8
click at [517, 278] on div ".deletable-edge-delete-btn { width: 20px; height: 20px; border: 0px solid #ffff…" at bounding box center [508, 228] width 391 height 365
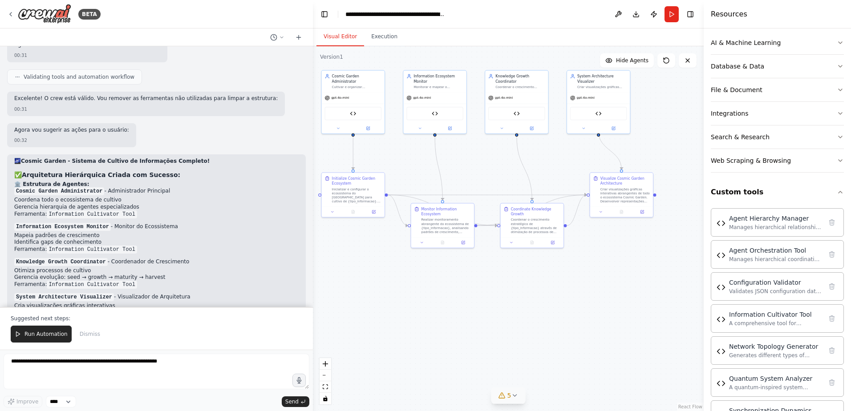
drag, startPoint x: 492, startPoint y: 282, endPoint x: 524, endPoint y: 283, distance: 32.1
click at [524, 283] on div ".deletable-edge-delete-btn { width: 20px; height: 20px; border: 0px solid #ffff…" at bounding box center [508, 228] width 391 height 365
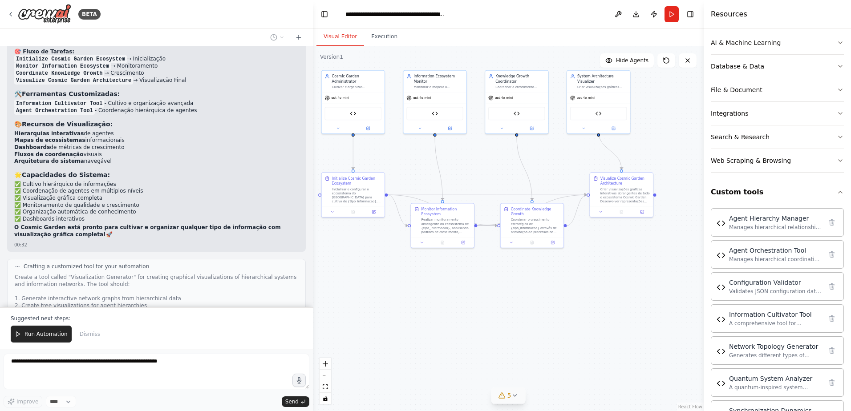
scroll to position [8813, 0]
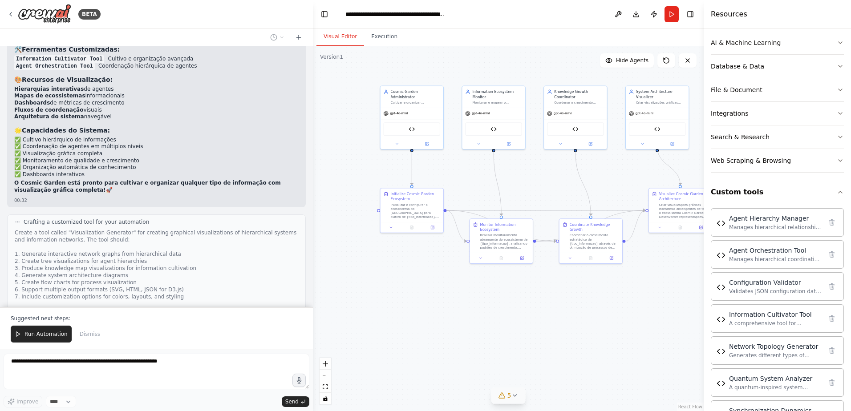
drag, startPoint x: 439, startPoint y: 272, endPoint x: 494, endPoint y: 283, distance: 56.0
click at [494, 283] on div ".deletable-edge-delete-btn { width: 20px; height: 20px; border: 0px solid #ffff…" at bounding box center [508, 228] width 391 height 365
click at [222, 336] on div "Run Automation Dismiss" at bounding box center [157, 334] width 292 height 17
click at [52, 331] on span "Run Automation" at bounding box center [45, 334] width 43 height 7
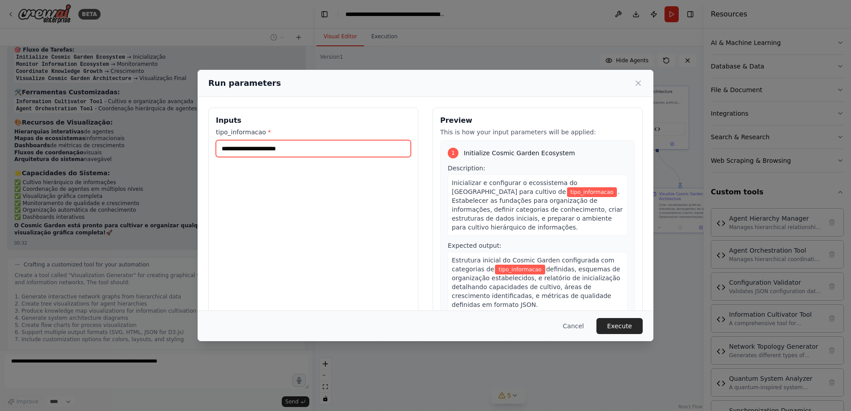
click at [330, 148] on input "tipo_informacao *" at bounding box center [313, 148] width 195 height 17
type input "*******"
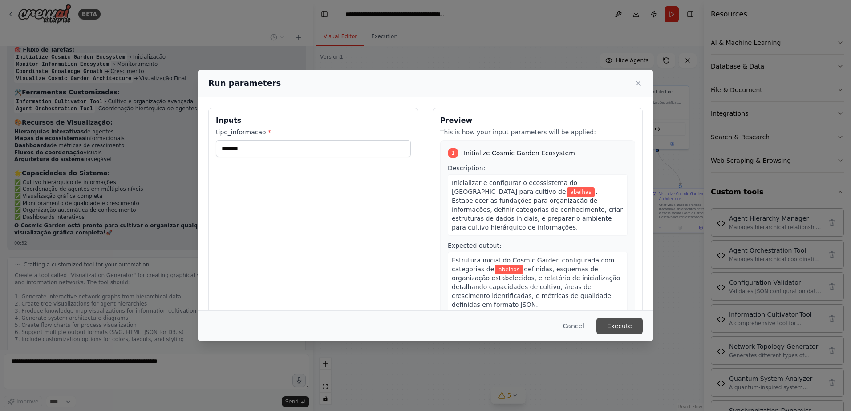
click at [615, 325] on button "Execute" at bounding box center [619, 326] width 46 height 16
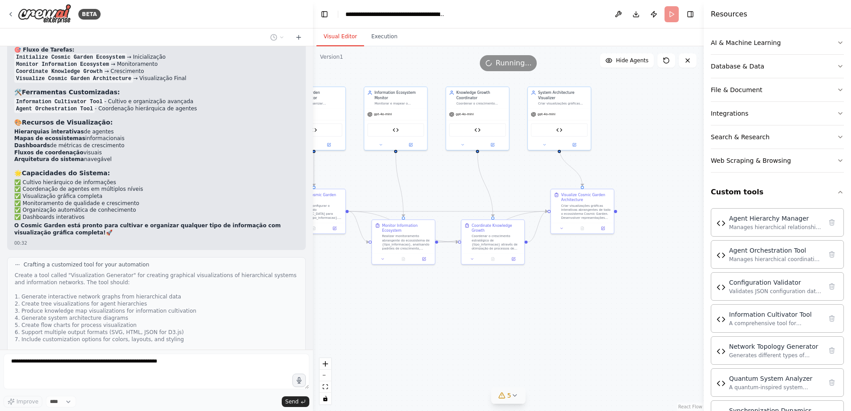
drag, startPoint x: 547, startPoint y: 181, endPoint x: 449, endPoint y: 182, distance: 98.8
click at [449, 182] on div ".deletable-edge-delete-btn { width: 20px; height: 20px; border: 0px solid #ffff…" at bounding box center [508, 228] width 391 height 365
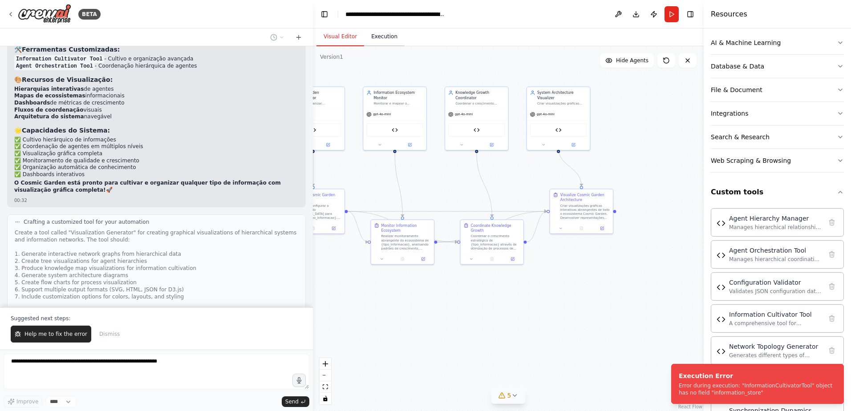
click at [377, 35] on button "Execution" at bounding box center [384, 37] width 41 height 19
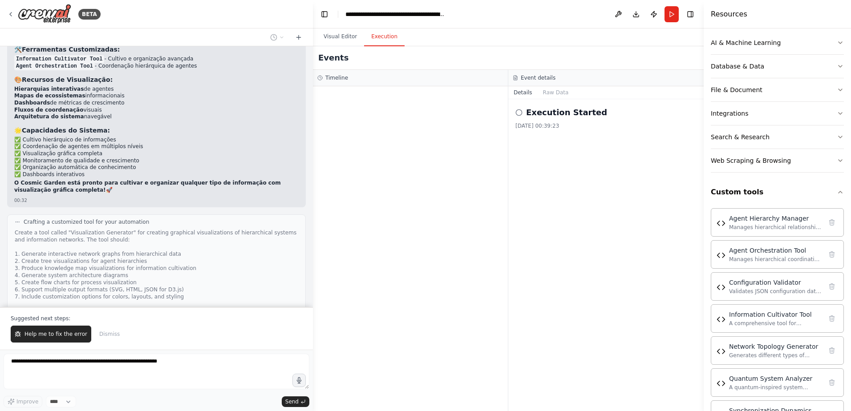
scroll to position [8871, 0]
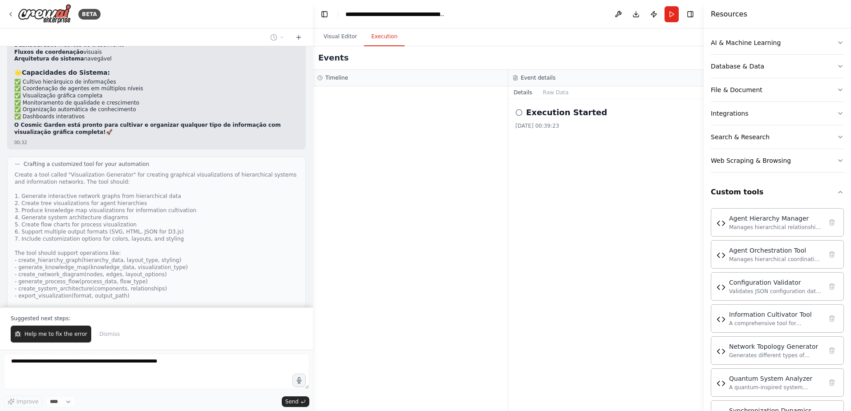
click at [519, 114] on icon at bounding box center [518, 112] width 7 height 7
click at [560, 123] on div "15/09/2025, 00:39:23" at bounding box center [605, 125] width 181 height 7
click at [344, 33] on button "Visual Editor" at bounding box center [340, 37] width 48 height 19
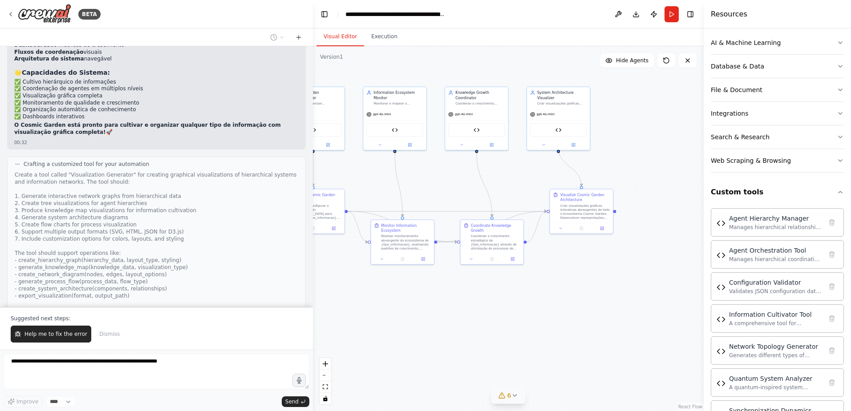
click at [30, 387] on span "Thinking..." at bounding box center [41, 390] width 28 height 7
click at [17, 386] on div at bounding box center [18, 391] width 11 height 11
click at [276, 365] on button "View code" at bounding box center [284, 368] width 27 height 7
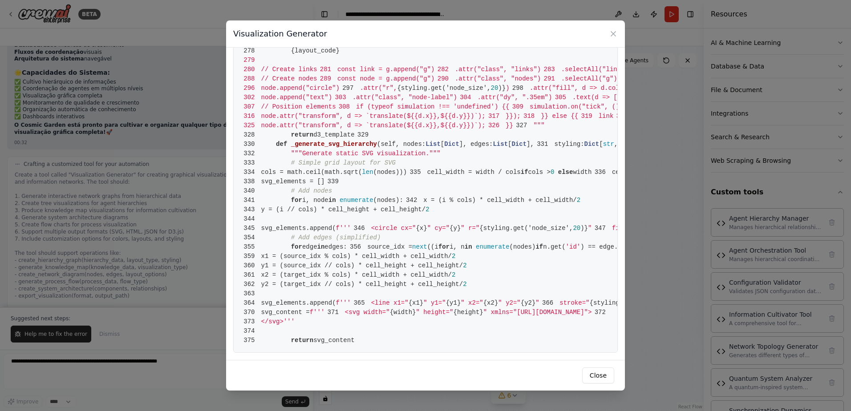
scroll to position [1715, 0]
click at [614, 36] on icon at bounding box center [613, 33] width 9 height 9
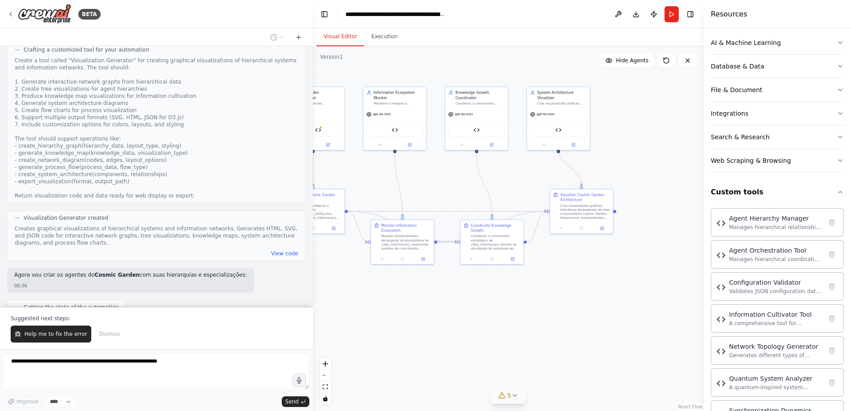
scroll to position [9008, 0]
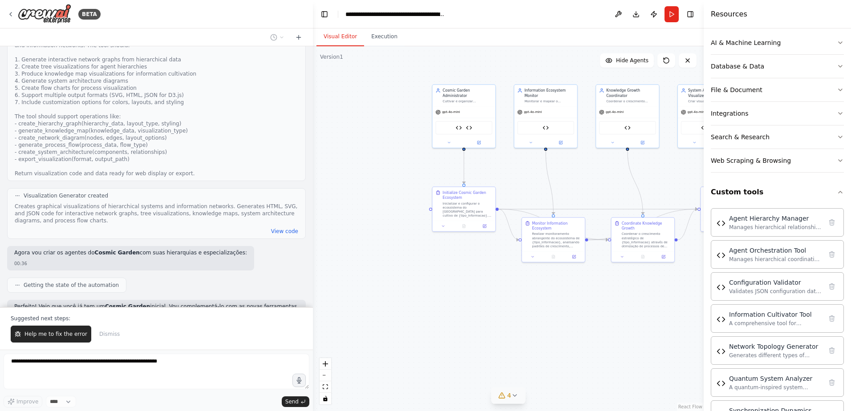
drag, startPoint x: 369, startPoint y: 181, endPoint x: 517, endPoint y: 179, distance: 148.2
click at [517, 179] on div ".deletable-edge-delete-btn { width: 20px; height: 20px; border: 0px solid #ffff…" at bounding box center [508, 228] width 391 height 365
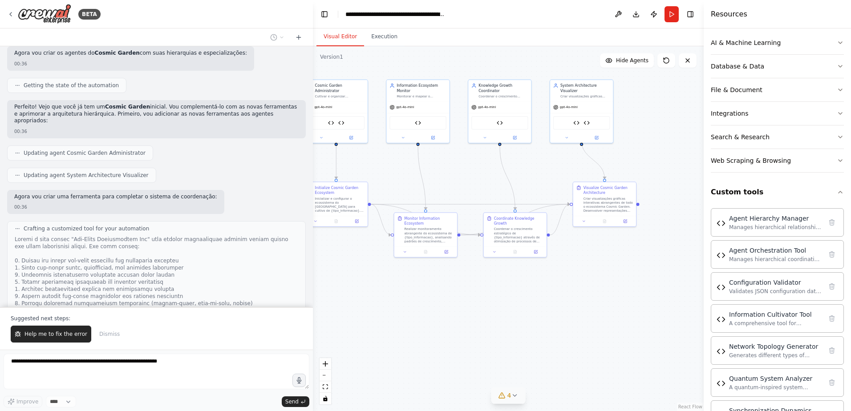
drag, startPoint x: 499, startPoint y: 172, endPoint x: 372, endPoint y: 167, distance: 127.8
click at [372, 167] on div ".deletable-edge-delete-btn { width: 20px; height: 20px; border: 0px solid #ffff…" at bounding box center [508, 228] width 391 height 365
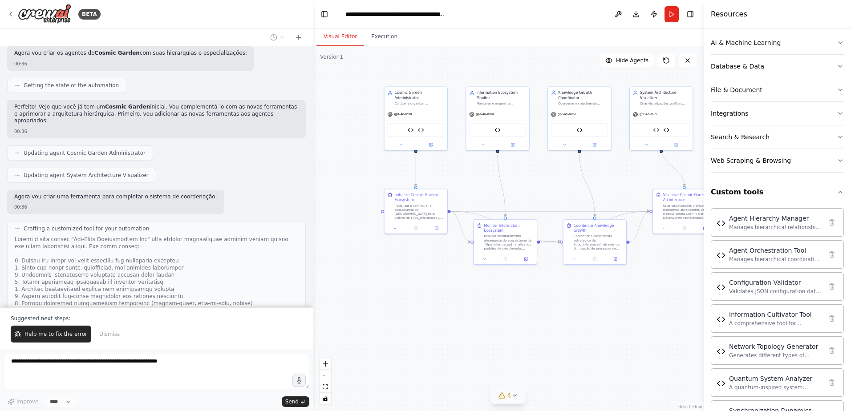
drag, startPoint x: 429, startPoint y: 174, endPoint x: 486, endPoint y: 177, distance: 56.6
click at [486, 177] on div ".deletable-edge-delete-btn { width: 20px; height: 20px; border: 0px solid #ffff…" at bounding box center [508, 228] width 391 height 365
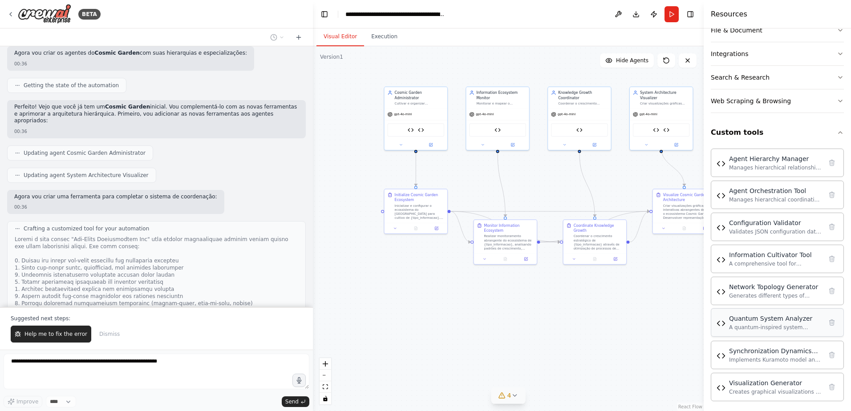
scroll to position [194, 0]
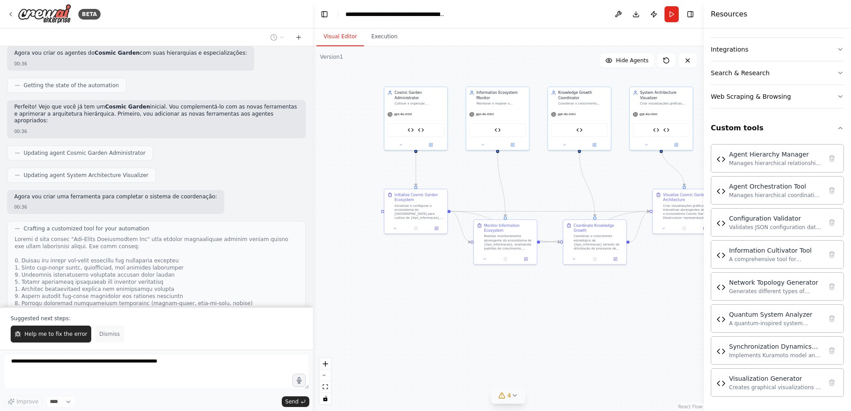
click at [102, 334] on span "Dismiss" at bounding box center [109, 334] width 20 height 7
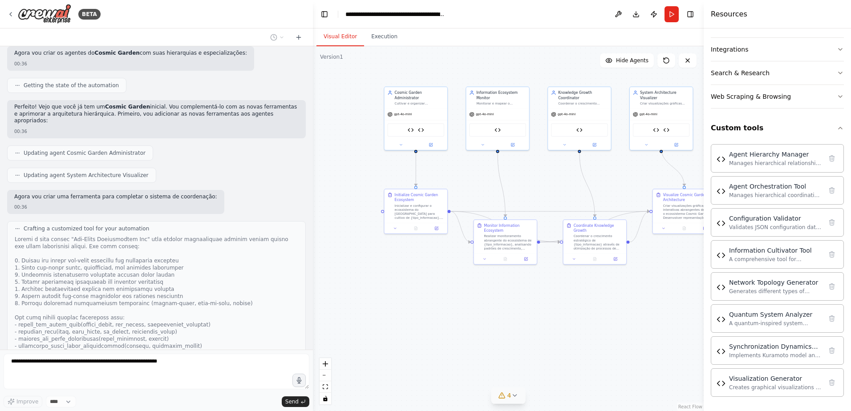
scroll to position [9165, 0]
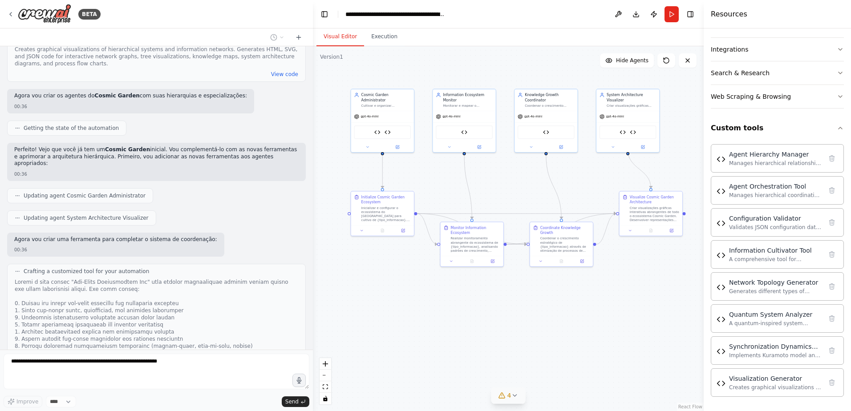
drag, startPoint x: 507, startPoint y: 298, endPoint x: 474, endPoint y: 300, distance: 33.5
click at [474, 300] on div ".deletable-edge-delete-btn { width: 20px; height: 20px; border: 0px solid #ffff…" at bounding box center [508, 228] width 391 height 365
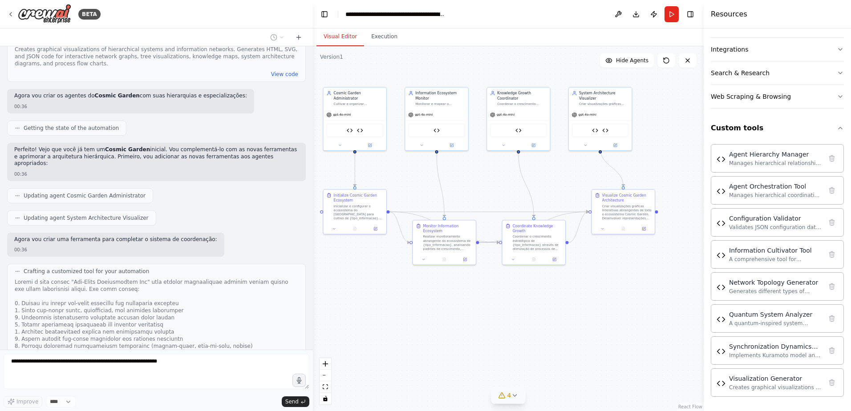
drag, startPoint x: 588, startPoint y: 303, endPoint x: 560, endPoint y: 301, distance: 27.7
click at [560, 301] on div ".deletable-edge-delete-btn { width: 20px; height: 20px; border: 0px solid #ffff…" at bounding box center [508, 228] width 391 height 365
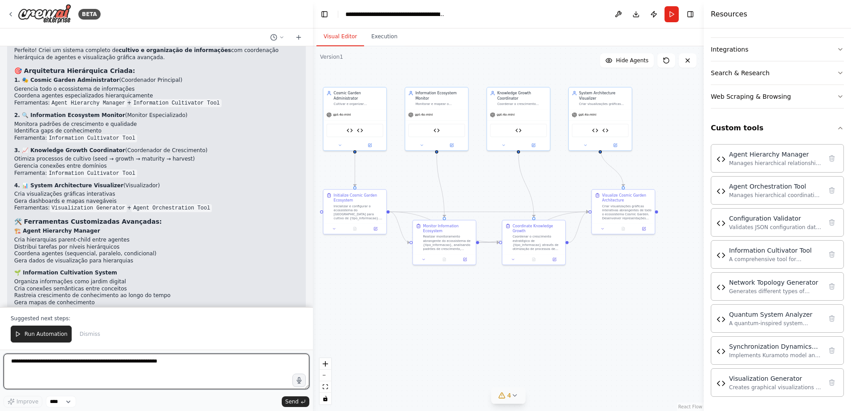
scroll to position [9613, 0]
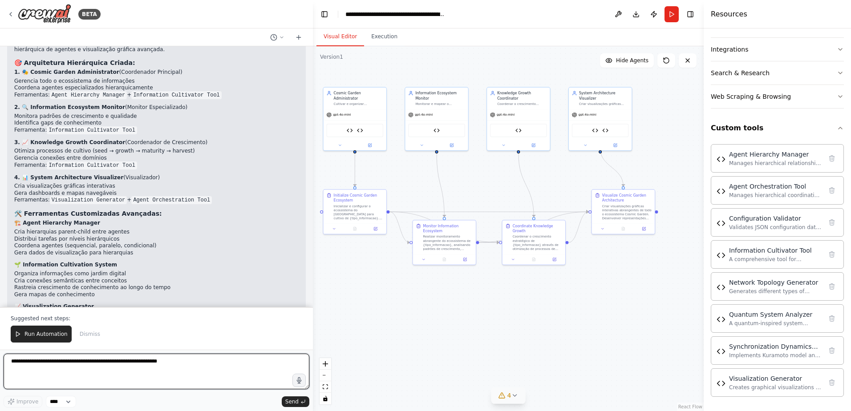
click at [165, 367] on textarea at bounding box center [157, 372] width 306 height 36
type textarea "**********"
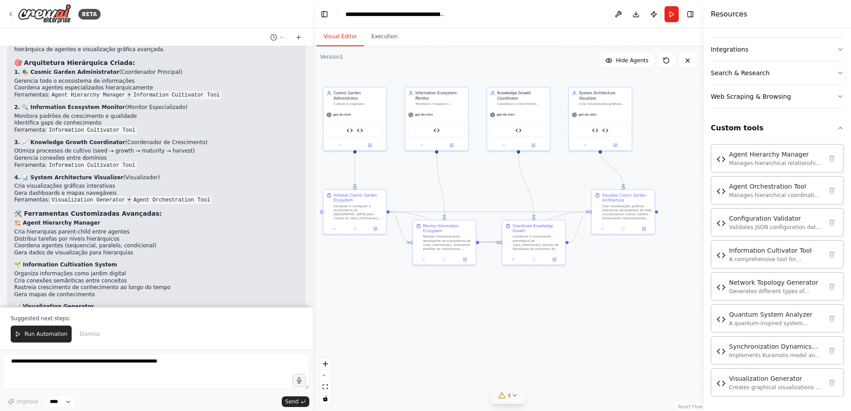
click at [46, 332] on span "Run Automation" at bounding box center [45, 334] width 43 height 7
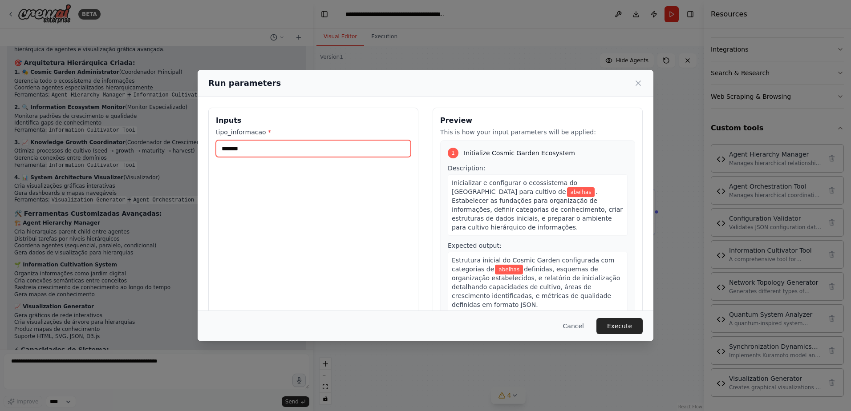
click at [318, 149] on input "*******" at bounding box center [313, 148] width 195 height 17
paste input "********"
type input "**********"
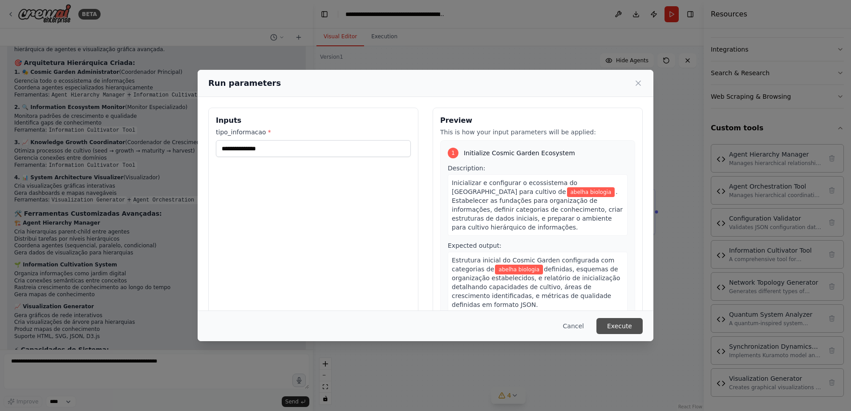
click at [623, 323] on button "Execute" at bounding box center [619, 326] width 46 height 16
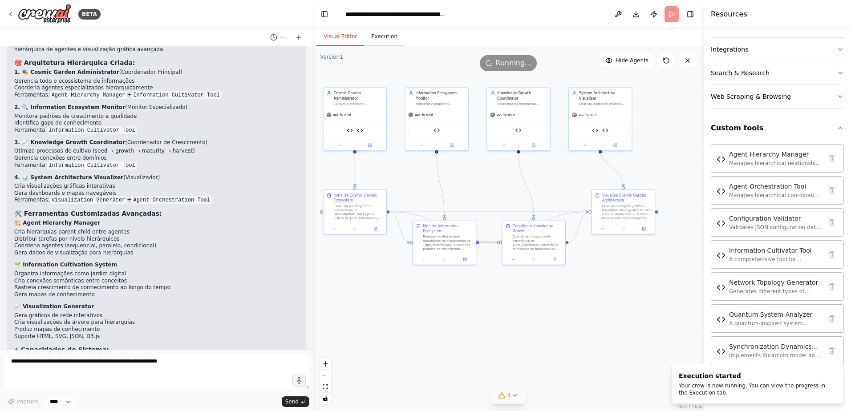
click at [380, 38] on button "Execution" at bounding box center [384, 37] width 41 height 19
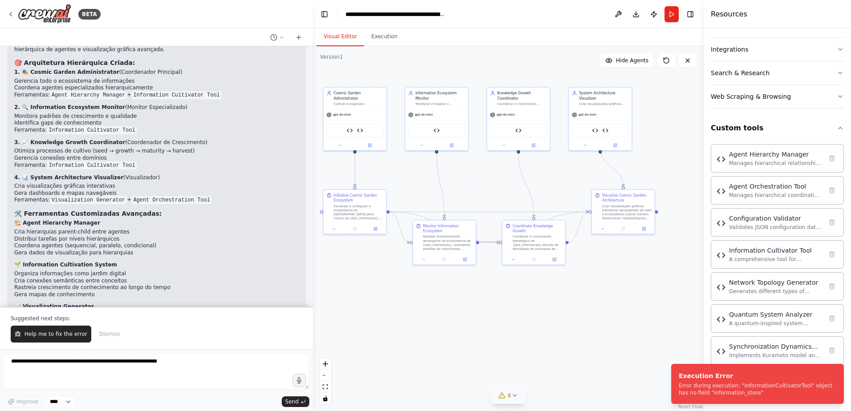
click at [342, 36] on button "Visual Editor" at bounding box center [340, 37] width 48 height 19
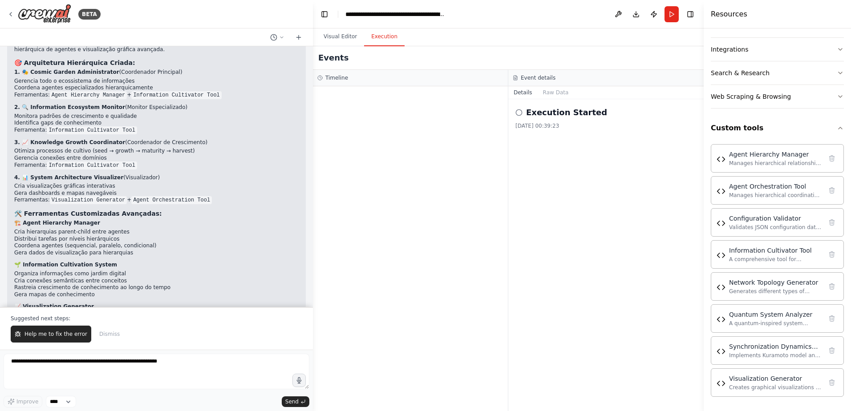
click at [388, 45] on button "Execution" at bounding box center [384, 37] width 41 height 19
click at [334, 41] on button "Visual Editor" at bounding box center [340, 37] width 48 height 19
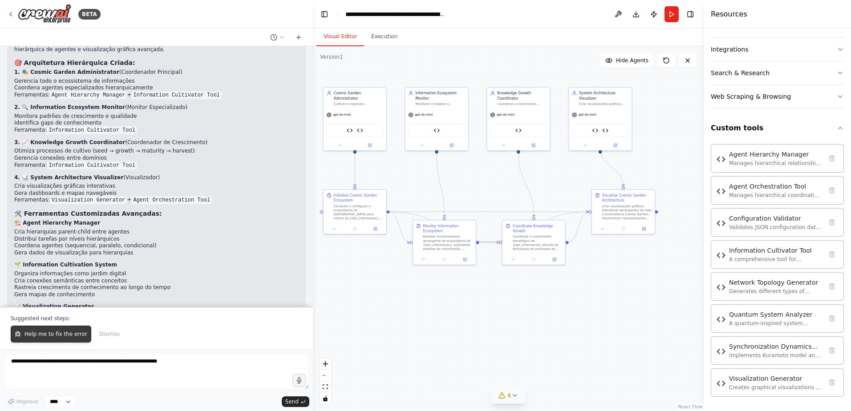
click at [58, 336] on span "Help me to fix the error" at bounding box center [55, 334] width 63 height 7
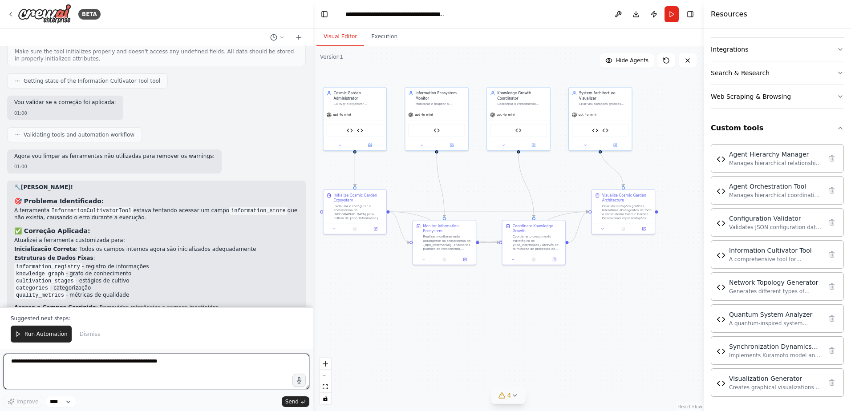
scroll to position [10191, 0]
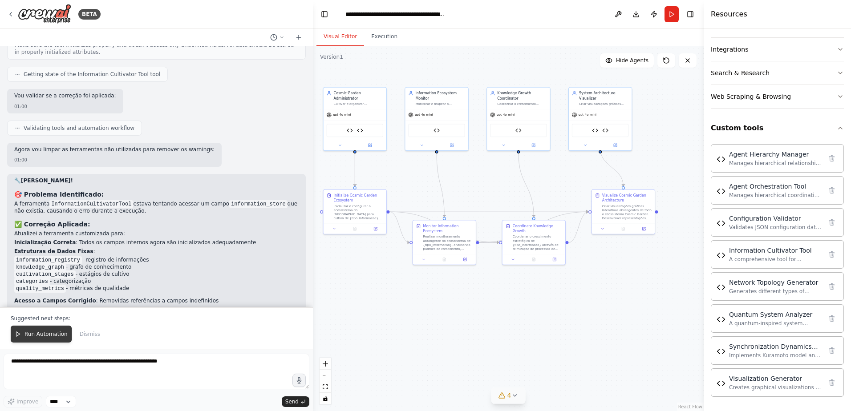
click at [51, 335] on span "Run Automation" at bounding box center [45, 334] width 43 height 7
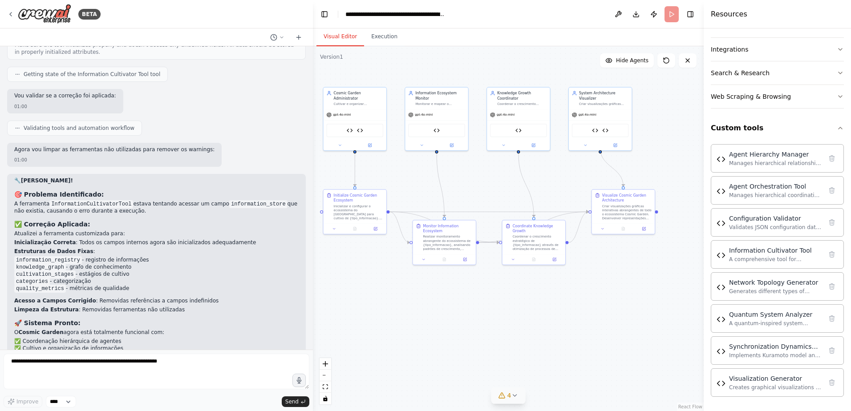
scroll to position [10149, 0]
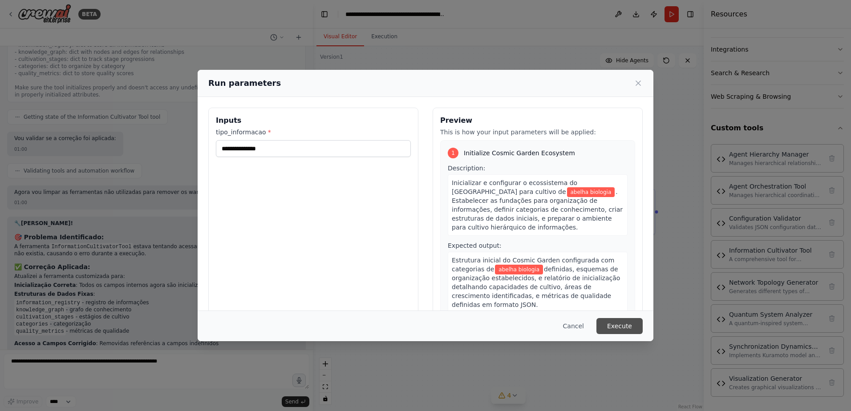
click at [624, 327] on button "Execute" at bounding box center [619, 326] width 46 height 16
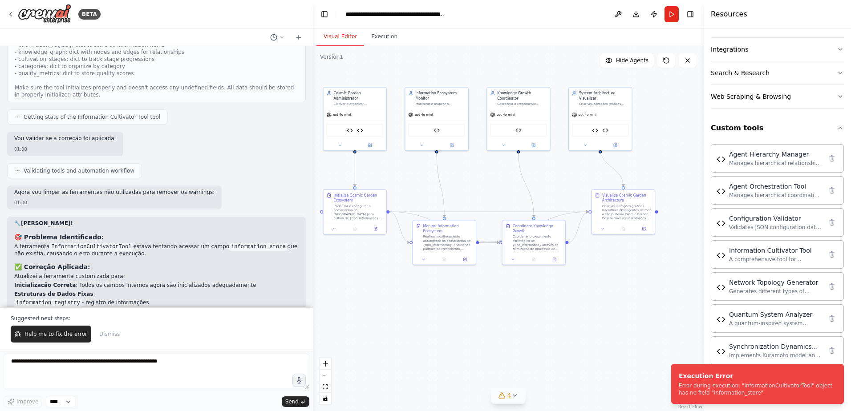
scroll to position [10191, 0]
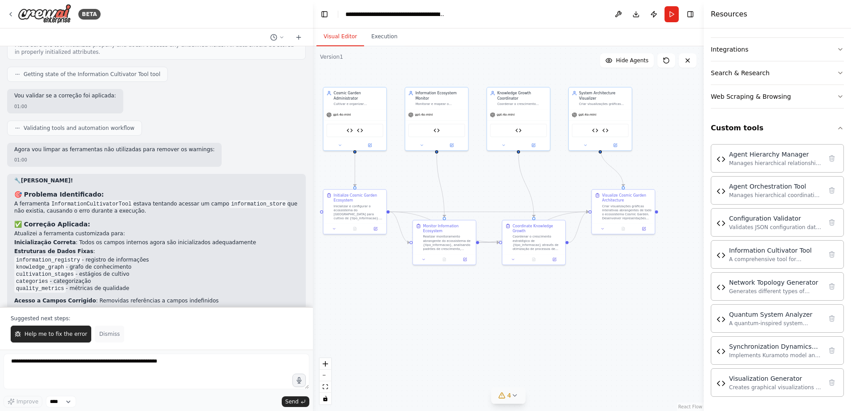
click at [106, 331] on span "Dismiss" at bounding box center [109, 334] width 20 height 7
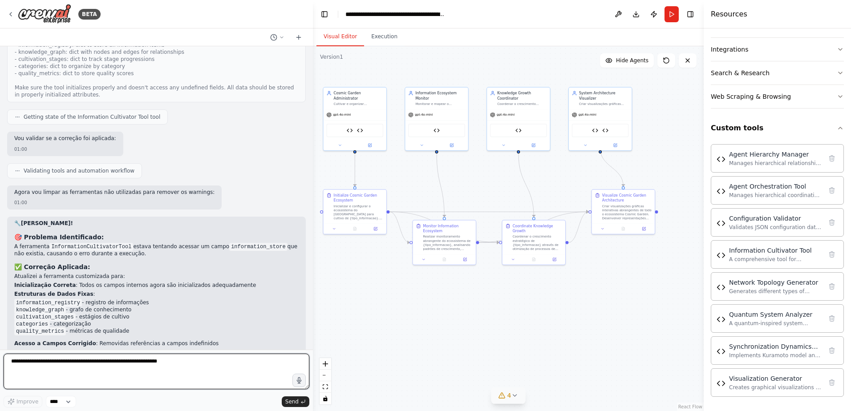
click at [252, 365] on textarea at bounding box center [157, 372] width 306 height 36
type textarea "**********"
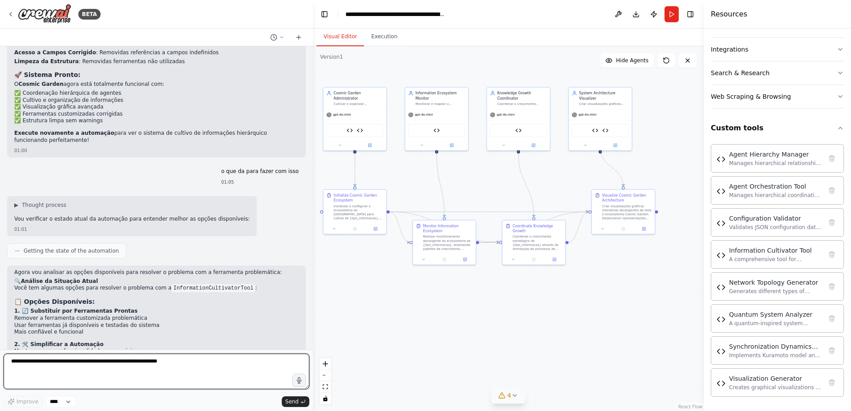
scroll to position [10484, 0]
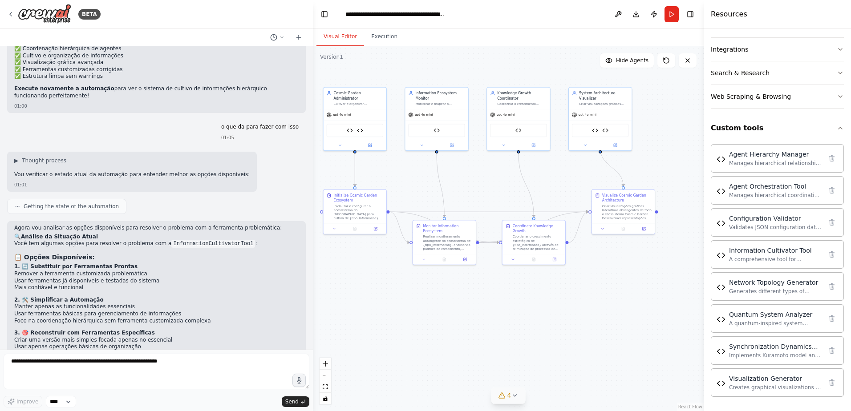
click at [92, 199] on div "Getting the state of the automation" at bounding box center [66, 206] width 119 height 15
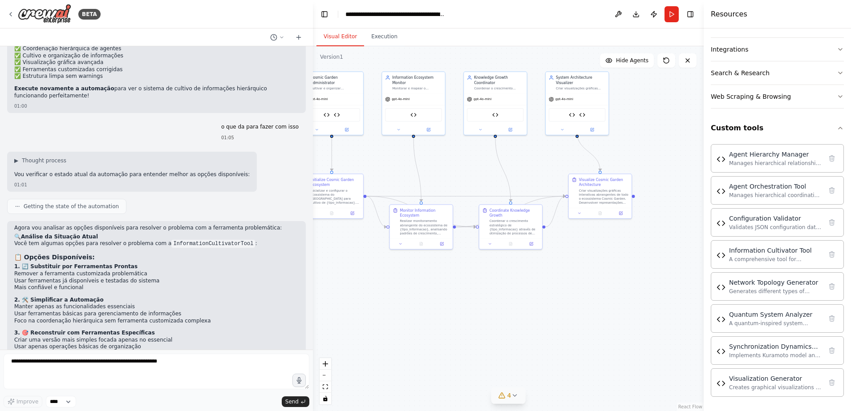
drag, startPoint x: 616, startPoint y: 272, endPoint x: 593, endPoint y: 256, distance: 27.9
click at [593, 256] on div ".deletable-edge-delete-btn { width: 20px; height: 20px; border: 0px solid #ffff…" at bounding box center [508, 228] width 391 height 365
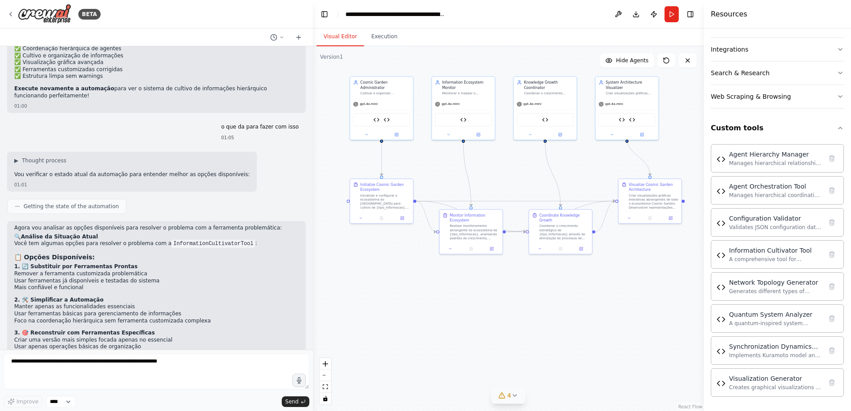
drag, startPoint x: 447, startPoint y: 182, endPoint x: 497, endPoint y: 186, distance: 50.1
click at [497, 186] on div ".deletable-edge-delete-btn { width: 20px; height: 20px; border: 0px solid #ffff…" at bounding box center [508, 228] width 391 height 365
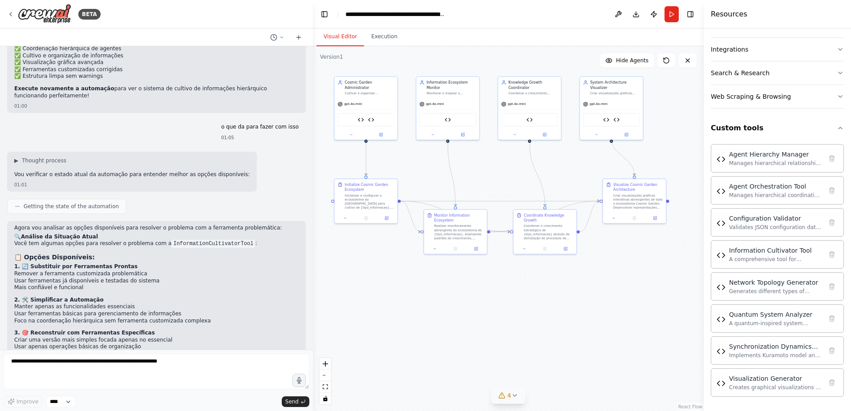
drag, startPoint x: 481, startPoint y: 184, endPoint x: 465, endPoint y: 184, distance: 16.0
click at [465, 184] on div ".deletable-edge-delete-btn { width: 20px; height: 20px; border: 0px solid #ffff…" at bounding box center [508, 228] width 391 height 365
click at [450, 122] on div "Information Cultivator Tool" at bounding box center [447, 118] width 57 height 13
click at [444, 121] on img at bounding box center [447, 119] width 6 height 6
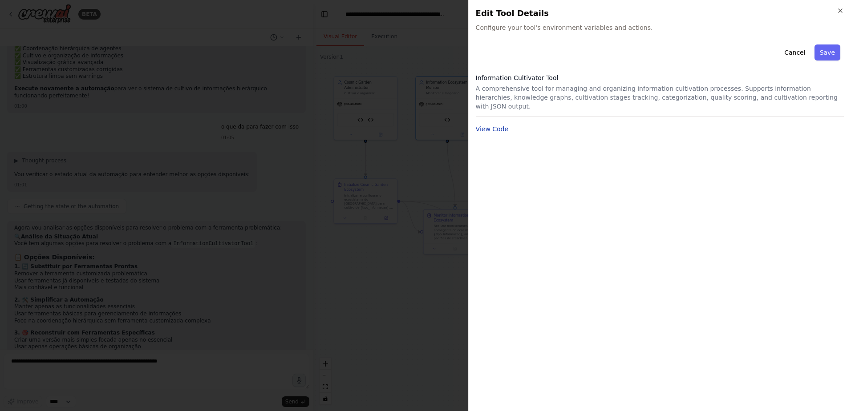
click at [489, 125] on button "View Code" at bounding box center [492, 129] width 33 height 9
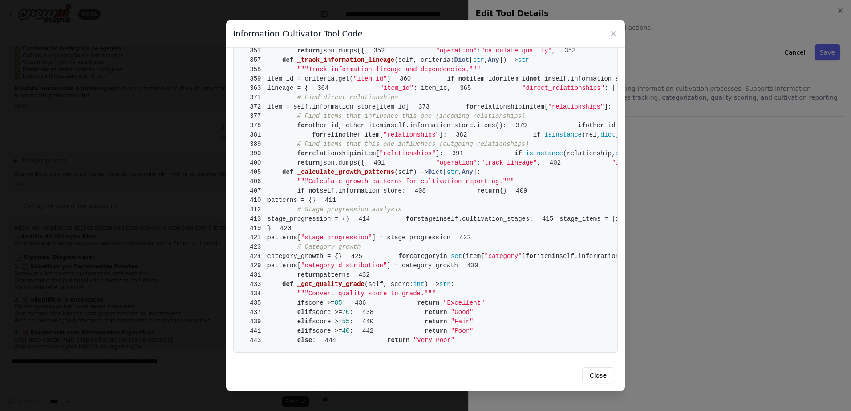
scroll to position [3874, 0]
click at [603, 375] on button "Close" at bounding box center [598, 376] width 32 height 16
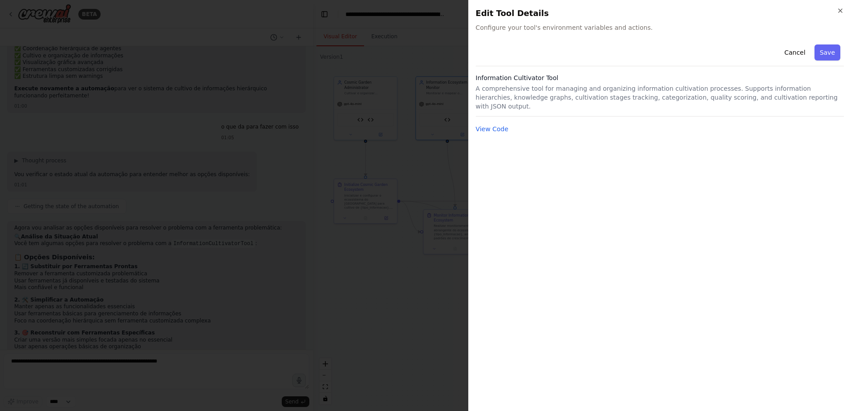
click at [447, 243] on div at bounding box center [425, 205] width 851 height 411
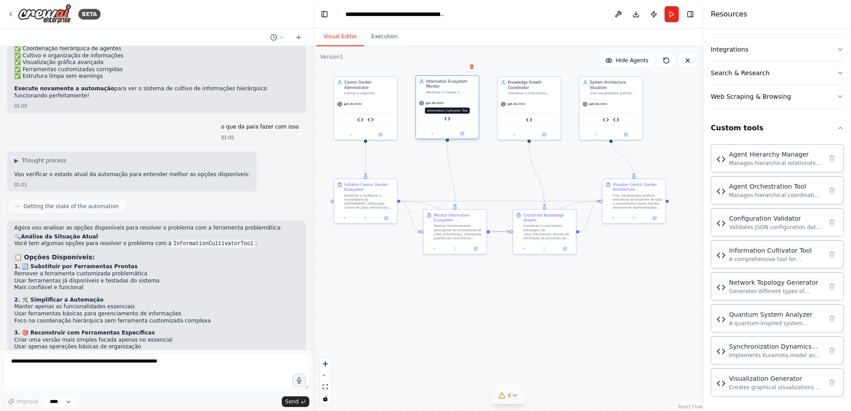
click at [450, 121] on img at bounding box center [447, 119] width 6 height 6
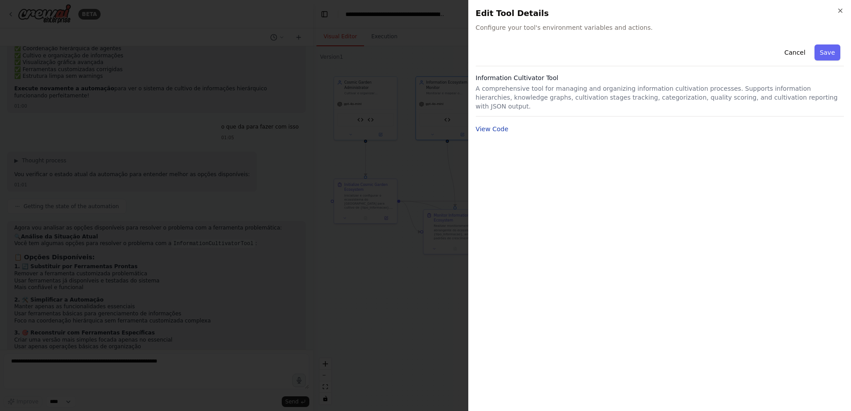
click at [486, 125] on button "View Code" at bounding box center [492, 129] width 33 height 9
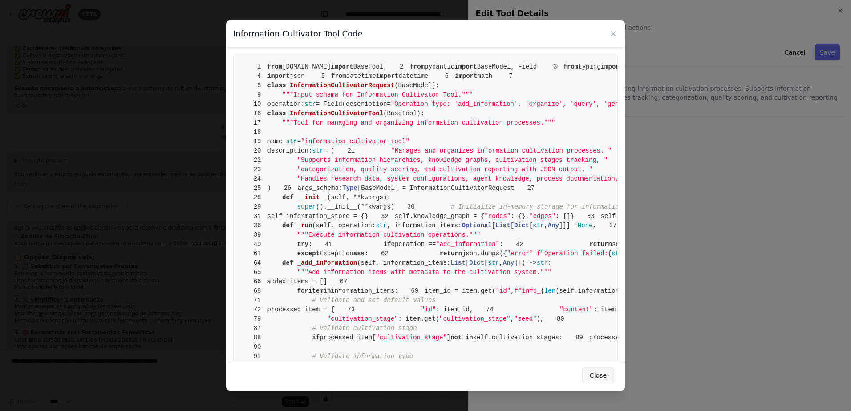
click at [600, 379] on button "Close" at bounding box center [598, 376] width 32 height 16
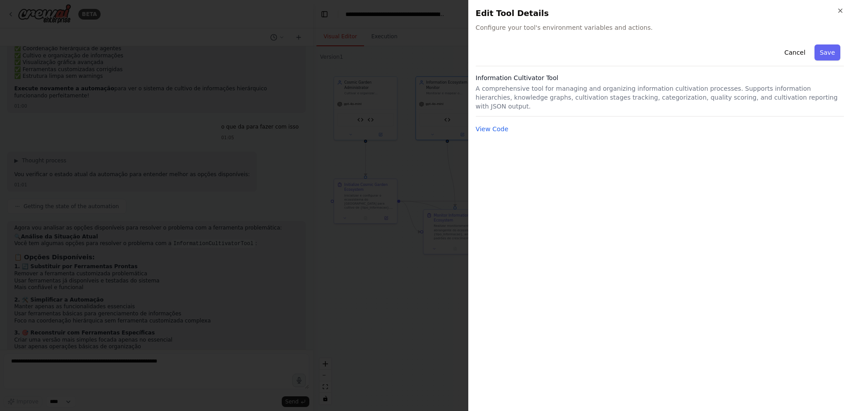
click at [426, 192] on div at bounding box center [425, 205] width 851 height 411
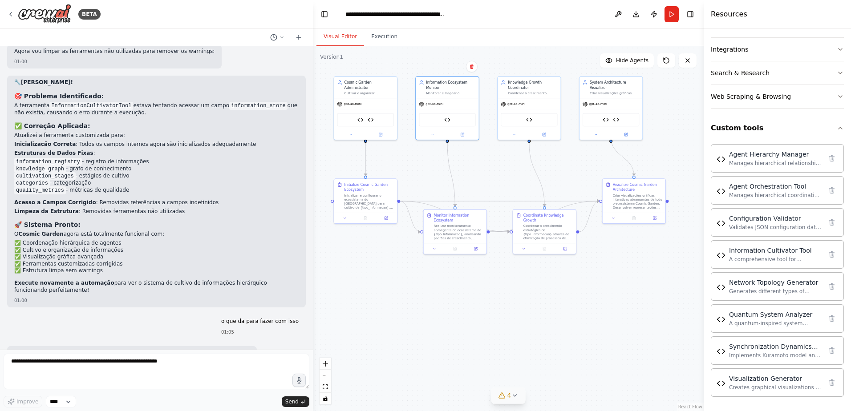
scroll to position [10484, 0]
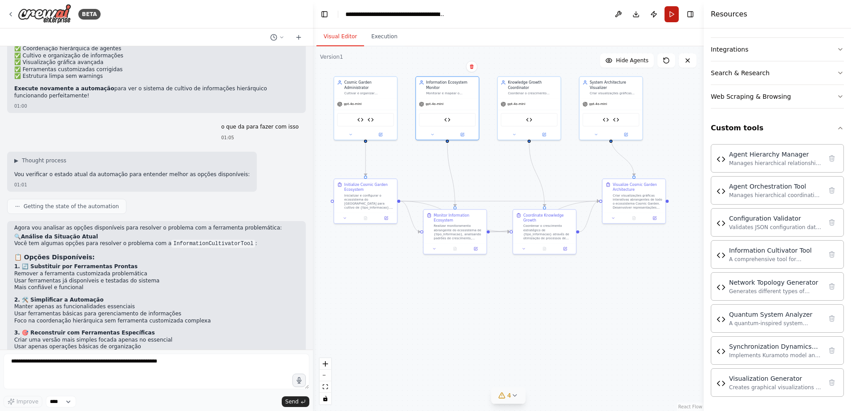
click at [669, 15] on button "Run" at bounding box center [672, 14] width 14 height 16
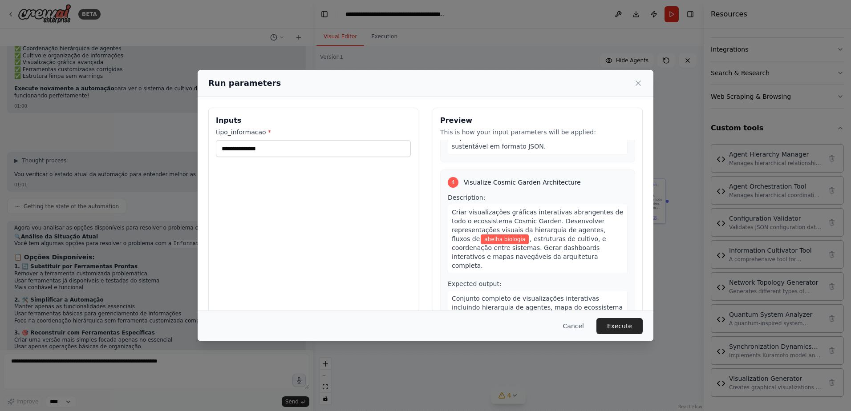
scroll to position [555, 0]
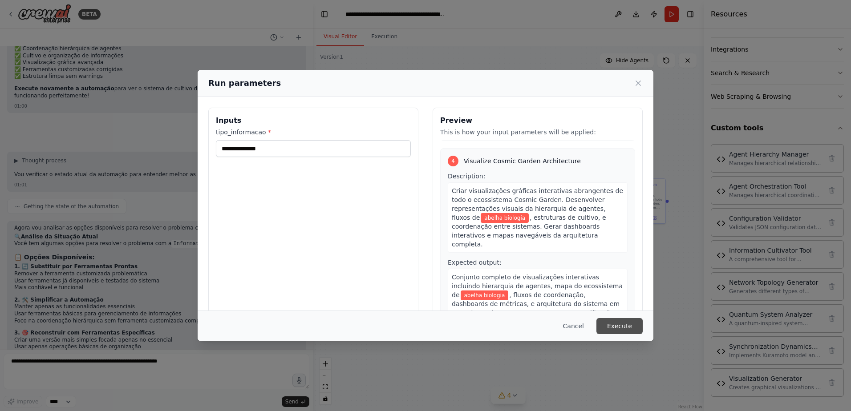
click at [624, 330] on button "Execute" at bounding box center [619, 326] width 46 height 16
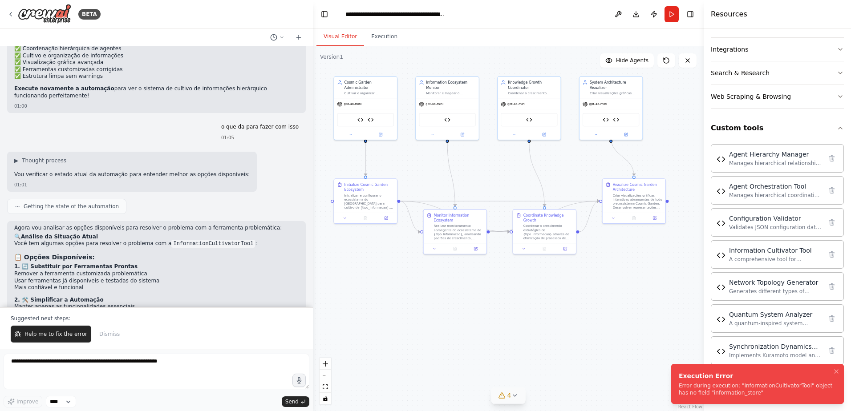
click at [711, 381] on div "Execution Error Error during execution: "InformationCultivatorTool" object has …" at bounding box center [756, 384] width 154 height 25
click at [390, 45] on button "Execution" at bounding box center [384, 37] width 41 height 19
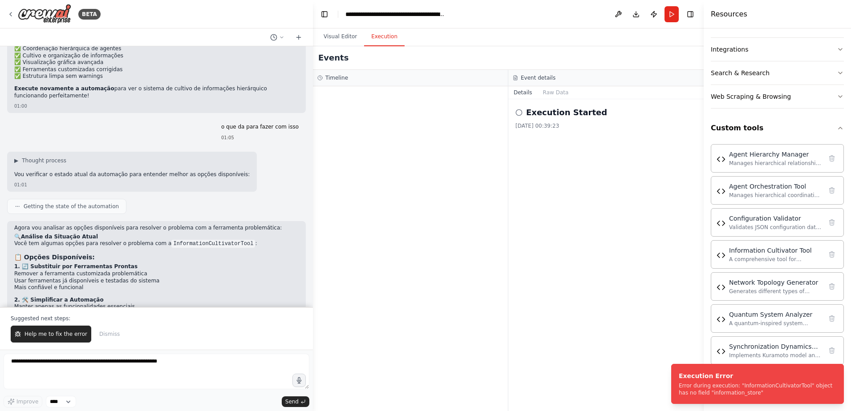
click at [528, 116] on h2 "Execution Started" at bounding box center [566, 112] width 81 height 12
click at [517, 110] on icon at bounding box center [518, 112] width 7 height 7
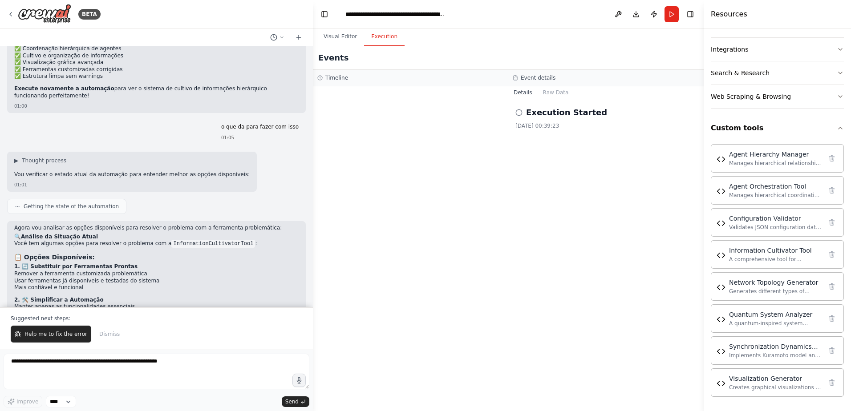
click at [521, 113] on icon at bounding box center [518, 112] width 7 height 7
click at [534, 126] on div "15/09/2025, 00:39:23" at bounding box center [605, 125] width 181 height 7
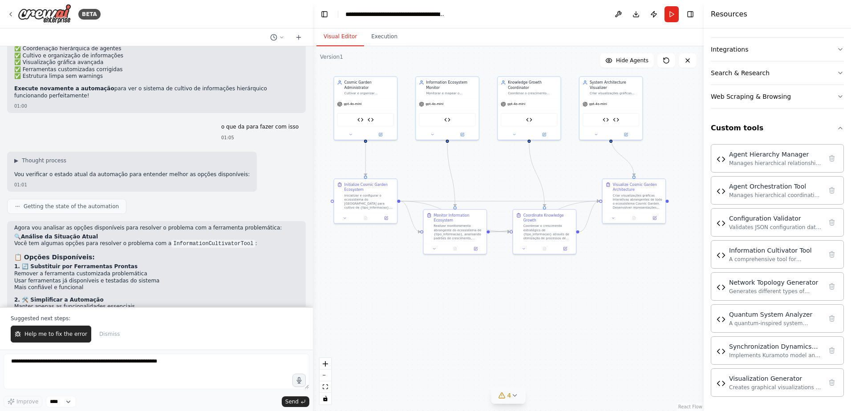
click at [344, 36] on button "Visual Editor" at bounding box center [340, 37] width 48 height 19
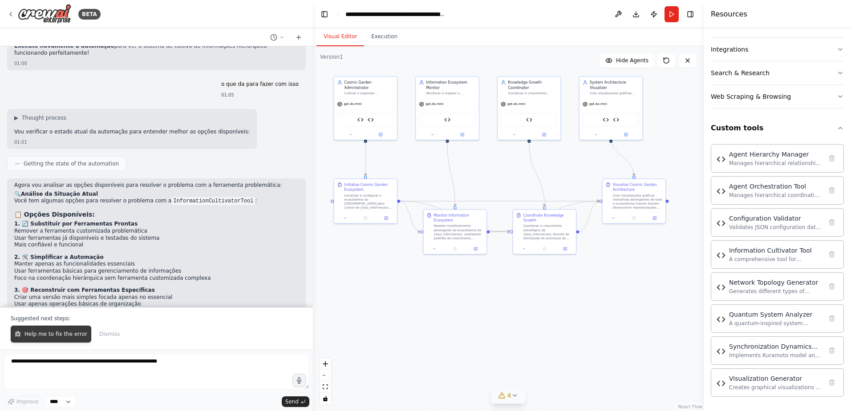
click at [66, 332] on span "Help me to fix the error" at bounding box center [55, 334] width 63 height 7
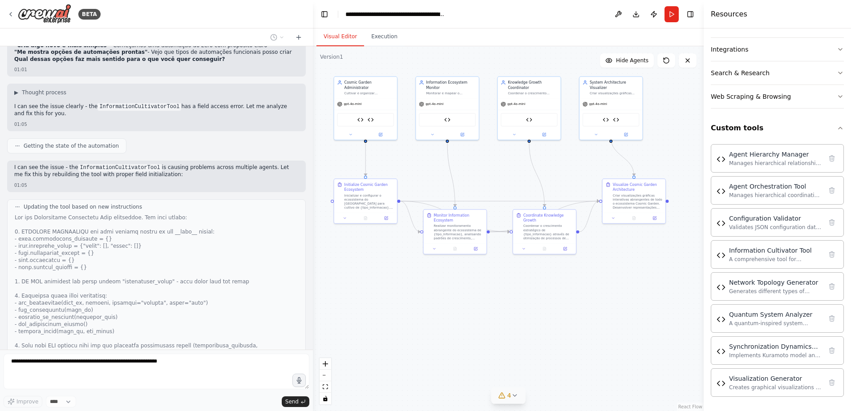
scroll to position [10892, 0]
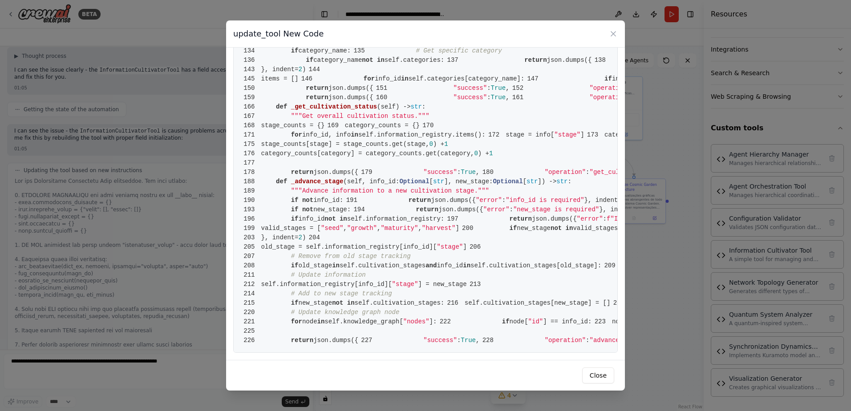
scroll to position [1892, 0]
click at [600, 373] on button "Close" at bounding box center [598, 376] width 32 height 16
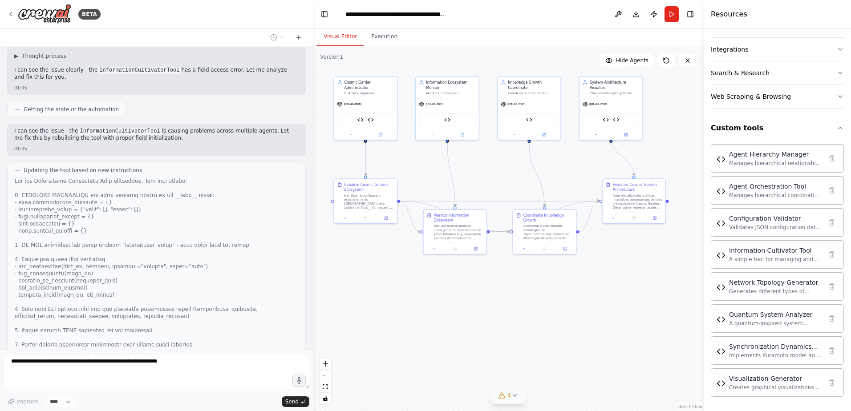
click at [41, 403] on div "Information Cultivator Tool updated View Old Code View New Code" at bounding box center [66, 417] width 119 height 29
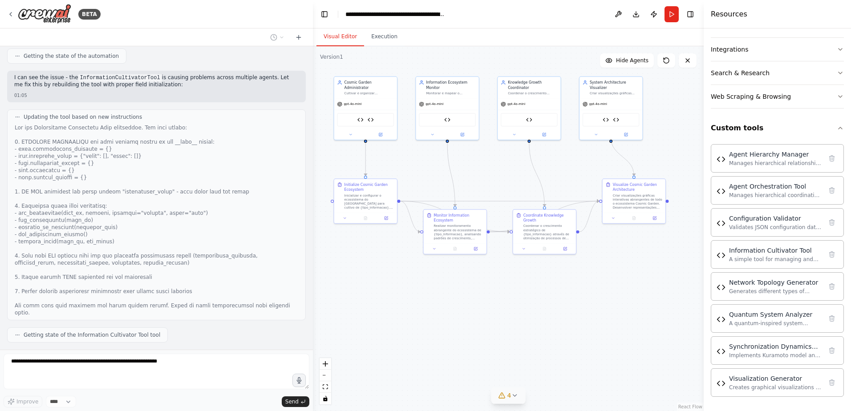
click at [36, 365] on button "View Old Code" at bounding box center [39, 370] width 39 height 11
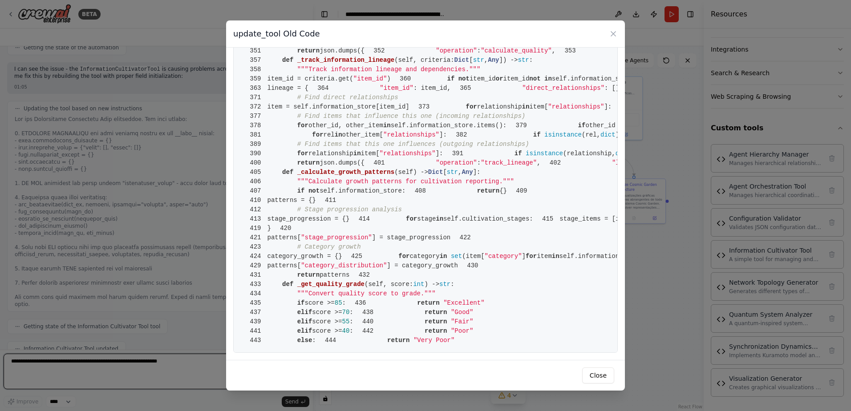
scroll to position [3874, 0]
click at [607, 380] on button "Close" at bounding box center [598, 376] width 32 height 16
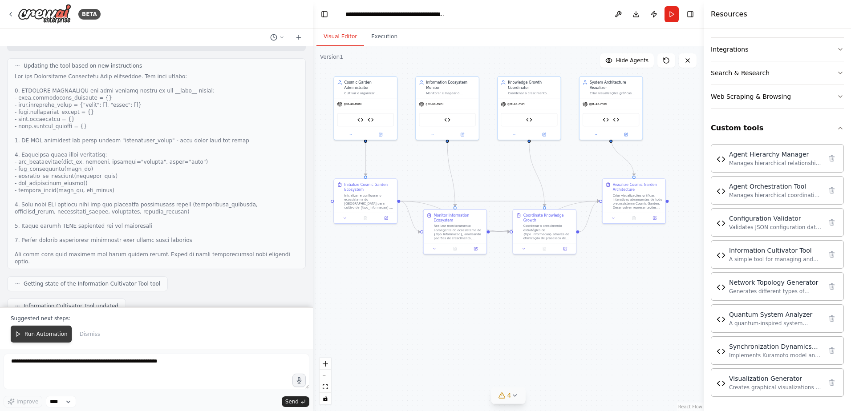
click at [35, 333] on span "Run Automation" at bounding box center [45, 334] width 43 height 7
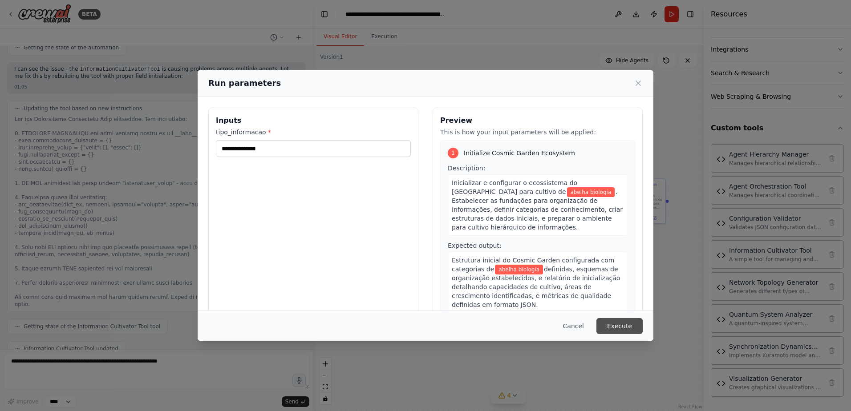
click at [617, 324] on button "Execute" at bounding box center [619, 326] width 46 height 16
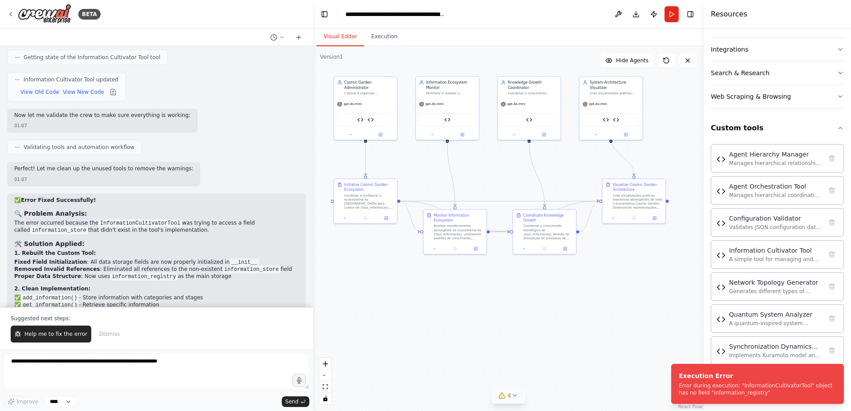
scroll to position [11282, 0]
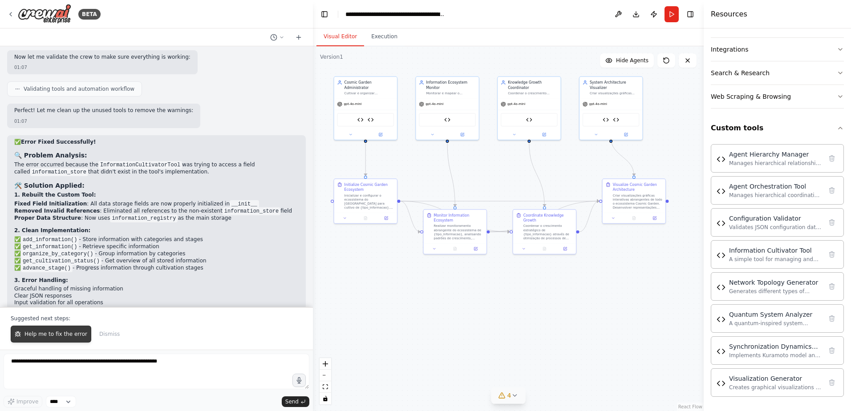
click at [73, 333] on span "Help me to fix the error" at bounding box center [55, 334] width 63 height 7
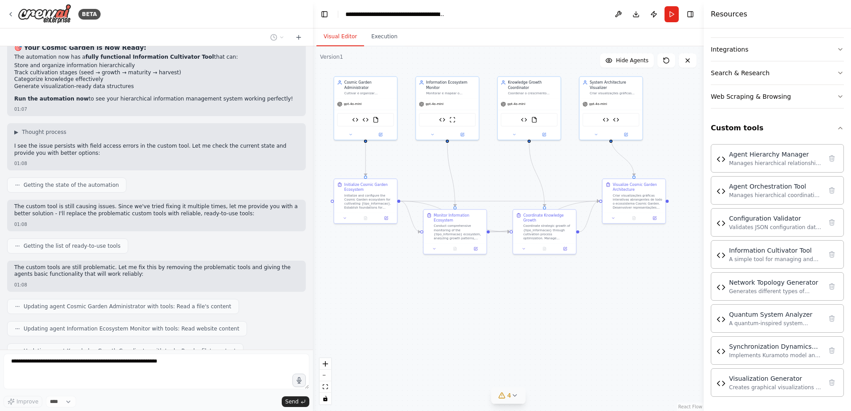
scroll to position [11604, 0]
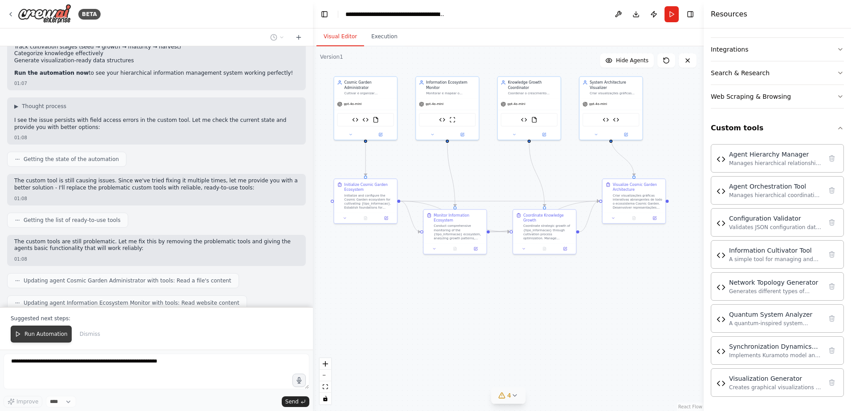
click at [44, 335] on span "Run Automation" at bounding box center [45, 334] width 43 height 7
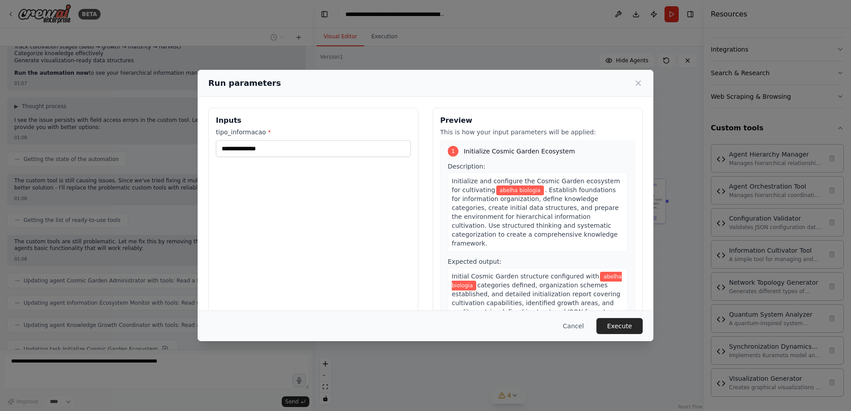
scroll to position [0, 0]
click at [625, 323] on button "Execute" at bounding box center [619, 326] width 46 height 16
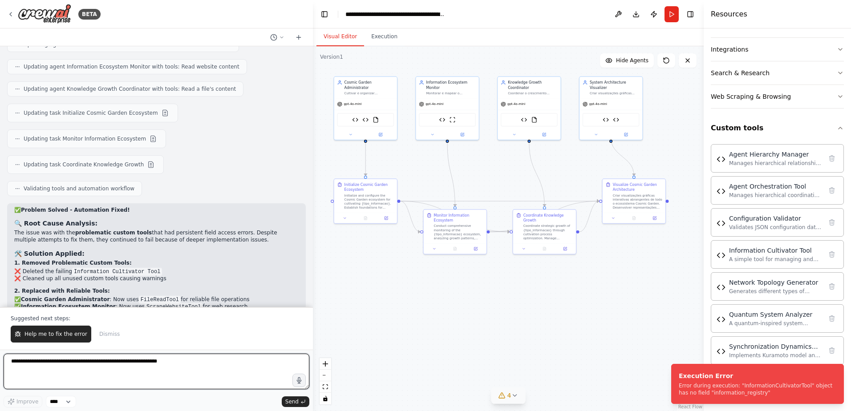
scroll to position [11889, 0]
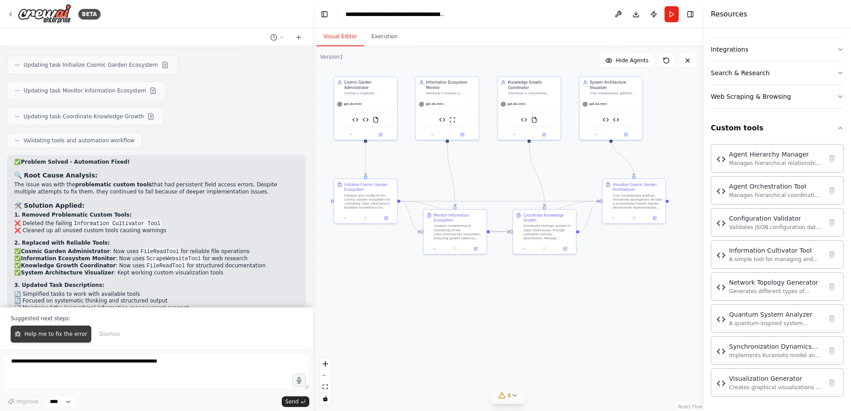
click at [61, 330] on button "Help me to fix the error" at bounding box center [51, 334] width 81 height 17
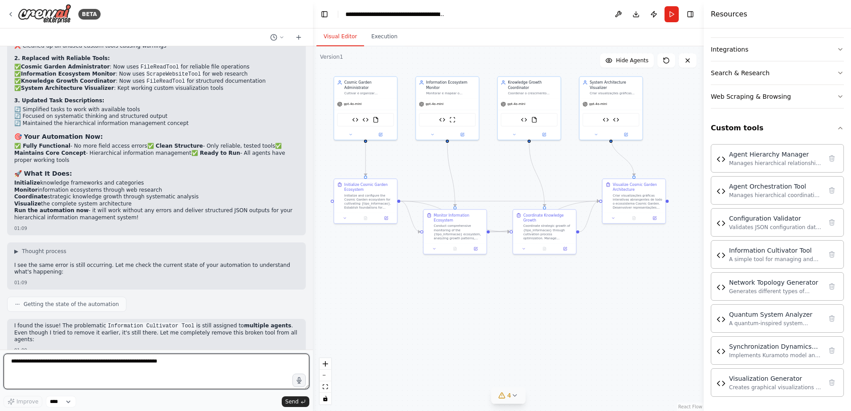
scroll to position [12082, 0]
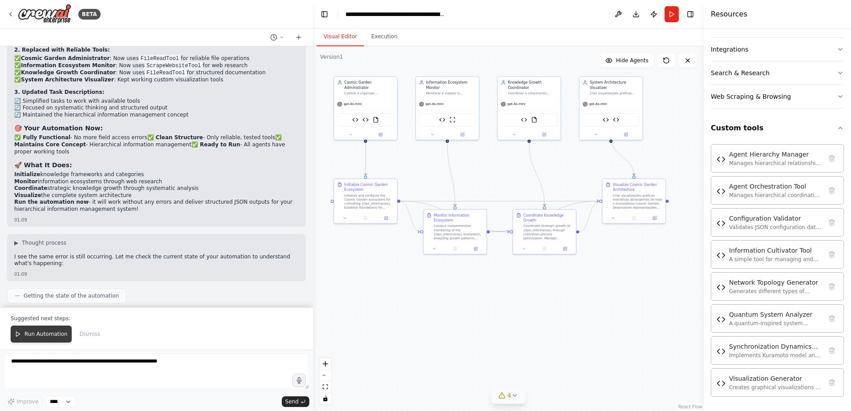
click at [52, 334] on span "Run Automation" at bounding box center [45, 334] width 43 height 7
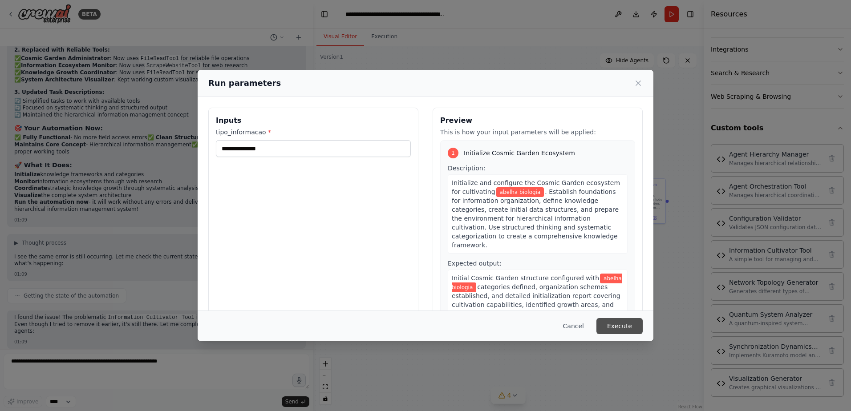
click at [628, 332] on button "Execute" at bounding box center [619, 326] width 46 height 16
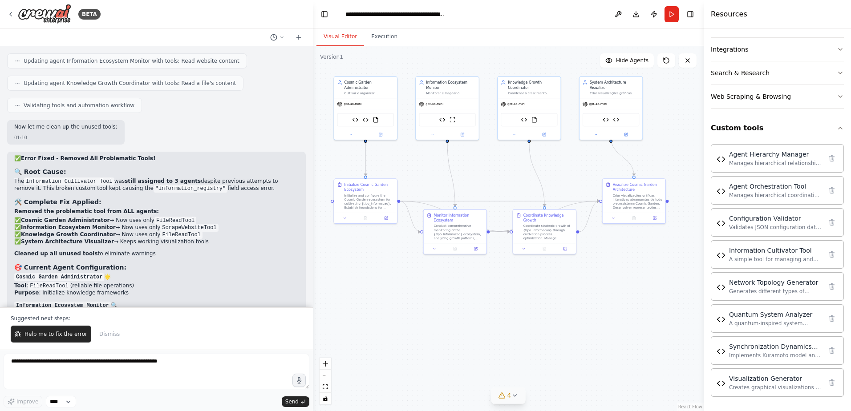
scroll to position [12421, 0]
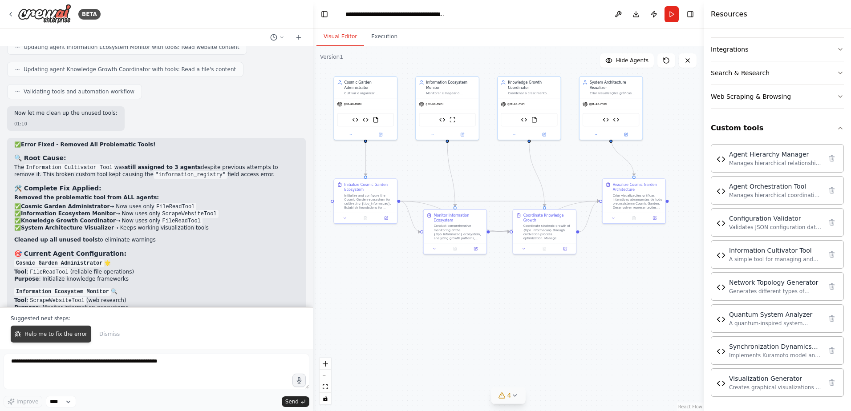
click at [65, 334] on span "Help me to fix the error" at bounding box center [55, 334] width 63 height 7
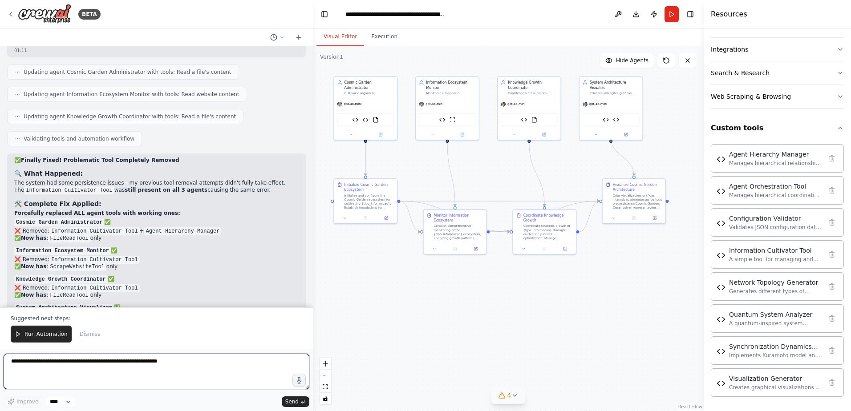
scroll to position [12922, 0]
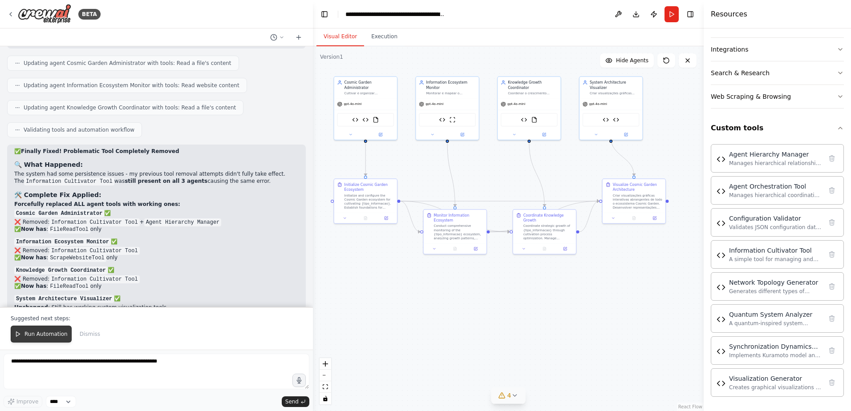
click at [33, 333] on span "Run Automation" at bounding box center [45, 334] width 43 height 7
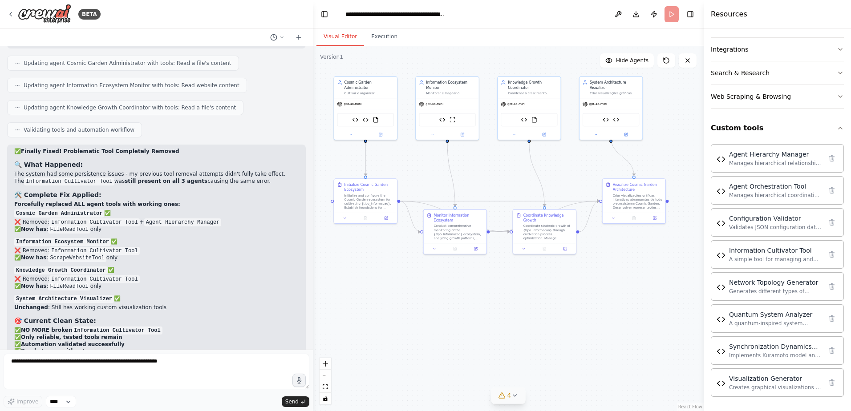
scroll to position [12879, 0]
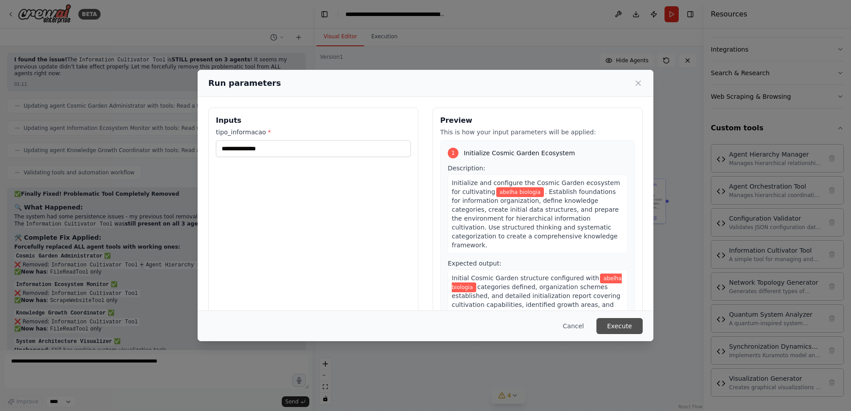
click at [617, 324] on button "Execute" at bounding box center [619, 326] width 46 height 16
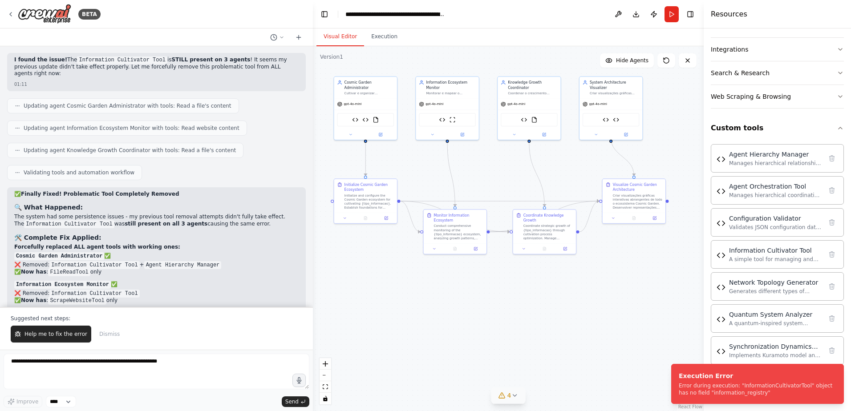
scroll to position [12922, 0]
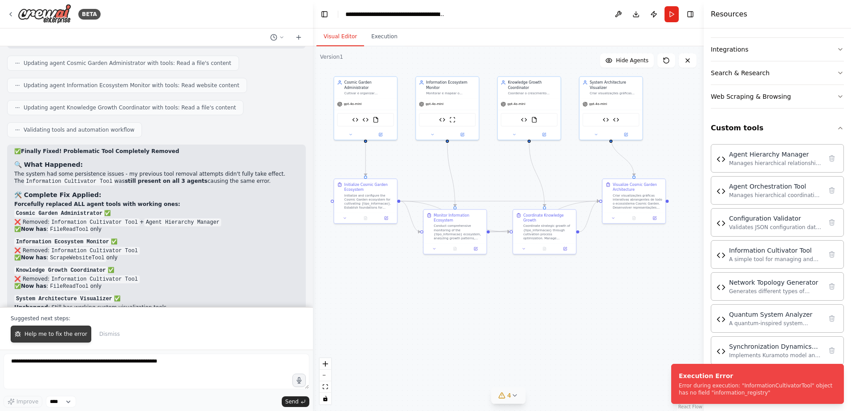
click at [66, 332] on span "Help me to fix the error" at bounding box center [55, 334] width 63 height 7
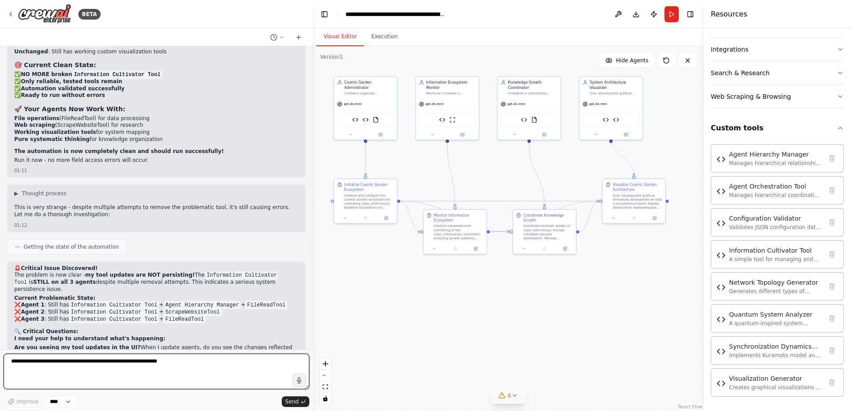
scroll to position [13185, 0]
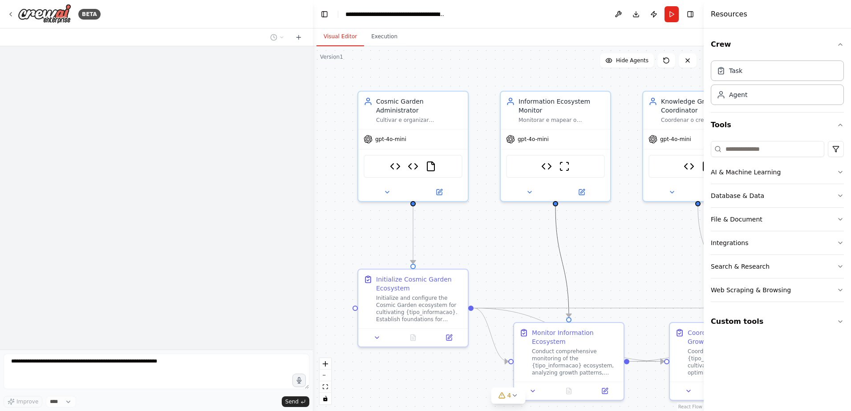
drag, startPoint x: 560, startPoint y: 254, endPoint x: 414, endPoint y: 211, distance: 151.6
click at [313, 46] on div ".deletable-edge-delete-btn { width: 20px; height: 20px; border: 0px solid #ffff…" at bounding box center [313, 46] width 0 height 0
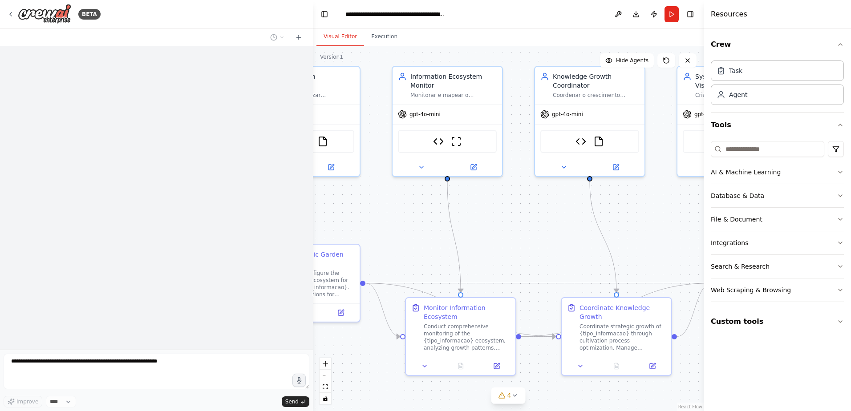
drag, startPoint x: 606, startPoint y: 260, endPoint x: 490, endPoint y: 238, distance: 118.3
click at [474, 231] on div ".deletable-edge-delete-btn { width: 20px; height: 20px; border: 0px solid #ffff…" at bounding box center [508, 228] width 391 height 365
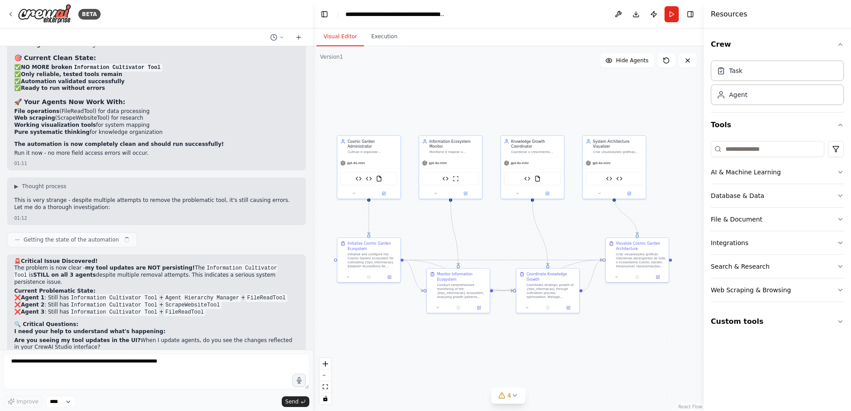
scroll to position [13185, 0]
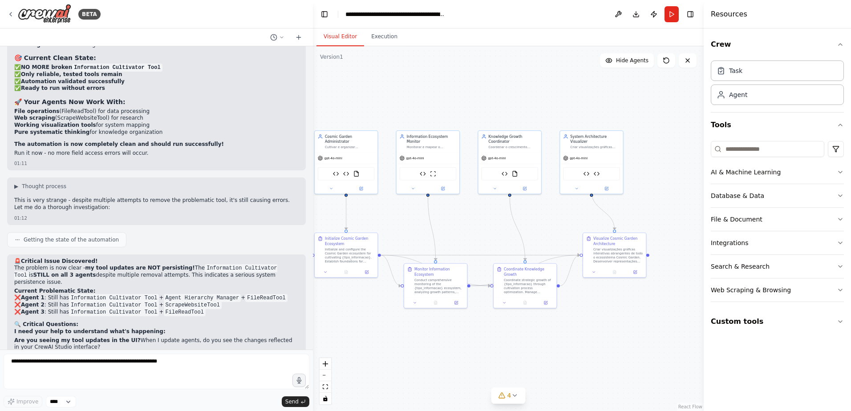
drag, startPoint x: 490, startPoint y: 239, endPoint x: 466, endPoint y: 232, distance: 25.3
click at [466, 232] on div ".deletable-edge-delete-btn { width: 20px; height: 20px; border: 0px solid #ffff…" at bounding box center [508, 228] width 391 height 365
drag, startPoint x: 466, startPoint y: 232, endPoint x: 481, endPoint y: 231, distance: 15.6
click at [481, 231] on div ".deletable-edge-delete-btn { width: 20px; height: 20px; border: 0px solid #ffff…" at bounding box center [508, 228] width 391 height 365
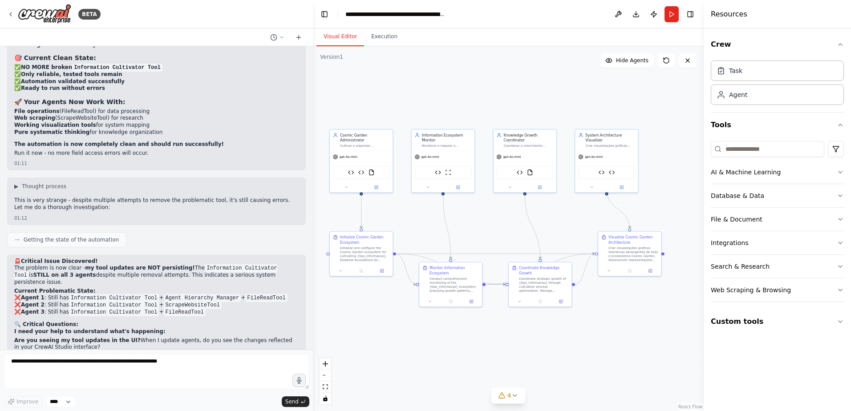
click at [669, 16] on button "Run" at bounding box center [672, 14] width 14 height 16
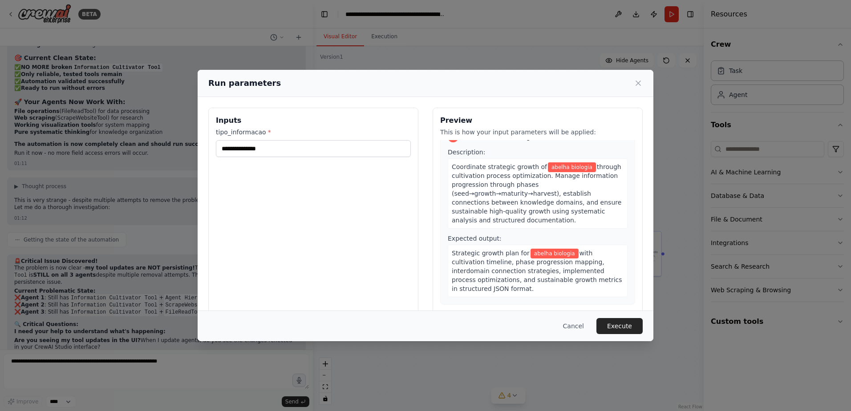
scroll to position [555, 0]
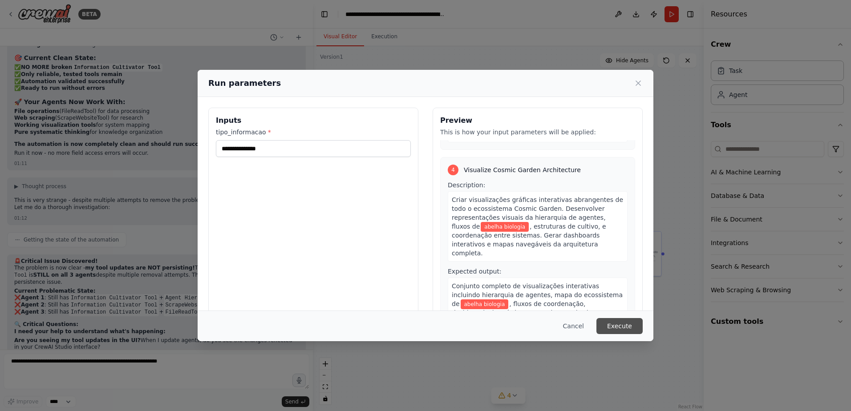
click at [620, 329] on button "Execute" at bounding box center [619, 326] width 46 height 16
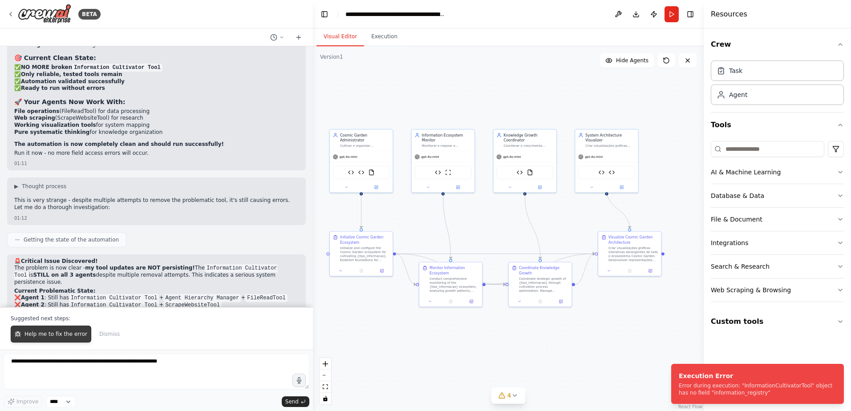
click at [69, 329] on button "Help me to fix the error" at bounding box center [51, 334] width 81 height 17
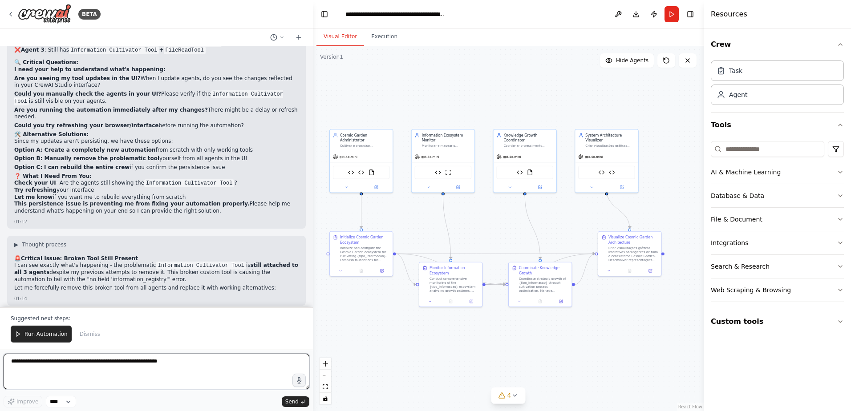
scroll to position [13457, 0]
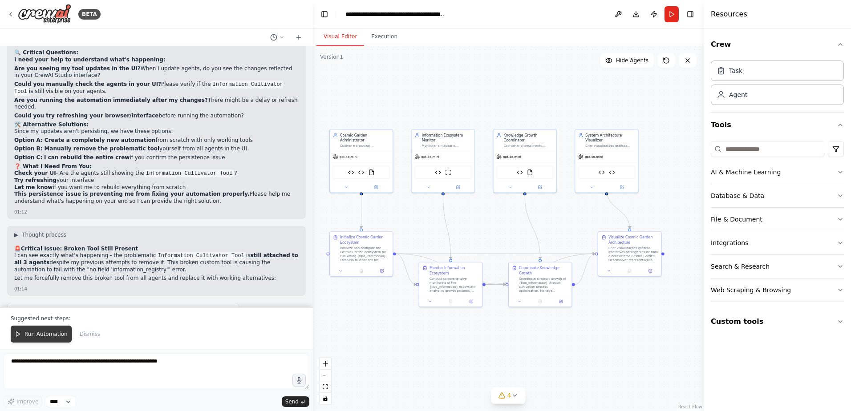
click at [48, 337] on span "Run Automation" at bounding box center [45, 334] width 43 height 7
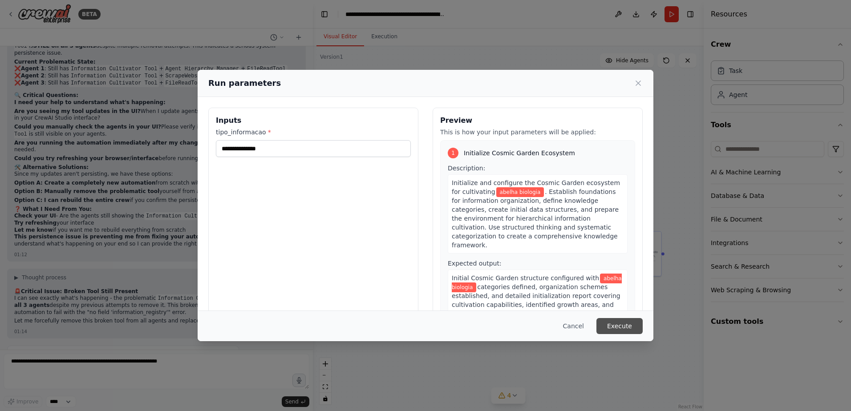
click at [631, 329] on button "Execute" at bounding box center [619, 326] width 46 height 16
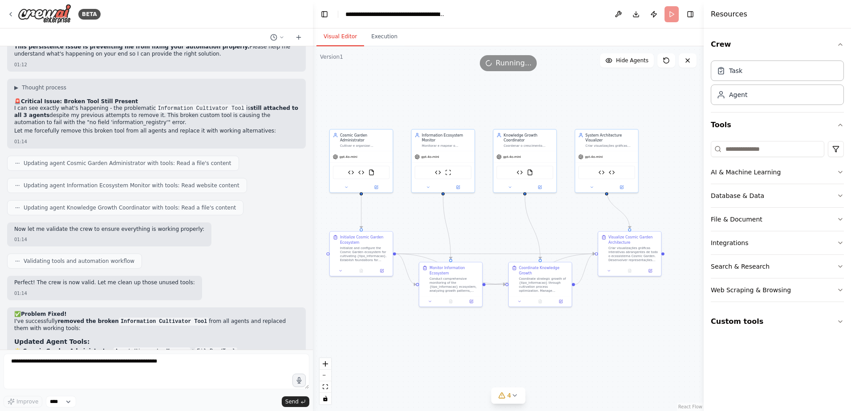
scroll to position [13611, 0]
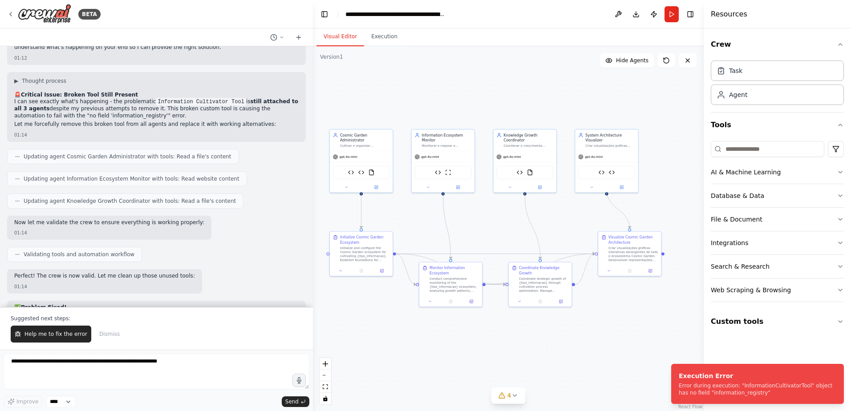
click at [54, 344] on div "Suggested next steps: Help me to fix the error Dismiss" at bounding box center [156, 328] width 313 height 43
click at [62, 337] on span "Help me to fix the error" at bounding box center [55, 334] width 63 height 7
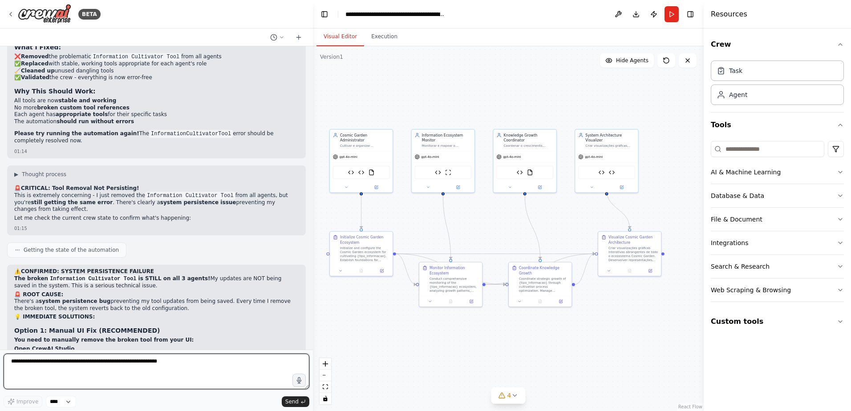
scroll to position [13957, 0]
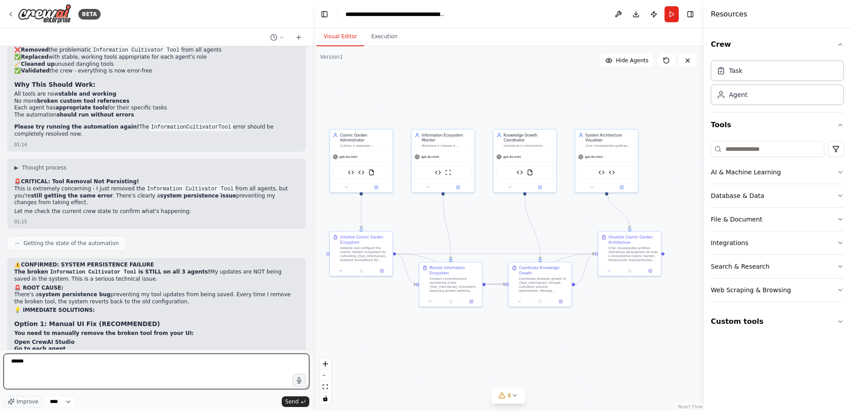
type textarea "*******"
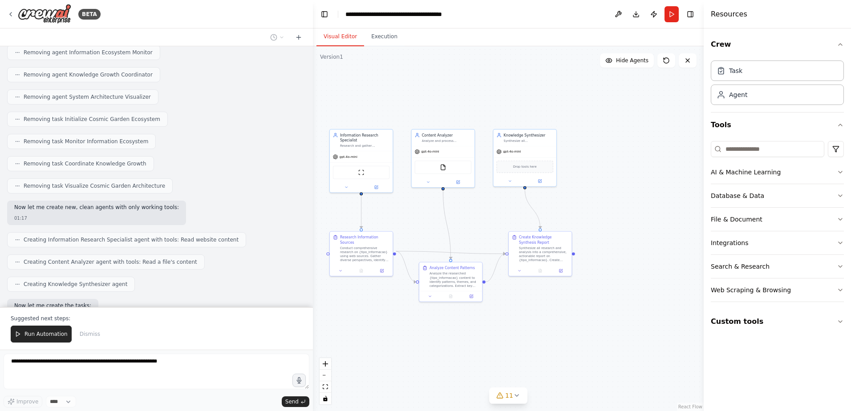
scroll to position [14620, 0]
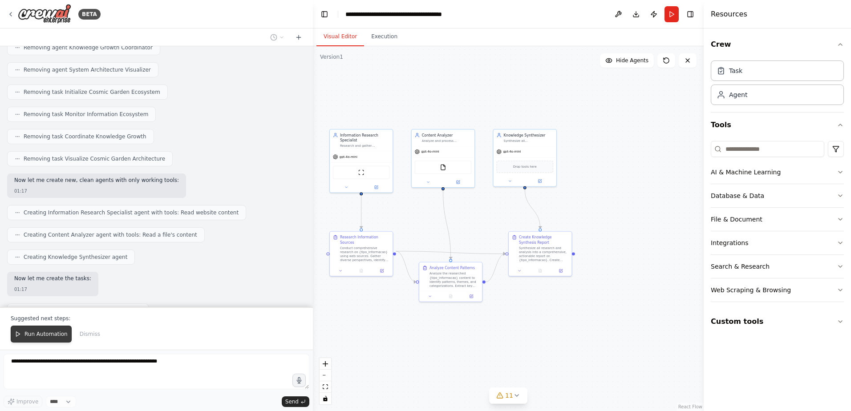
click at [45, 337] on span "Run Automation" at bounding box center [45, 334] width 43 height 7
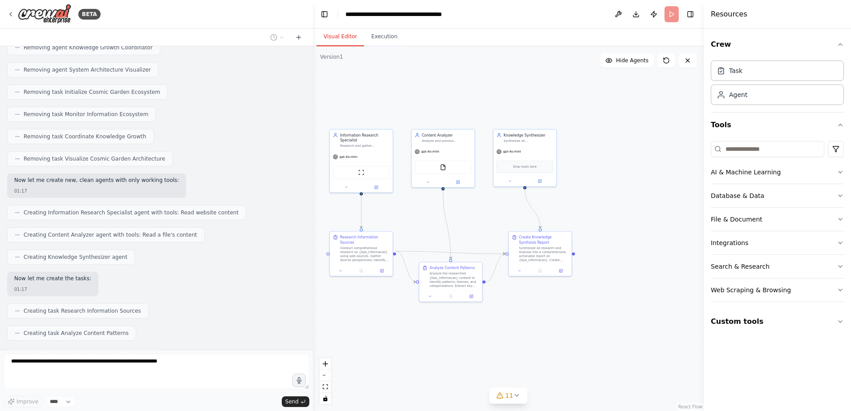
scroll to position [14577, 0]
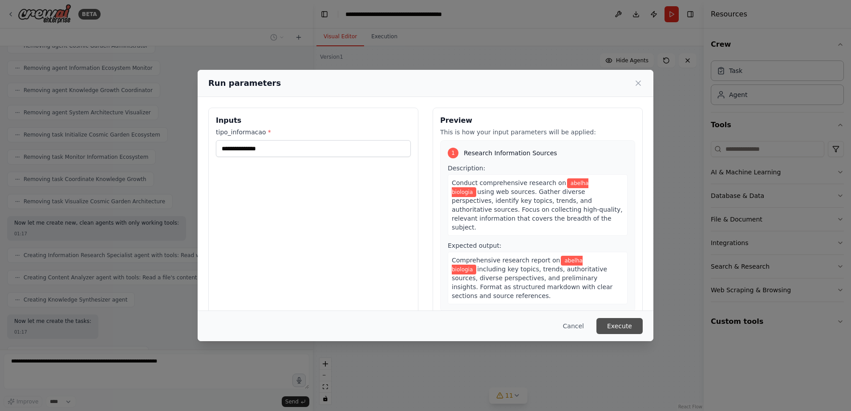
click at [627, 325] on button "Execute" at bounding box center [619, 326] width 46 height 16
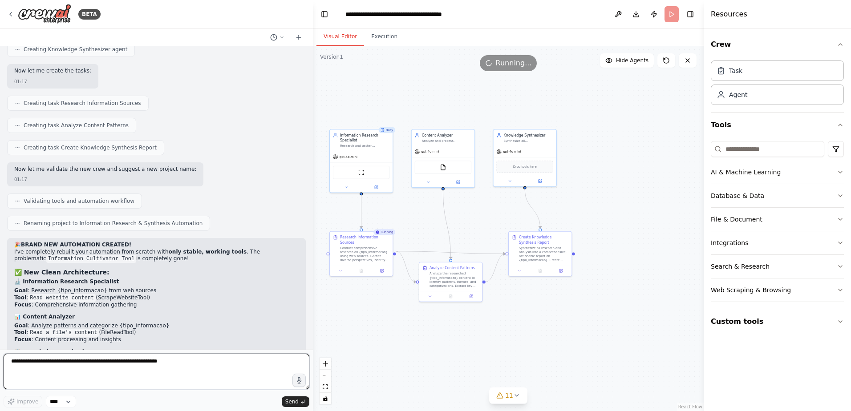
scroll to position [14835, 0]
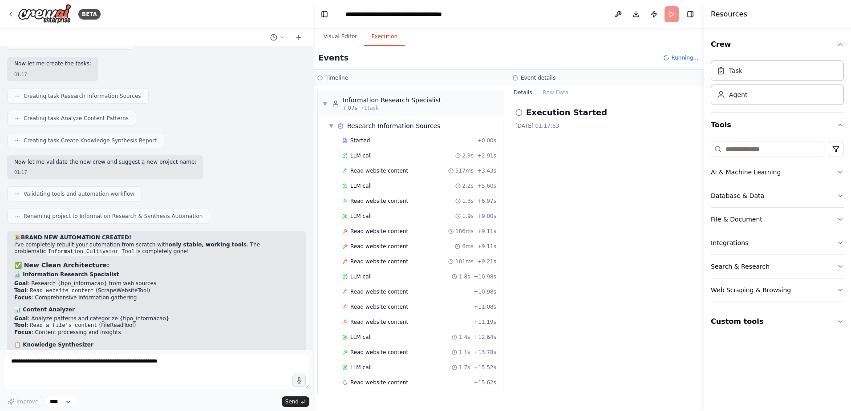
click at [383, 40] on button "Execution" at bounding box center [384, 37] width 41 height 19
click at [325, 104] on span "▼" at bounding box center [324, 103] width 5 height 7
click at [350, 105] on span "7.07s" at bounding box center [350, 108] width 15 height 7
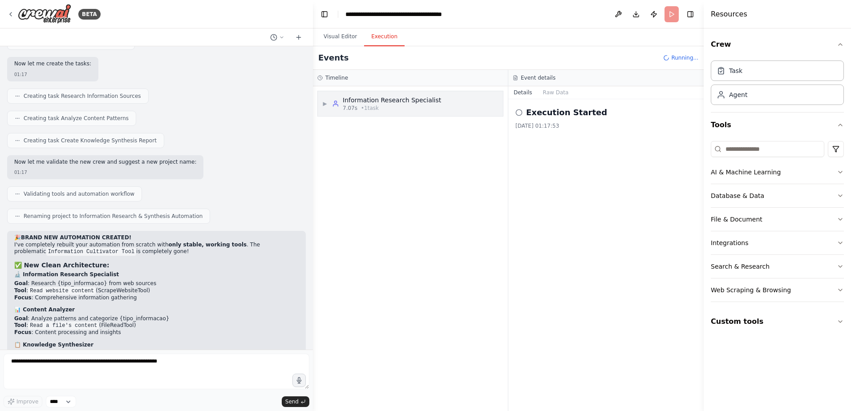
click at [350, 105] on span "7.07s" at bounding box center [350, 108] width 15 height 7
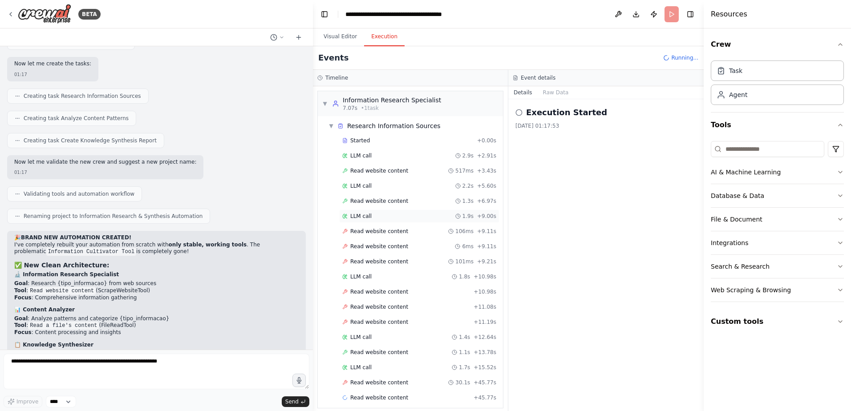
scroll to position [7, 0]
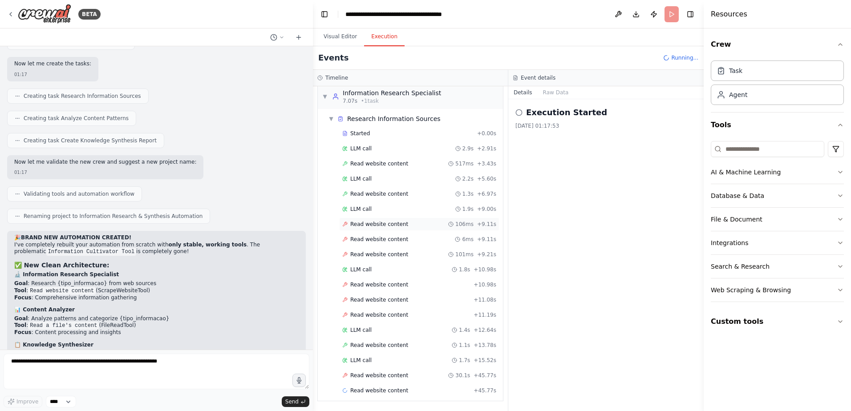
click at [374, 228] on div "Read website content 106ms + 9.11s" at bounding box center [419, 224] width 160 height 13
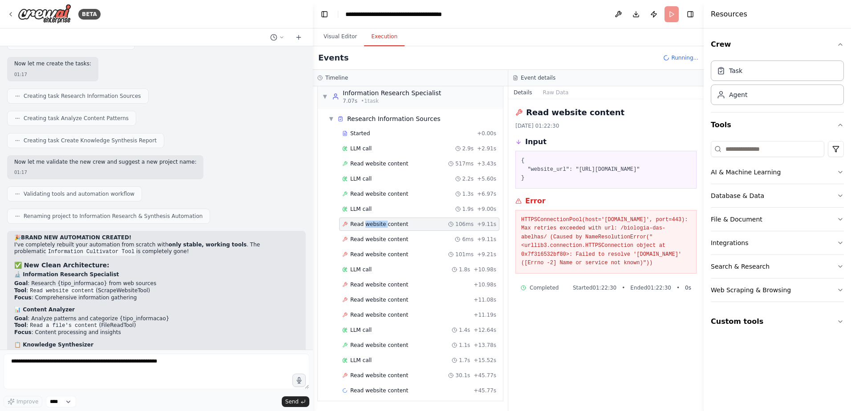
click at [374, 228] on div "Read website content 106ms + 9.11s" at bounding box center [419, 224] width 160 height 13
click at [324, 36] on button "Visual Editor" at bounding box center [340, 37] width 48 height 19
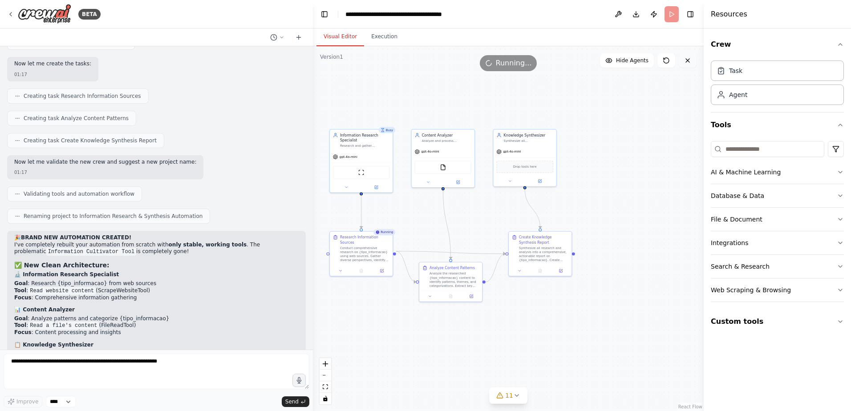
click at [690, 62] on icon at bounding box center [687, 60] width 7 height 7
click at [521, 68] on span "Running..." at bounding box center [514, 63] width 36 height 11
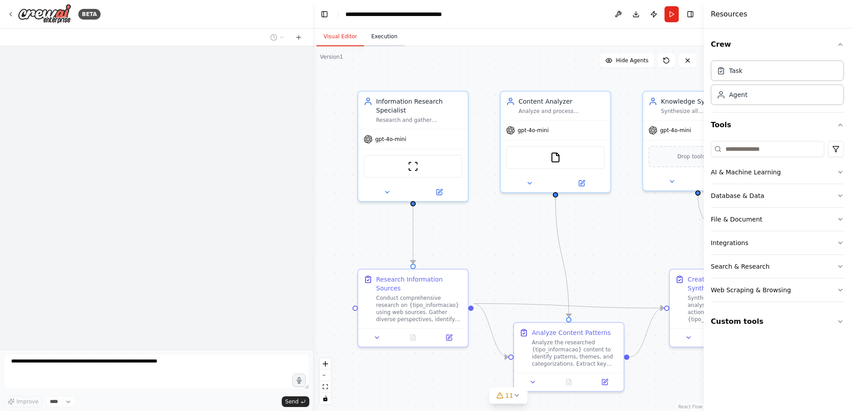
click at [366, 39] on button "Execution" at bounding box center [384, 37] width 41 height 19
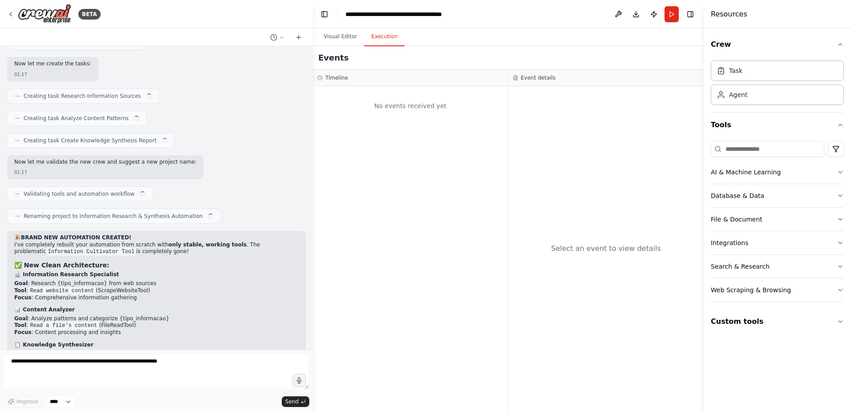
click at [412, 107] on div "No events received yet" at bounding box center [410, 106] width 186 height 30
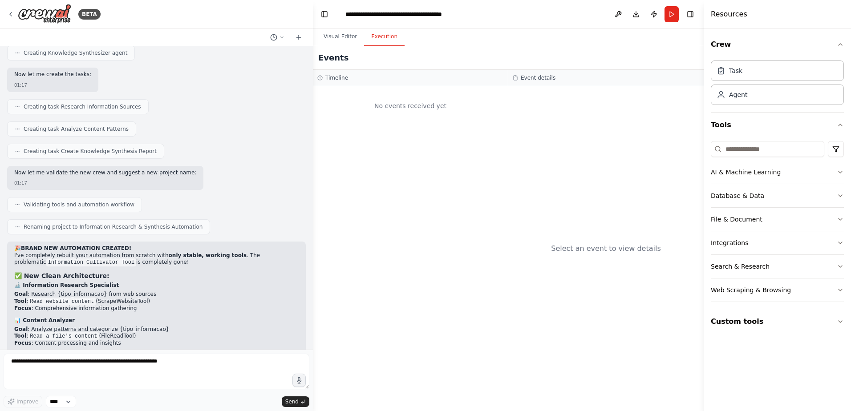
scroll to position [14835, 0]
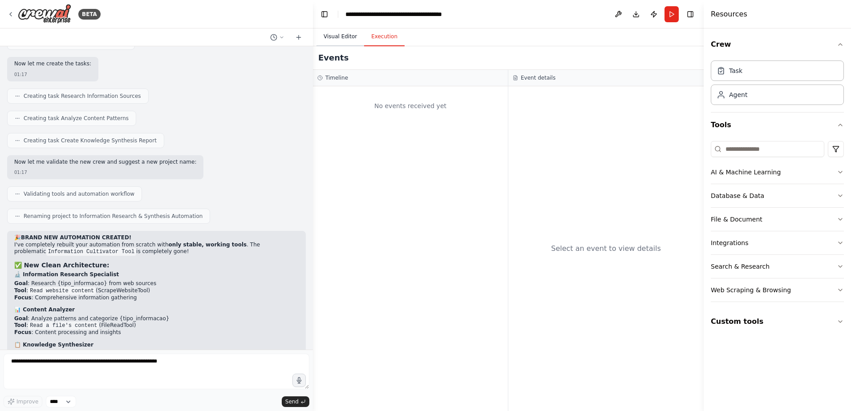
click at [339, 38] on button "Visual Editor" at bounding box center [340, 37] width 48 height 19
click at [386, 39] on button "Execution" at bounding box center [384, 37] width 41 height 19
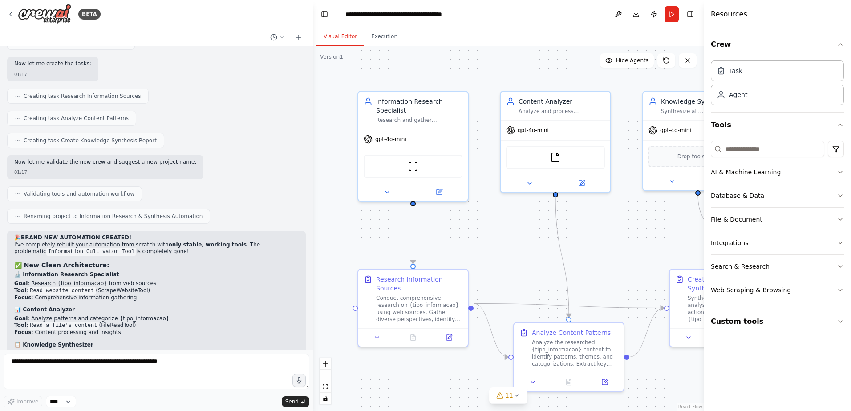
click at [345, 38] on button "Visual Editor" at bounding box center [340, 37] width 48 height 19
click at [516, 393] on icon at bounding box center [516, 395] width 7 height 7
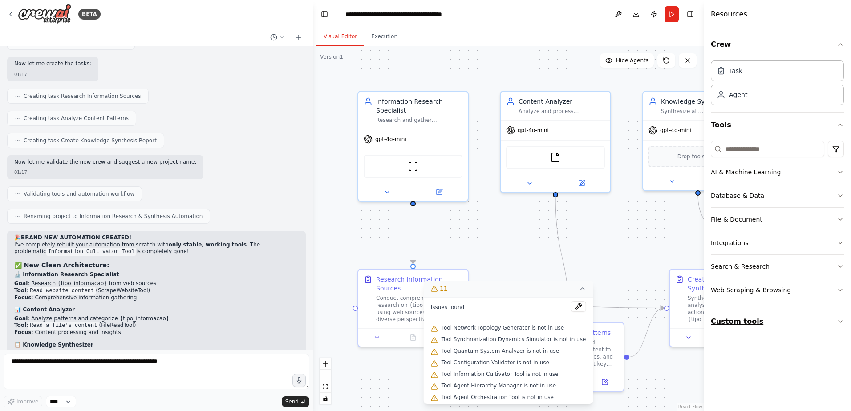
click at [769, 323] on button "Custom tools" at bounding box center [777, 321] width 133 height 25
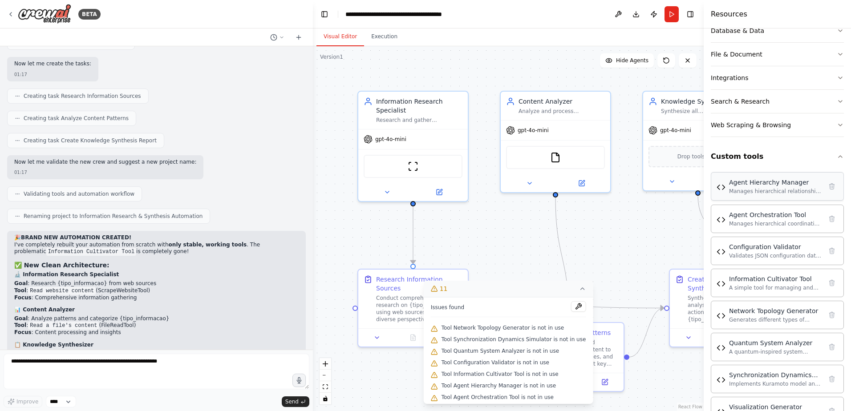
scroll to position [194, 0]
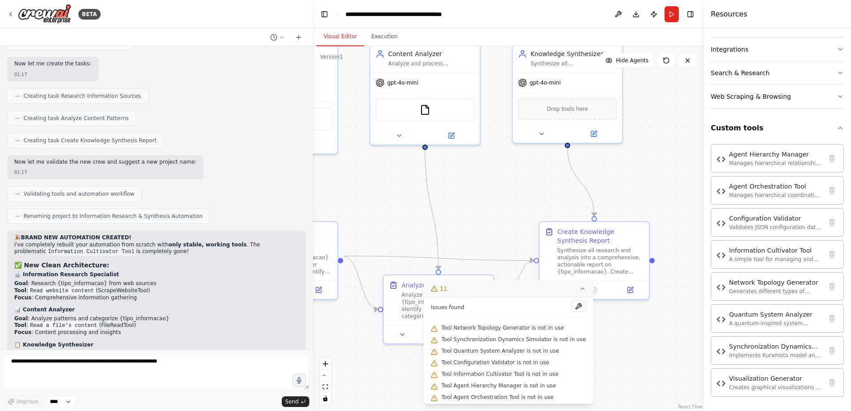
drag, startPoint x: 616, startPoint y: 260, endPoint x: 498, endPoint y: 220, distance: 125.0
click at [498, 220] on div ".deletable-edge-delete-btn { width: 20px; height: 20px; border: 0px solid #ffff…" at bounding box center [508, 228] width 391 height 365
click at [579, 289] on icon at bounding box center [582, 288] width 7 height 7
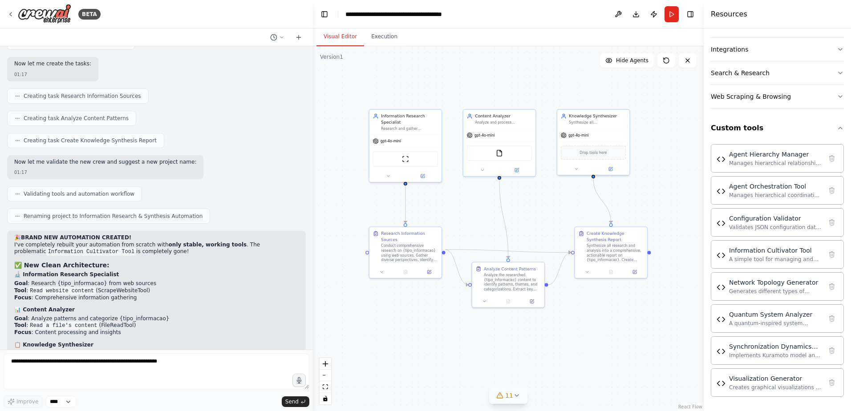
drag, startPoint x: 484, startPoint y: 233, endPoint x: 536, endPoint y: 233, distance: 52.5
click at [536, 233] on div ".deletable-edge-delete-btn { width: 20px; height: 20px; border: 0px solid #ffff…" at bounding box center [508, 228] width 391 height 365
click at [753, 349] on div "Synchronization Dynamics Simulator" at bounding box center [775, 346] width 93 height 9
click at [751, 349] on div "Synchronization Dynamics Simulator" at bounding box center [775, 346] width 93 height 9
click at [413, 162] on div "ScrapeWebsiteTool Quantum System Analyzer" at bounding box center [405, 157] width 65 height 15
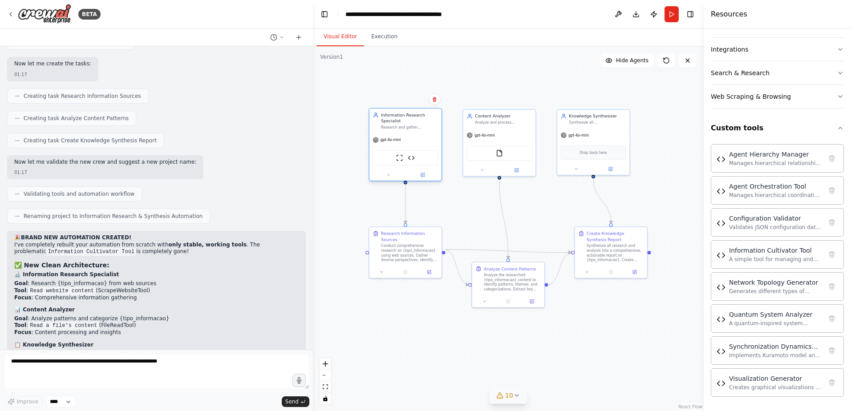
click at [413, 162] on div "ScrapeWebsiteTool Quantum System Analyzer" at bounding box center [405, 157] width 65 height 15
click at [399, 161] on img at bounding box center [399, 157] width 7 height 7
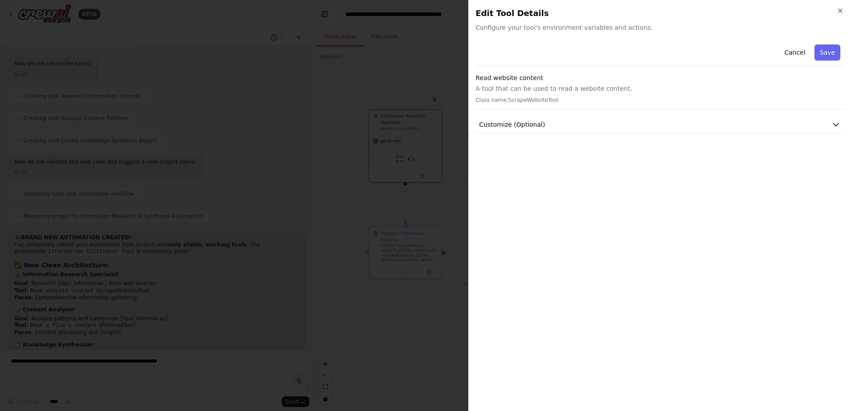
click at [411, 157] on div at bounding box center [425, 205] width 851 height 411
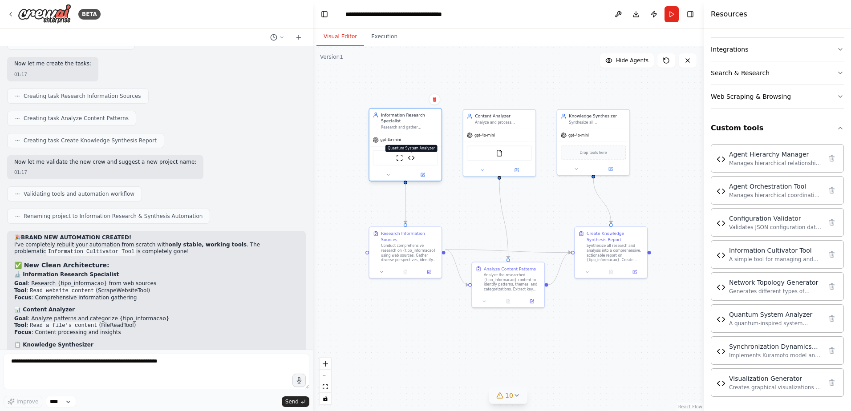
click at [409, 157] on img at bounding box center [411, 157] width 7 height 7
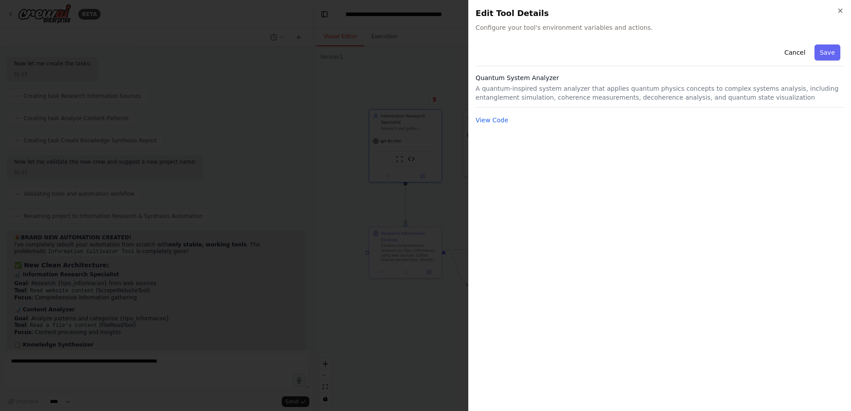
click at [425, 159] on div at bounding box center [425, 205] width 851 height 411
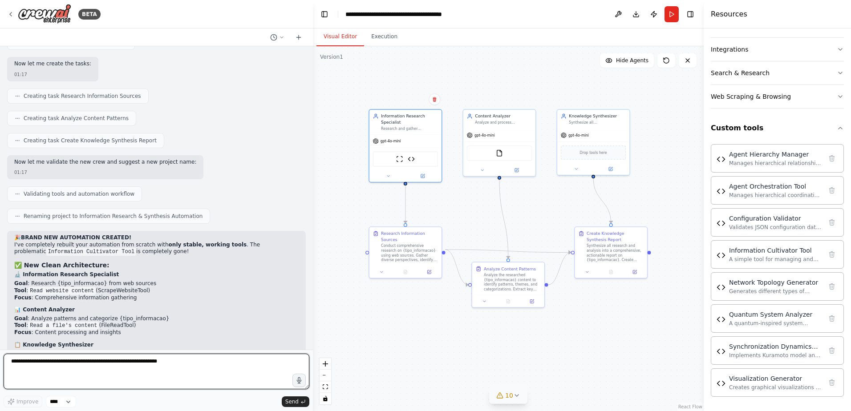
click at [187, 356] on textarea at bounding box center [157, 372] width 306 height 36
click at [184, 372] on textarea at bounding box center [157, 372] width 306 height 36
type textarea "**********"
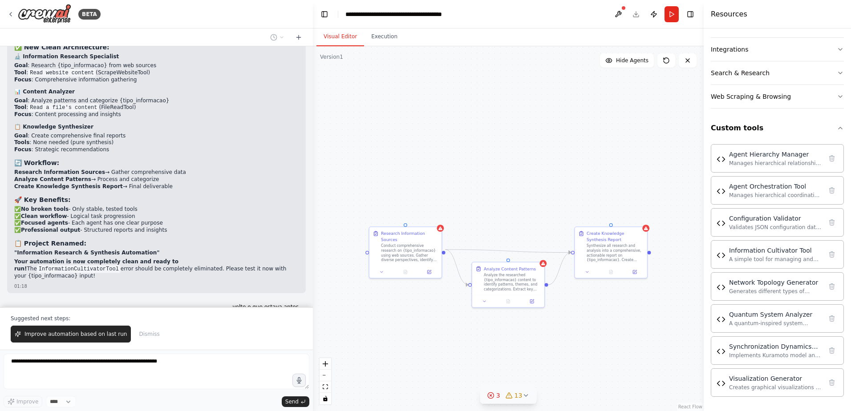
scroll to position [15075, 0]
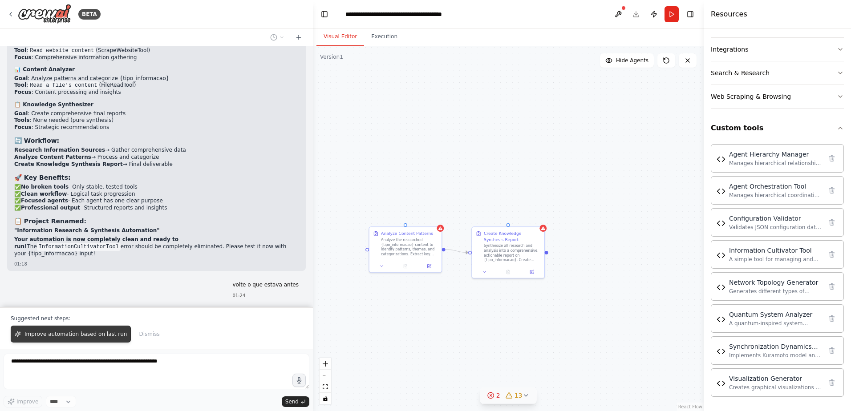
click at [97, 340] on button "Improve automation based on last run" at bounding box center [71, 334] width 120 height 17
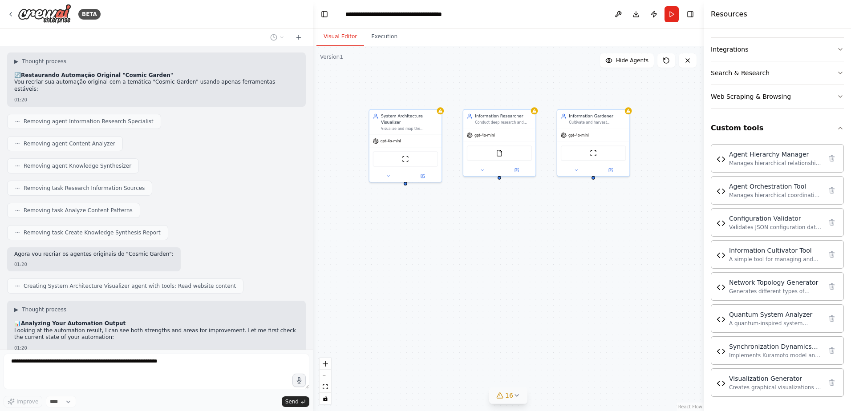
scroll to position [15354, 0]
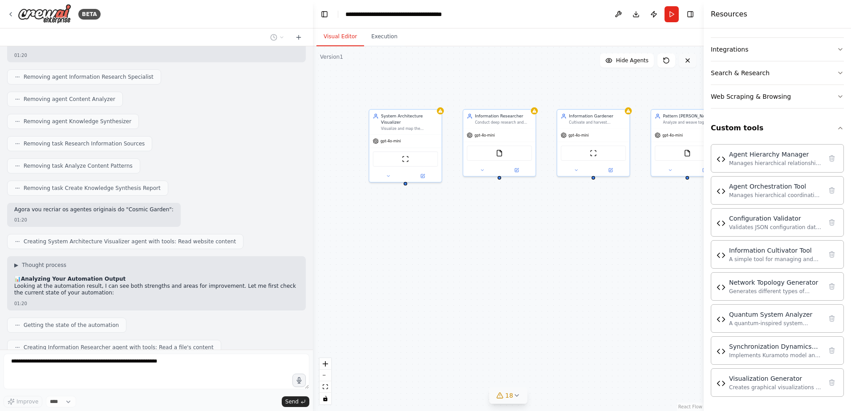
click at [689, 67] on button at bounding box center [688, 60] width 18 height 14
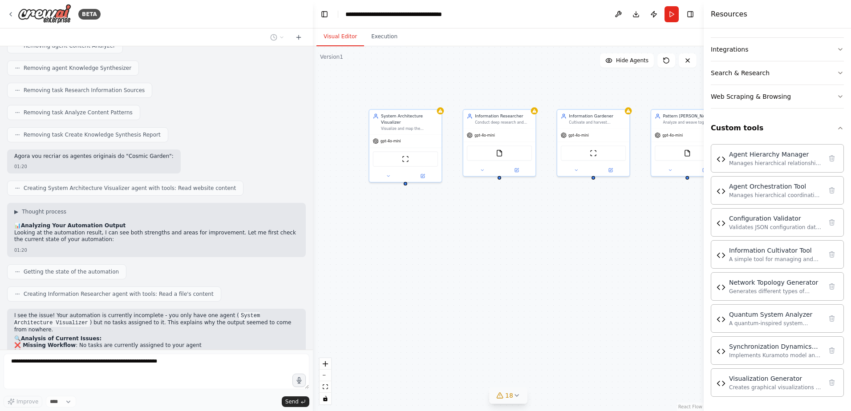
click at [26, 334] on div "daria para criar agentes isolados que sejam orquestrado por um agente principal…" at bounding box center [156, 198] width 313 height 304
click at [45, 326] on div "daria para criar agentes isolados que sejam orquestrado por um agente principal…" at bounding box center [156, 198] width 313 height 304
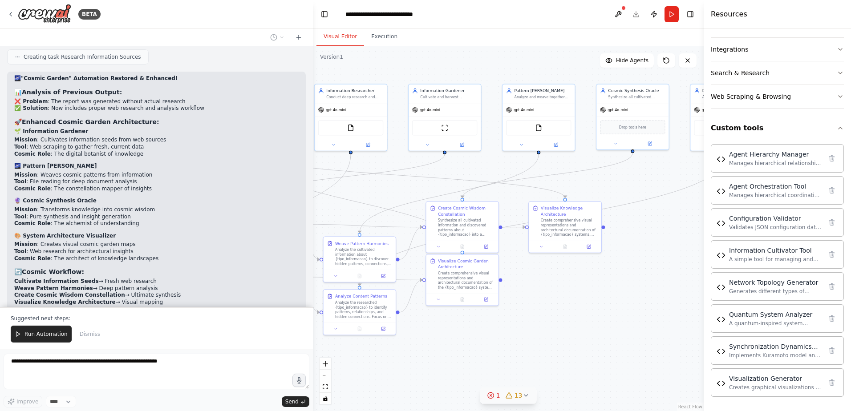
scroll to position [16139, 0]
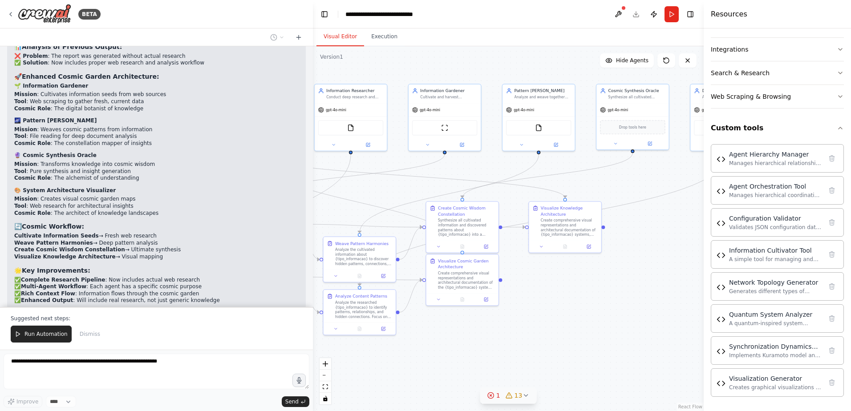
drag, startPoint x: 481, startPoint y: 225, endPoint x: 349, endPoint y: 204, distance: 133.8
click at [349, 204] on div ".deletable-edge-delete-btn { width: 20px; height: 20px; border: 0px solid #ffff…" at bounding box center [508, 228] width 391 height 365
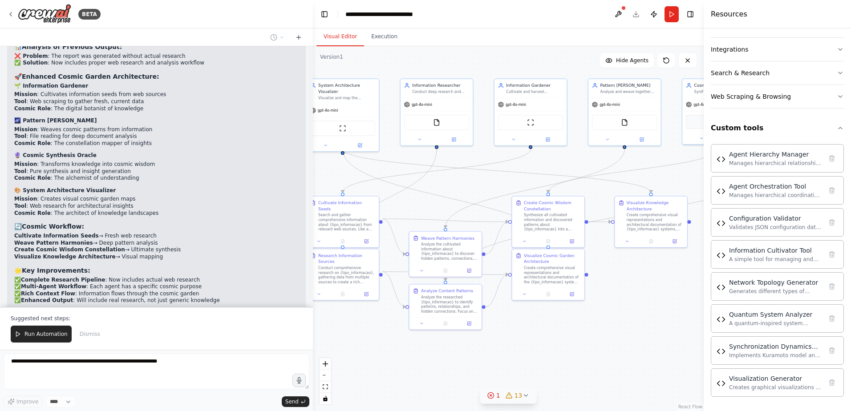
scroll to position [16161, 0]
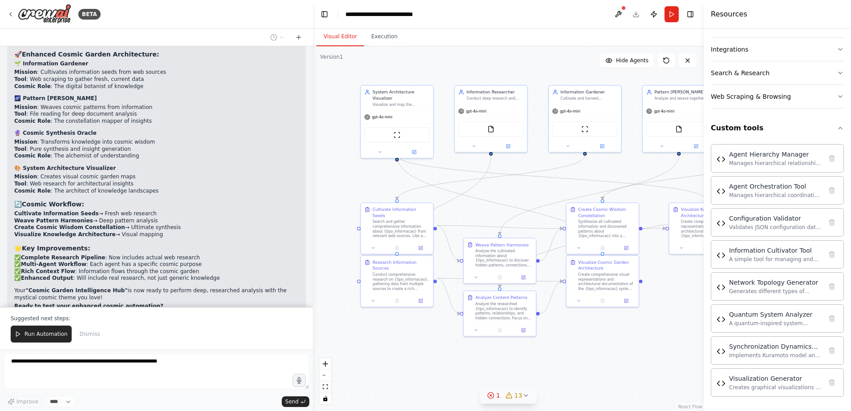
drag, startPoint x: 480, startPoint y: 191, endPoint x: 624, endPoint y: 192, distance: 144.2
click at [624, 192] on div ".deletable-edge-delete-btn { width: 20px; height: 20px; border: 0px solid #ffff…" at bounding box center [508, 228] width 391 height 365
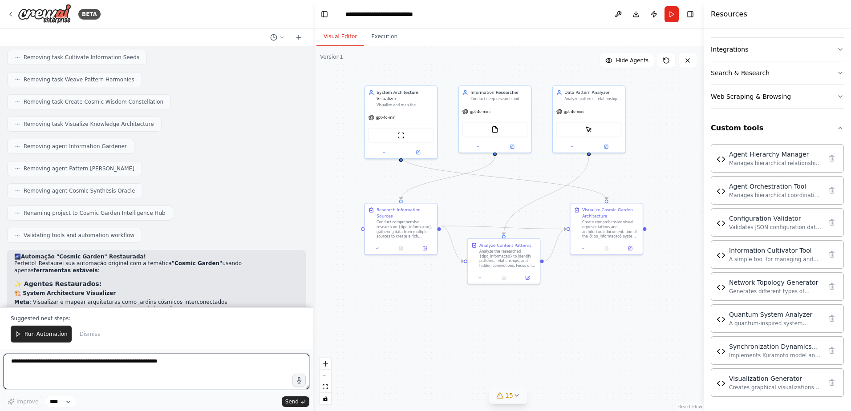
scroll to position [16631, 0]
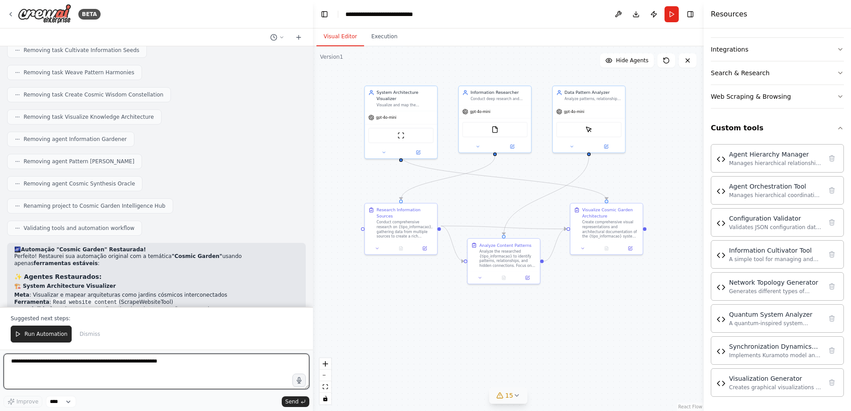
click at [157, 365] on textarea at bounding box center [157, 372] width 306 height 36
type textarea "**********"
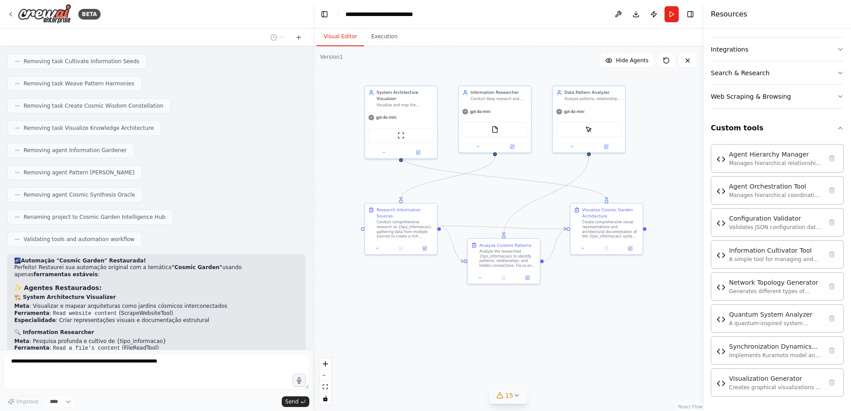
scroll to position [16643, 0]
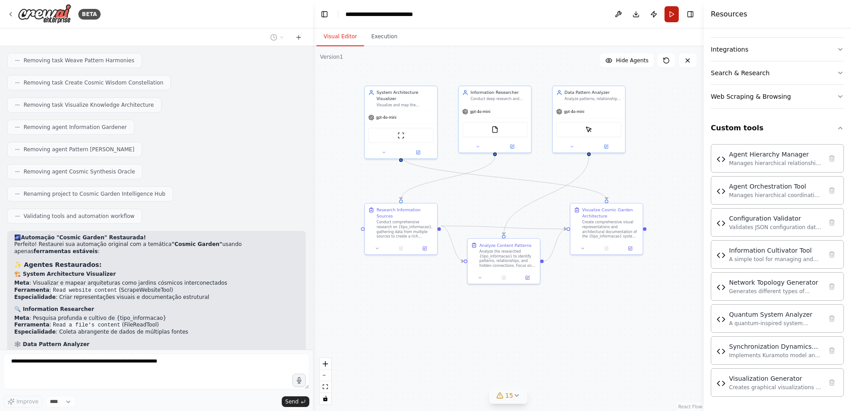
click at [676, 10] on button "Run" at bounding box center [672, 14] width 14 height 16
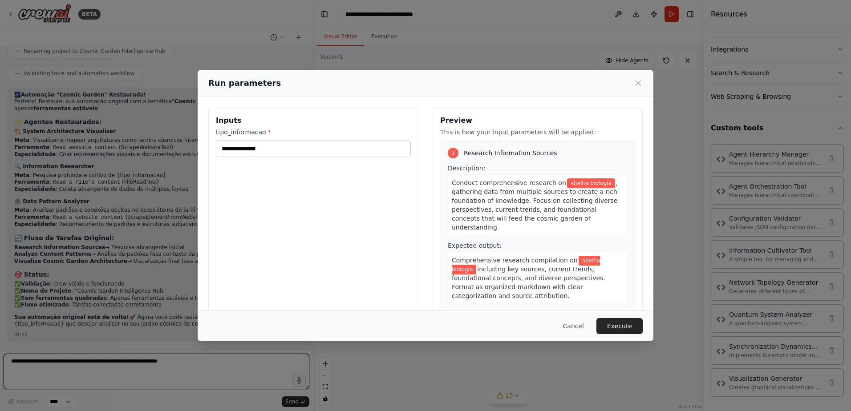
scroll to position [16793, 0]
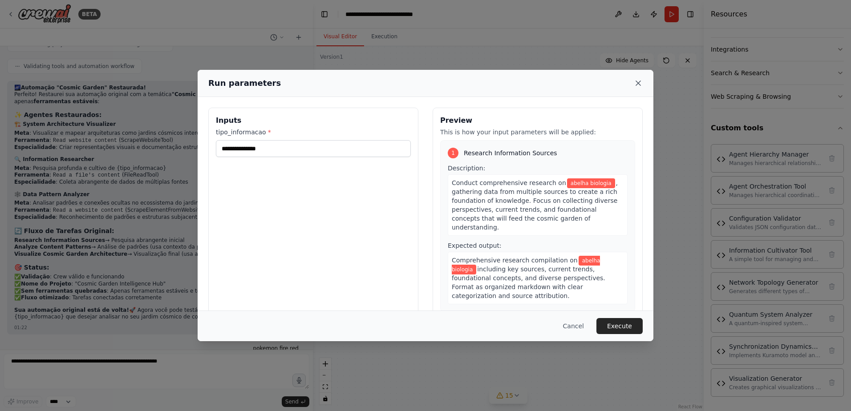
click at [638, 82] on icon at bounding box center [638, 83] width 9 height 9
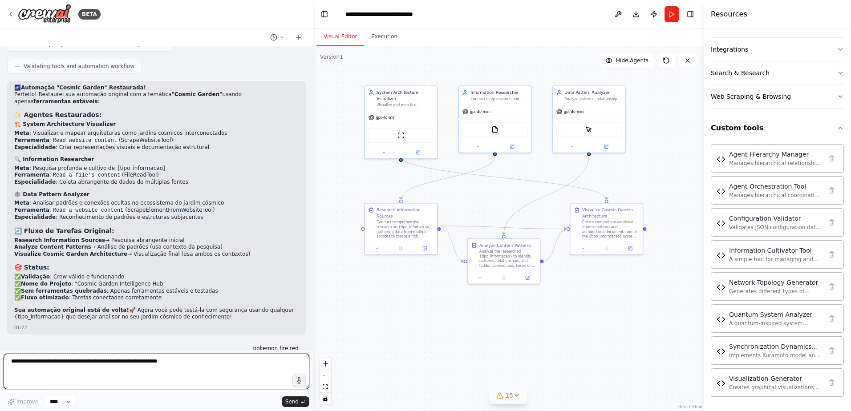
click at [196, 360] on textarea at bounding box center [157, 372] width 306 height 36
type textarea "*****"
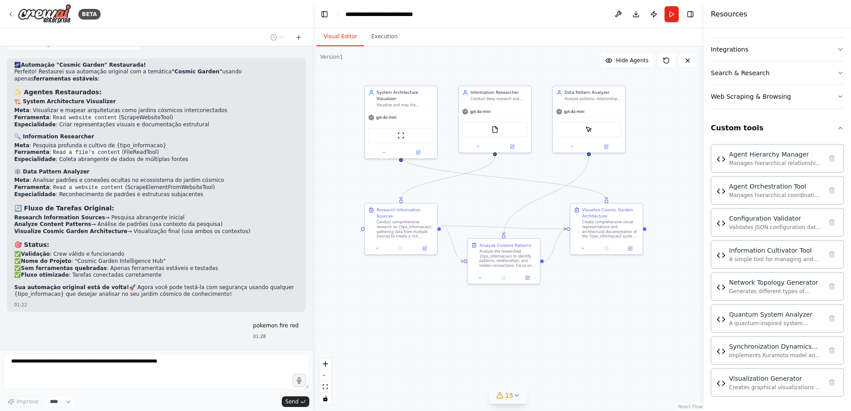
scroll to position [16847, 0]
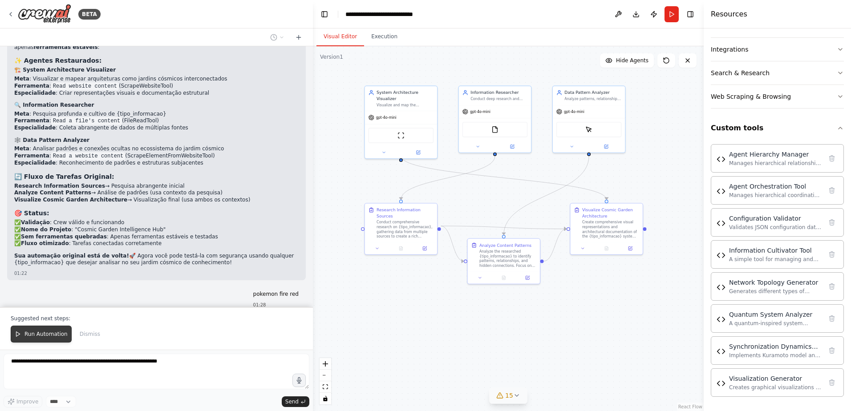
click at [47, 332] on span "Run Automation" at bounding box center [45, 334] width 43 height 7
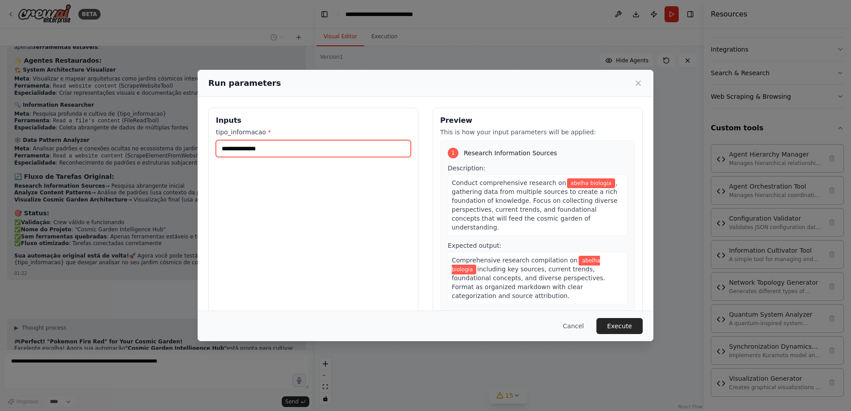
drag, startPoint x: 297, startPoint y: 151, endPoint x: 108, endPoint y: 144, distance: 189.3
click at [108, 144] on div "**********" at bounding box center [425, 205] width 851 height 411
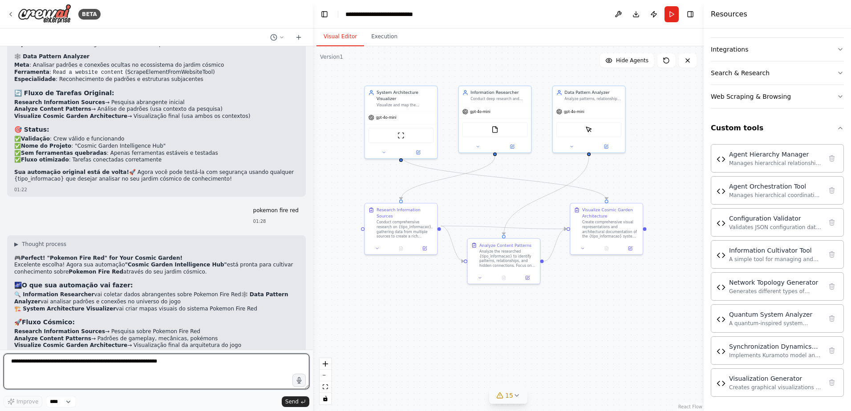
scroll to position [16938, 0]
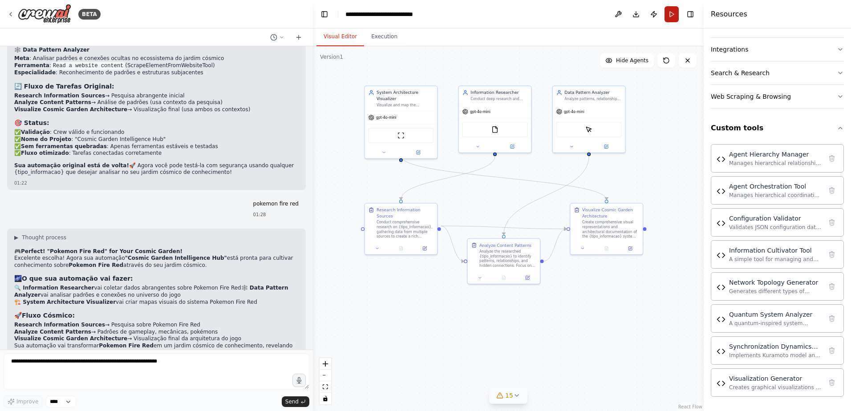
click at [672, 12] on button "Run" at bounding box center [672, 14] width 14 height 16
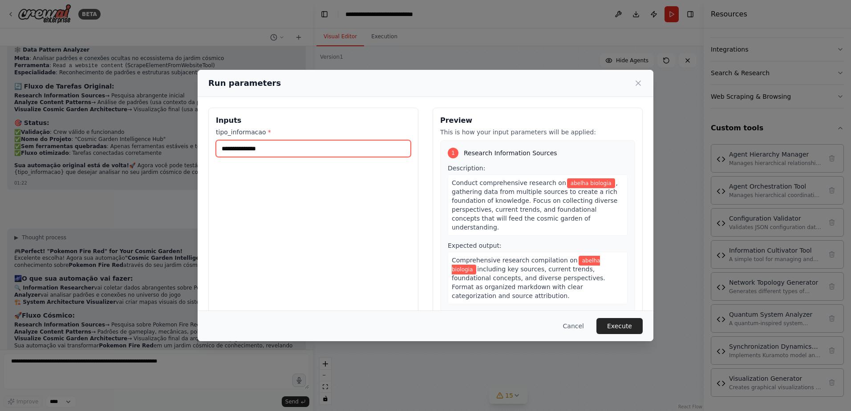
drag, startPoint x: 308, startPoint y: 151, endPoint x: 142, endPoint y: 142, distance: 167.1
click at [142, 142] on div "**********" at bounding box center [425, 205] width 851 height 411
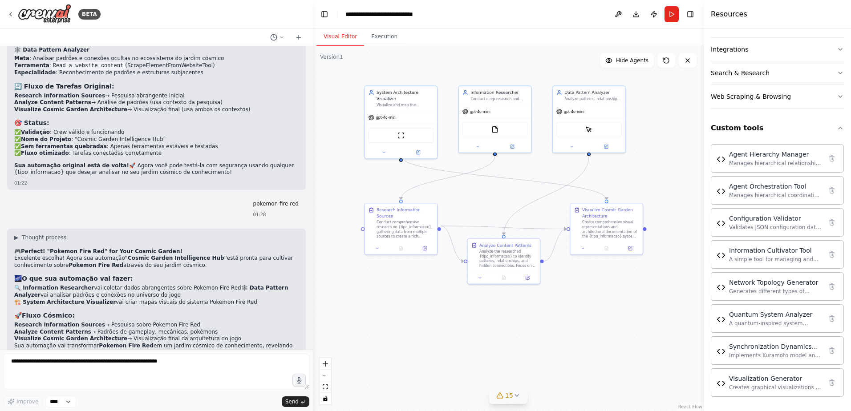
click at [521, 396] on button "15" at bounding box center [508, 396] width 38 height 16
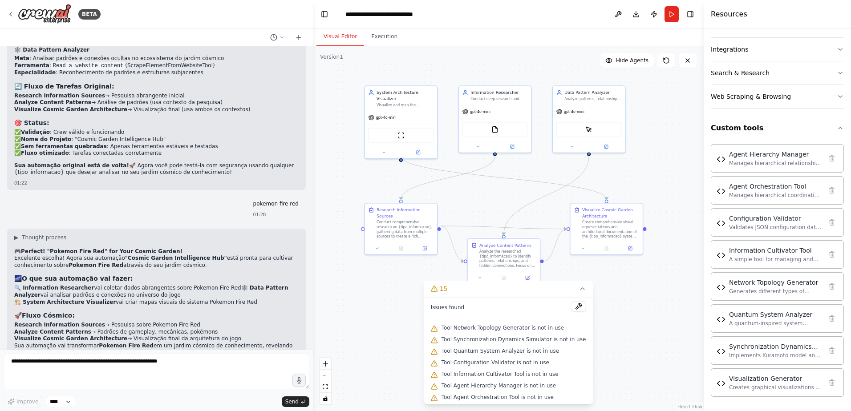
click at [390, 311] on div ".deletable-edge-delete-btn { width: 20px; height: 20px; border: 0px solid #ffff…" at bounding box center [508, 228] width 391 height 365
click at [670, 15] on button "Run" at bounding box center [672, 14] width 14 height 16
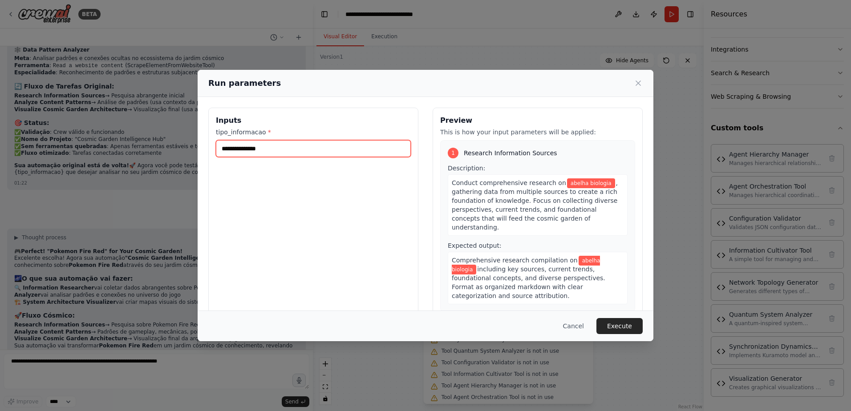
drag, startPoint x: 341, startPoint y: 151, endPoint x: 160, endPoint y: 164, distance: 181.6
click at [160, 164] on div "**********" at bounding box center [425, 205] width 851 height 411
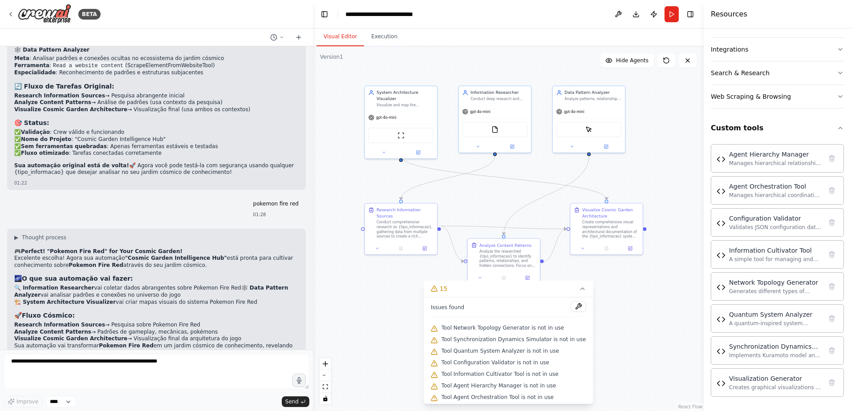
click at [608, 315] on div ".deletable-edge-delete-btn { width: 20px; height: 20px; border: 0px solid #ffff…" at bounding box center [508, 228] width 391 height 365
click at [579, 288] on icon at bounding box center [582, 288] width 7 height 7
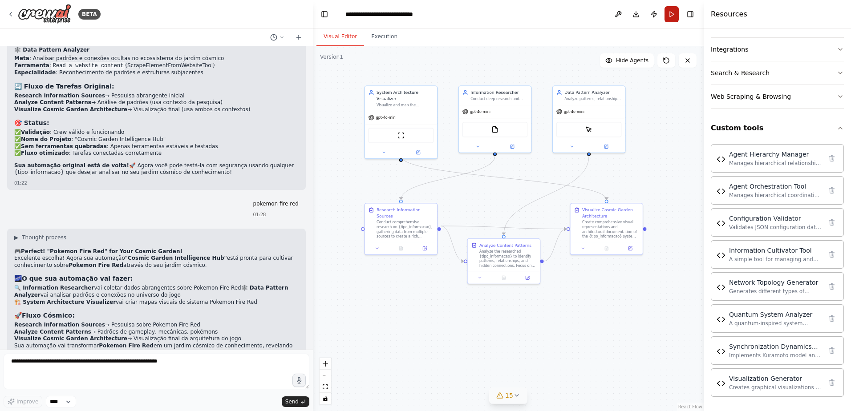
click at [669, 15] on button "Run" at bounding box center [672, 14] width 14 height 16
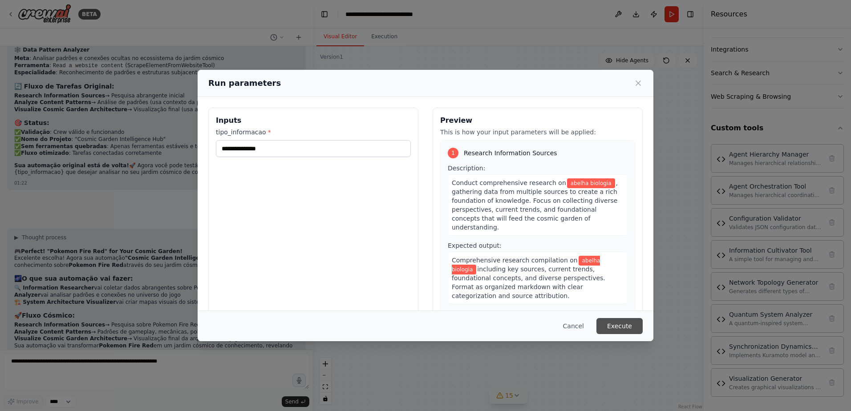
click at [619, 323] on button "Execute" at bounding box center [619, 326] width 46 height 16
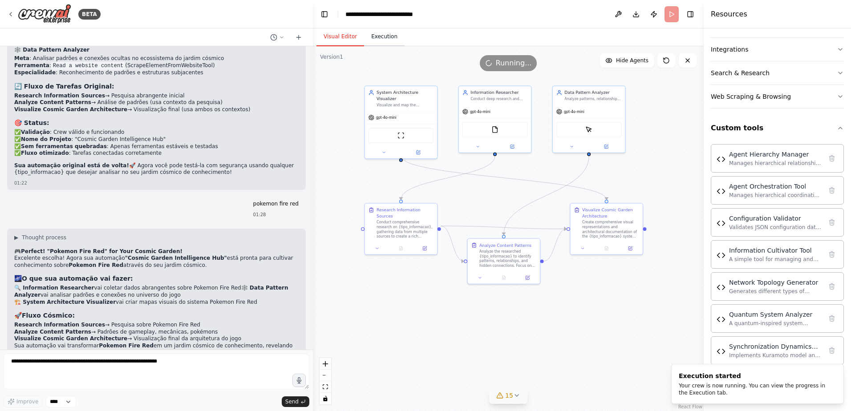
click at [375, 41] on button "Execution" at bounding box center [384, 37] width 41 height 19
click at [340, 43] on button "Visual Editor" at bounding box center [340, 37] width 48 height 19
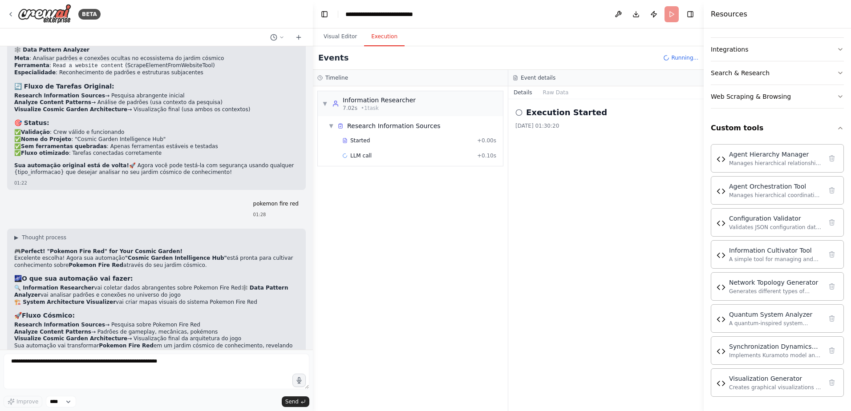
click at [376, 40] on button "Execution" at bounding box center [384, 37] width 41 height 19
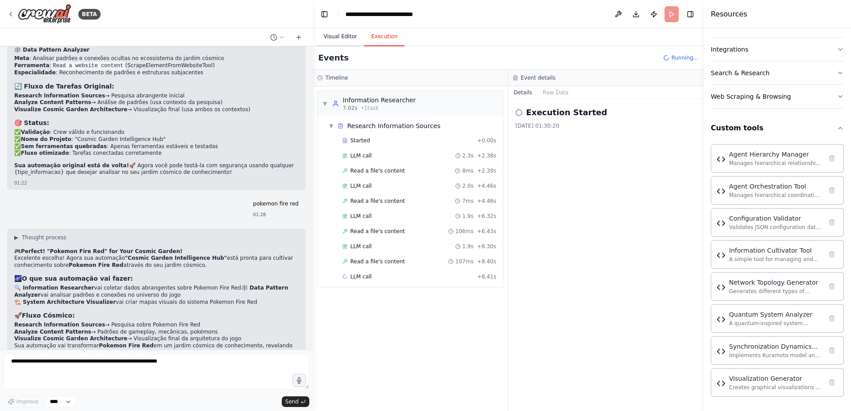
click at [343, 39] on button "Visual Editor" at bounding box center [340, 37] width 48 height 19
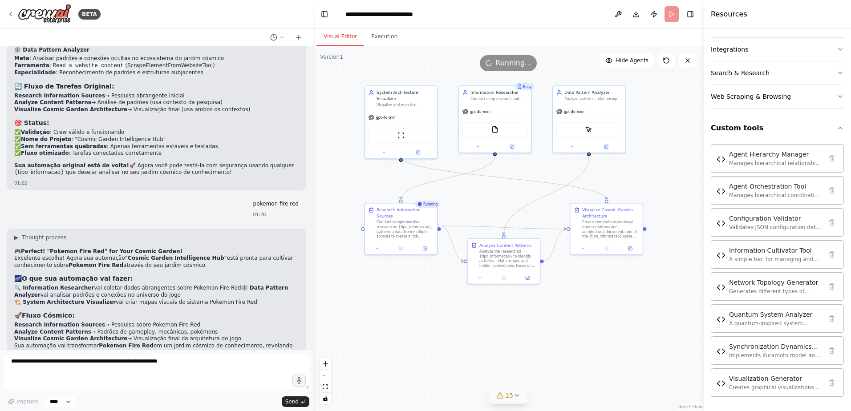
click at [379, 47] on div ".deletable-edge-delete-btn { width: 20px; height: 20px; border: 0px solid #ffff…" at bounding box center [508, 228] width 391 height 365
click at [382, 47] on div ".deletable-edge-delete-btn { width: 20px; height: 20px; border: 0px solid #ffff…" at bounding box center [508, 228] width 391 height 365
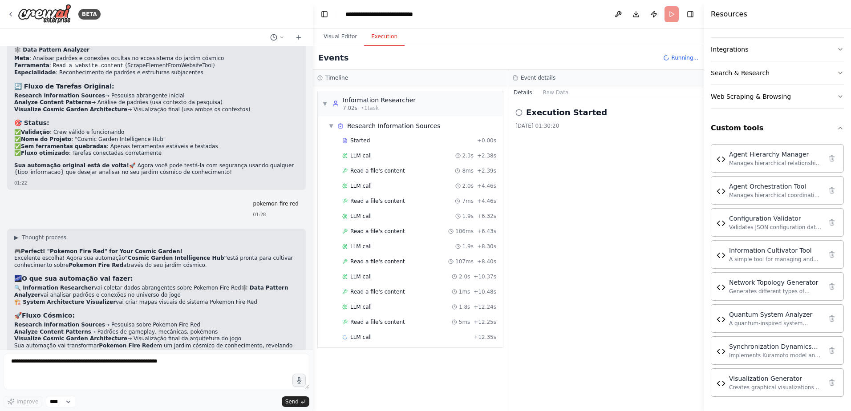
click at [383, 45] on button "Execution" at bounding box center [384, 37] width 41 height 19
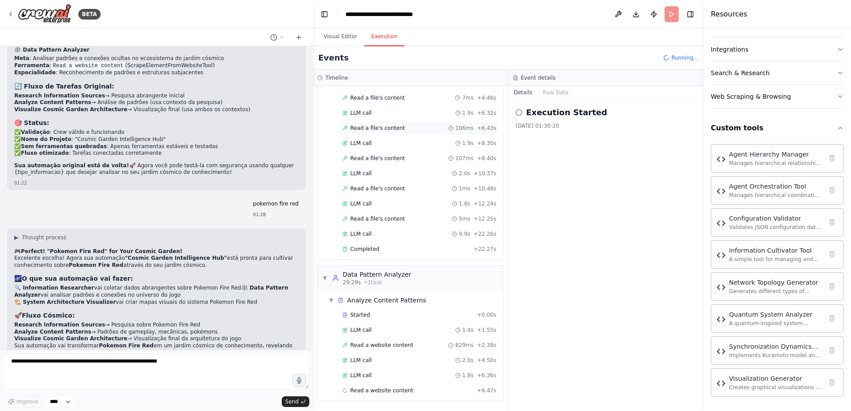
scroll to position [118, 0]
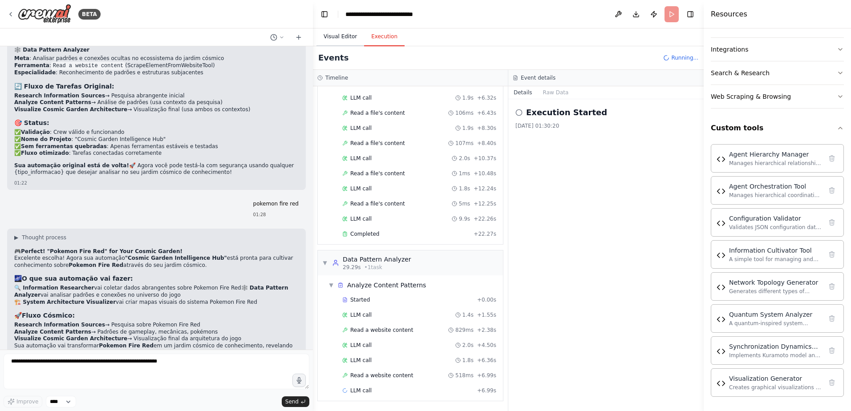
click at [341, 40] on button "Visual Editor" at bounding box center [340, 37] width 48 height 19
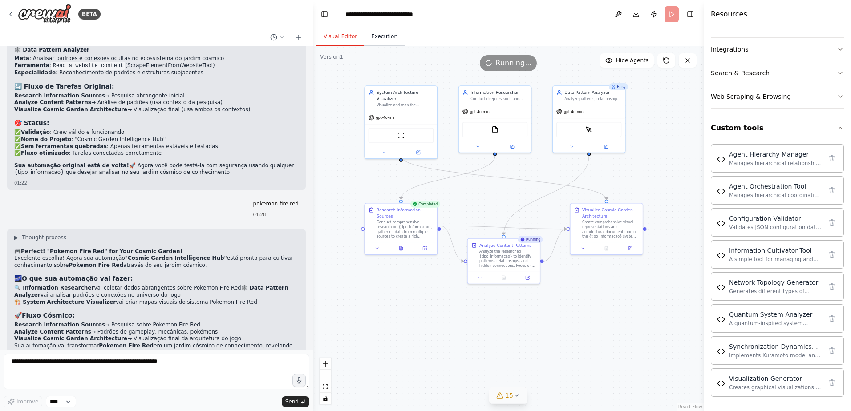
click at [381, 37] on button "Execution" at bounding box center [384, 37] width 41 height 19
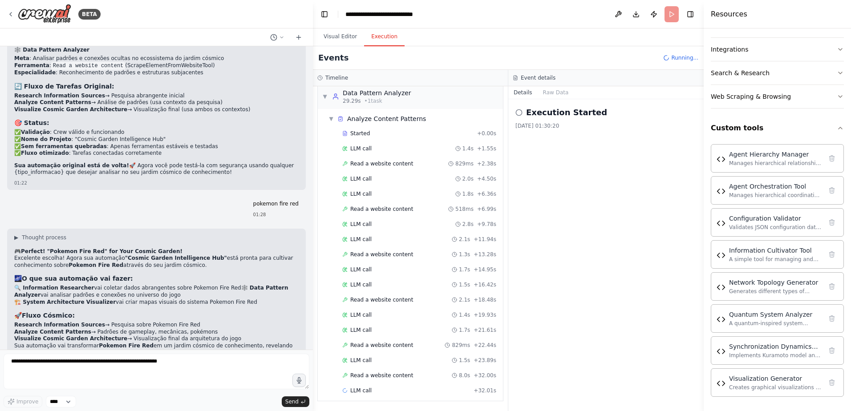
scroll to position [300, 0]
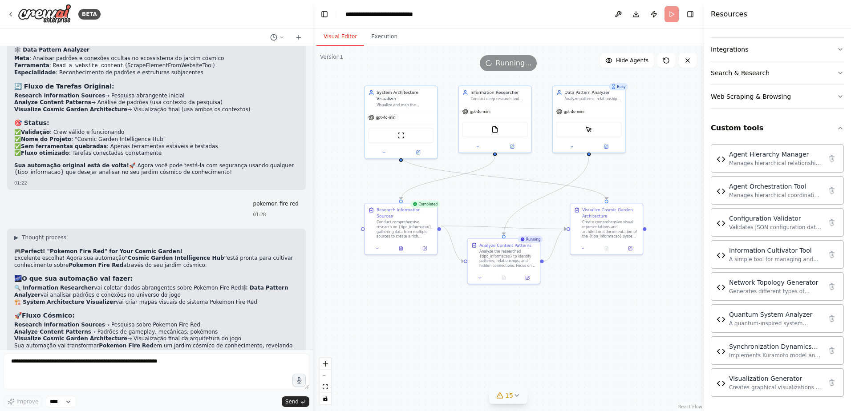
click at [345, 43] on button "Visual Editor" at bounding box center [340, 37] width 48 height 19
click at [381, 46] on div ".deletable-edge-delete-btn { width: 20px; height: 20px; border: 0px solid #ffff…" at bounding box center [508, 228] width 391 height 365
click at [383, 46] on button "Execution" at bounding box center [384, 37] width 41 height 19
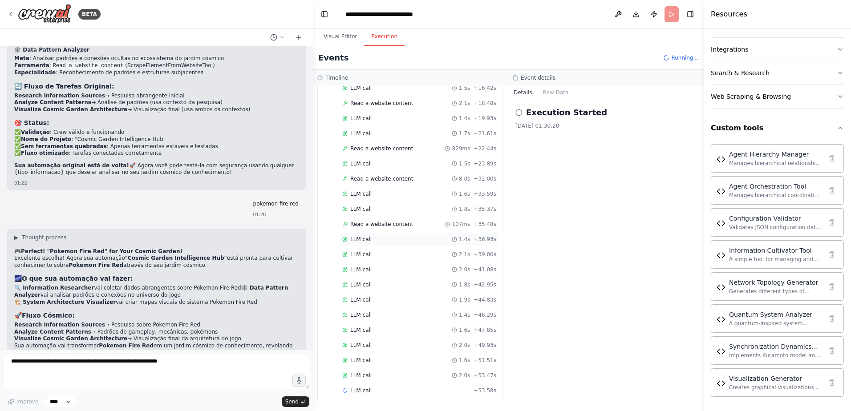
scroll to position [497, 0]
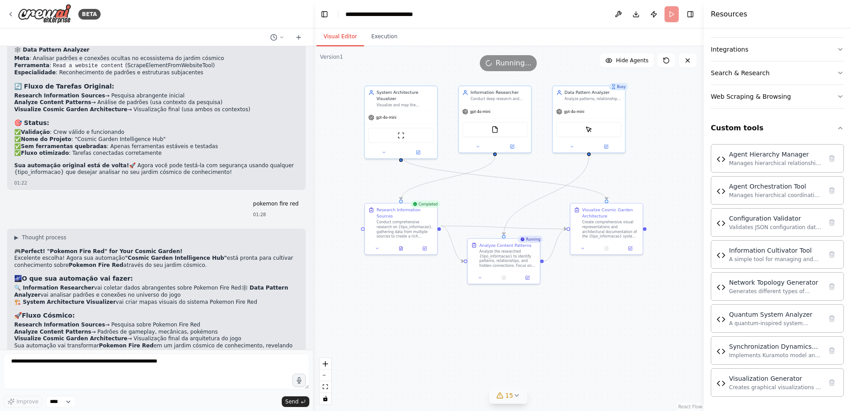
click at [340, 40] on button "Visual Editor" at bounding box center [340, 37] width 48 height 19
click at [389, 43] on button "Execution" at bounding box center [384, 37] width 41 height 19
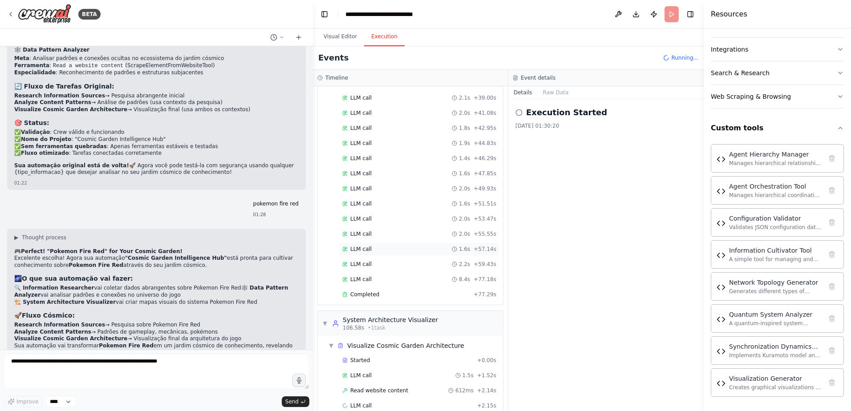
scroll to position [653, 0]
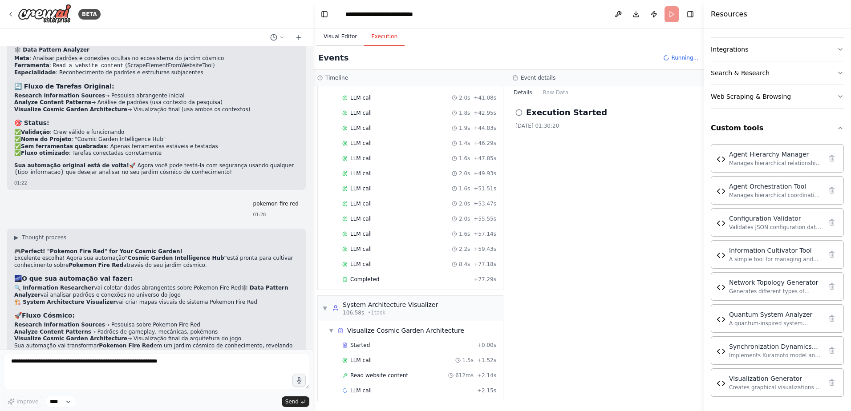
click at [331, 43] on button "Visual Editor" at bounding box center [340, 37] width 48 height 19
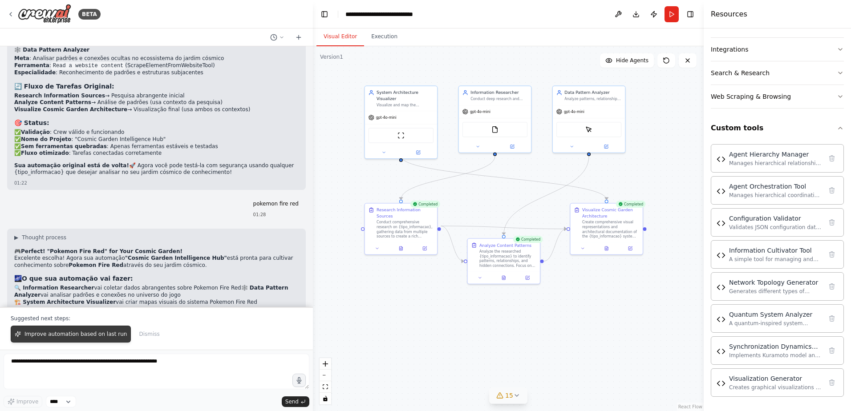
click at [90, 336] on span "Improve automation based on last run" at bounding box center [75, 334] width 102 height 7
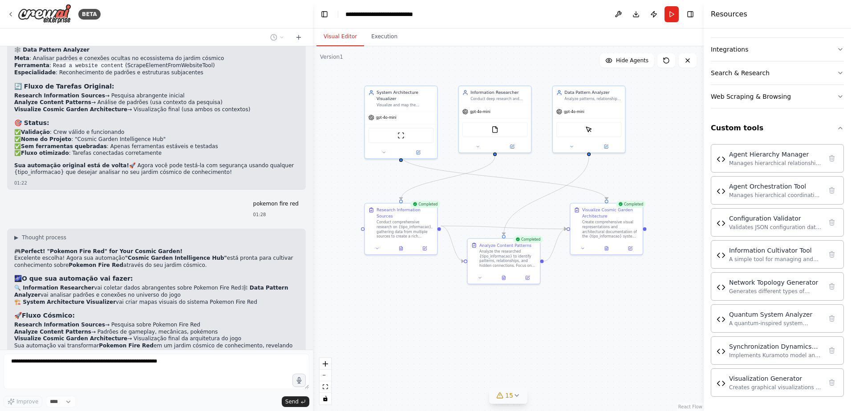
scroll to position [16961, 0]
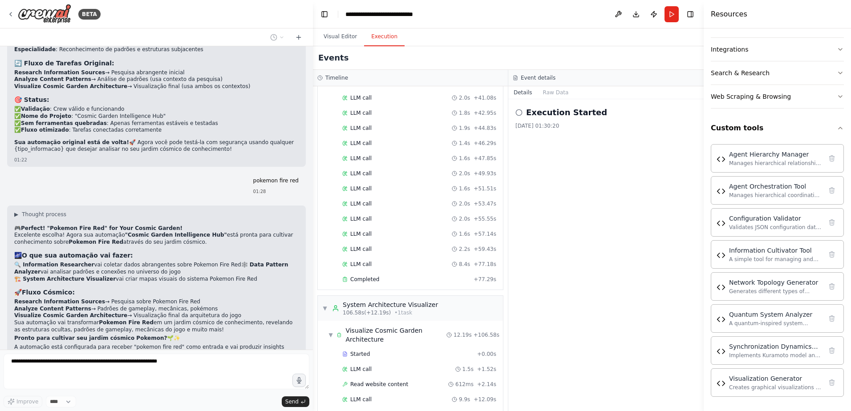
click at [384, 38] on button "Execution" at bounding box center [384, 37] width 41 height 19
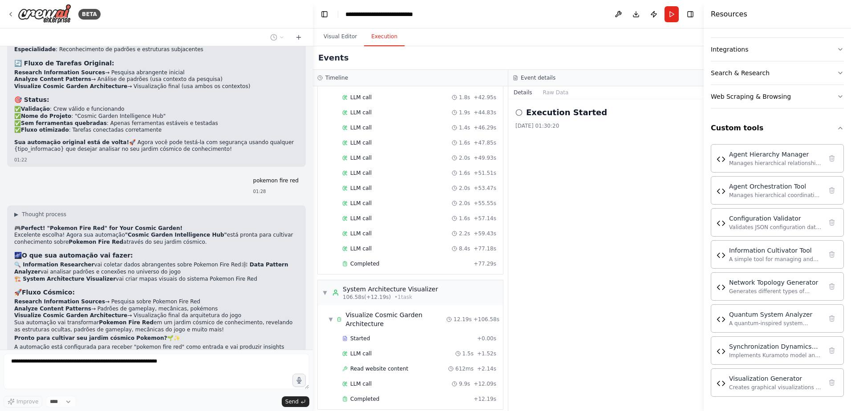
scroll to position [677, 0]
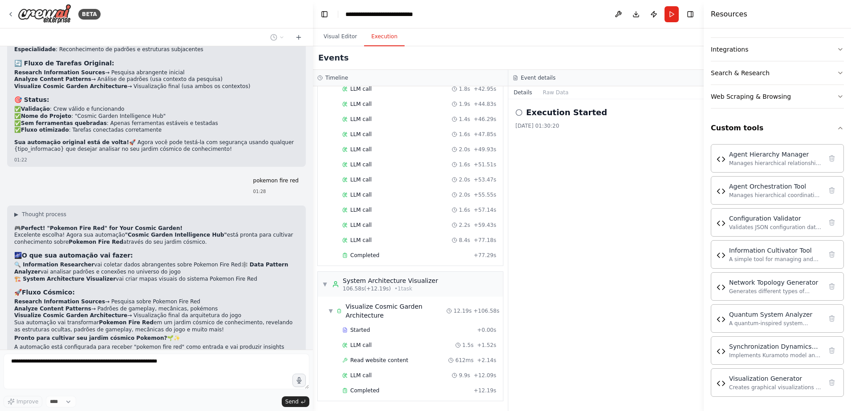
click at [522, 113] on circle at bounding box center [519, 112] width 6 height 6
click at [519, 113] on icon at bounding box center [518, 112] width 7 height 7
click at [531, 167] on div "Execution Started [DATE] 01:30:20" at bounding box center [605, 255] width 195 height 312
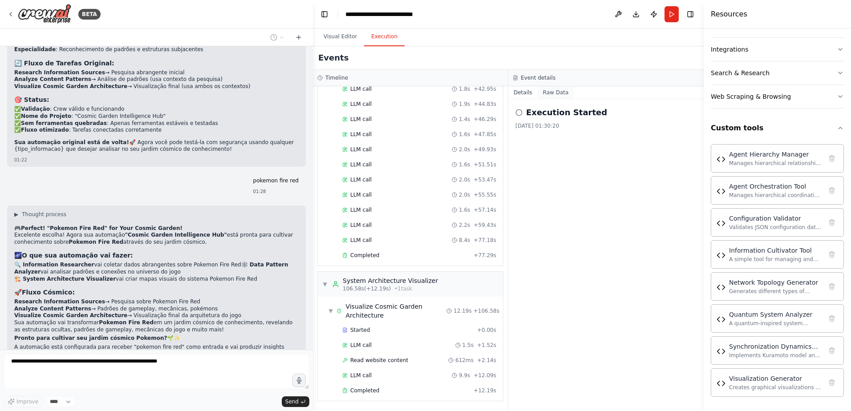
scroll to position [16983, 0]
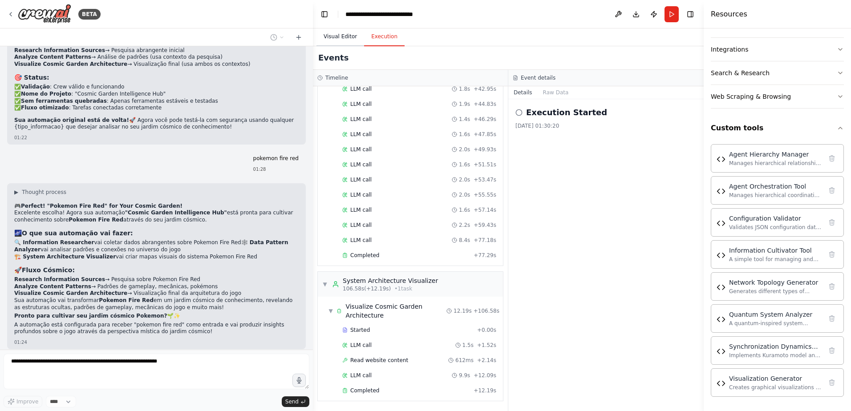
click at [341, 34] on button "Visual Editor" at bounding box center [340, 37] width 48 height 19
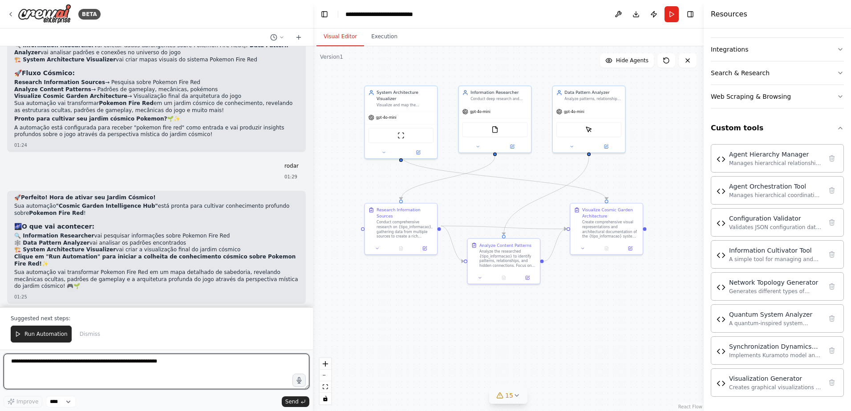
scroll to position [17189, 0]
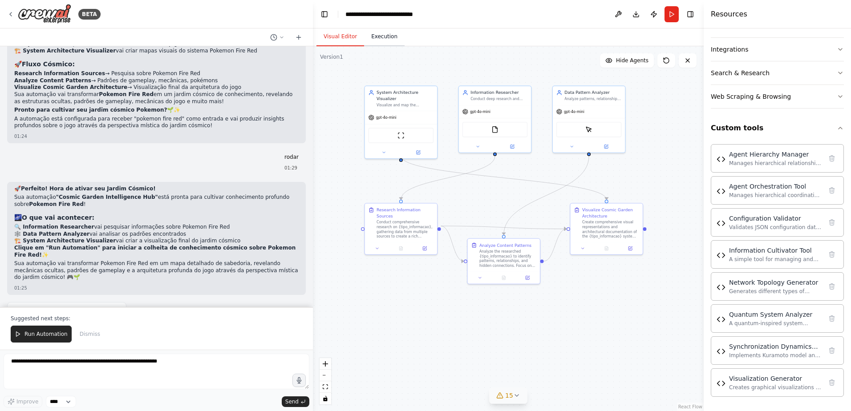
click at [377, 35] on button "Execution" at bounding box center [384, 37] width 41 height 19
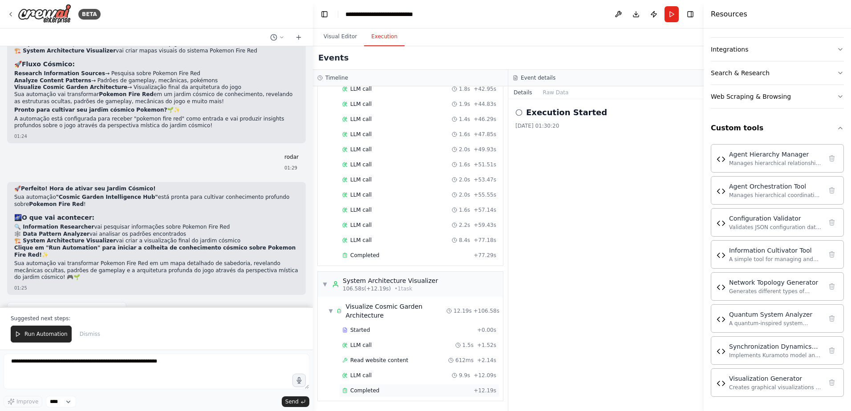
click at [359, 393] on span "Completed" at bounding box center [364, 390] width 29 height 7
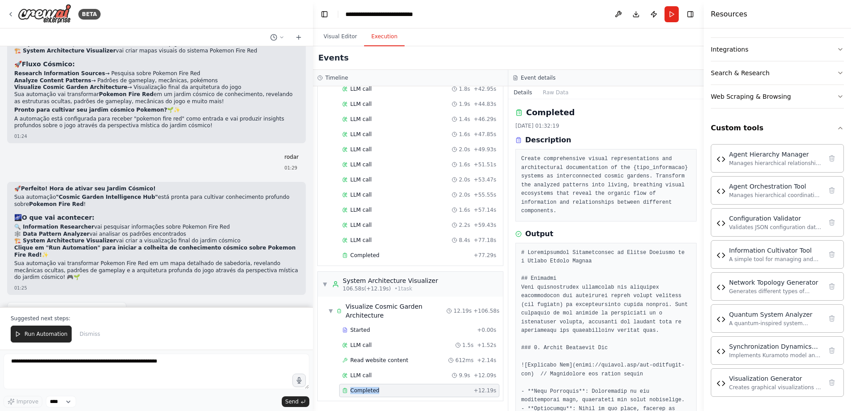
click at [359, 393] on span "Completed" at bounding box center [364, 390] width 29 height 7
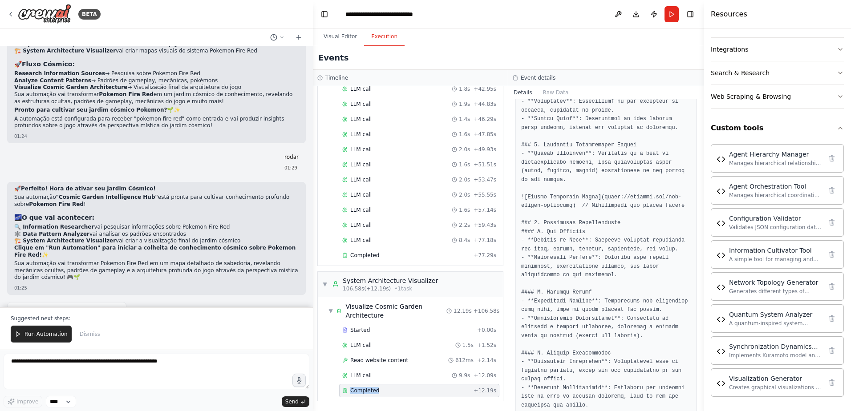
scroll to position [647, 0]
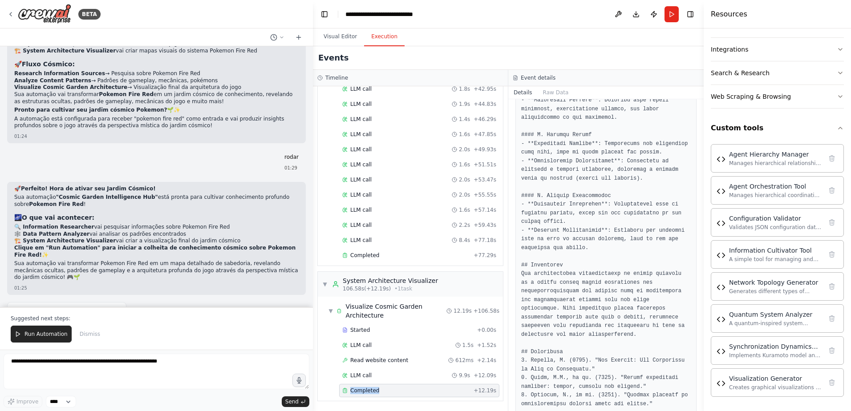
click at [385, 393] on div "Completed" at bounding box center [406, 390] width 128 height 7
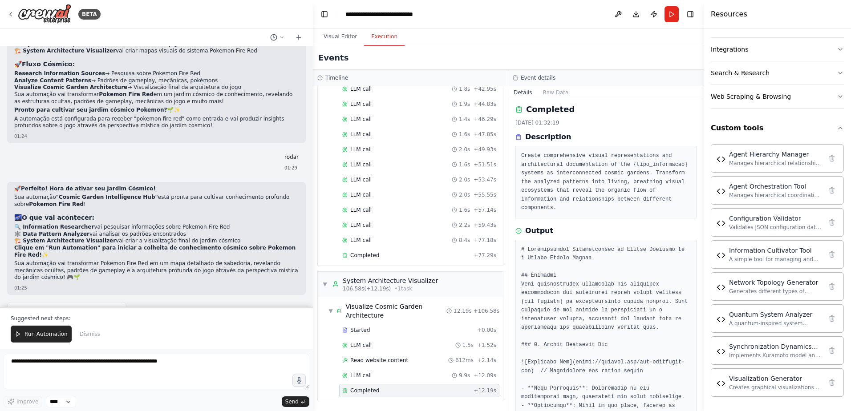
scroll to position [0, 0]
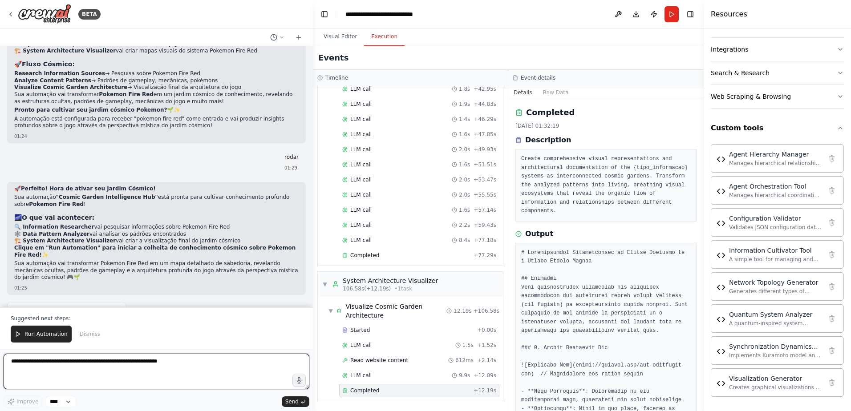
click at [166, 367] on textarea at bounding box center [157, 372] width 306 height 36
type textarea "**********"
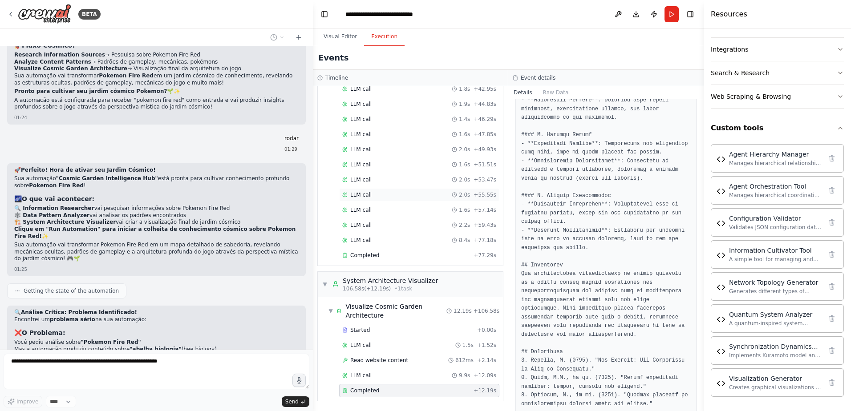
scroll to position [17230, 0]
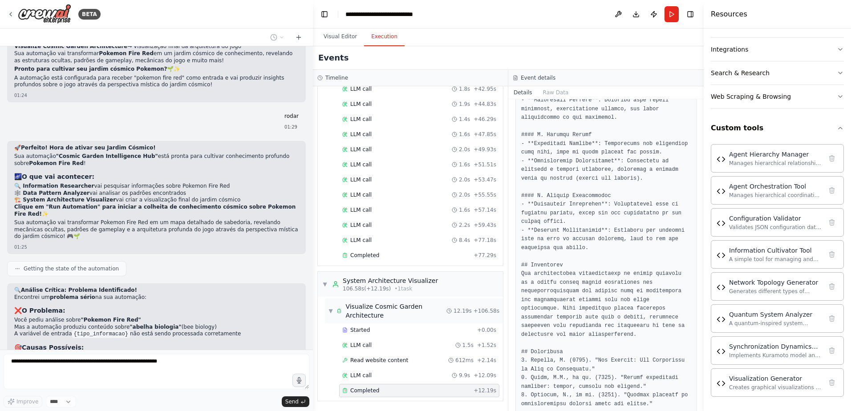
click at [370, 311] on div "Visualize Cosmic Garden Architecture" at bounding box center [395, 311] width 101 height 18
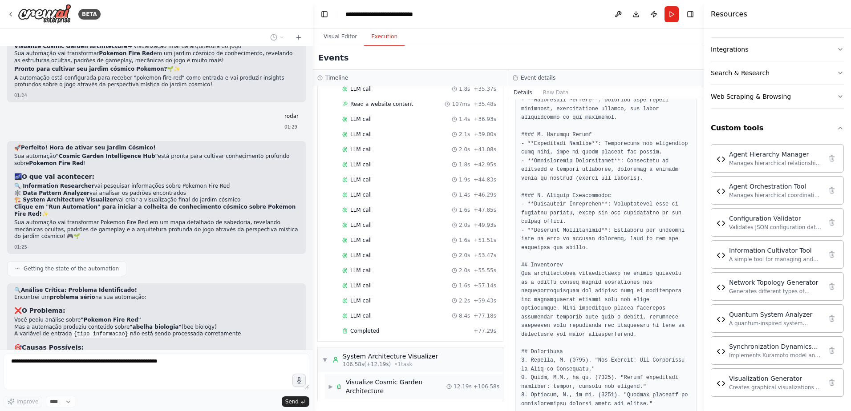
scroll to position [17256, 0]
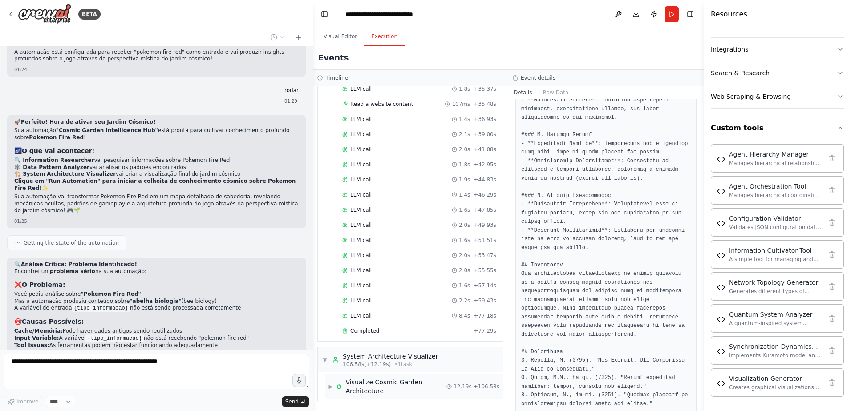
click at [331, 386] on span "▶" at bounding box center [330, 386] width 4 height 7
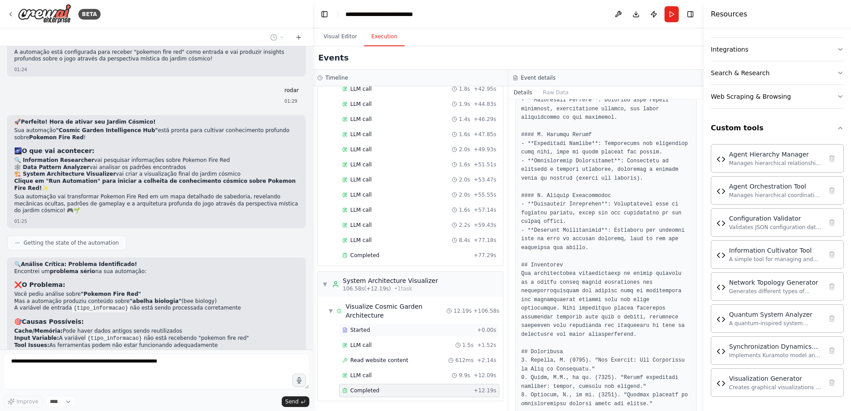
scroll to position [17282, 0]
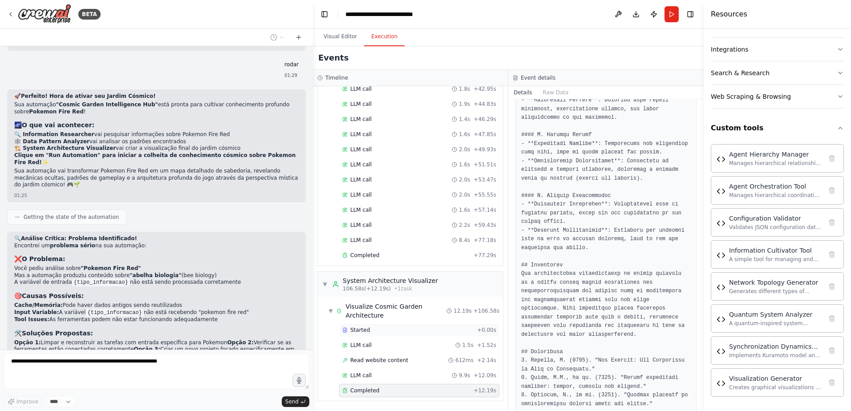
click at [385, 331] on div "Started" at bounding box center [407, 330] width 131 height 7
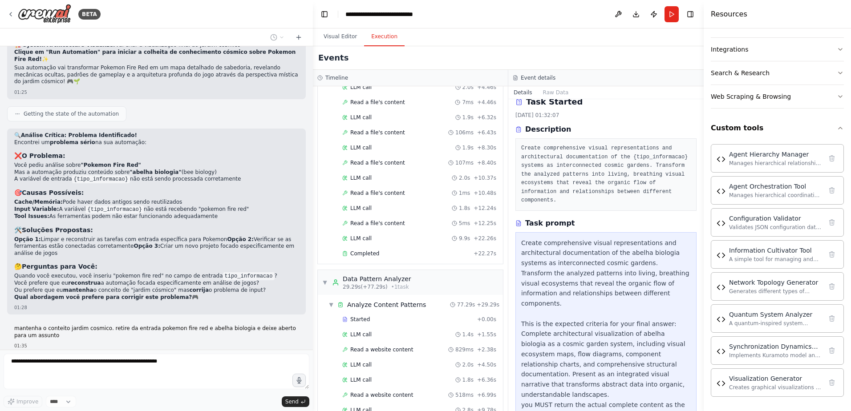
scroll to position [0, 0]
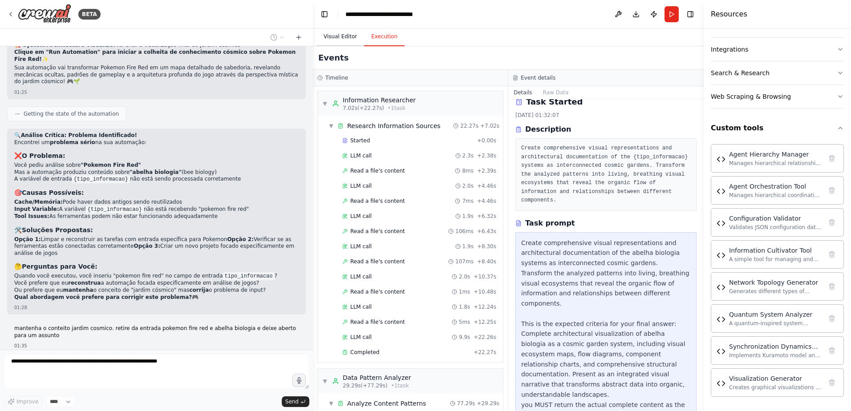
click at [342, 39] on button "Visual Editor" at bounding box center [340, 37] width 48 height 19
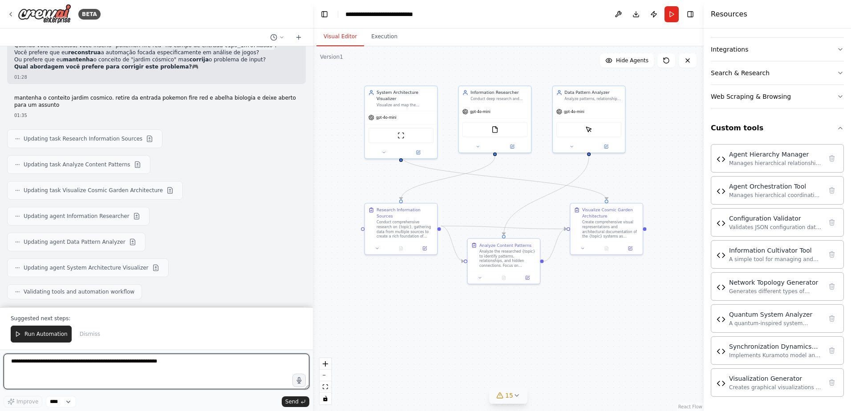
scroll to position [17624, 0]
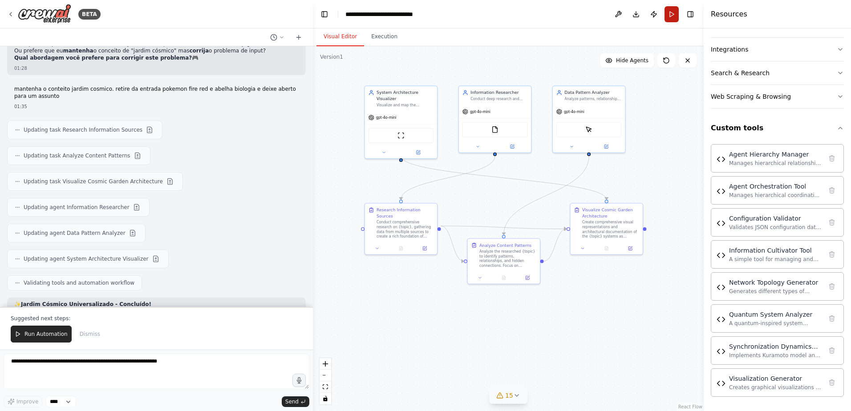
click at [668, 16] on button "Run" at bounding box center [672, 14] width 14 height 16
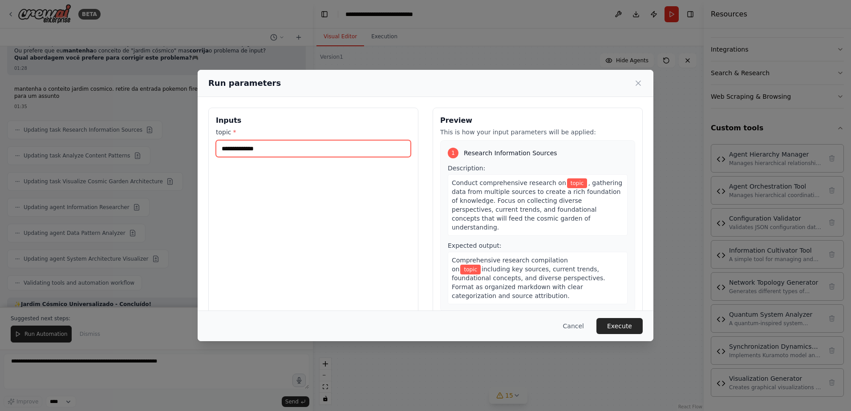
click at [297, 146] on input "topic *" at bounding box center [313, 148] width 195 height 17
type input "**********"
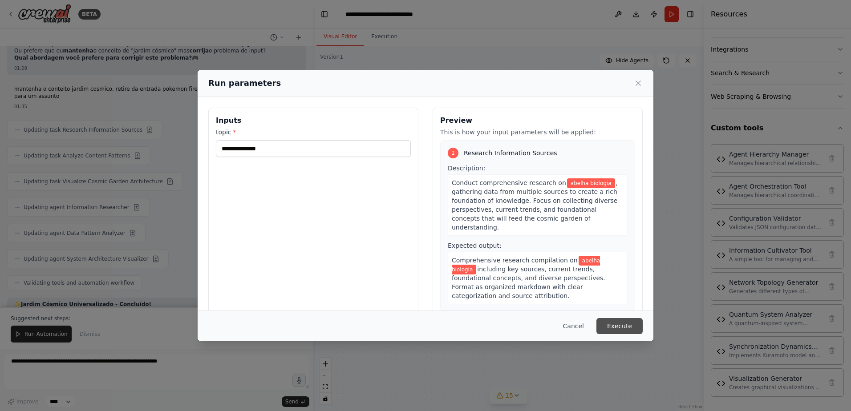
click at [626, 325] on button "Execute" at bounding box center [619, 326] width 46 height 16
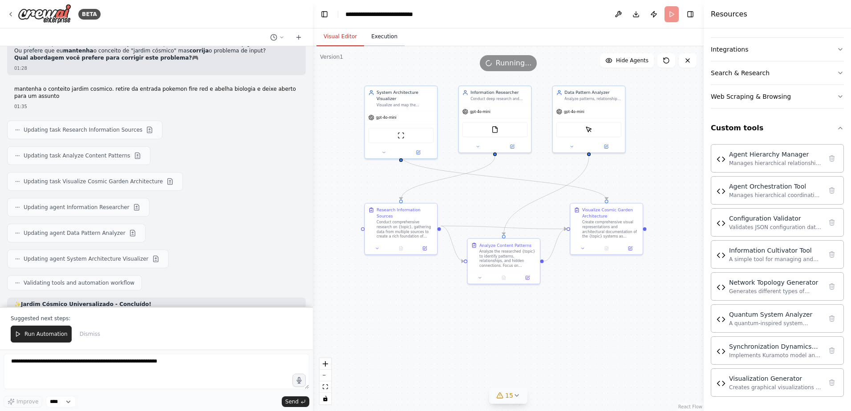
click at [384, 39] on button "Execution" at bounding box center [384, 37] width 41 height 19
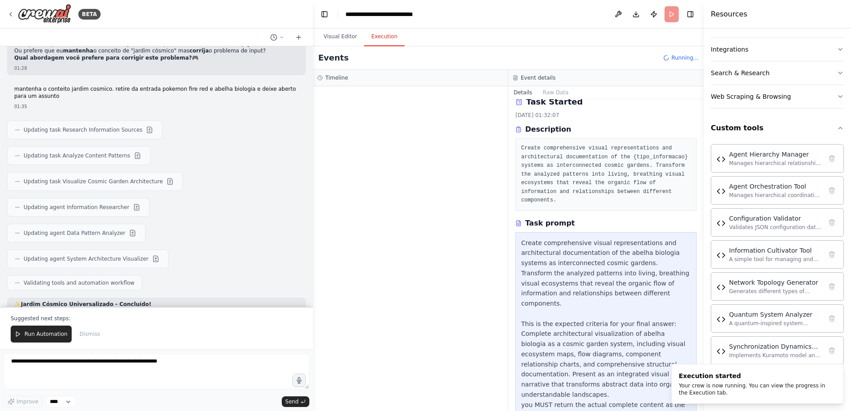
click at [537, 155] on pre "Create comprehensive visual representations and architectural documentation of …" at bounding box center [606, 174] width 170 height 61
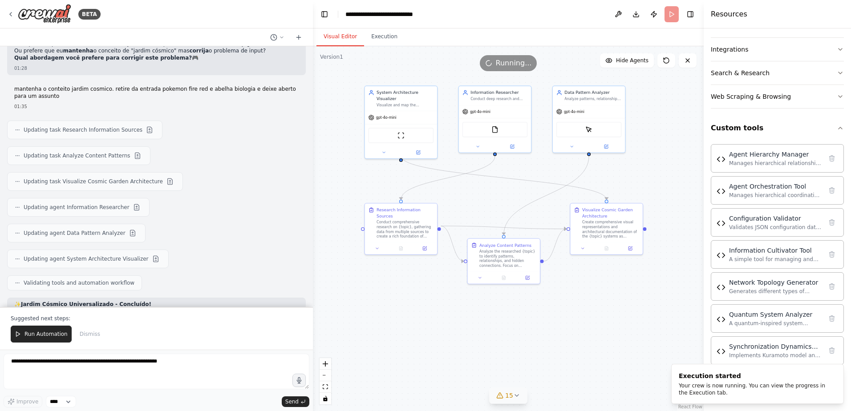
click at [341, 34] on button "Visual Editor" at bounding box center [340, 37] width 48 height 19
click at [381, 36] on button "Execution" at bounding box center [384, 37] width 41 height 19
click at [347, 34] on button "Visual Editor" at bounding box center [340, 37] width 48 height 19
click at [388, 36] on button "Execution" at bounding box center [384, 37] width 41 height 19
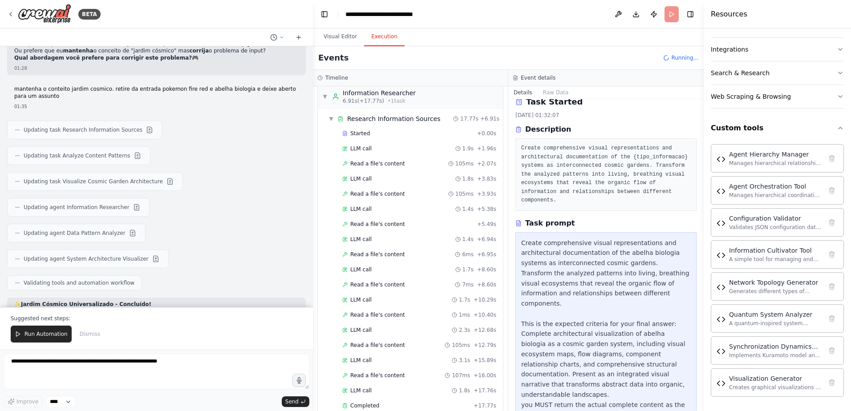
scroll to position [103, 0]
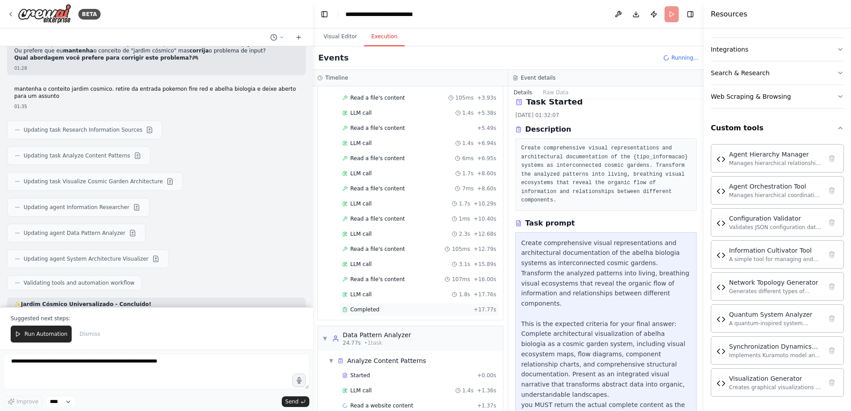
click at [362, 308] on span "Completed" at bounding box center [364, 309] width 29 height 7
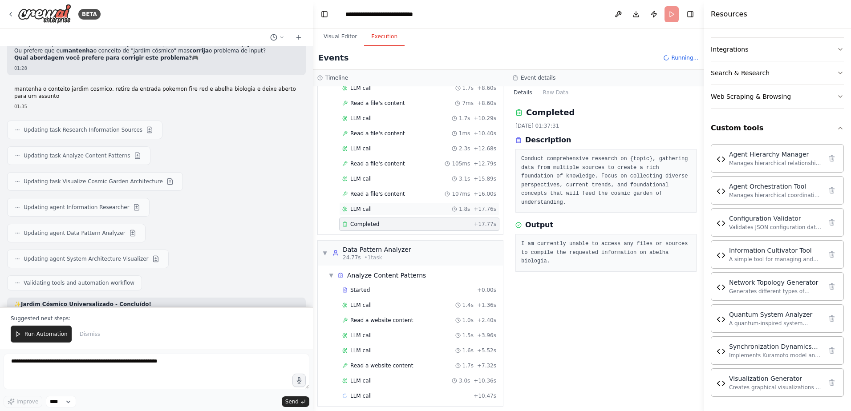
scroll to position [194, 0]
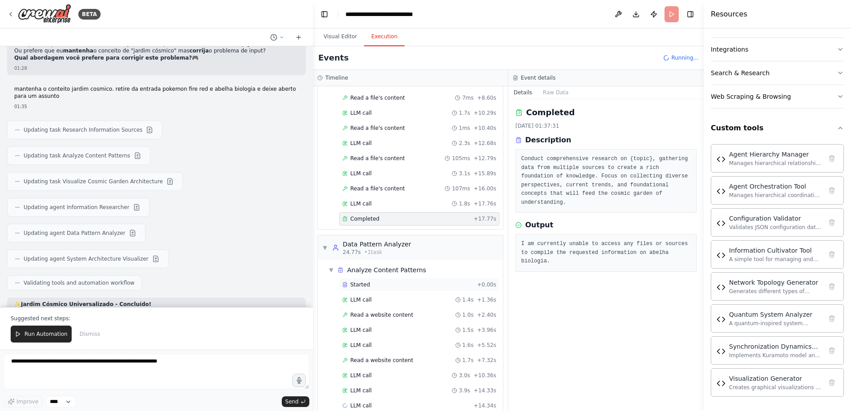
click at [414, 282] on div "Started" at bounding box center [407, 284] width 131 height 7
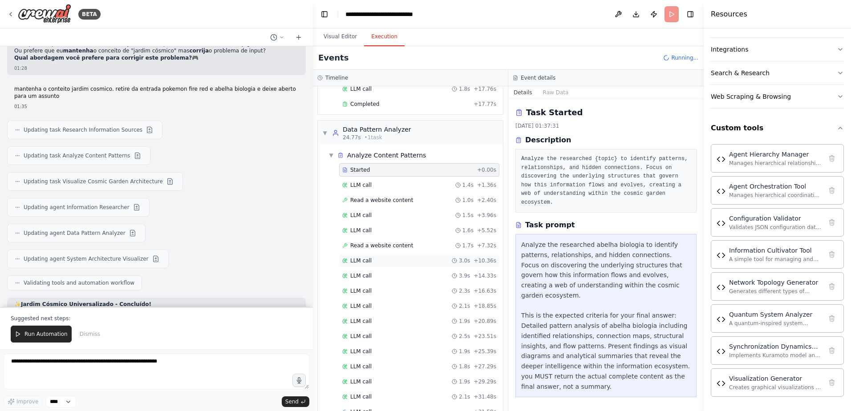
scroll to position [330, 0]
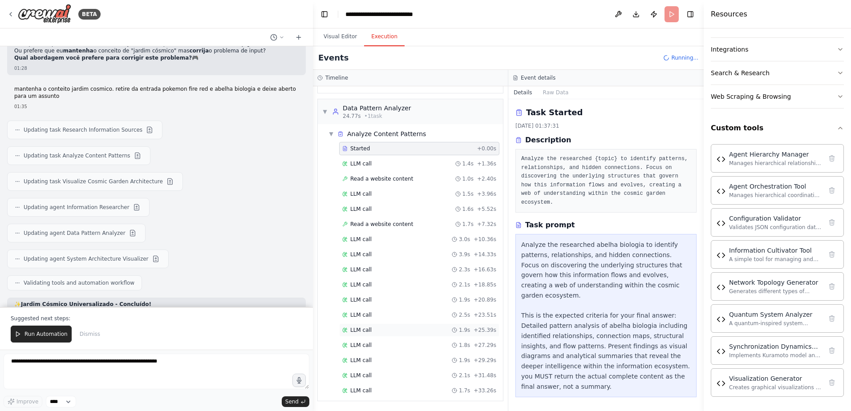
click at [387, 332] on div "LLM call 1.9s + 25.39s" at bounding box center [419, 330] width 154 height 7
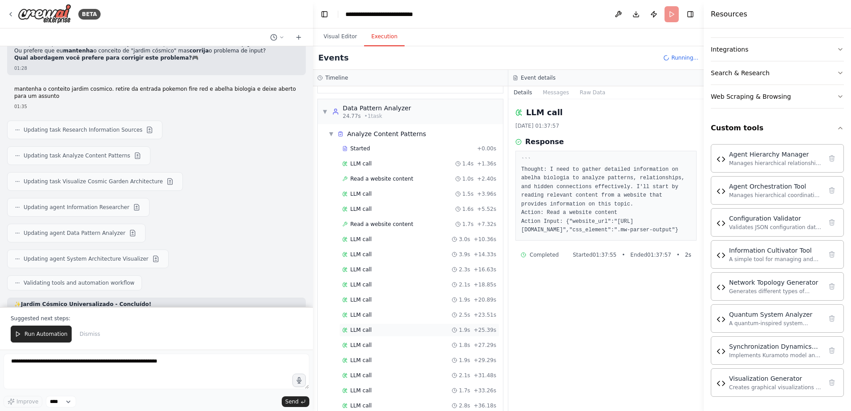
click at [393, 326] on div "LLM call 1.9s + 25.39s" at bounding box center [419, 330] width 160 height 13
click at [397, 300] on div "LLM call 1.9s + 20.89s" at bounding box center [419, 299] width 154 height 7
click at [397, 274] on div "LLM call 2.3s + 16.63s" at bounding box center [419, 269] width 160 height 13
click at [403, 320] on div "LLM call 2.5s + 23.51s" at bounding box center [419, 314] width 160 height 13
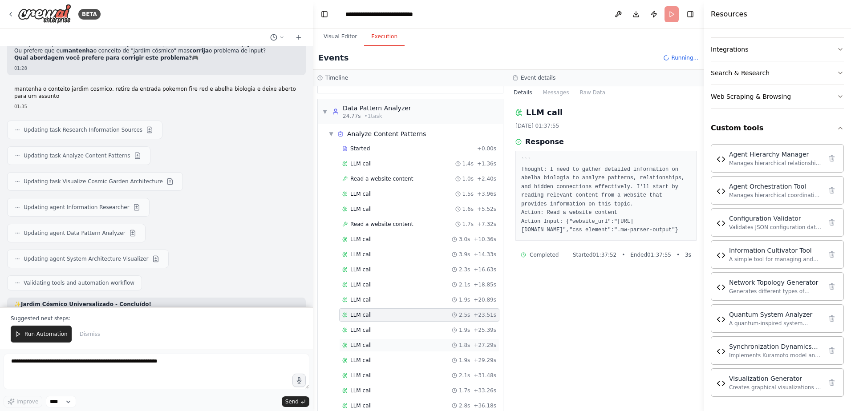
click at [401, 347] on div "LLM call 1.8s + 27.29s" at bounding box center [419, 345] width 154 height 7
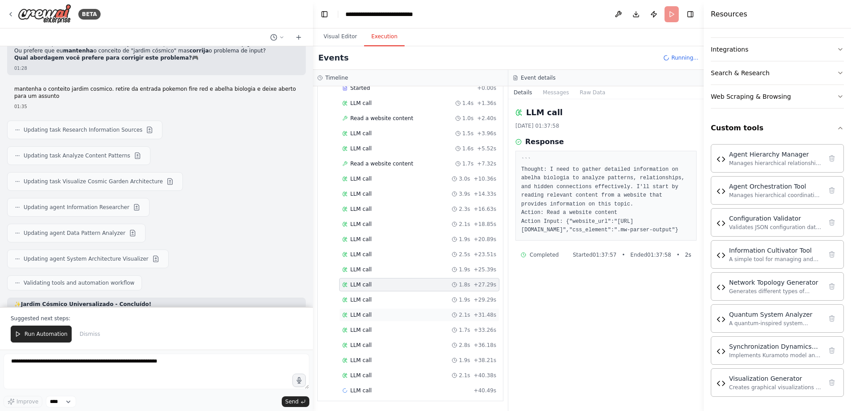
click at [402, 319] on div "LLM call 2.1s + 31.48s" at bounding box center [419, 314] width 160 height 13
click at [408, 332] on div "LLM call 2.8s + 36.18s" at bounding box center [419, 330] width 154 height 7
click at [426, 373] on div "LLM call 1.9s + 42.38s" at bounding box center [419, 375] width 154 height 7
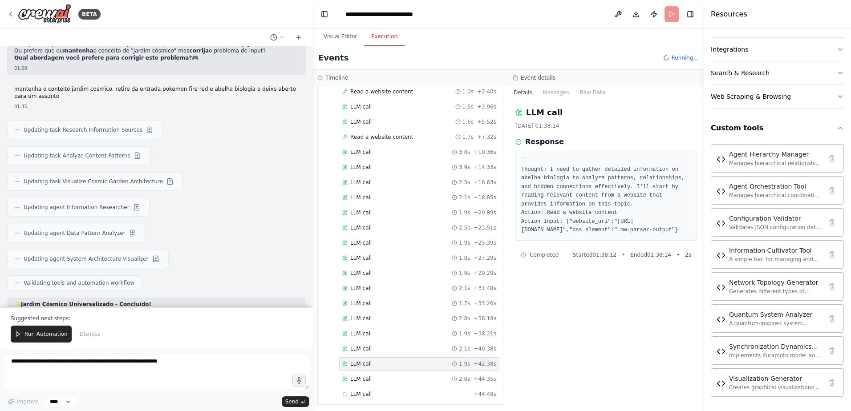
scroll to position [421, 0]
click at [410, 388] on div "LLM call + 44.48s" at bounding box center [419, 390] width 154 height 7
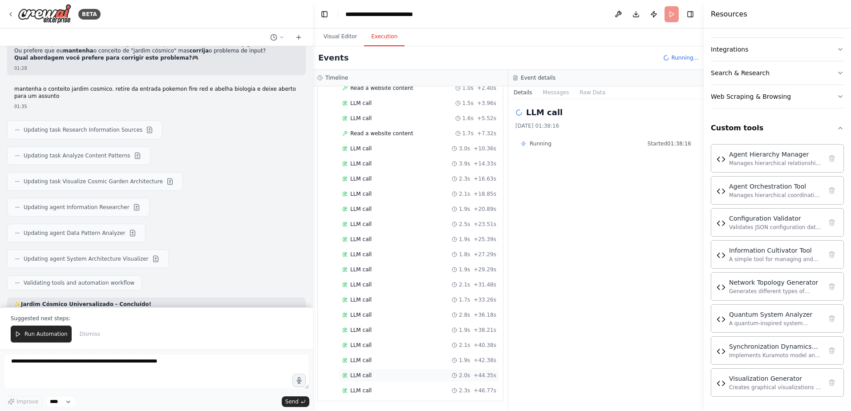
click at [410, 373] on div "LLM call 2.0s + 44.35s" at bounding box center [419, 375] width 154 height 7
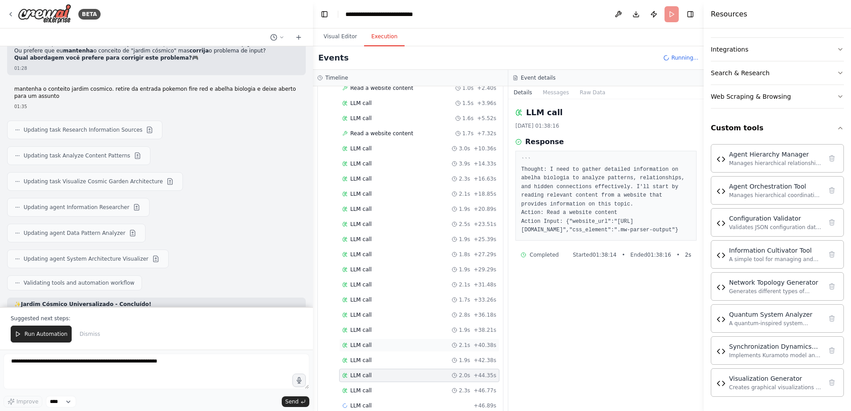
click at [407, 349] on div "LLM call 2.1s + 40.38s" at bounding box center [419, 345] width 160 height 13
click at [413, 372] on div "LLM call 2.0s + 44.35s" at bounding box center [419, 375] width 154 height 7
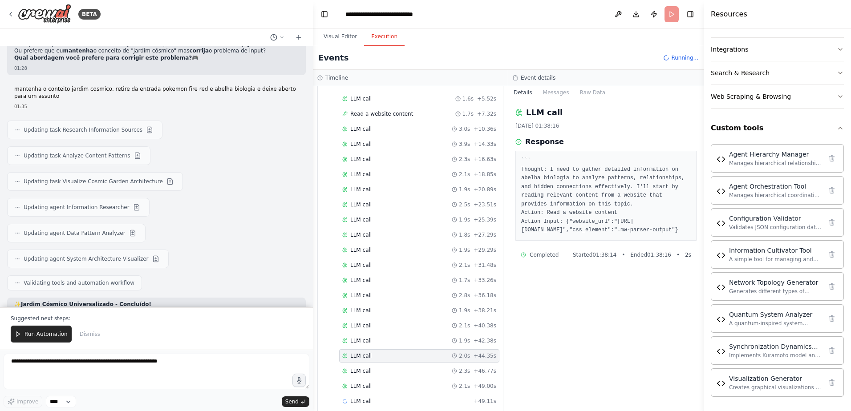
scroll to position [451, 0]
click at [414, 378] on div "LLM call 2.1s + 49.00s" at bounding box center [419, 375] width 154 height 7
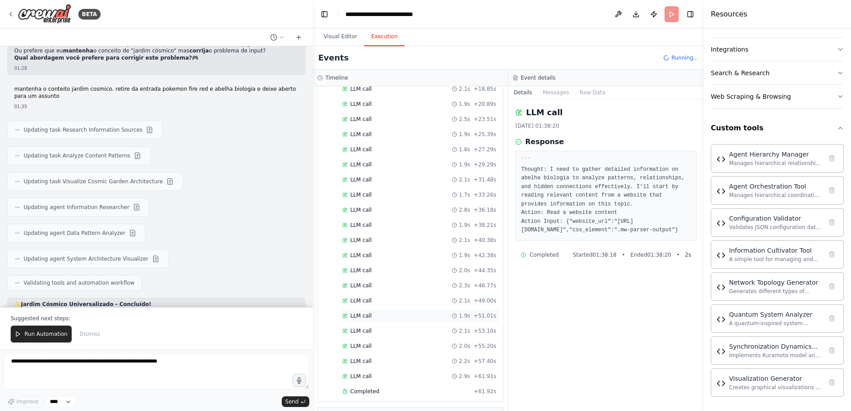
scroll to position [623, 0]
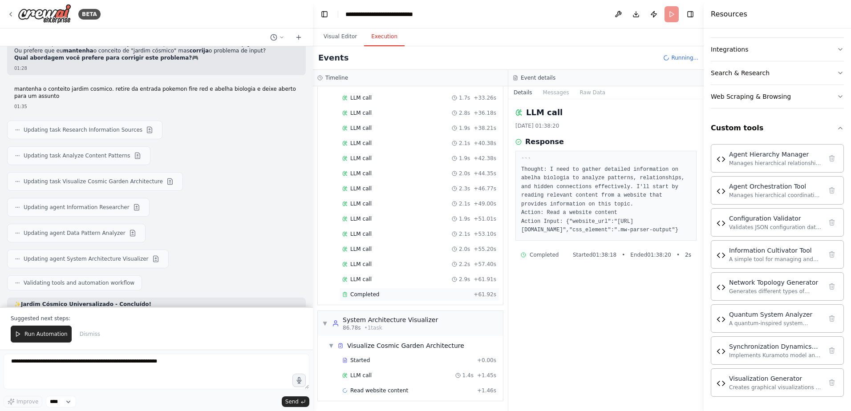
click at [372, 296] on span "Completed" at bounding box center [364, 294] width 29 height 7
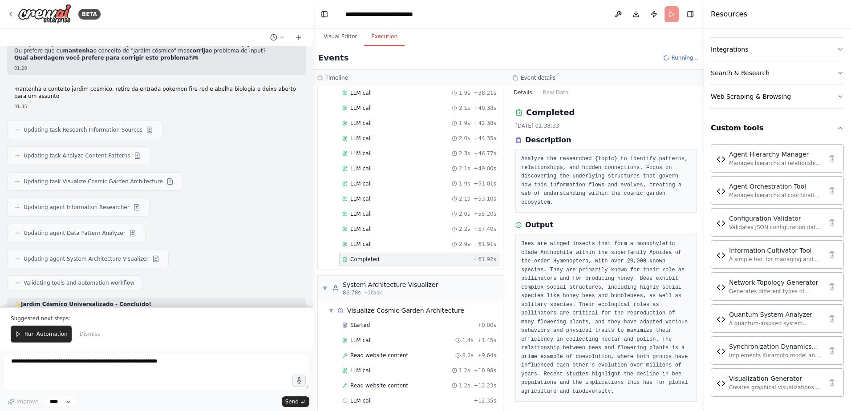
scroll to position [669, 0]
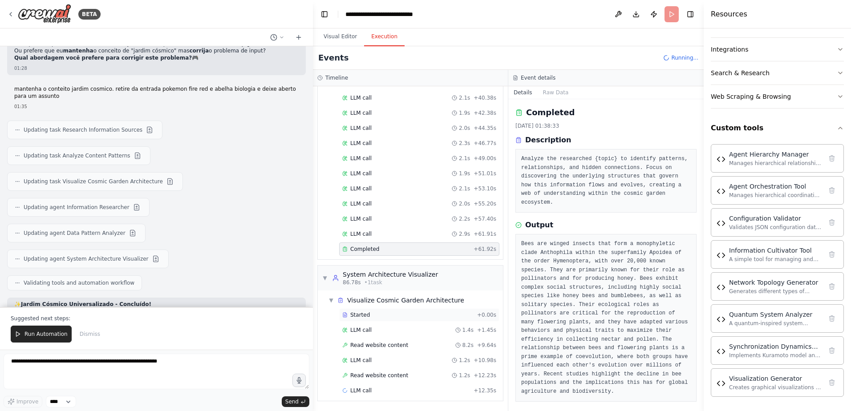
click at [406, 312] on div "Started" at bounding box center [407, 315] width 131 height 7
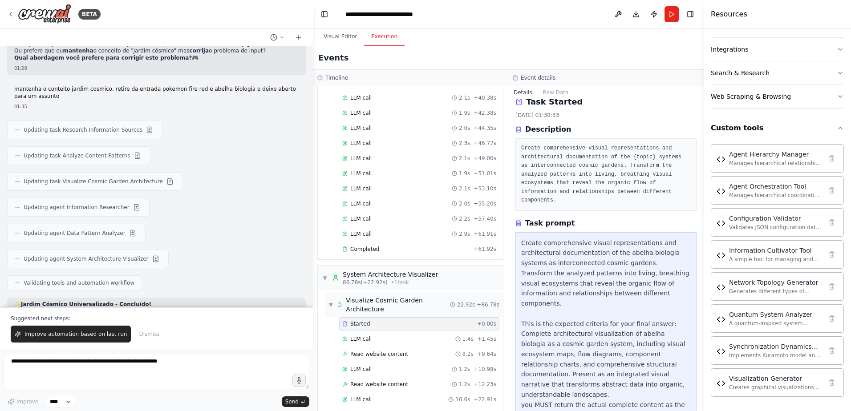
scroll to position [693, 0]
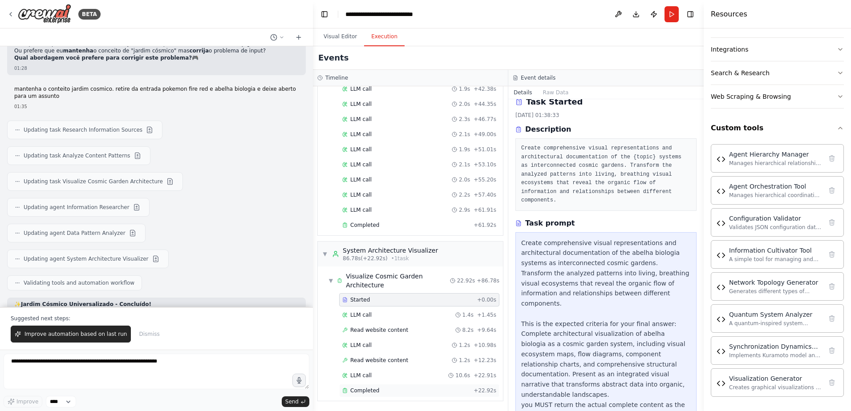
click at [394, 389] on div "Completed" at bounding box center [406, 390] width 128 height 7
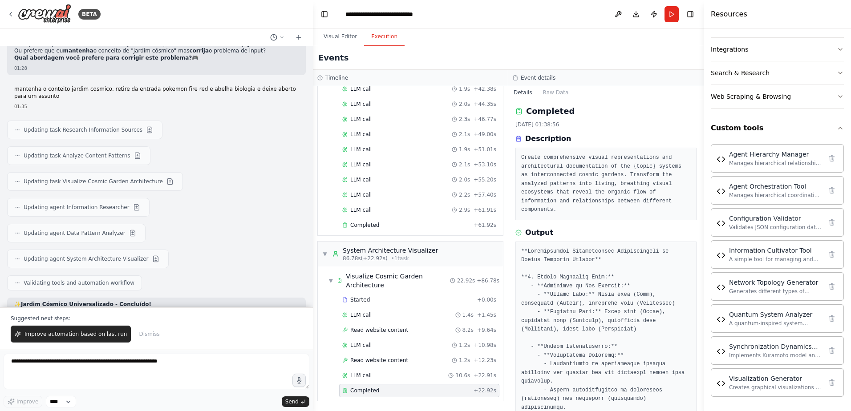
scroll to position [0, 0]
click at [552, 93] on button "Raw Data" at bounding box center [556, 92] width 36 height 12
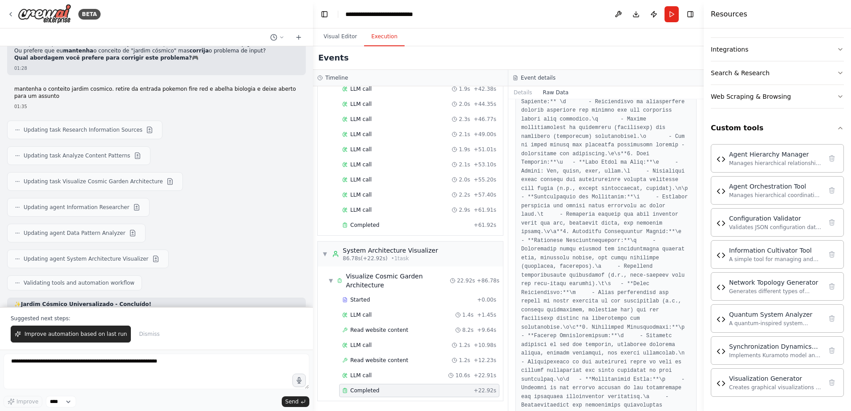
scroll to position [1485, 0]
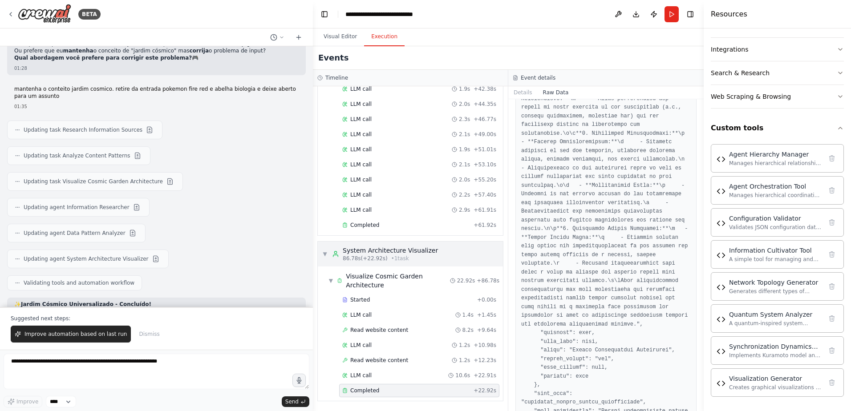
click at [327, 254] on span "▼" at bounding box center [324, 254] width 5 height 7
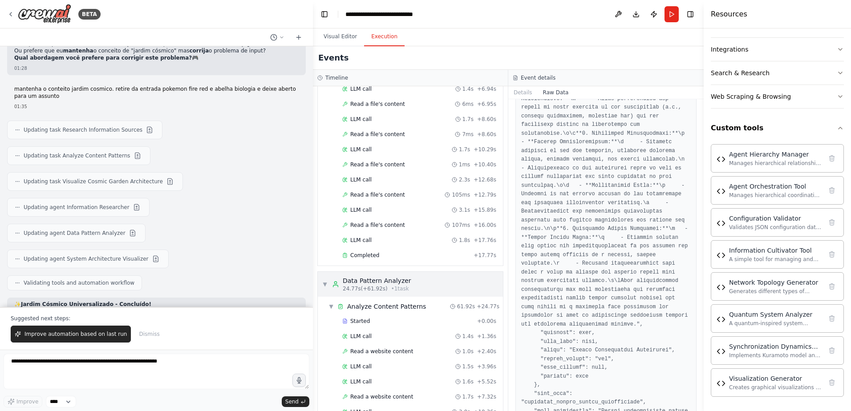
click at [327, 282] on span "▼" at bounding box center [324, 284] width 5 height 7
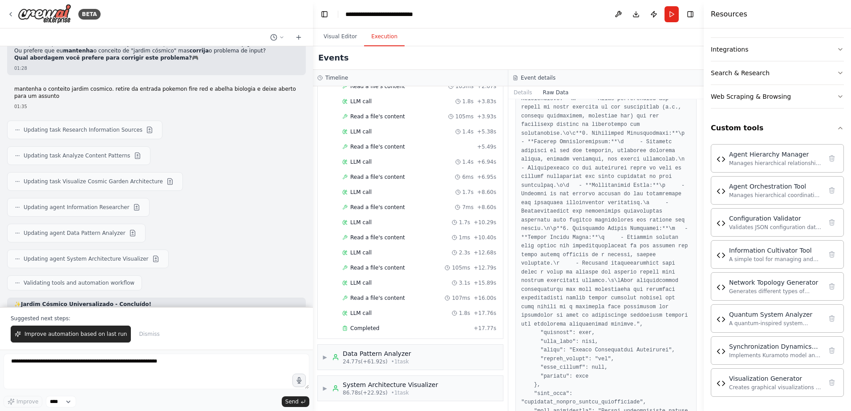
scroll to position [0, 0]
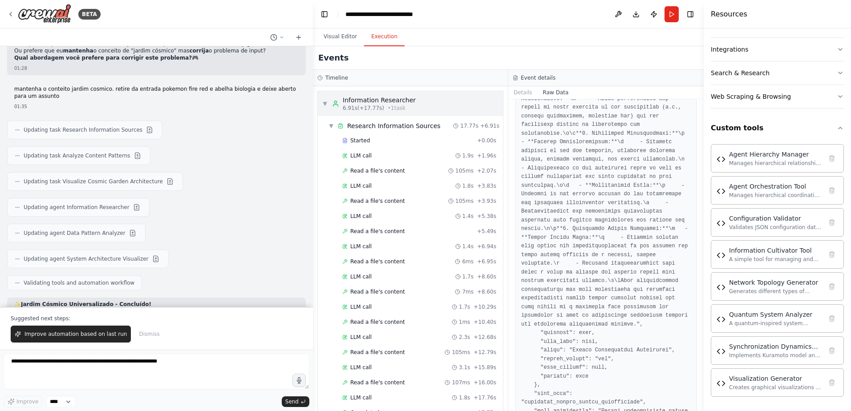
click at [325, 100] on div "▼ Information Researcher 6.91s (+17.77s) • 1 task" at bounding box center [368, 104] width 93 height 16
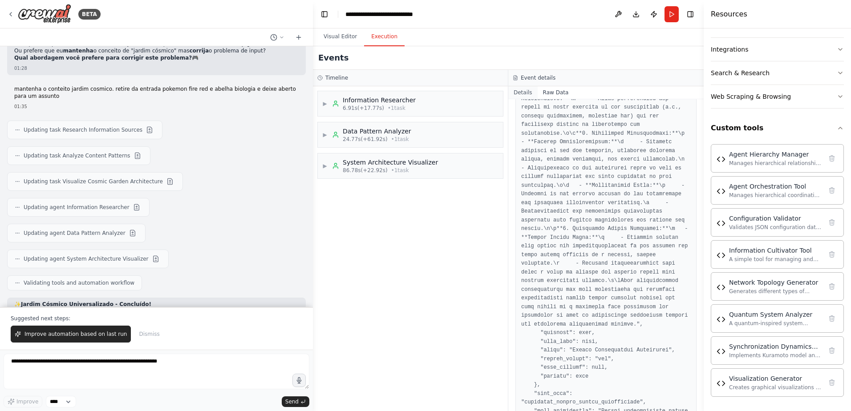
click at [519, 92] on button "Details" at bounding box center [522, 92] width 29 height 12
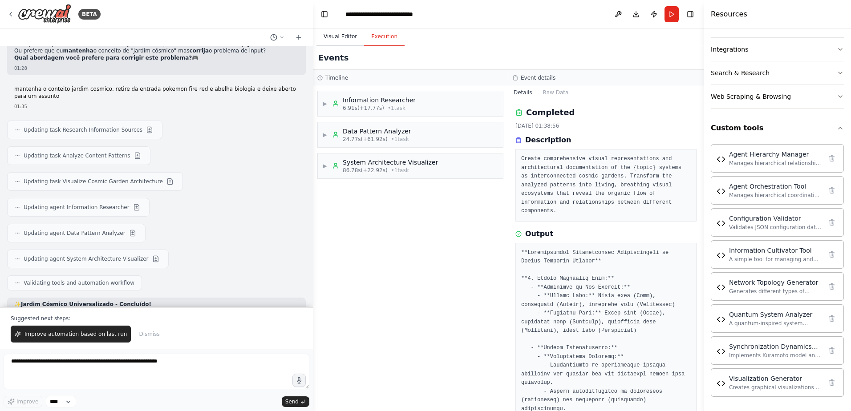
click at [340, 37] on button "Visual Editor" at bounding box center [340, 37] width 48 height 19
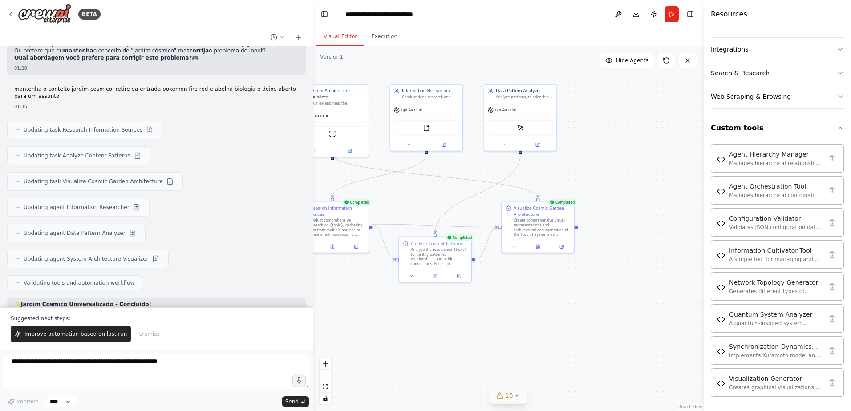
drag, startPoint x: 529, startPoint y: 195, endPoint x: 460, endPoint y: 193, distance: 68.6
click at [460, 193] on div ".deletable-edge-delete-btn { width: 20px; height: 20px; border: 0px solid #ffff…" at bounding box center [508, 228] width 391 height 365
click at [563, 208] on div "Visualize Cosmic Garden Architecture" at bounding box center [542, 210] width 57 height 12
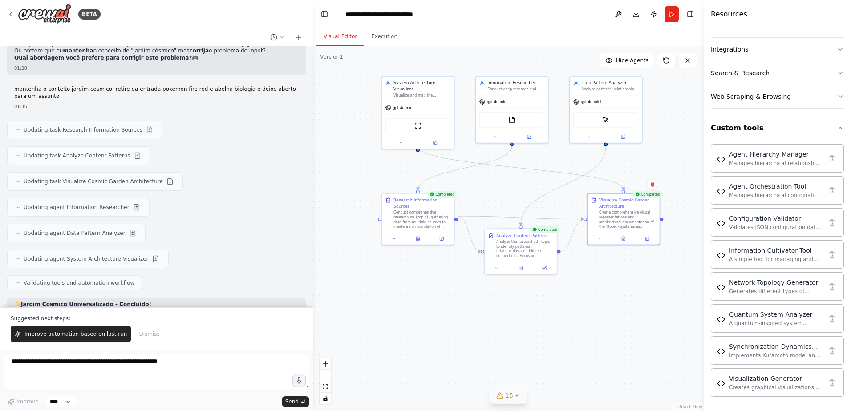
drag, startPoint x: 450, startPoint y: 203, endPoint x: 536, endPoint y: 195, distance: 85.8
click at [536, 195] on div ".deletable-edge-delete-btn { width: 20px; height: 20px; border: 0px solid #ffff…" at bounding box center [508, 228] width 391 height 365
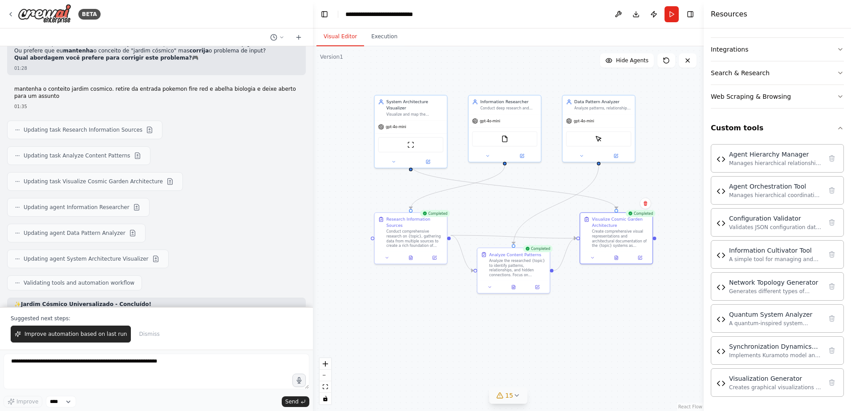
drag, startPoint x: 523, startPoint y: 172, endPoint x: 516, endPoint y: 191, distance: 20.4
click at [516, 191] on div ".deletable-edge-delete-btn { width: 20px; height: 20px; border: 0px solid #ffff…" at bounding box center [508, 228] width 391 height 365
click at [503, 211] on div ".deletable-edge-delete-btn { width: 20px; height: 20px; border: 0px solid #ffff…" at bounding box center [508, 228] width 391 height 365
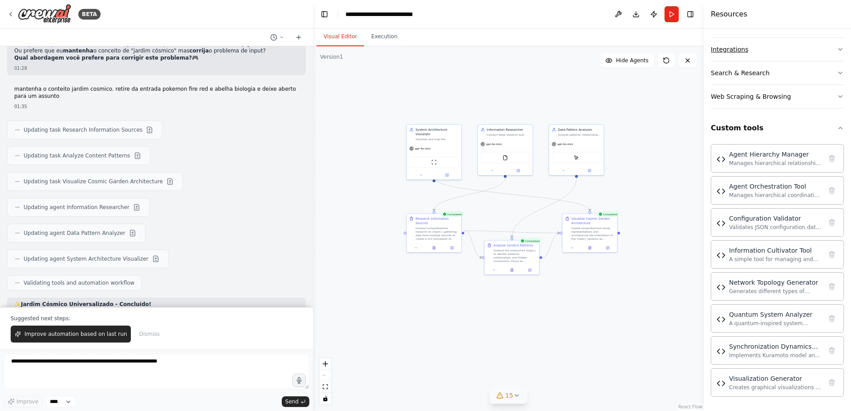
click at [742, 48] on div "Integrations" at bounding box center [729, 49] width 37 height 9
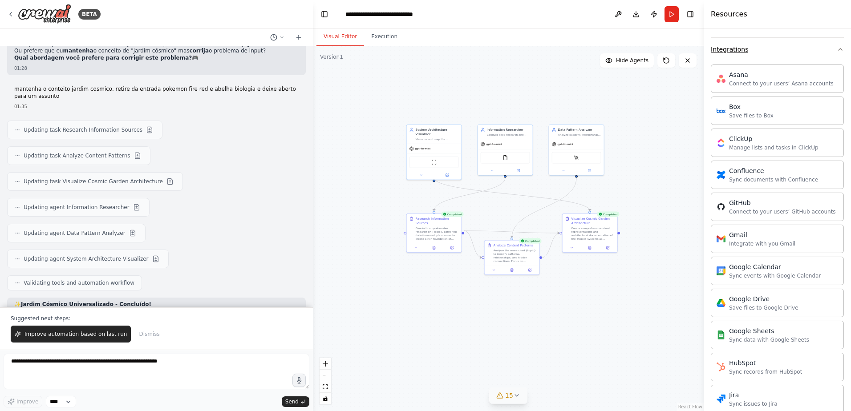
click at [742, 48] on div "Integrations" at bounding box center [729, 49] width 37 height 9
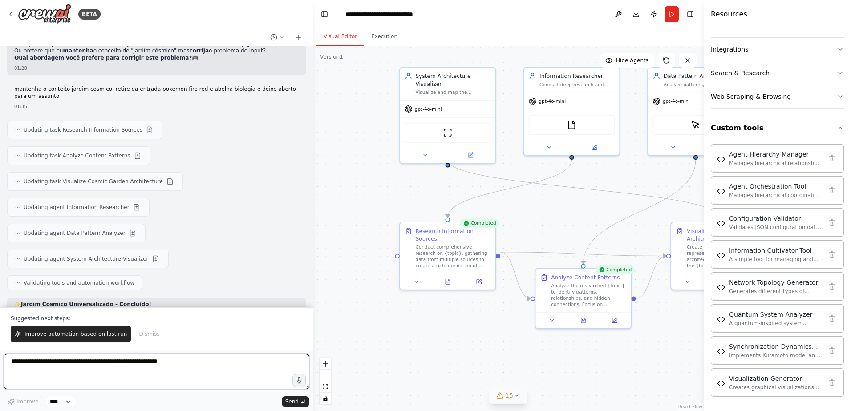
click at [115, 377] on textarea at bounding box center [157, 372] width 306 height 36
type textarea "**********"
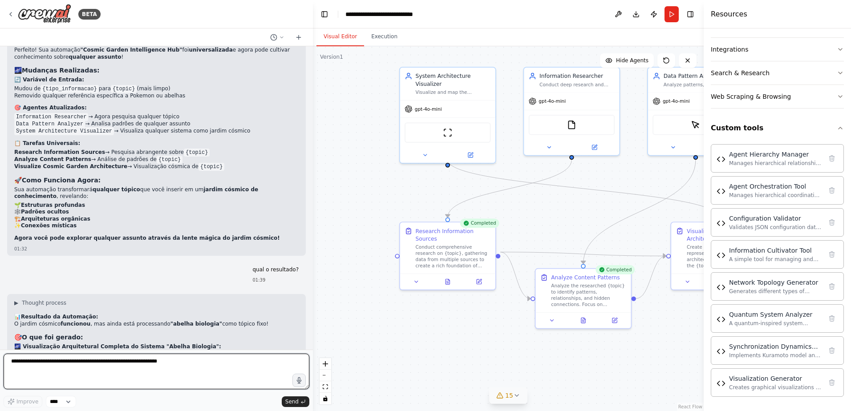
scroll to position [17893, 0]
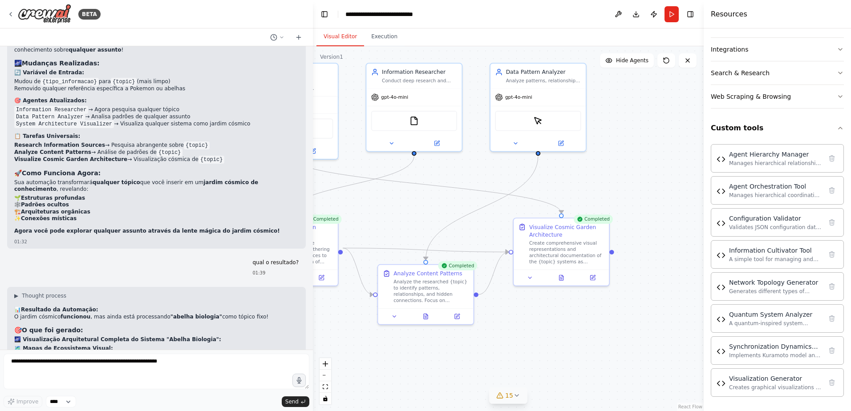
drag, startPoint x: 619, startPoint y: 227, endPoint x: 461, endPoint y: 223, distance: 158.5
click at [461, 223] on div ".deletable-edge-delete-btn { width: 20px; height: 20px; border: 0px solid #ffff…" at bounding box center [508, 228] width 391 height 365
click at [541, 126] on div "ScrapeElementFromWebsiteTool" at bounding box center [537, 119] width 86 height 20
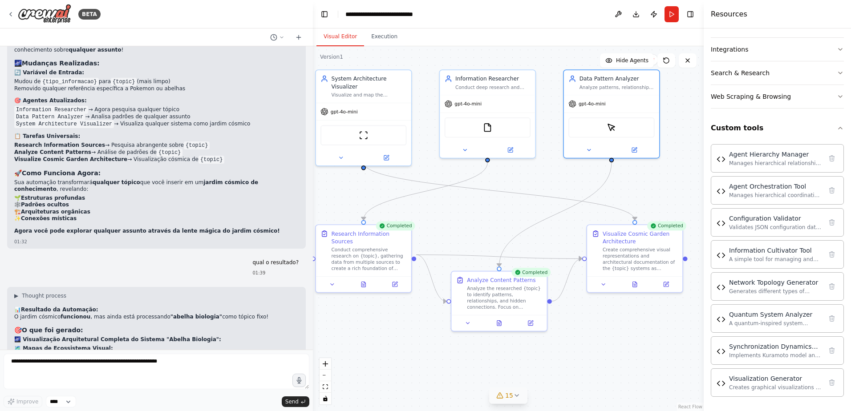
drag, startPoint x: 478, startPoint y: 200, endPoint x: 552, endPoint y: 207, distance: 74.6
click at [552, 207] on div ".deletable-edge-delete-btn { width: 20px; height: 20px; border: 0px solid #ffff…" at bounding box center [508, 228] width 391 height 365
click at [360, 129] on img at bounding box center [363, 133] width 9 height 9
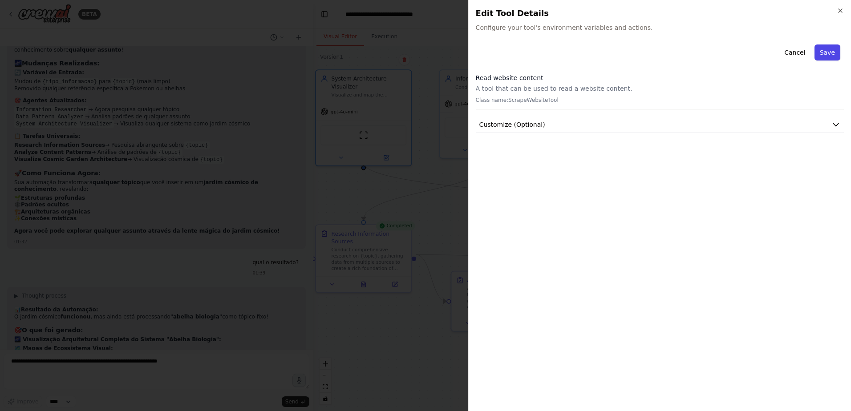
click at [825, 57] on button "Save" at bounding box center [828, 53] width 26 height 16
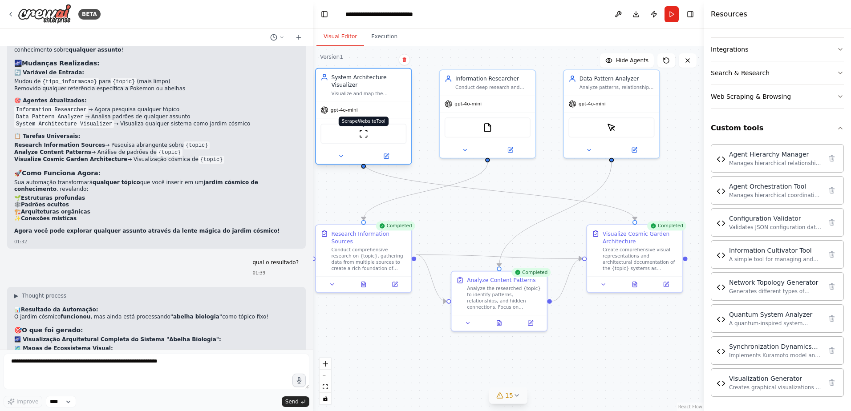
click at [363, 129] on img at bounding box center [363, 133] width 9 height 9
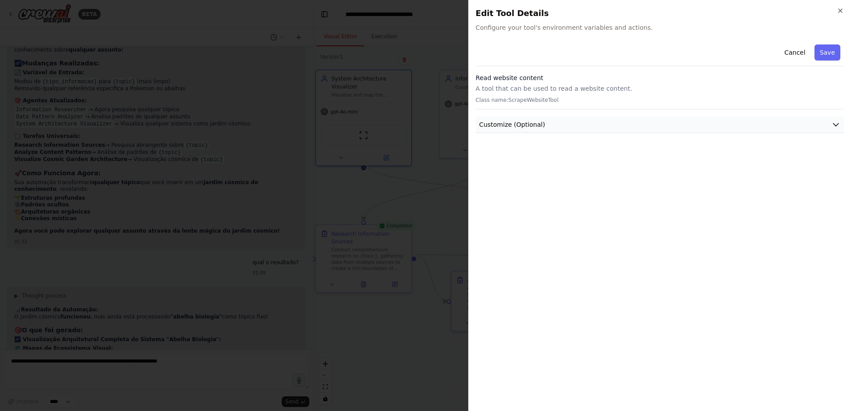
click at [534, 122] on span "Customize (Optional)" at bounding box center [512, 124] width 66 height 9
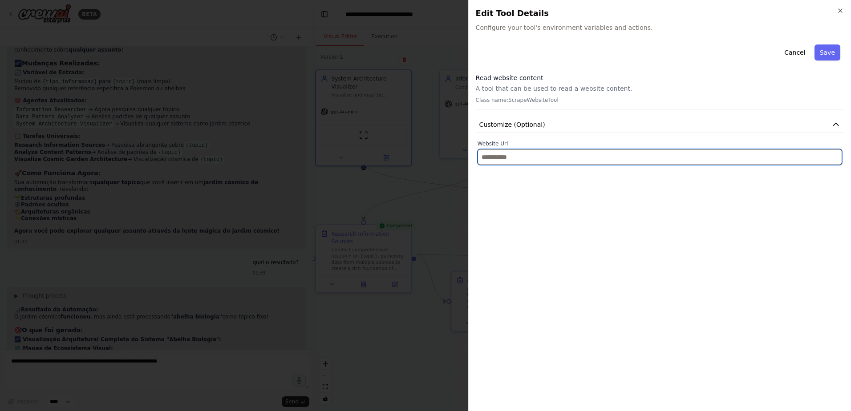
click at [528, 154] on input "text" at bounding box center [660, 157] width 365 height 16
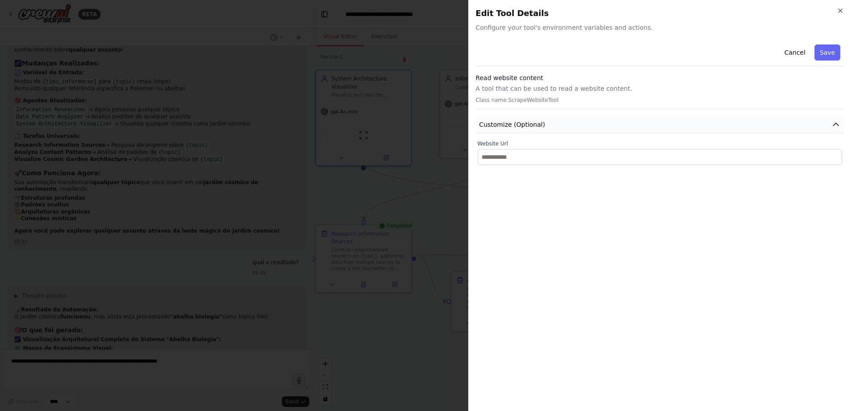
click at [534, 130] on button "Customize (Optional)" at bounding box center [660, 125] width 368 height 16
click at [533, 98] on p "Class name: ScrapeWebsiteTool" at bounding box center [660, 100] width 368 height 7
click at [534, 74] on h3 "Read website content" at bounding box center [660, 77] width 368 height 9
click at [529, 110] on div "Cancel Save Read website content A tool that can be used to read a website cont…" at bounding box center [660, 87] width 368 height 92
click at [399, 115] on div at bounding box center [425, 205] width 851 height 411
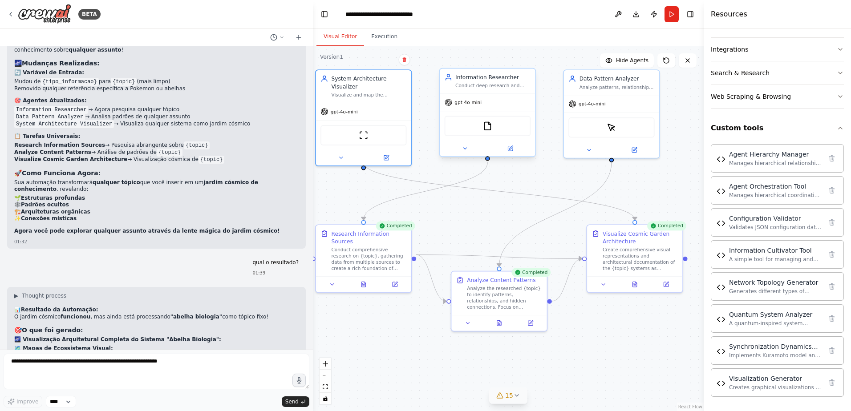
click at [487, 131] on div "FileReadTool" at bounding box center [488, 126] width 86 height 20
click at [486, 130] on img at bounding box center [487, 126] width 9 height 9
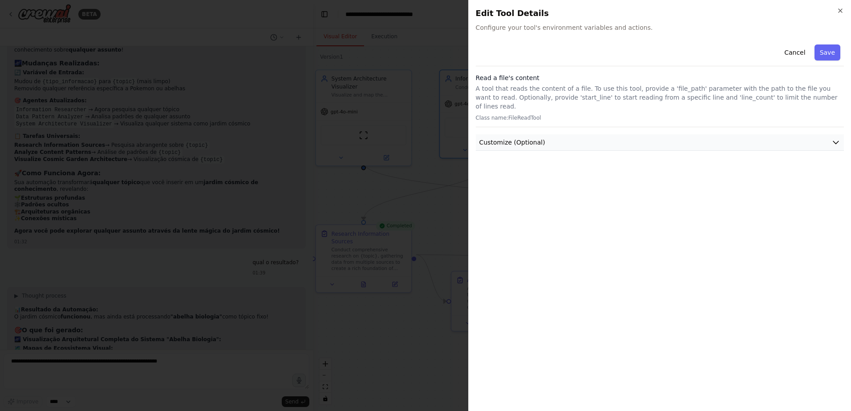
click at [498, 138] on span "Customize (Optional)" at bounding box center [512, 142] width 66 height 9
click at [499, 138] on span "Customize (Optional)" at bounding box center [512, 142] width 66 height 9
click at [443, 177] on div at bounding box center [425, 205] width 851 height 411
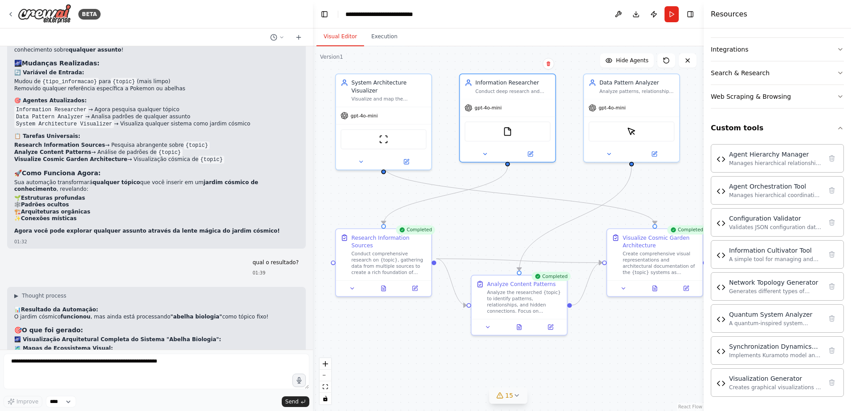
drag, startPoint x: 465, startPoint y: 205, endPoint x: 485, endPoint y: 209, distance: 20.4
click at [485, 209] on div ".deletable-edge-delete-btn { width: 20px; height: 20px; border: 0px solid #ffff…" at bounding box center [508, 228] width 391 height 365
click at [363, 157] on icon at bounding box center [361, 160] width 6 height 6
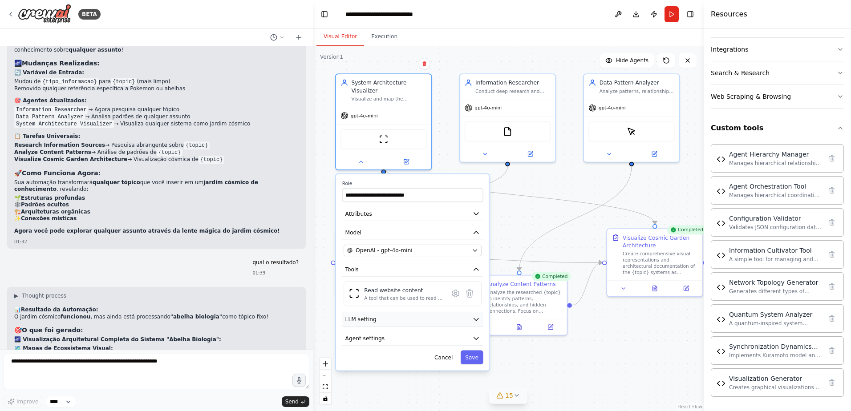
click at [463, 316] on button "LLM setting" at bounding box center [412, 319] width 141 height 14
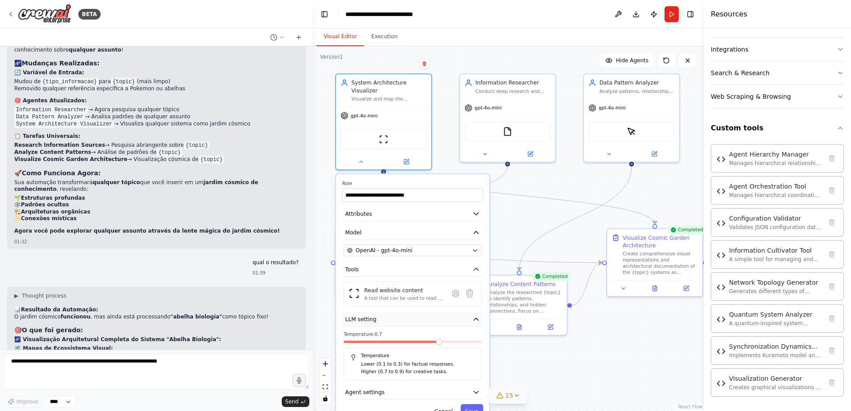
click at [463, 316] on button "LLM setting" at bounding box center [412, 319] width 141 height 14
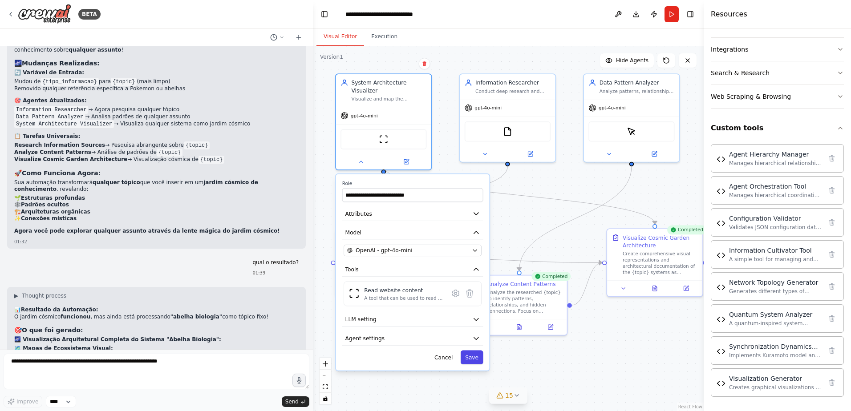
click at [478, 351] on button "Save" at bounding box center [472, 358] width 23 height 14
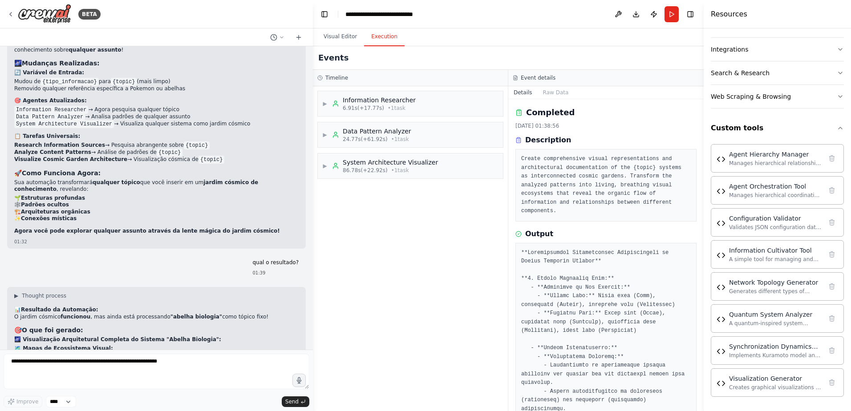
click at [380, 35] on button "Execution" at bounding box center [384, 37] width 41 height 19
click at [425, 169] on div "86.78s (+22.92s) • 1 task" at bounding box center [390, 170] width 95 height 7
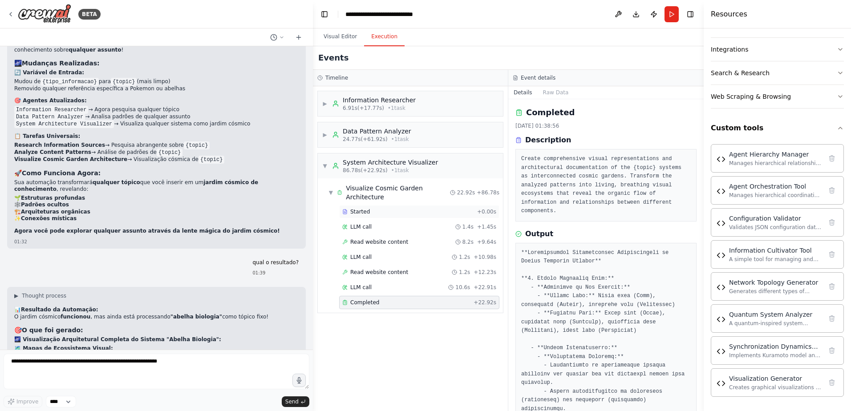
click at [404, 208] on div "Started" at bounding box center [407, 211] width 131 height 7
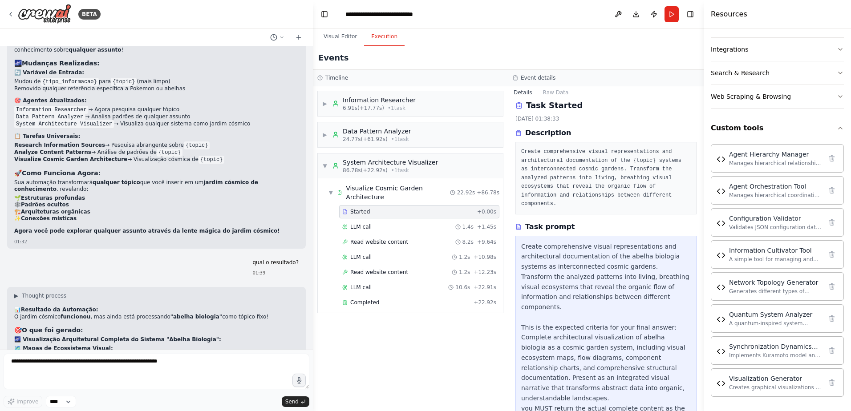
scroll to position [11, 0]
click at [374, 254] on div "LLM call 1.2s + 10.98s" at bounding box center [419, 257] width 154 height 7
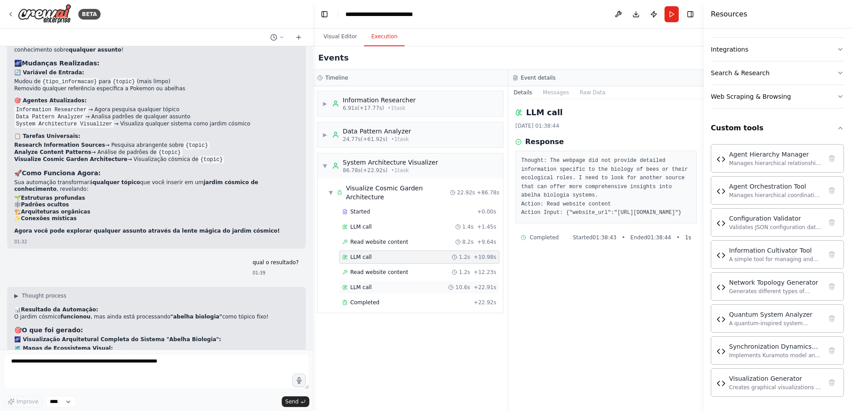
click at [379, 284] on div "LLM call 10.6s + 22.91s" at bounding box center [419, 287] width 154 height 7
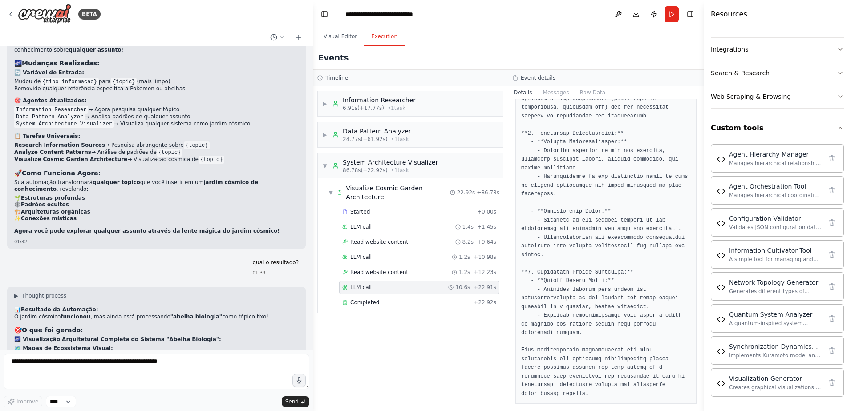
scroll to position [523, 0]
click at [426, 296] on div "Completed + 22.92s" at bounding box center [419, 302] width 160 height 13
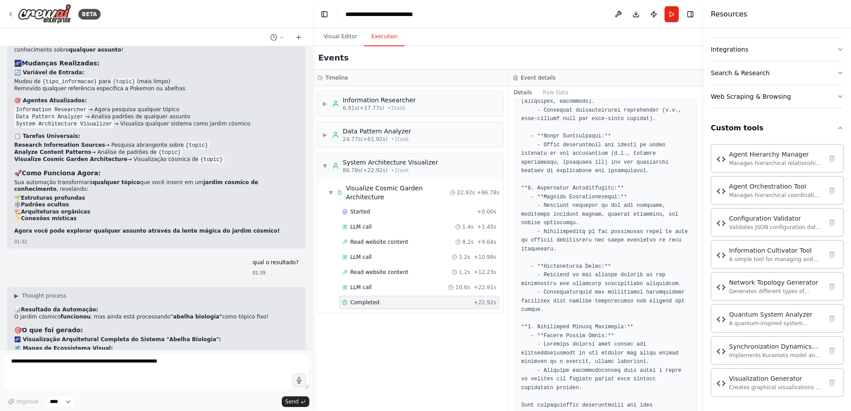
scroll to position [517, 0]
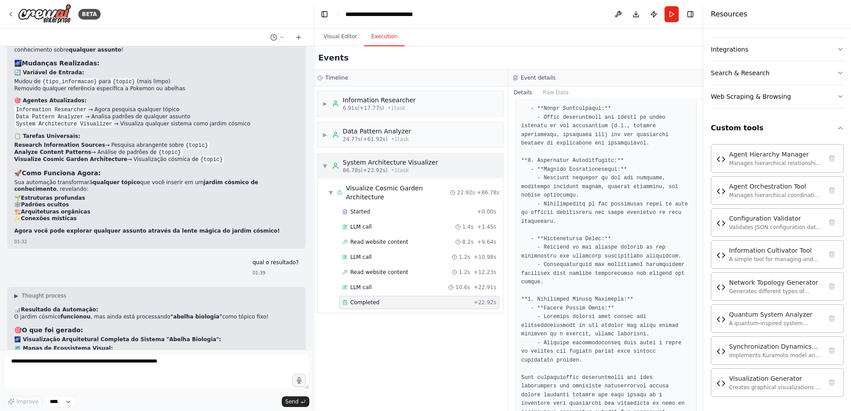
click at [408, 162] on div "System Architecture Visualizer" at bounding box center [390, 162] width 95 height 9
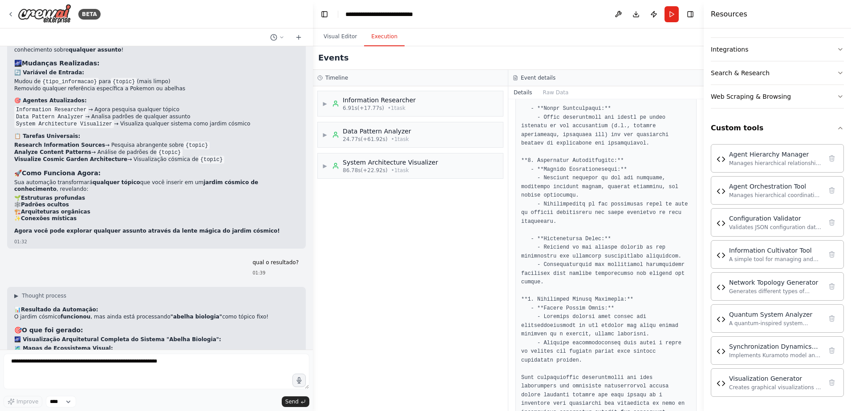
drag, startPoint x: 372, startPoint y: 81, endPoint x: 365, endPoint y: 57, distance: 25.4
click at [372, 81] on div "Timeline" at bounding box center [410, 77] width 186 height 7
click at [348, 43] on button "Visual Editor" at bounding box center [340, 37] width 48 height 19
